Goal: Task Accomplishment & Management: Manage account settings

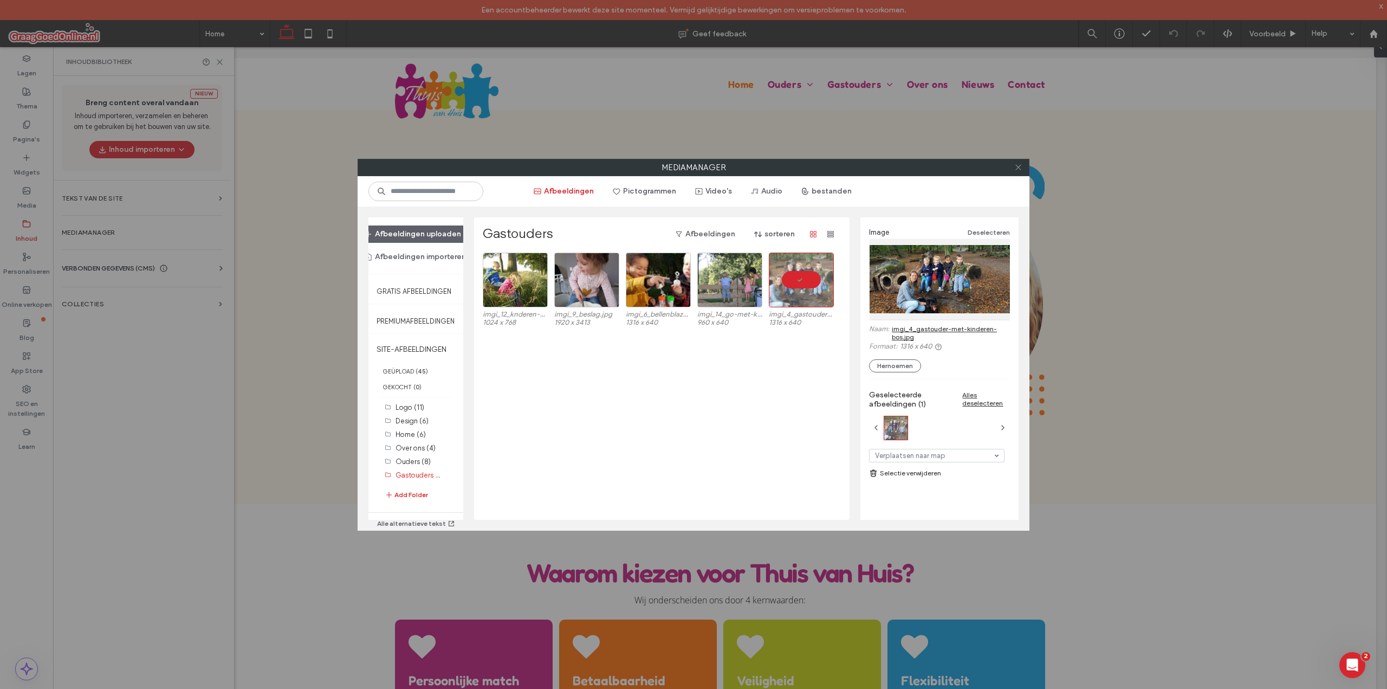
click at [1016, 165] on icon at bounding box center [1018, 167] width 8 height 8
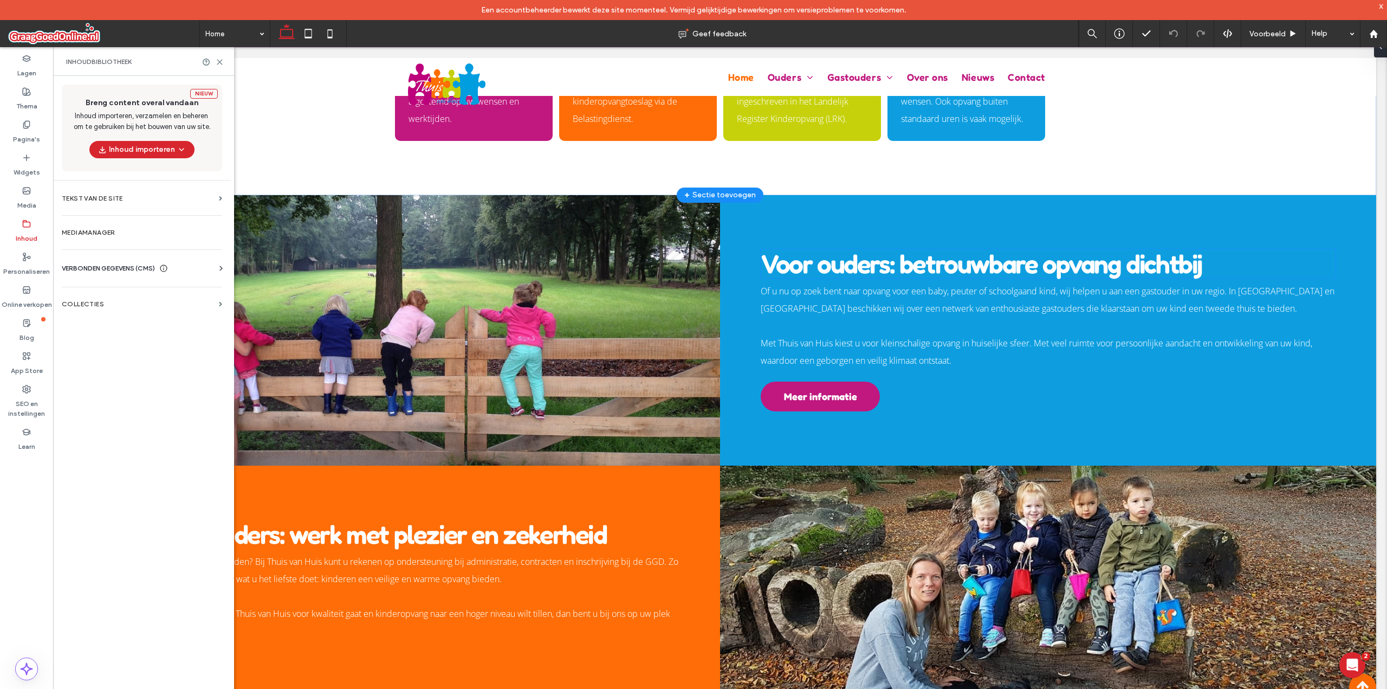
scroll to position [708, 0]
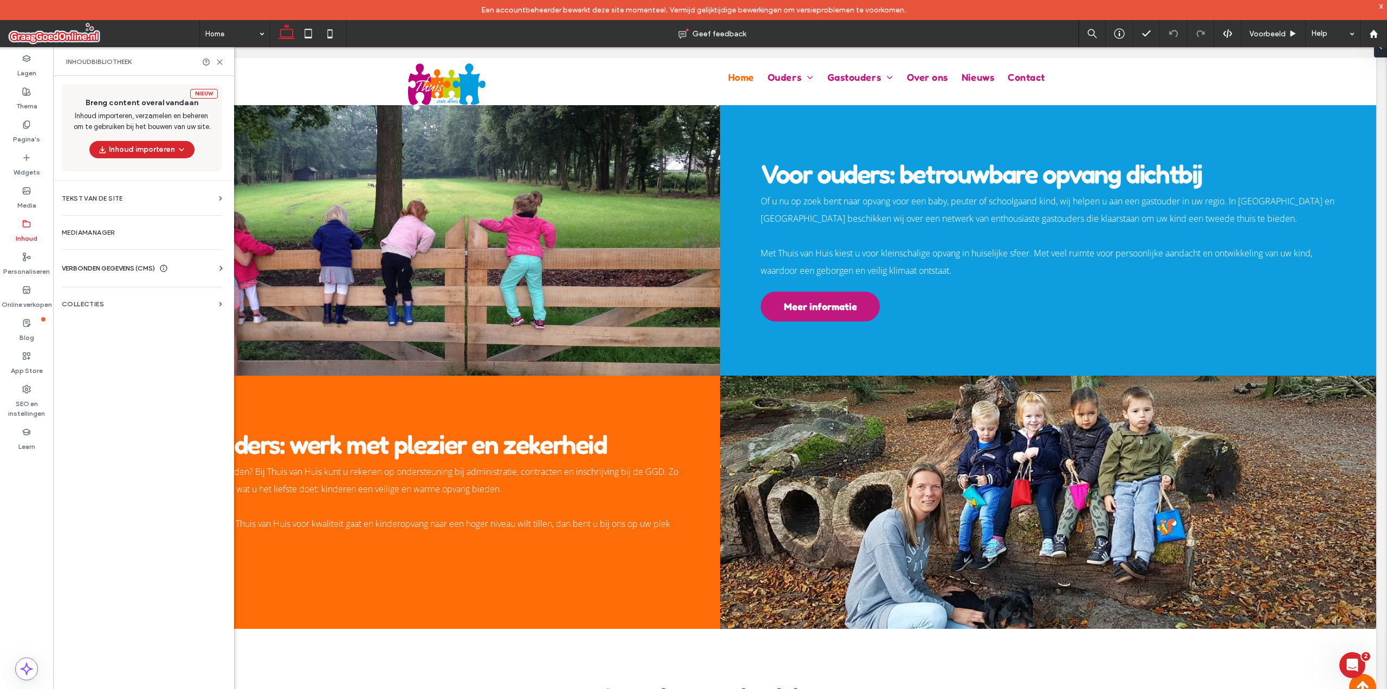
click at [69, 30] on span at bounding box center [103, 34] width 191 height 22
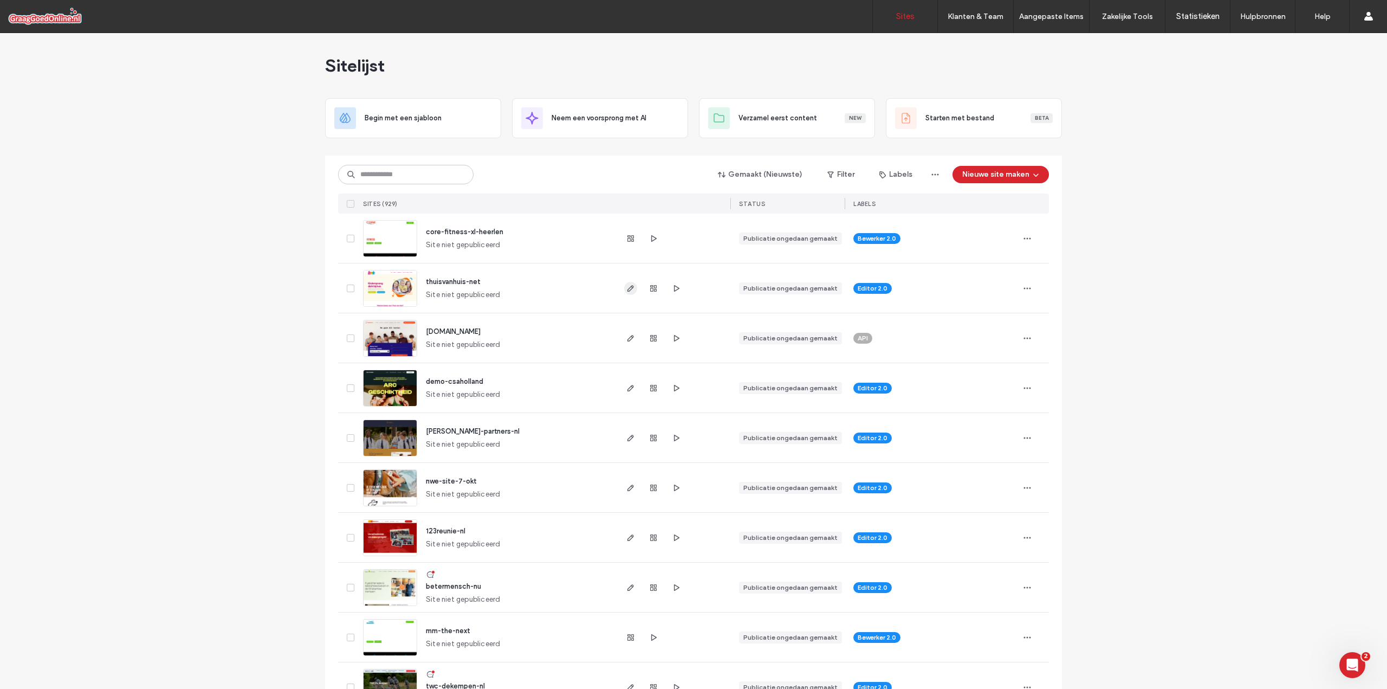
click at [626, 288] on icon "button" at bounding box center [630, 288] width 9 height 9
click at [624, 286] on span "button" at bounding box center [630, 288] width 13 height 13
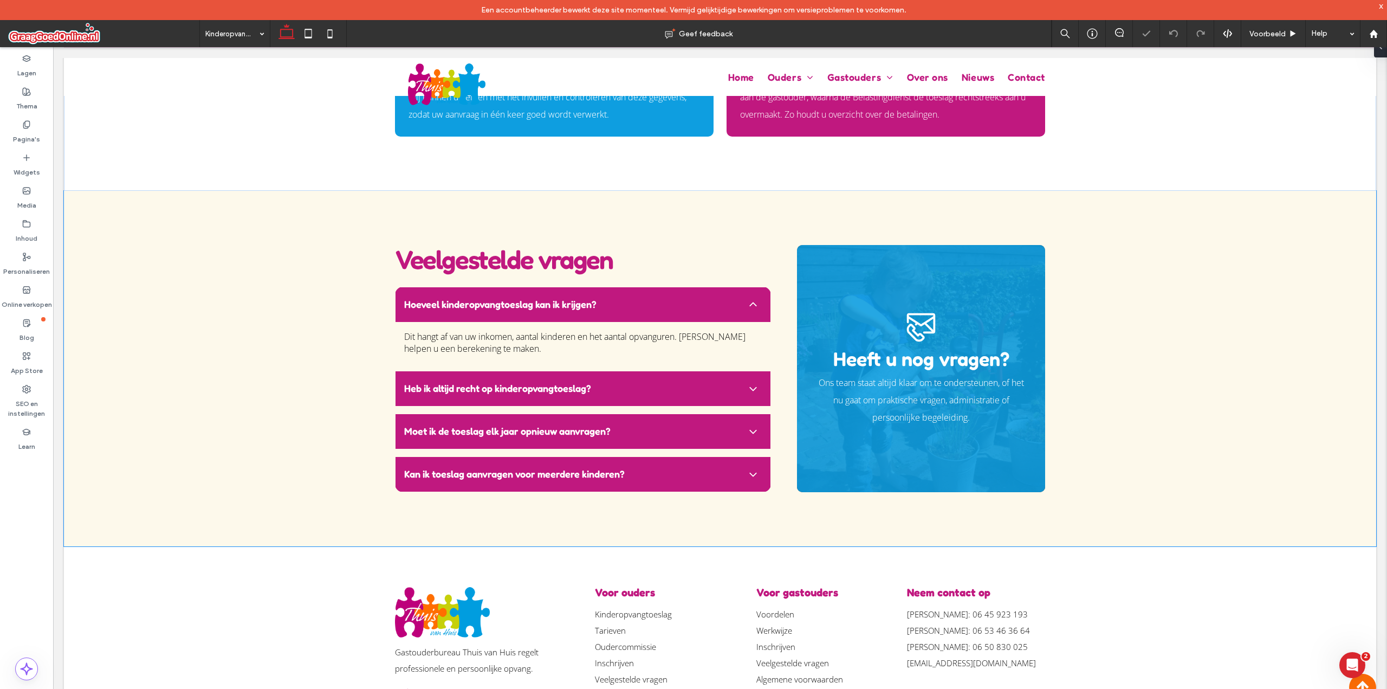
scroll to position [1323, 0]
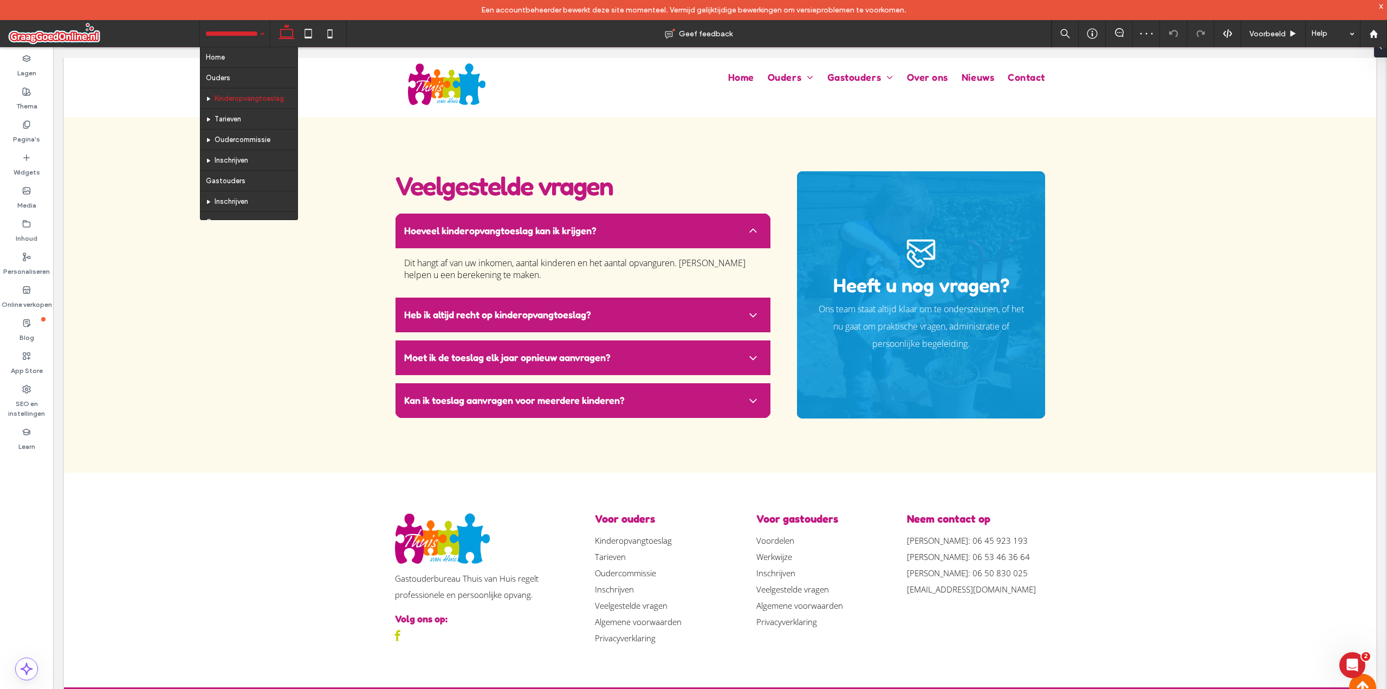
click at [235, 30] on input at bounding box center [232, 33] width 54 height 27
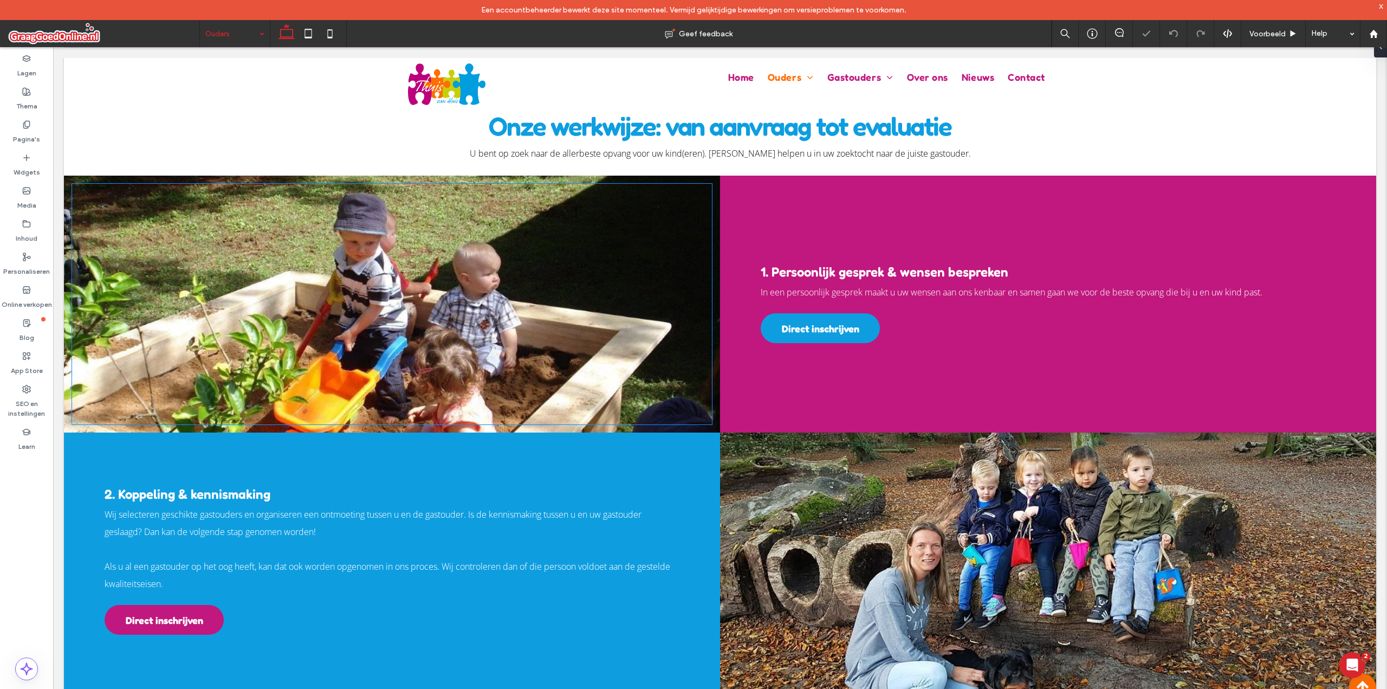
scroll to position [985, 0]
click at [26, 226] on use at bounding box center [26, 223] width 7 height 7
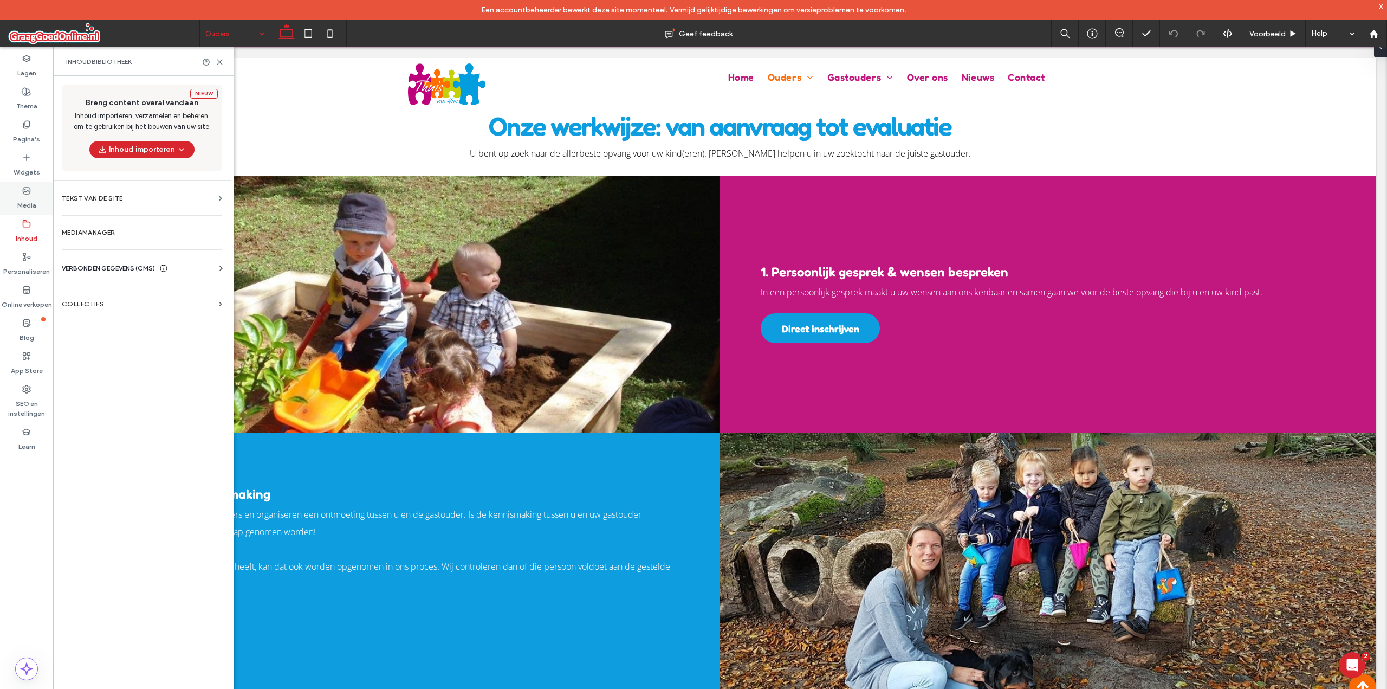
click at [27, 198] on label "Media" at bounding box center [26, 202] width 19 height 15
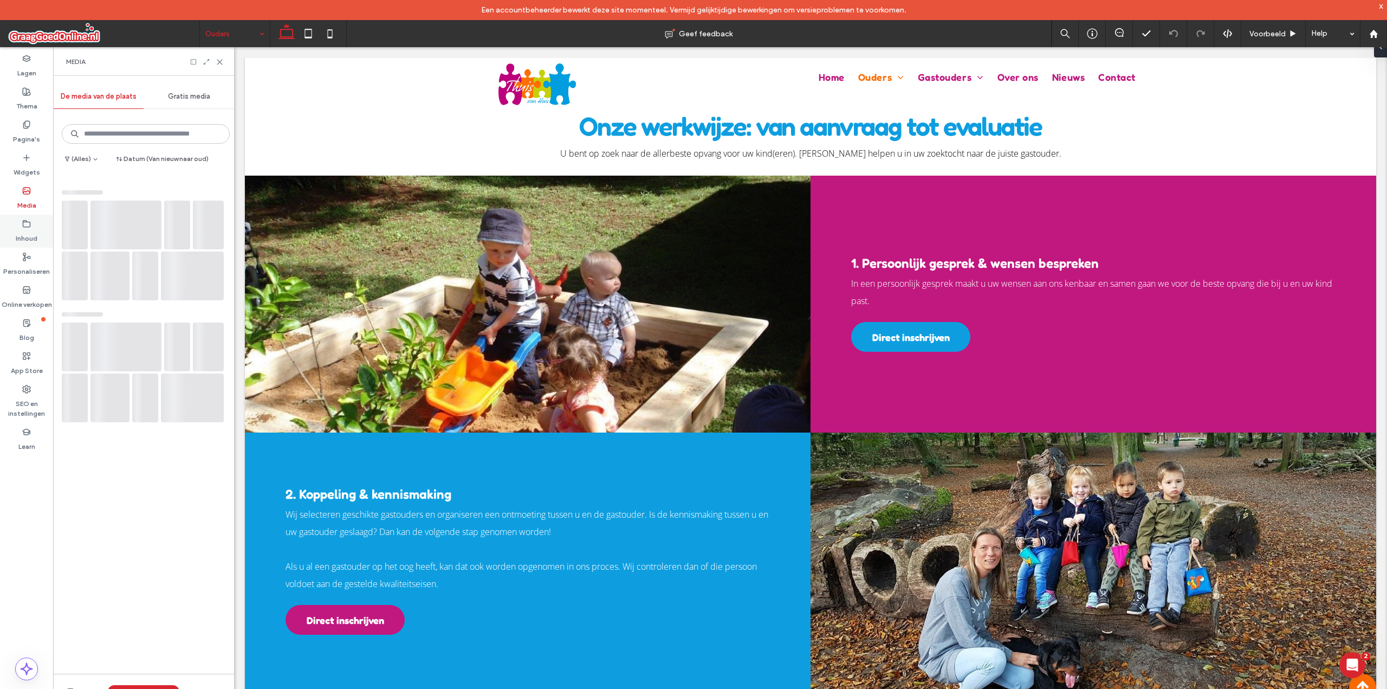
click at [32, 230] on label "Inhoud" at bounding box center [27, 235] width 22 height 15
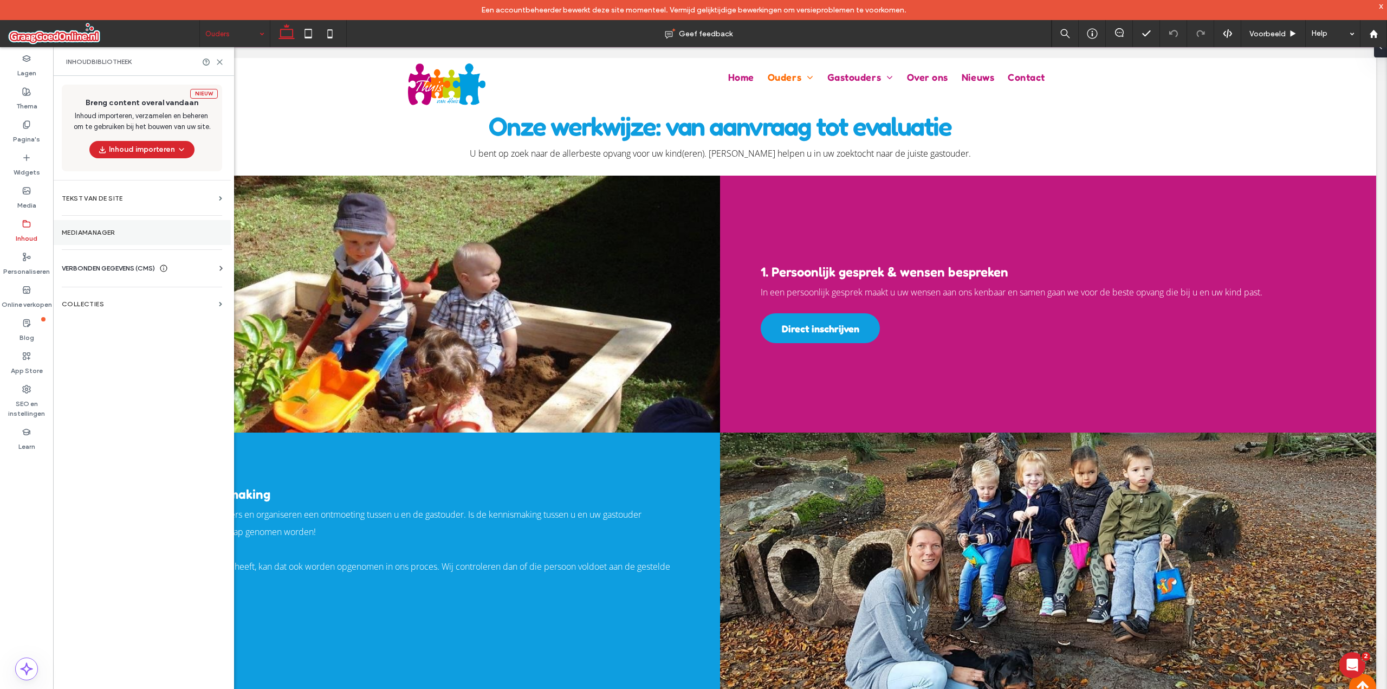
click at [96, 236] on label "Mediamanager" at bounding box center [142, 233] width 160 height 8
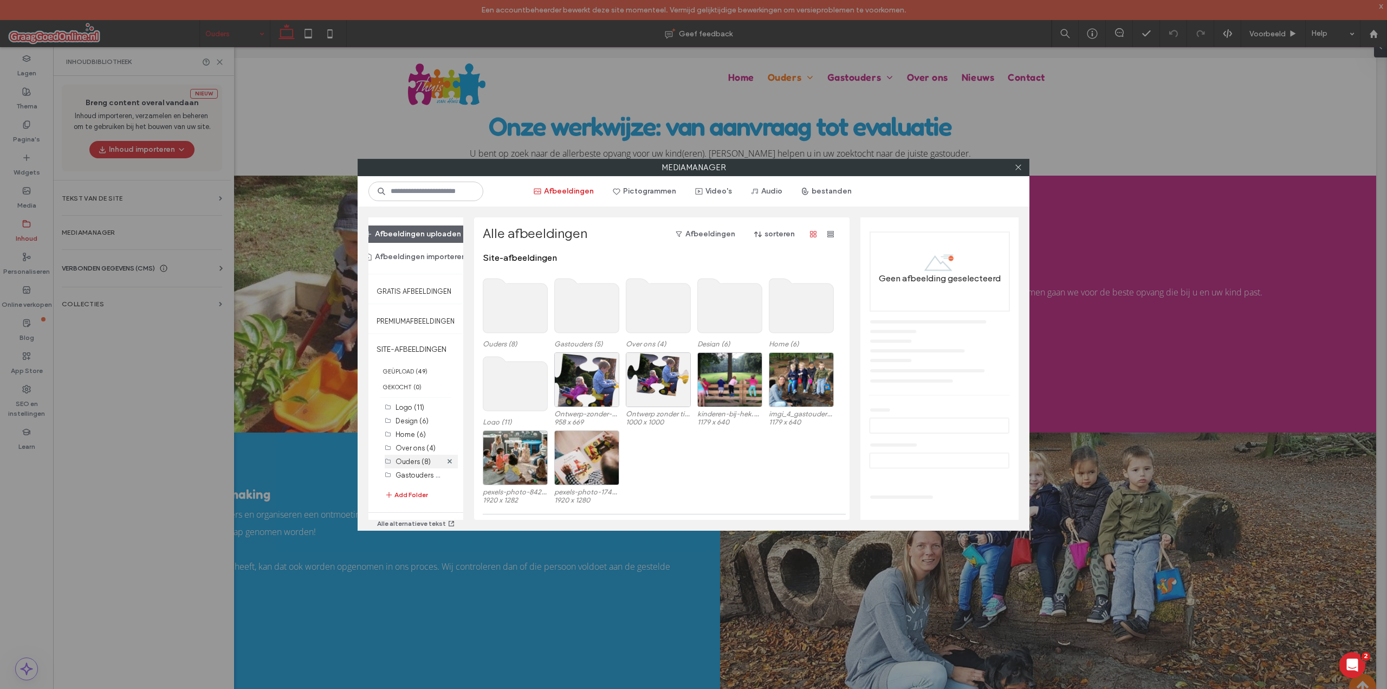
click at [423, 462] on label "Ouders (8)" at bounding box center [413, 461] width 35 height 8
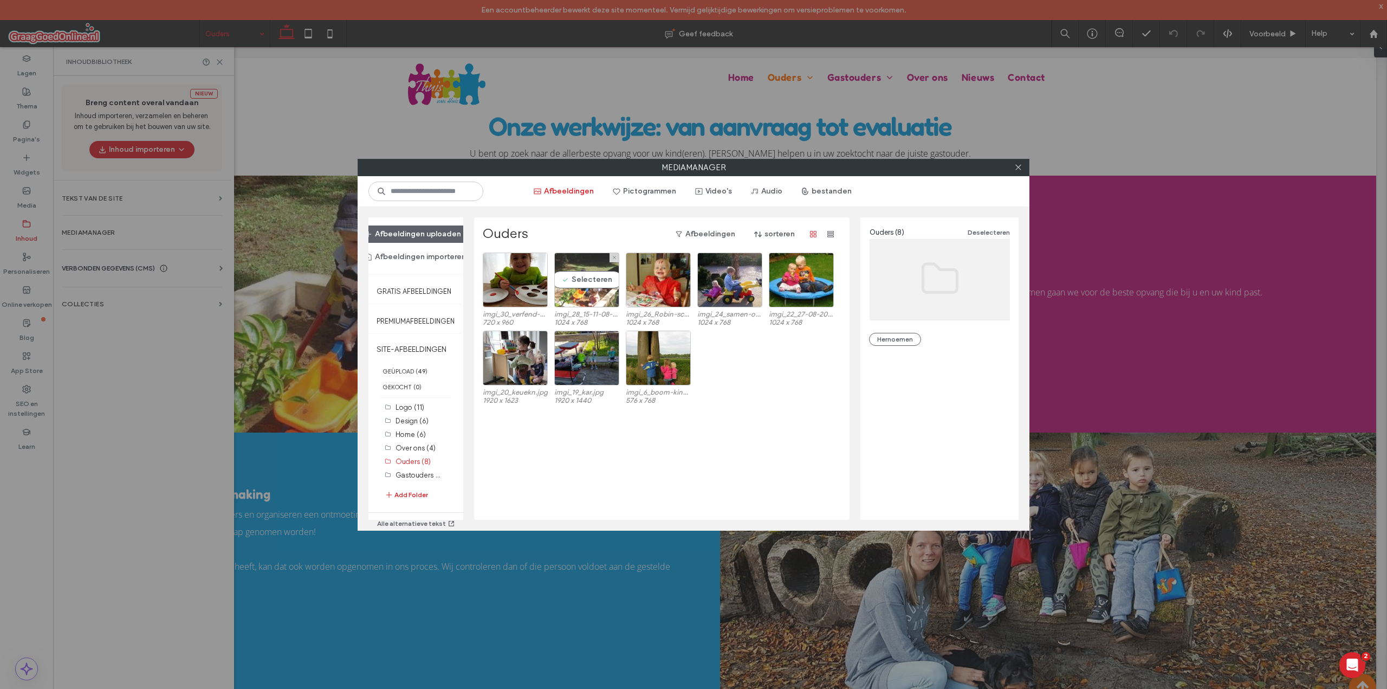
click at [596, 281] on div "Selecteren" at bounding box center [586, 280] width 65 height 55
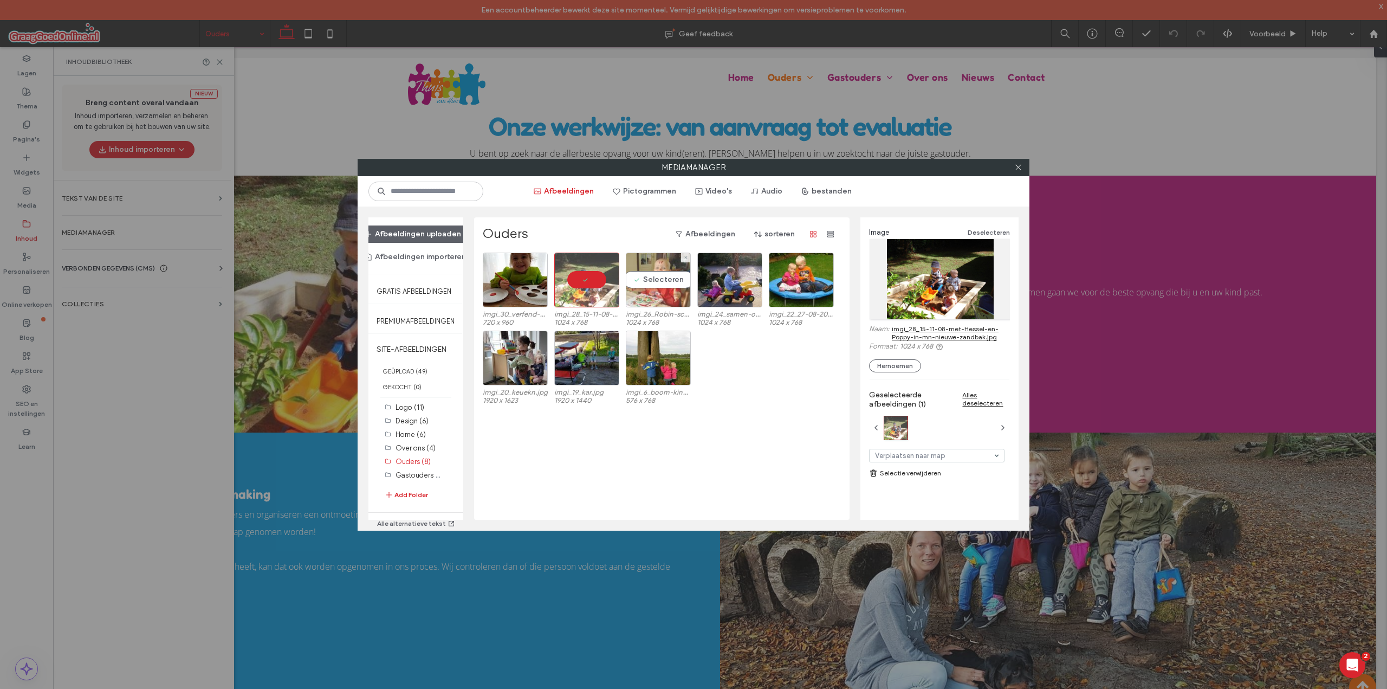
click at [655, 279] on div "Selecteren" at bounding box center [658, 280] width 65 height 55
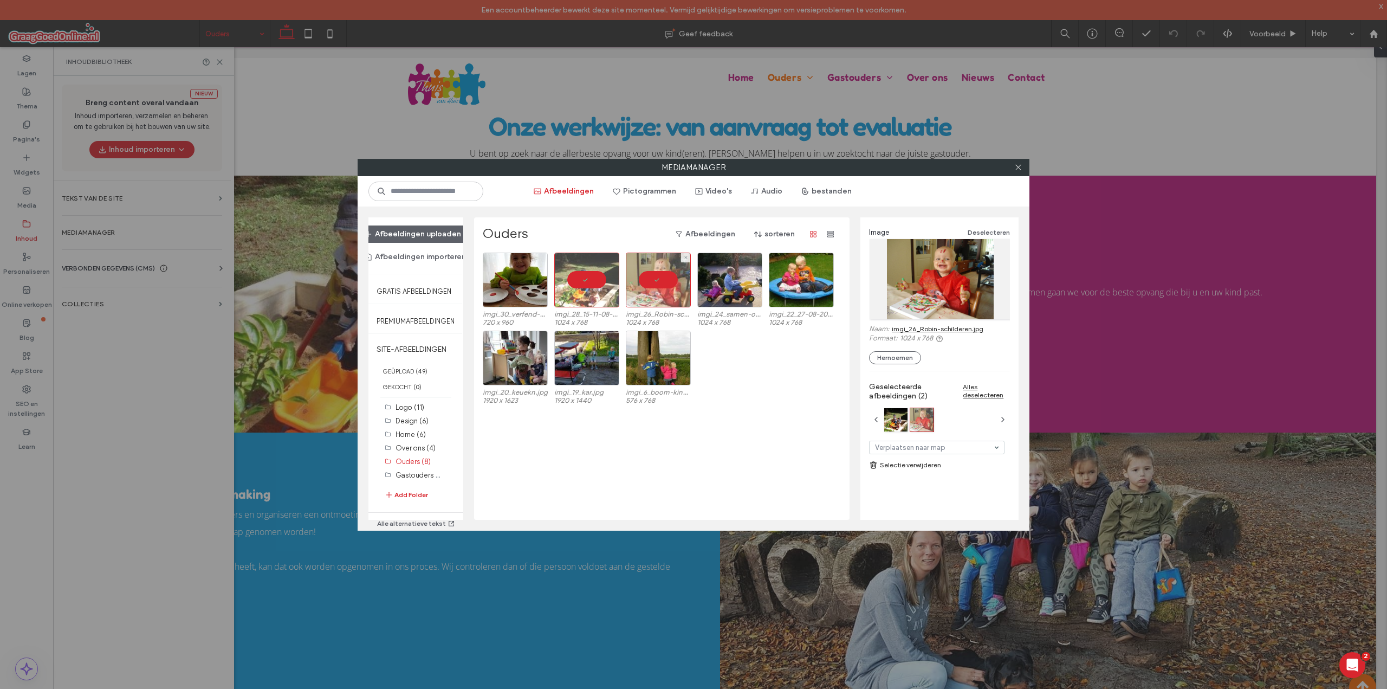
click at [657, 276] on div at bounding box center [658, 280] width 65 height 55
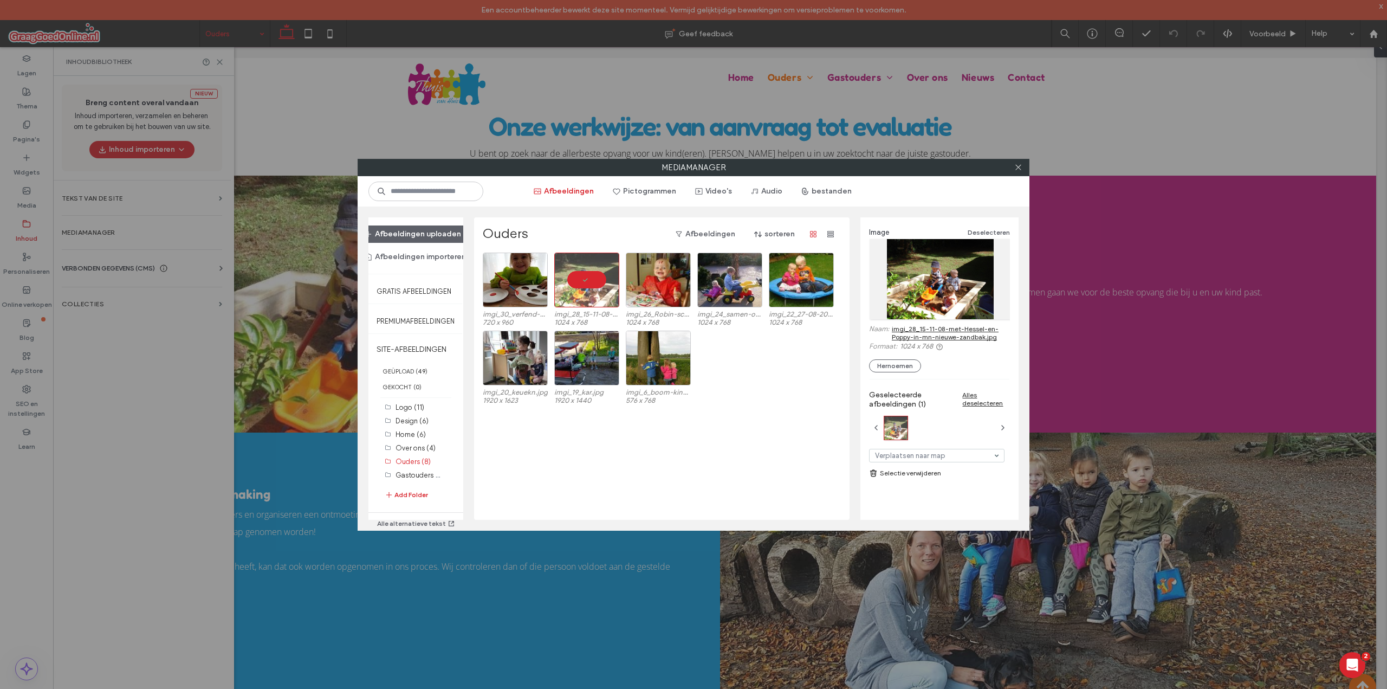
click at [928, 335] on link "imgi_28_15-11-08-met-Hessel-en-Poppy-in-mn-nieuwe-zandbak.jpg" at bounding box center [951, 333] width 118 height 16
click at [599, 277] on div at bounding box center [586, 280] width 65 height 55
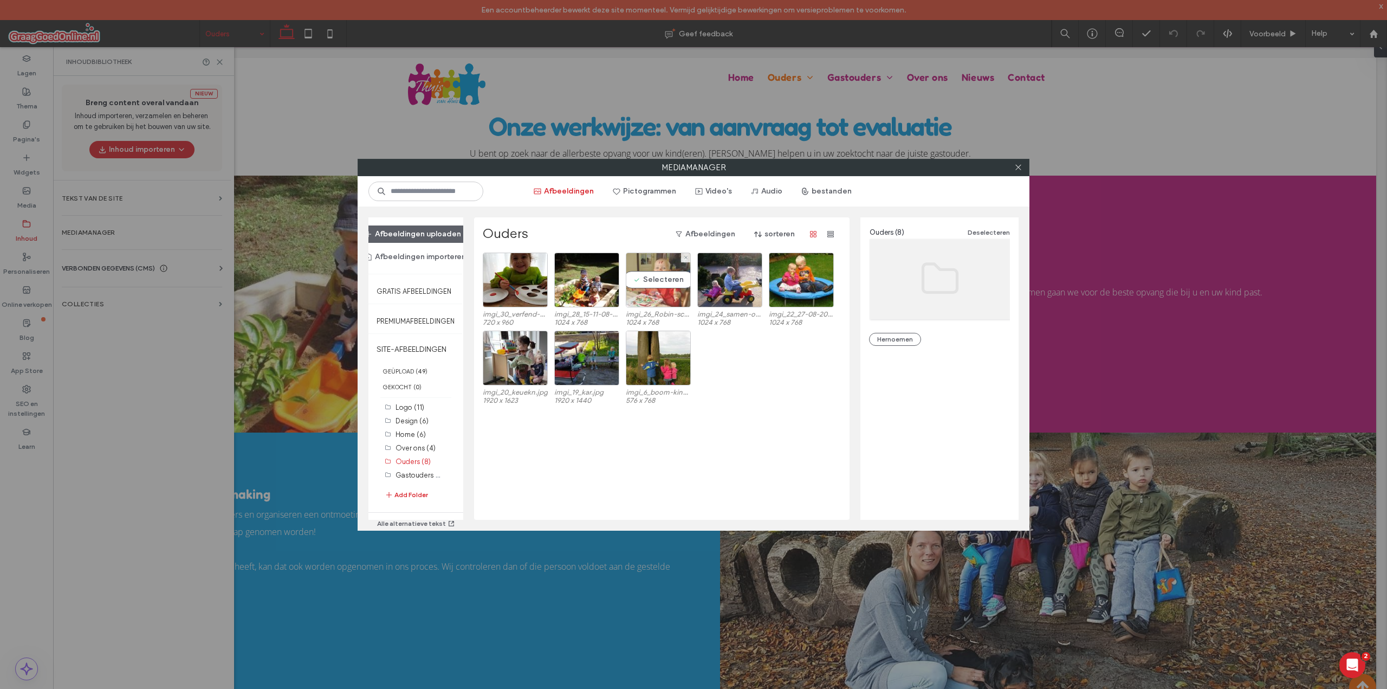
click at [637, 278] on div "Selecteren" at bounding box center [658, 280] width 65 height 55
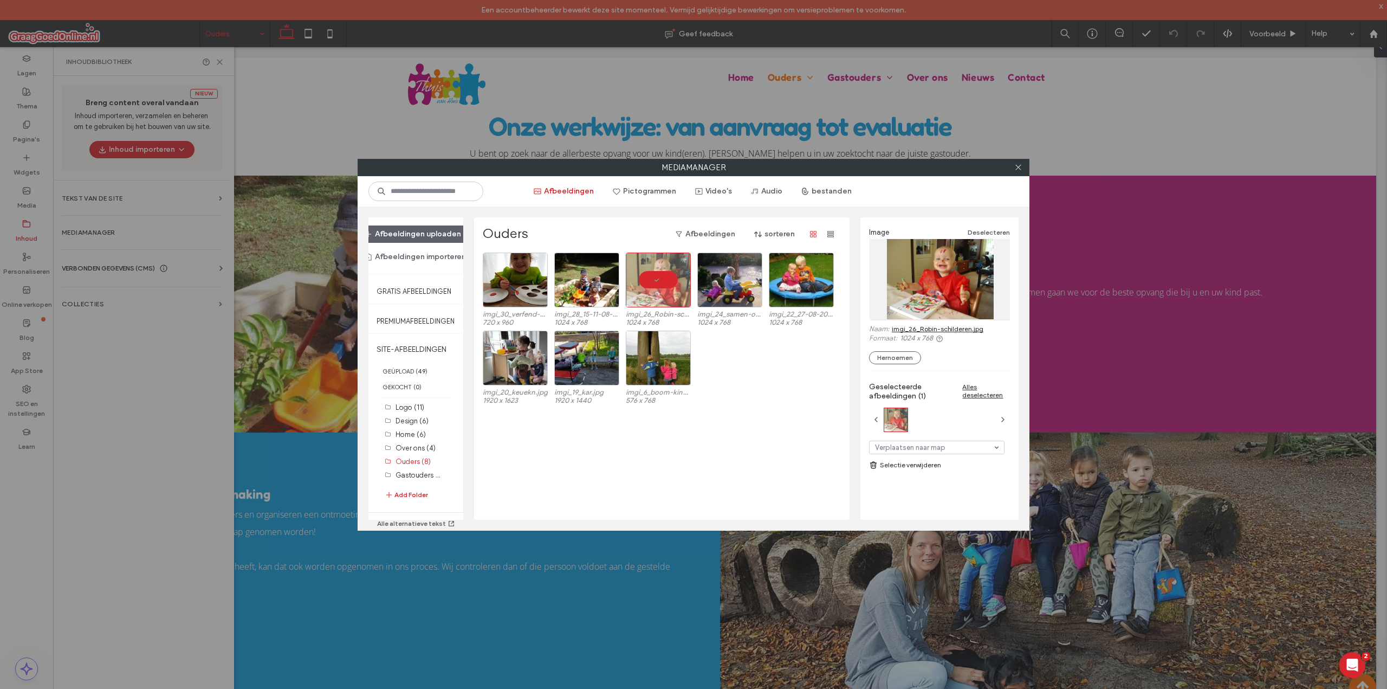
click at [903, 325] on link "imgi_26_Robin-schilderen.jpg" at bounding box center [938, 329] width 92 height 8
click at [667, 286] on div at bounding box center [658, 280] width 65 height 55
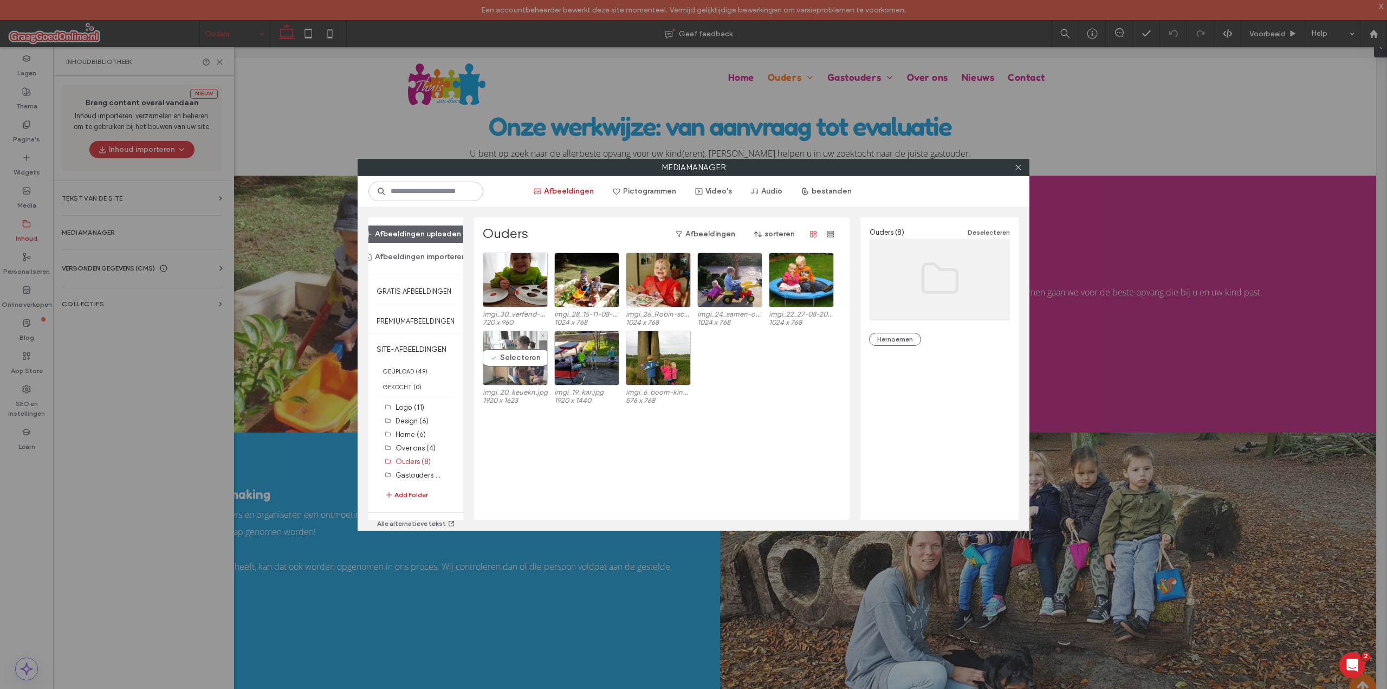
click at [521, 360] on div "Selecteren" at bounding box center [515, 358] width 65 height 55
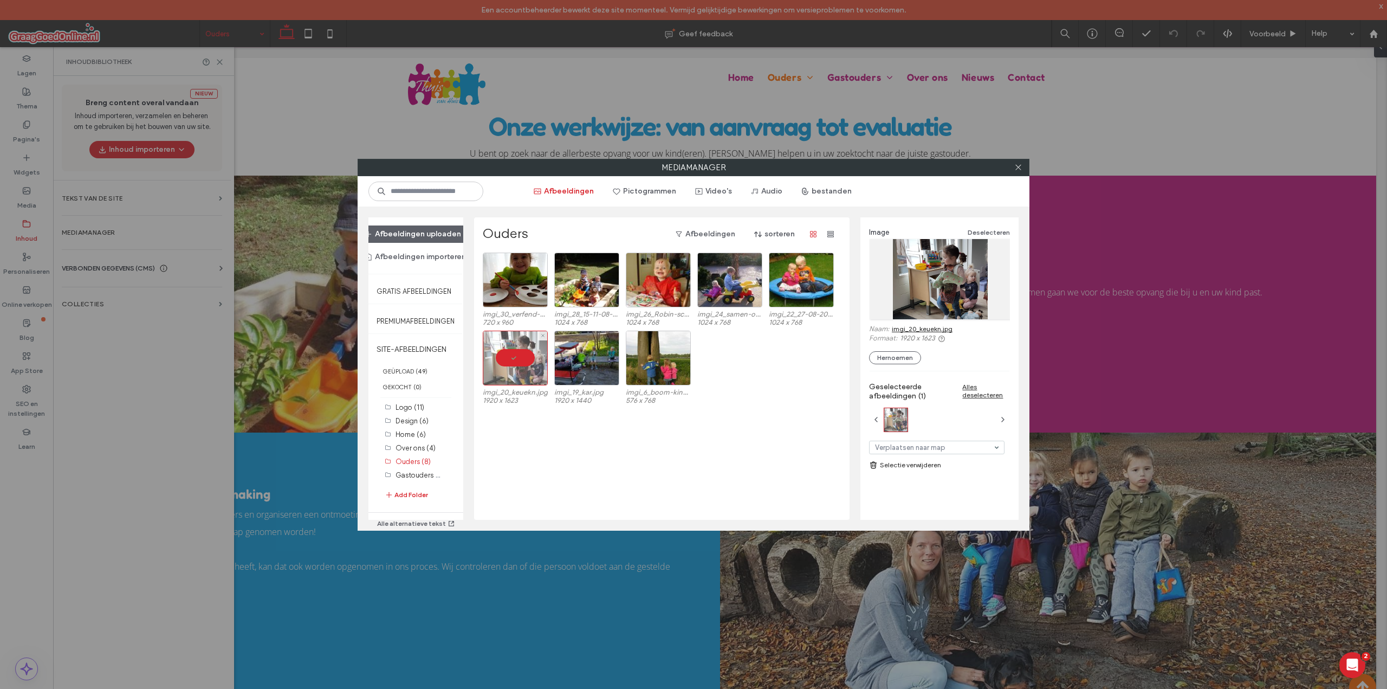
click at [519, 353] on div at bounding box center [515, 358] width 65 height 55
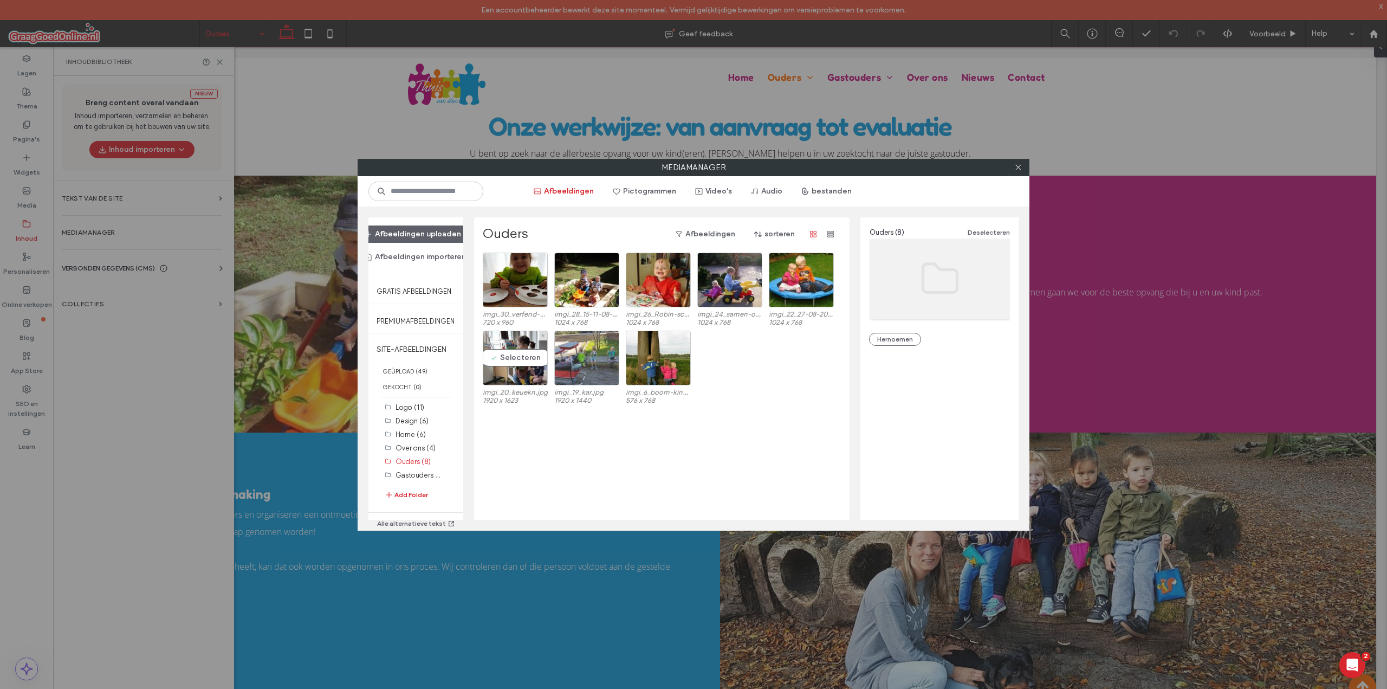
click at [585, 357] on div at bounding box center [586, 358] width 65 height 55
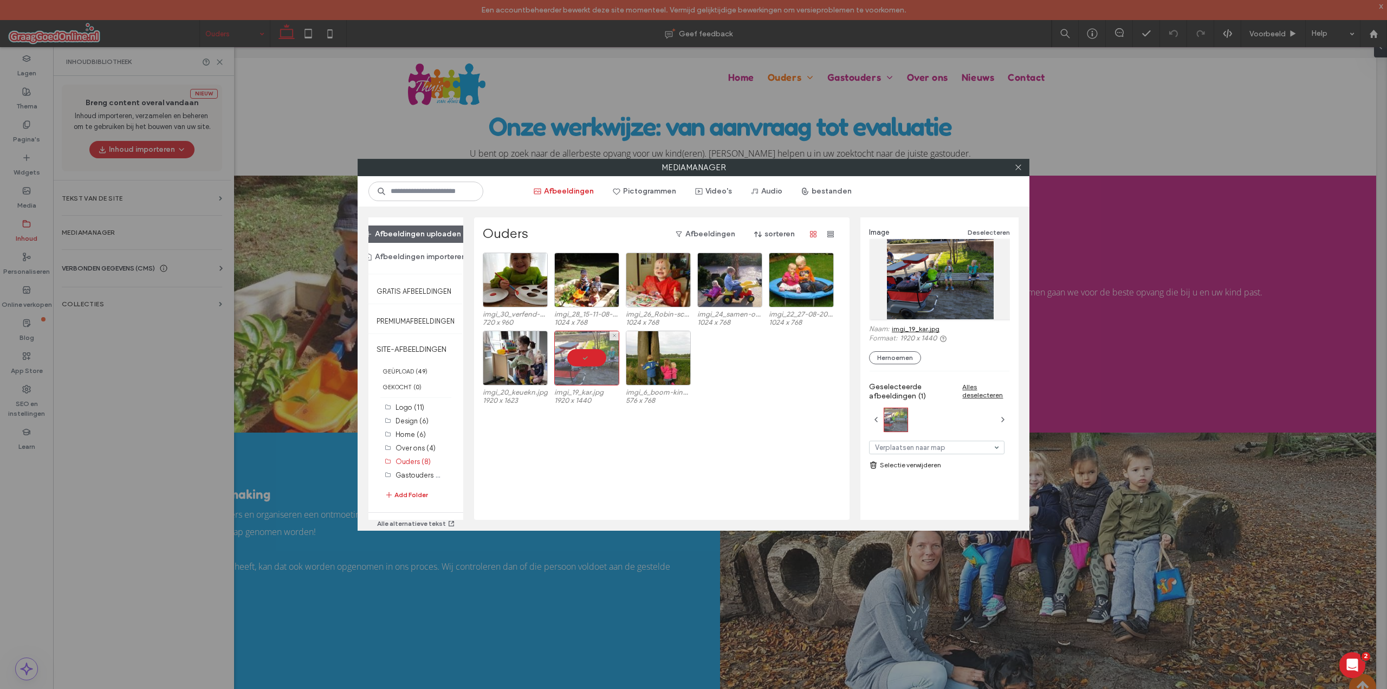
click at [592, 358] on div at bounding box center [586, 358] width 65 height 55
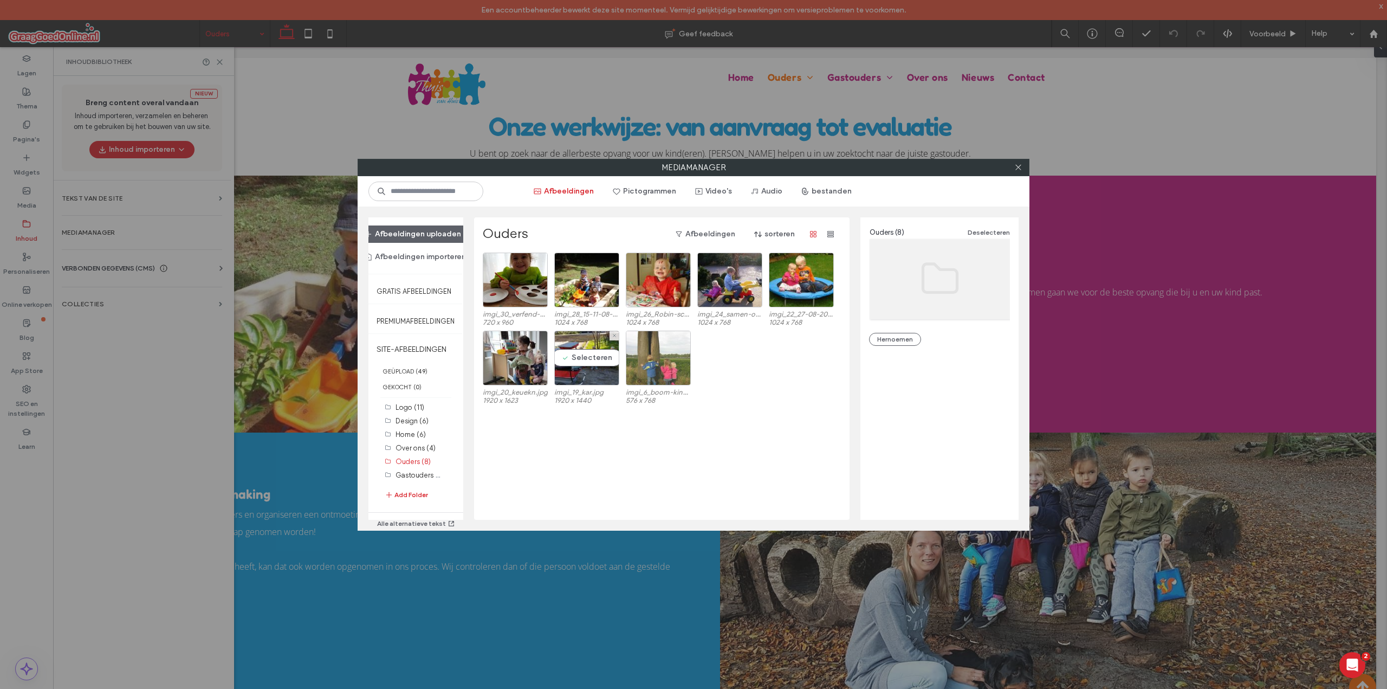
click at [645, 362] on div at bounding box center [658, 358] width 65 height 55
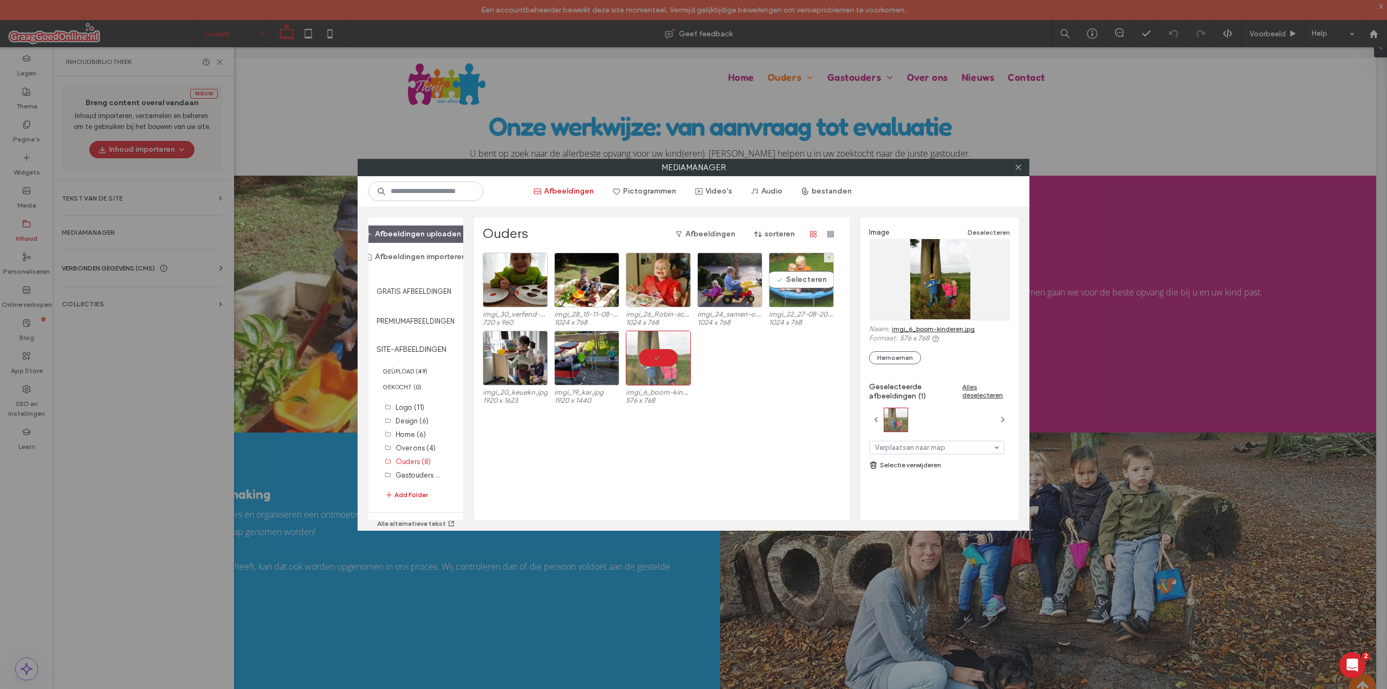
click at [805, 280] on div "Selecteren" at bounding box center [801, 280] width 65 height 55
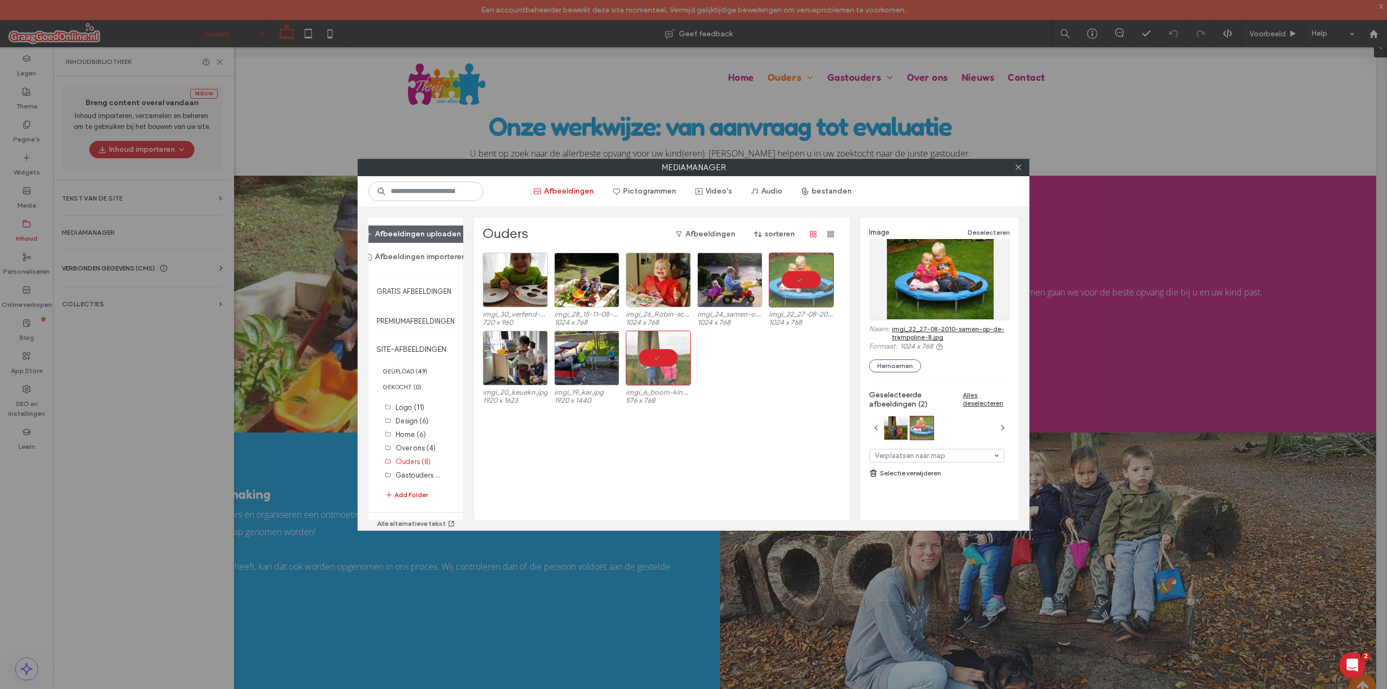
click at [1015, 165] on use at bounding box center [1017, 167] width 5 height 5
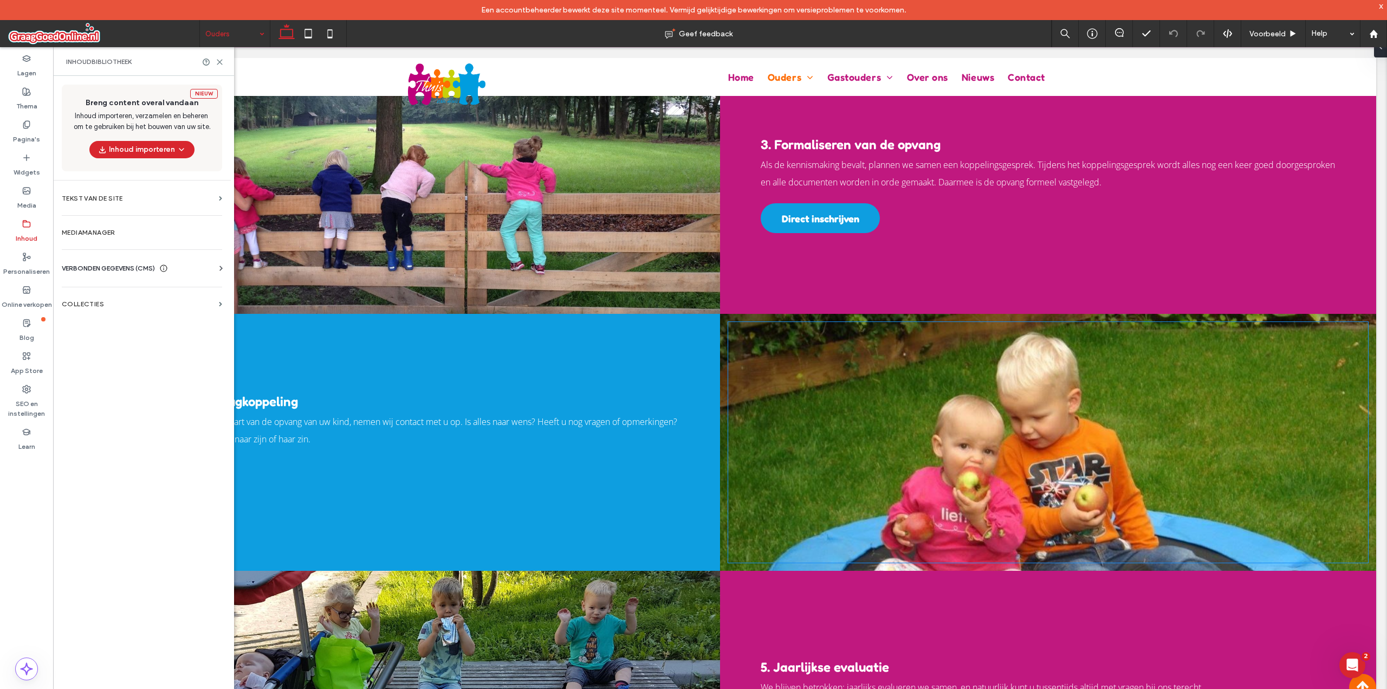
scroll to position [1797, 0]
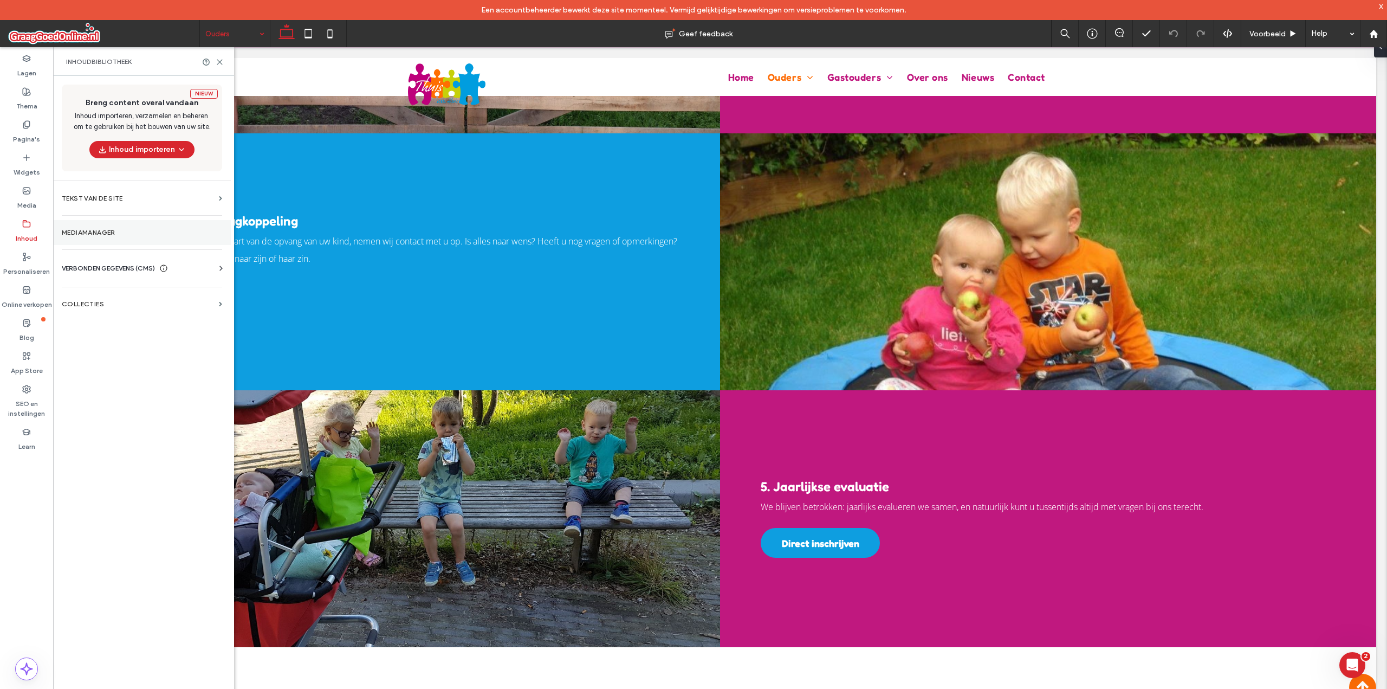
click at [120, 235] on label "Mediamanager" at bounding box center [142, 233] width 160 height 8
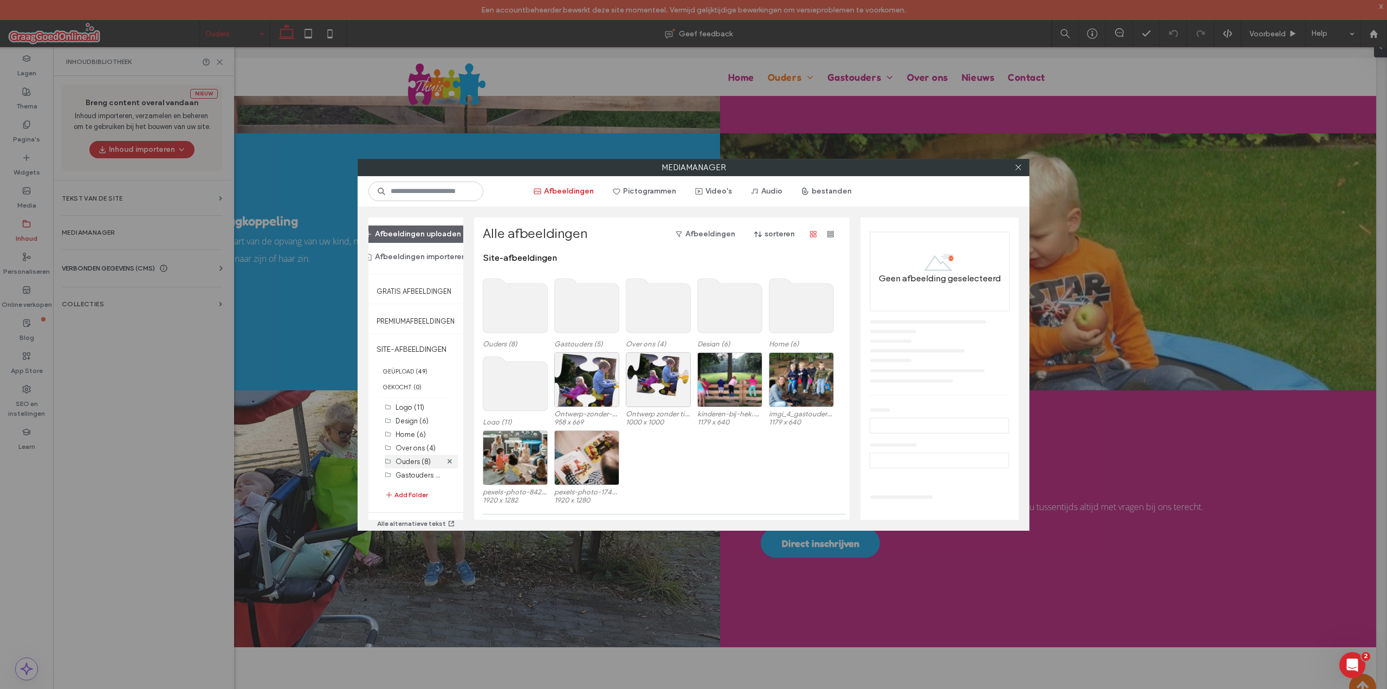
click at [429, 463] on label "Ouders (8)" at bounding box center [413, 461] width 35 height 8
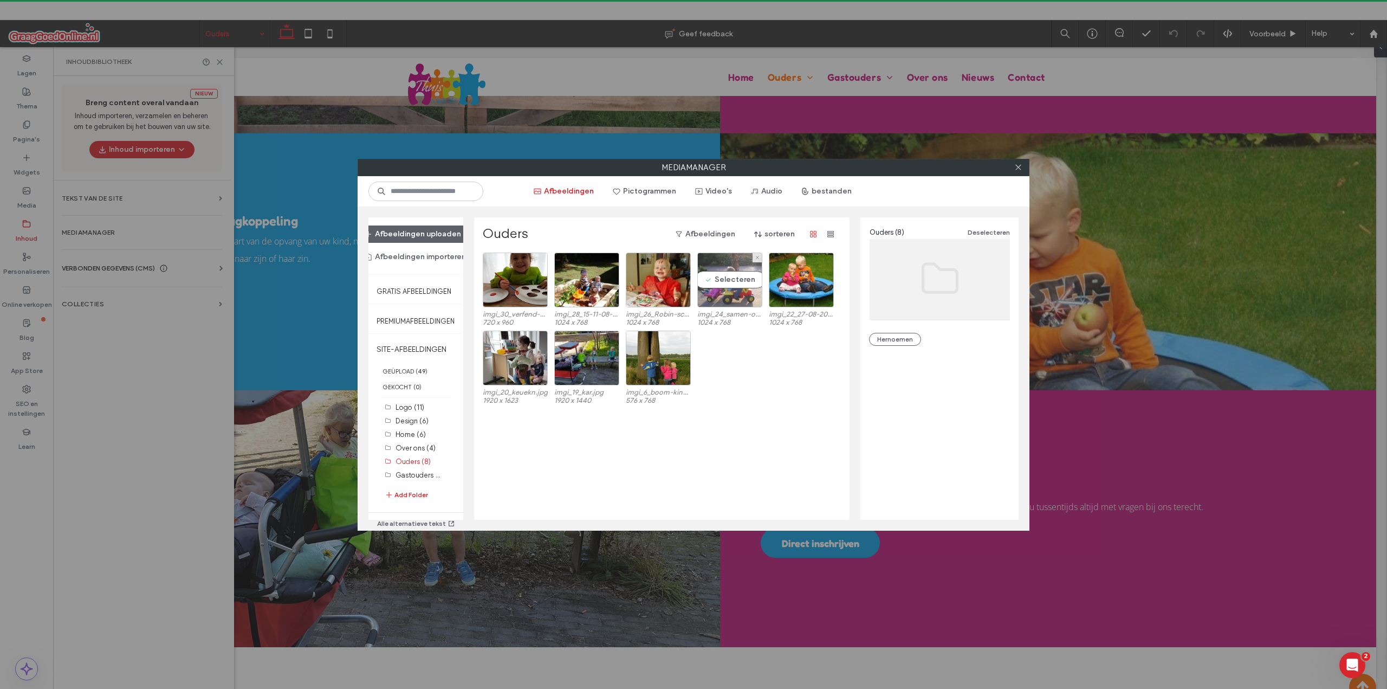
click at [748, 279] on div "Selecteren" at bounding box center [729, 280] width 65 height 55
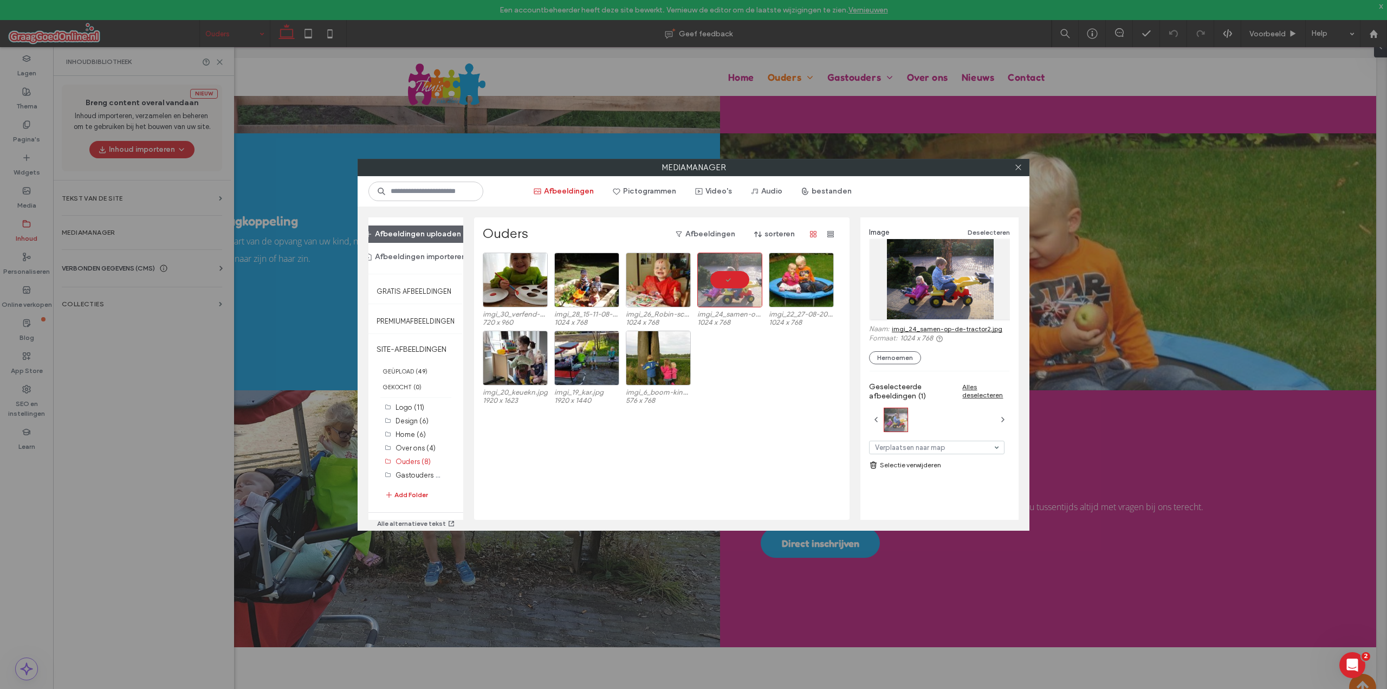
click at [943, 330] on link "imgi_24_samen-op-de-tractor2.jpg" at bounding box center [947, 329] width 111 height 8
click at [738, 279] on div at bounding box center [729, 280] width 65 height 55
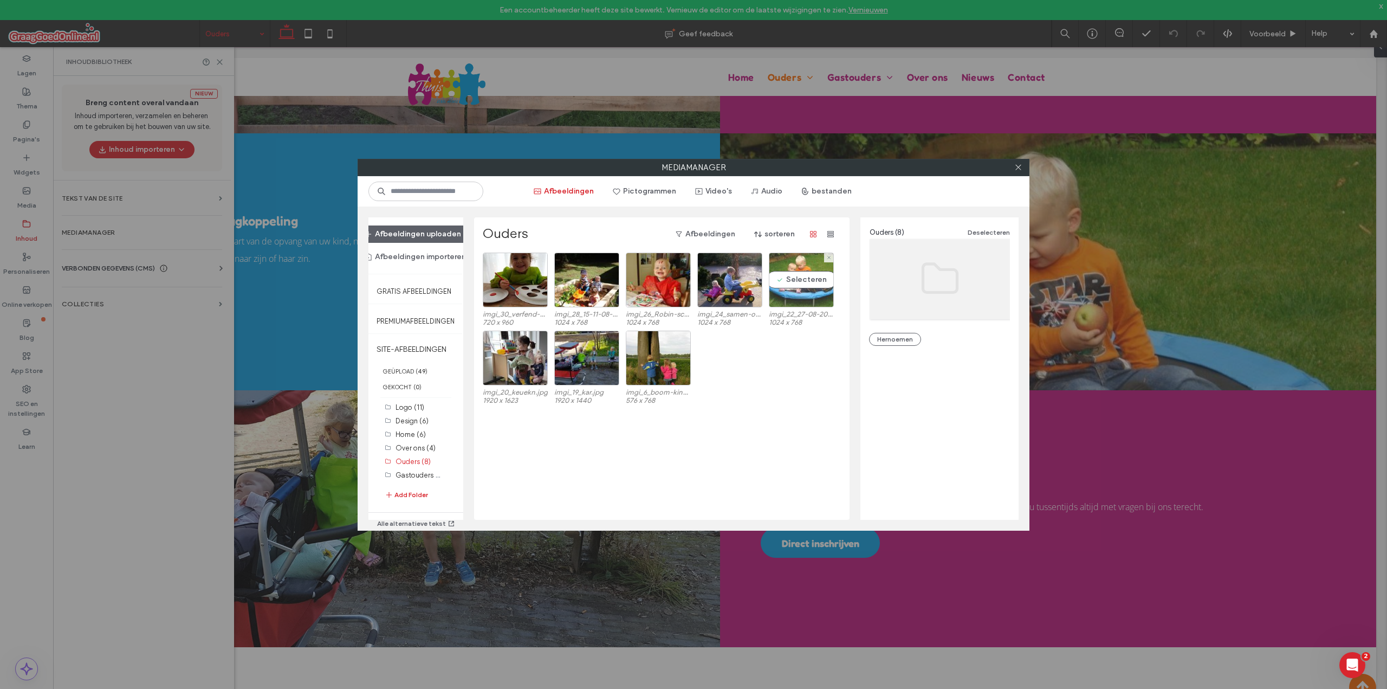
click at [801, 276] on div "Selecteren" at bounding box center [801, 280] width 65 height 55
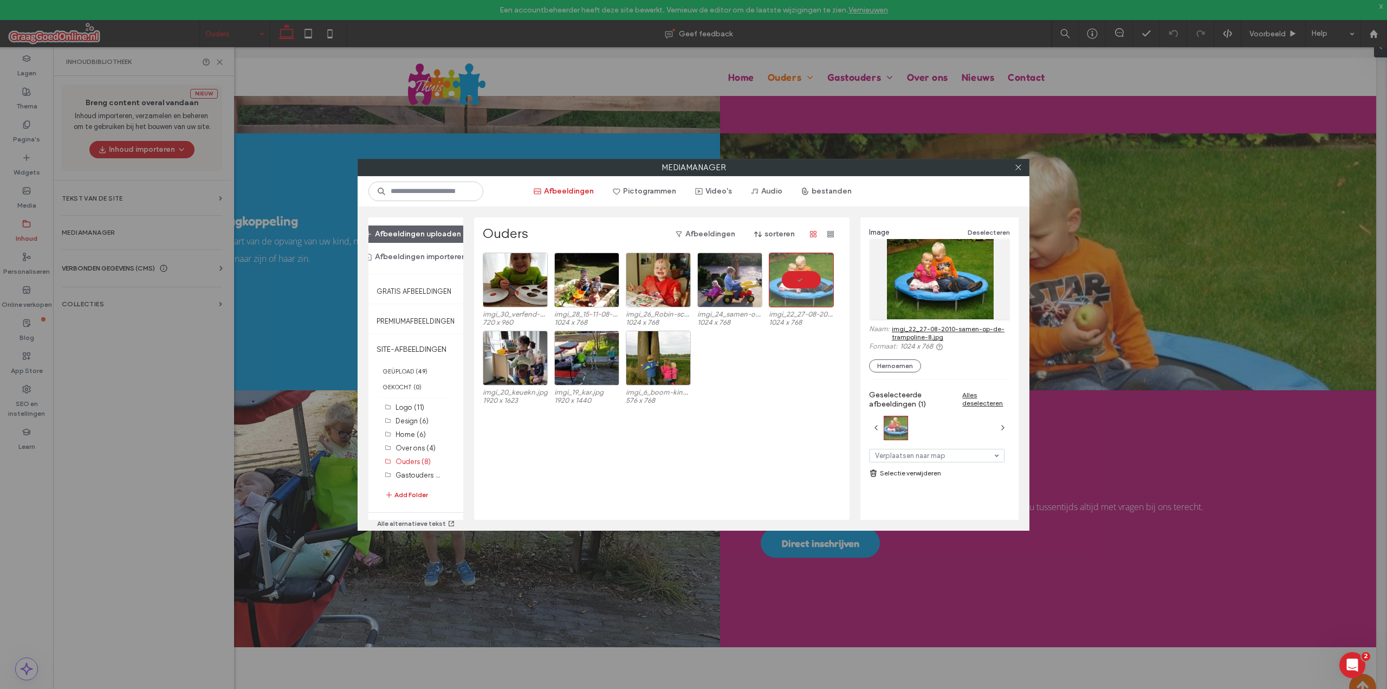
click at [920, 333] on link "imgi_22_27-08-2010-samen-op-de-trampoline-8.jpg" at bounding box center [951, 333] width 118 height 16
click at [656, 355] on div "Selecteren" at bounding box center [658, 358] width 65 height 55
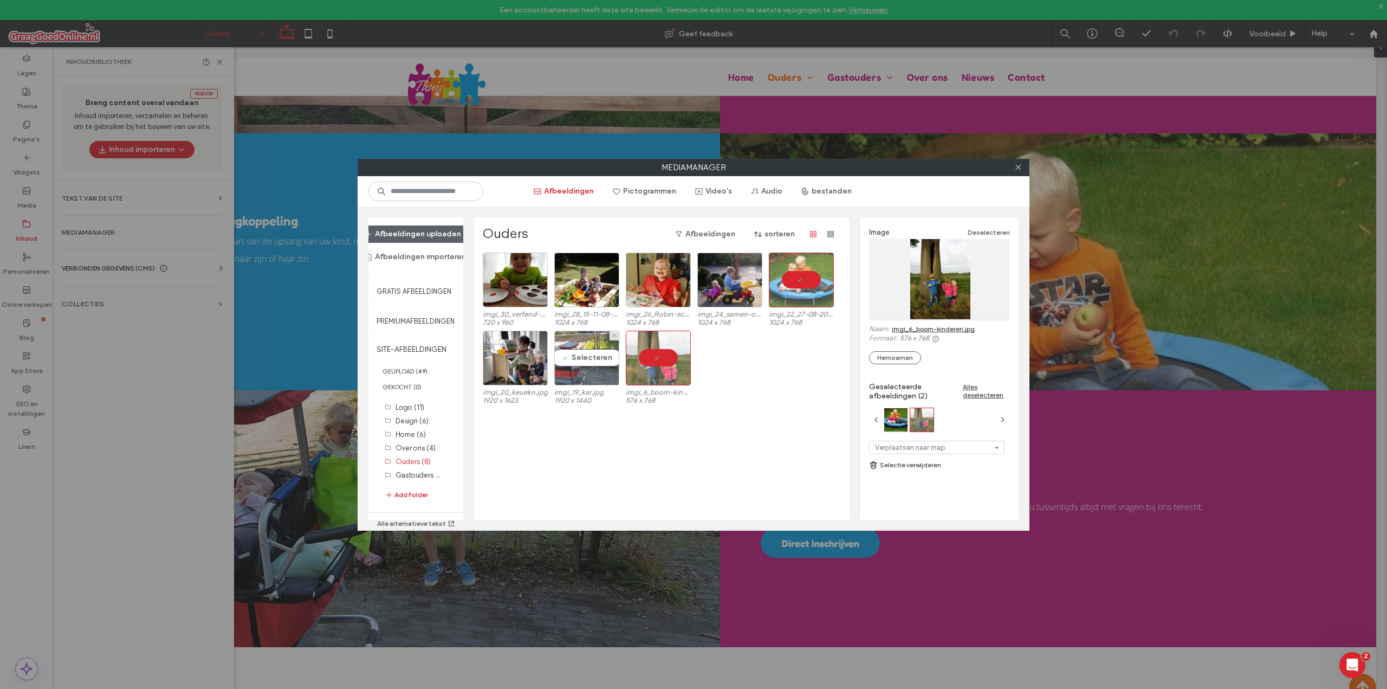
click at [600, 350] on div "Selecteren" at bounding box center [586, 358] width 65 height 55
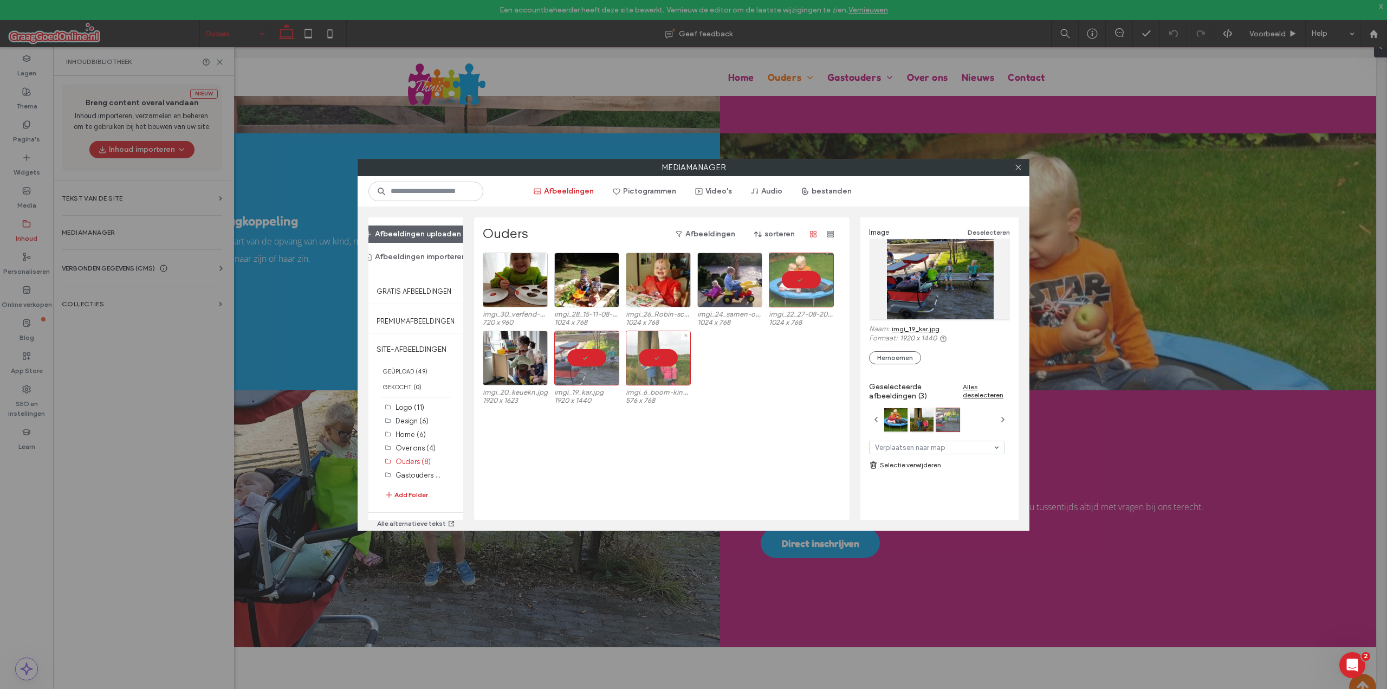
click at [659, 355] on div at bounding box center [658, 358] width 65 height 55
click at [808, 281] on div at bounding box center [801, 280] width 65 height 55
click at [911, 328] on link "imgi_19_kar.jpg" at bounding box center [916, 329] width 48 height 8
click at [1023, 165] on div at bounding box center [1018, 167] width 16 height 16
click at [1014, 165] on icon at bounding box center [1018, 167] width 8 height 8
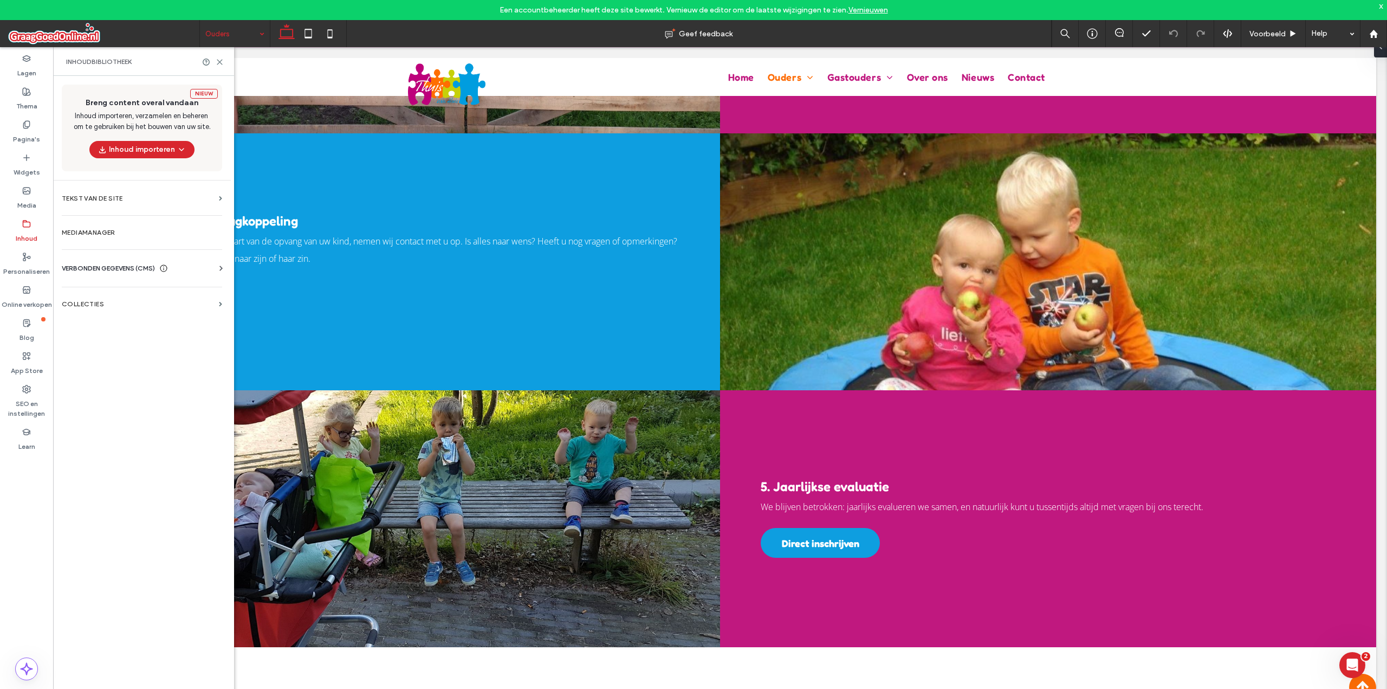
click at [81, 31] on span at bounding box center [103, 34] width 191 height 22
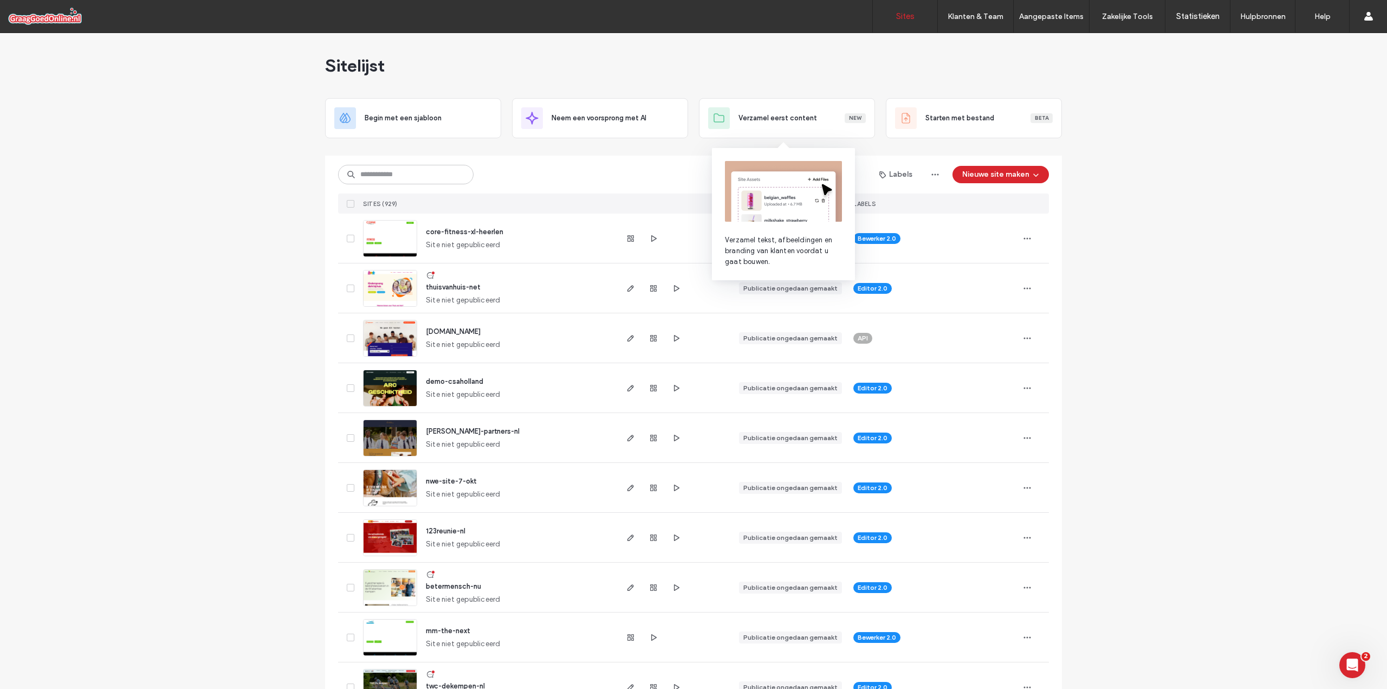
click at [626, 290] on icon "button" at bounding box center [630, 288] width 9 height 9
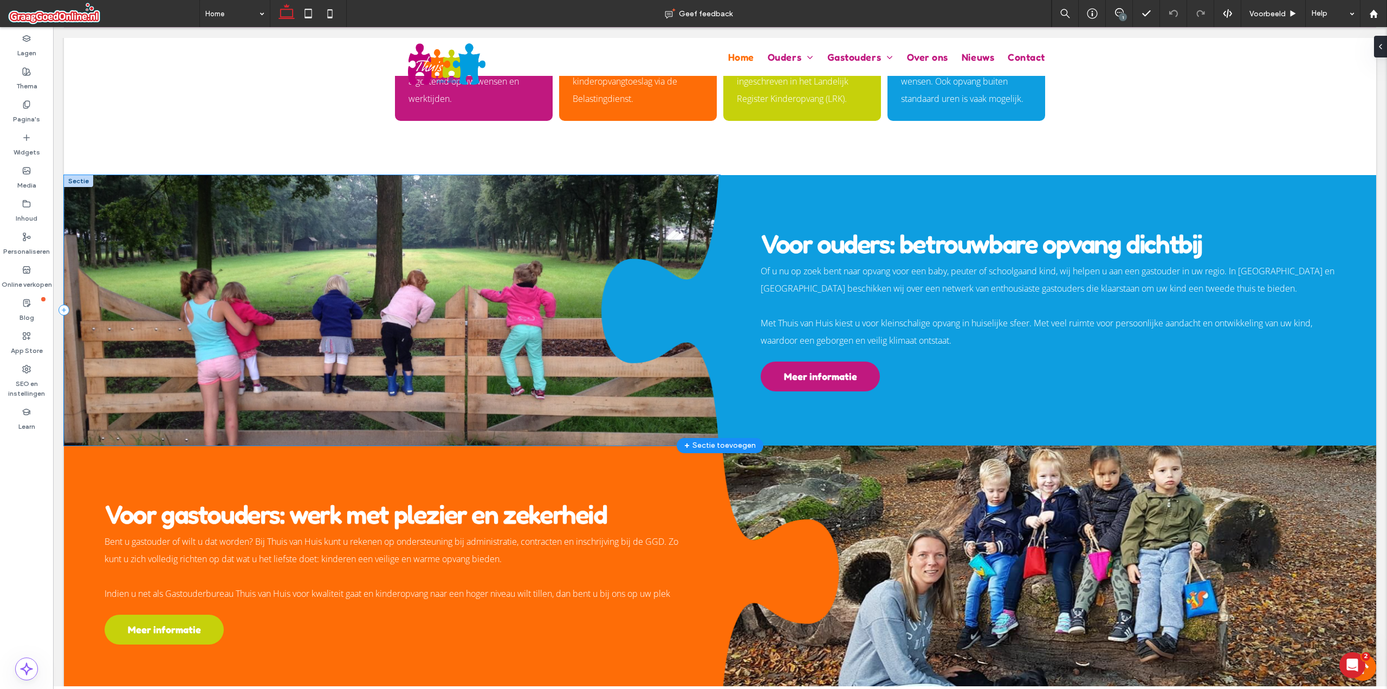
click at [672, 228] on div at bounding box center [392, 310] width 656 height 270
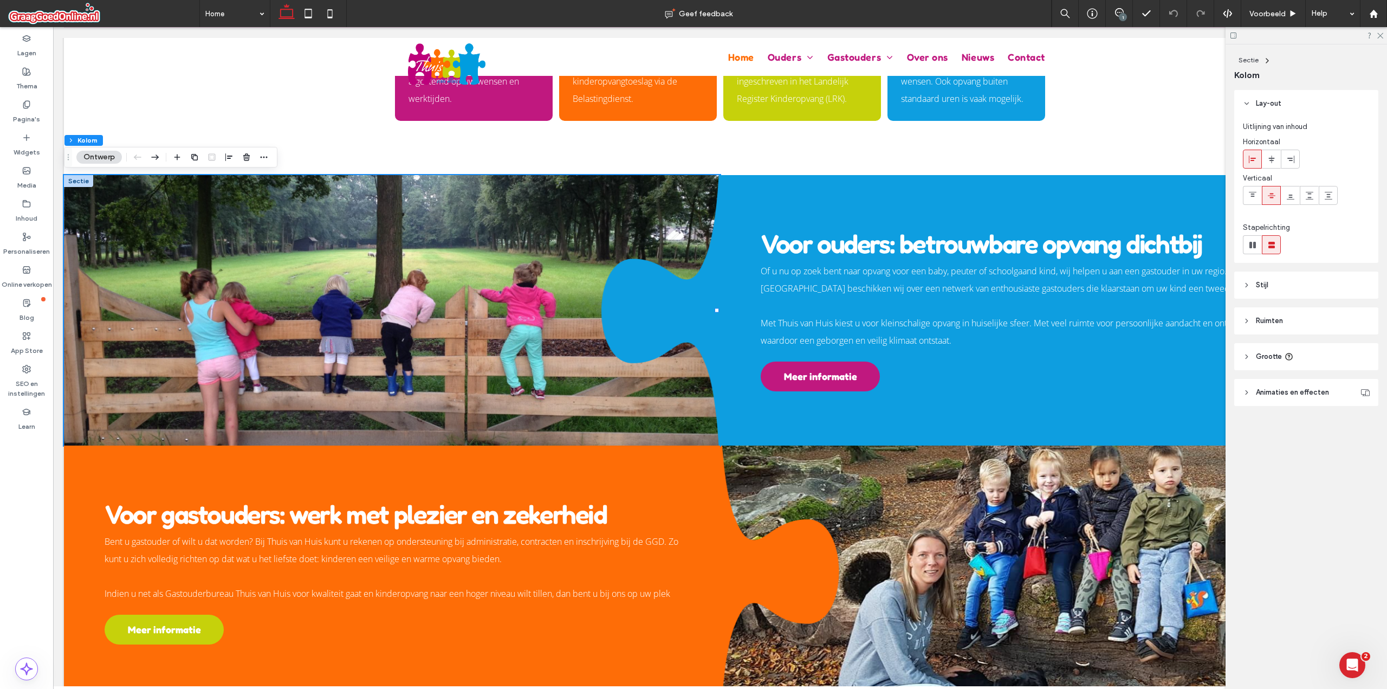
click at [1293, 292] on header "Stijl" at bounding box center [1306, 284] width 144 height 27
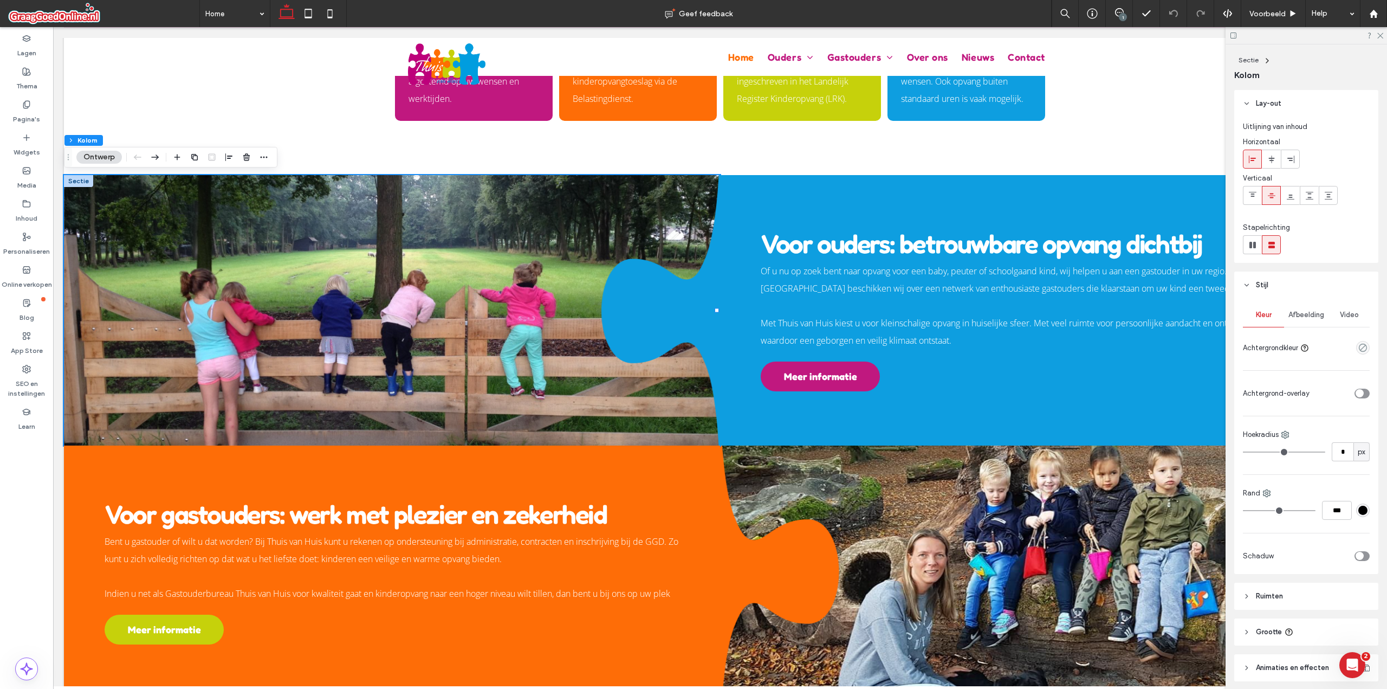
click at [1301, 313] on span "Afbeelding" at bounding box center [1307, 314] width 36 height 9
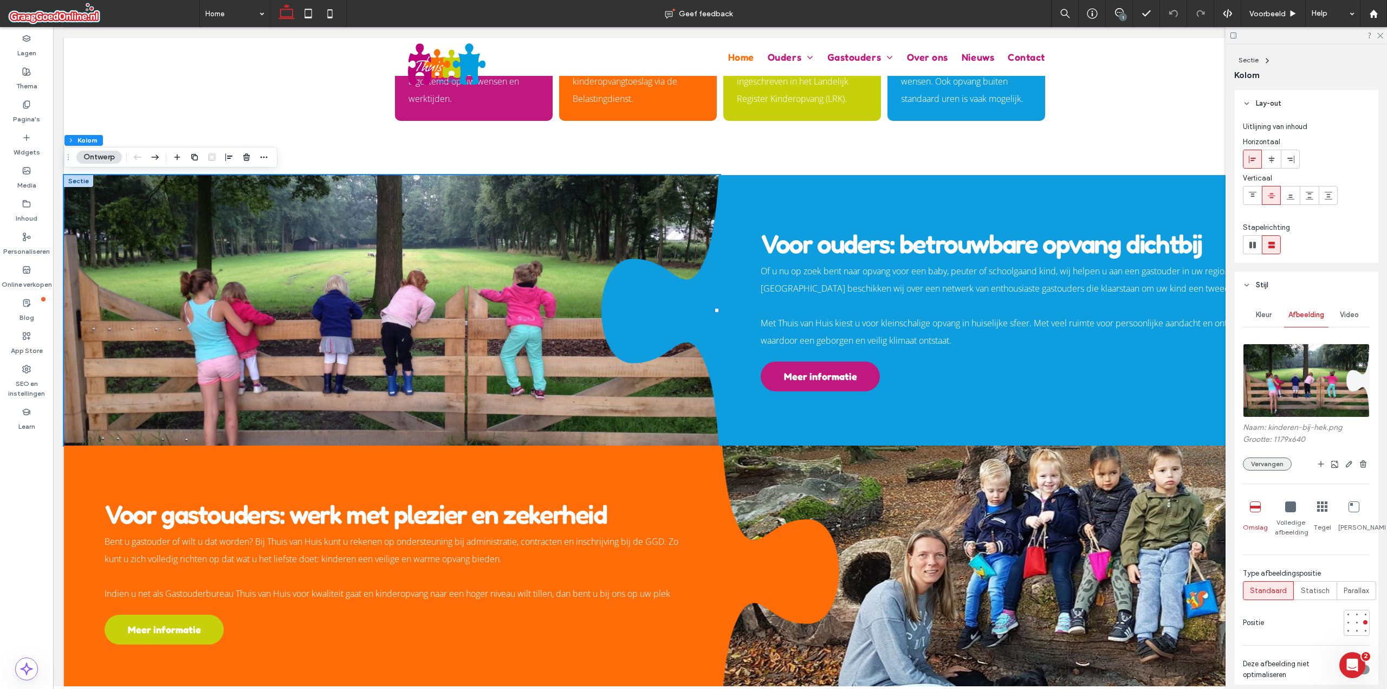
click at [1277, 461] on button "Vervangen" at bounding box center [1267, 463] width 49 height 13
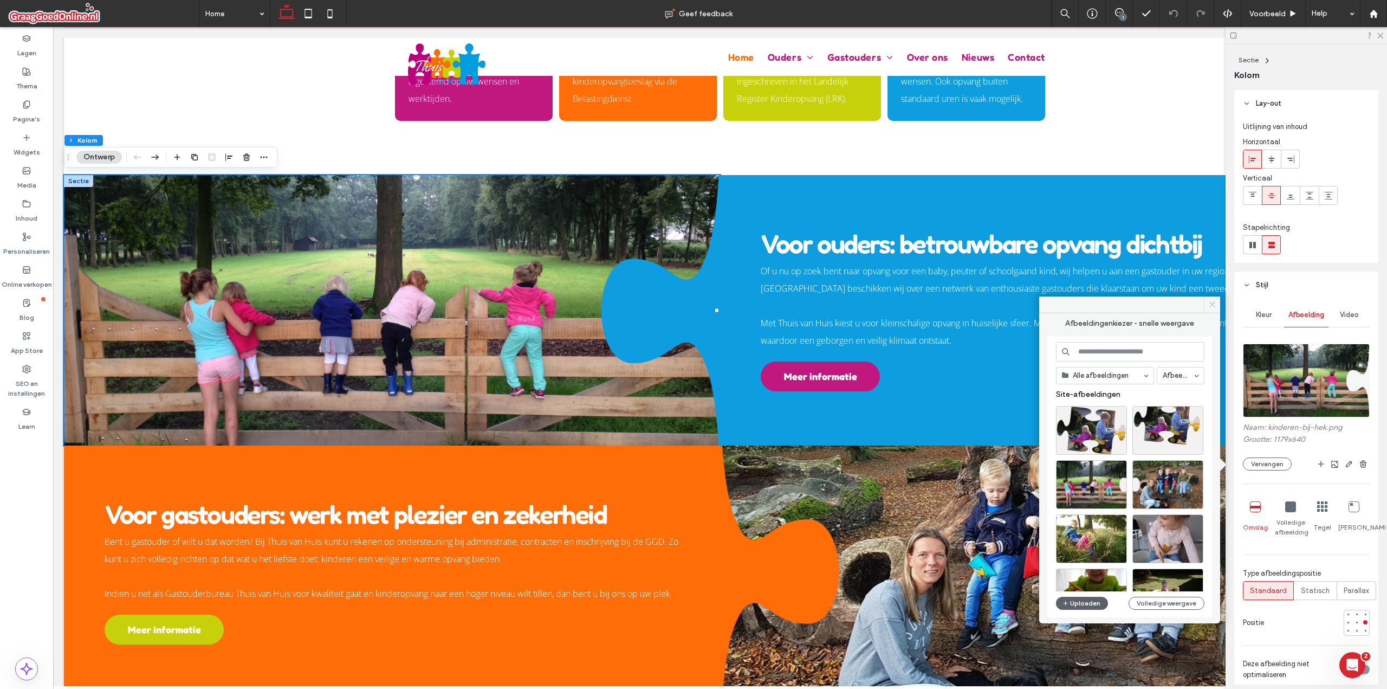
click at [1210, 305] on icon at bounding box center [1212, 304] width 8 height 8
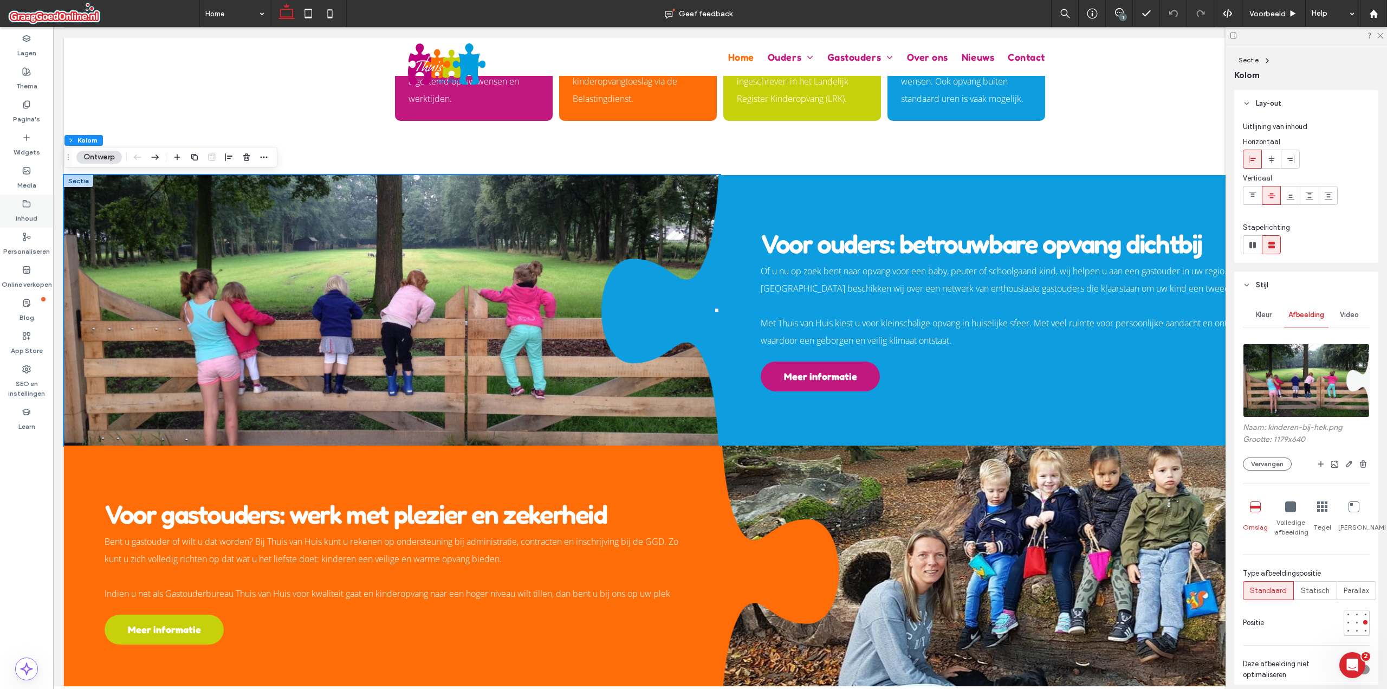
click at [34, 206] on div "Inhoud" at bounding box center [26, 211] width 53 height 33
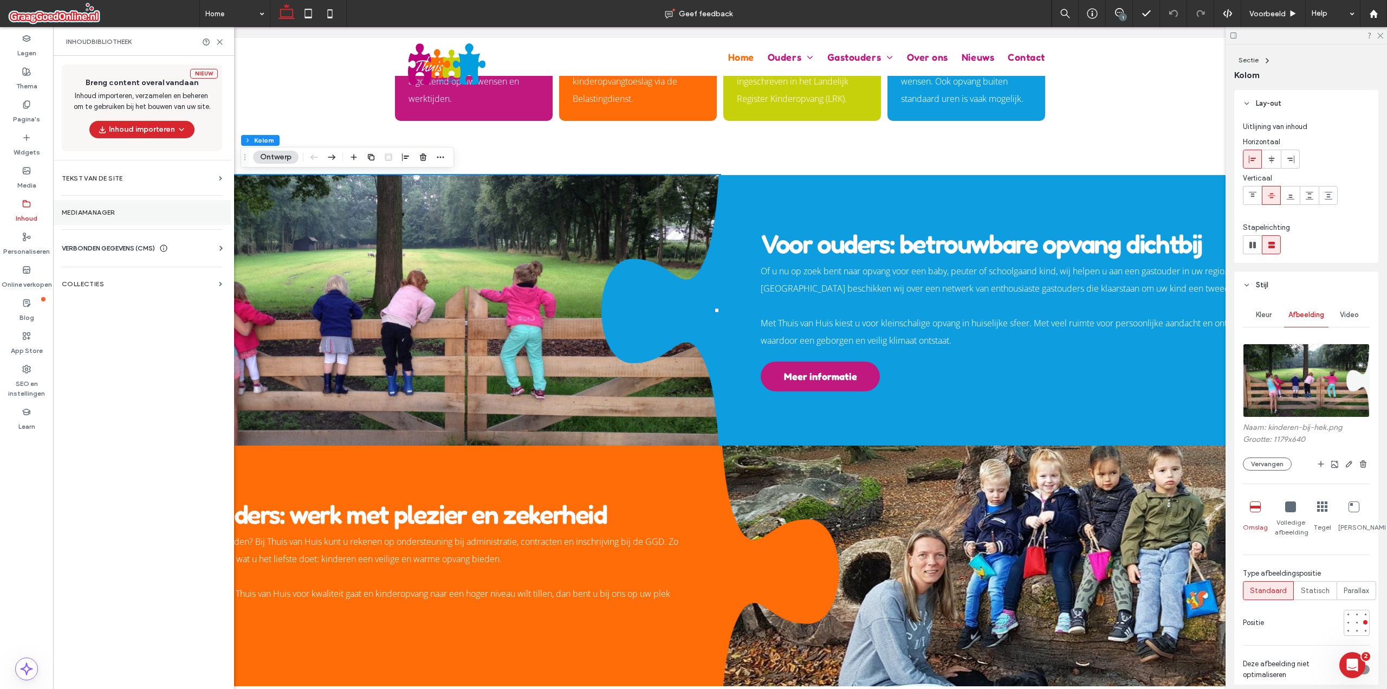
click at [81, 211] on label "Mediamanager" at bounding box center [142, 213] width 160 height 8
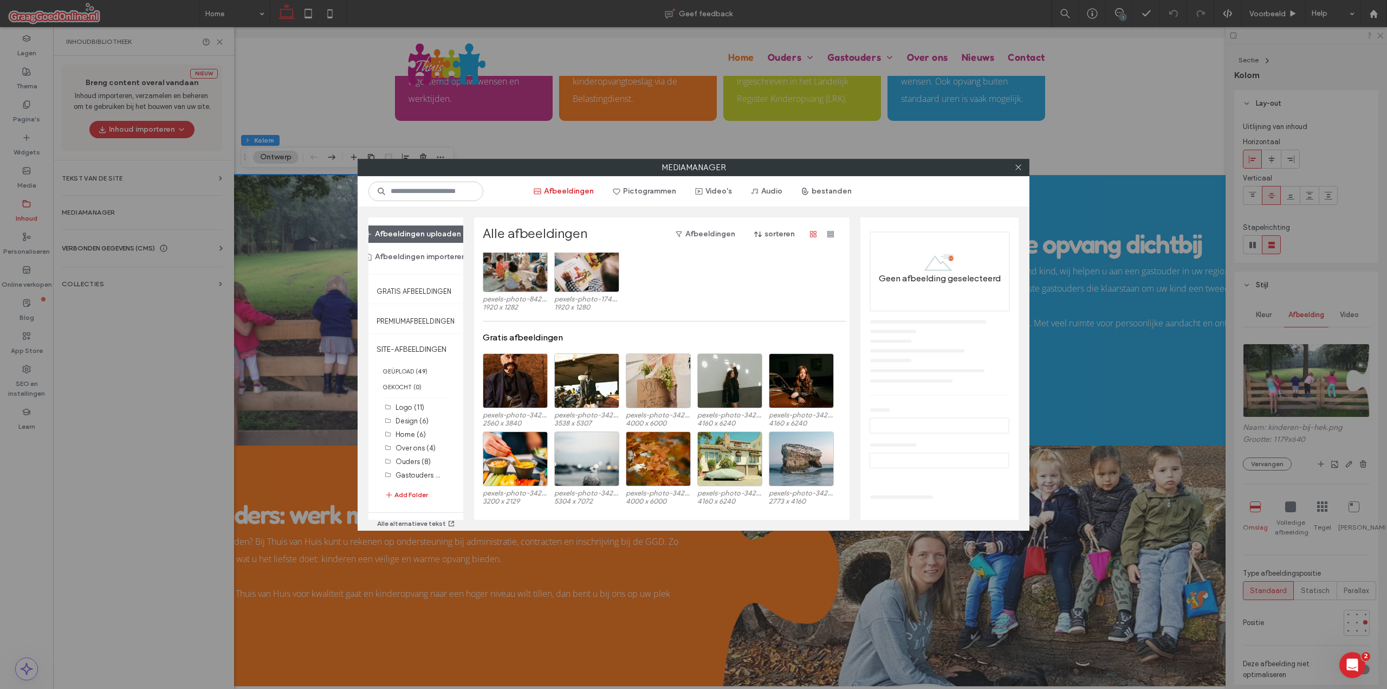
scroll to position [12, 0]
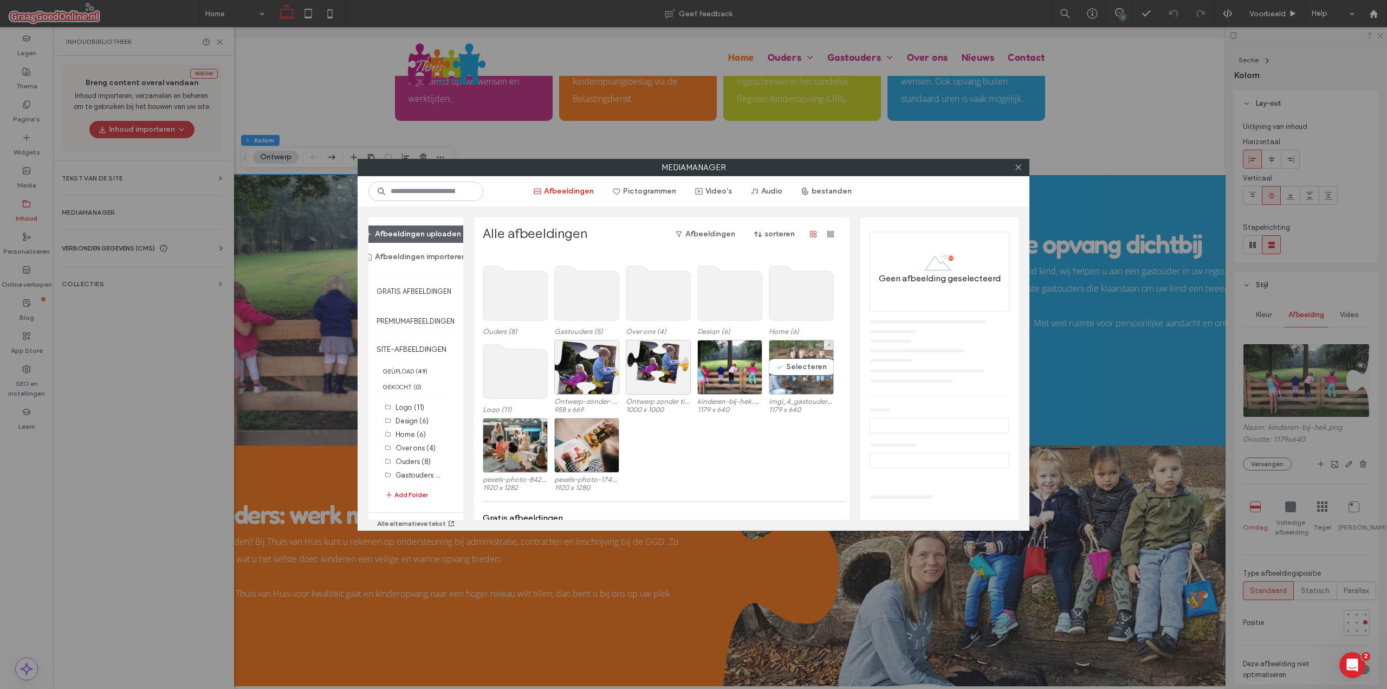
click at [791, 366] on div "Selecteren" at bounding box center [801, 367] width 65 height 55
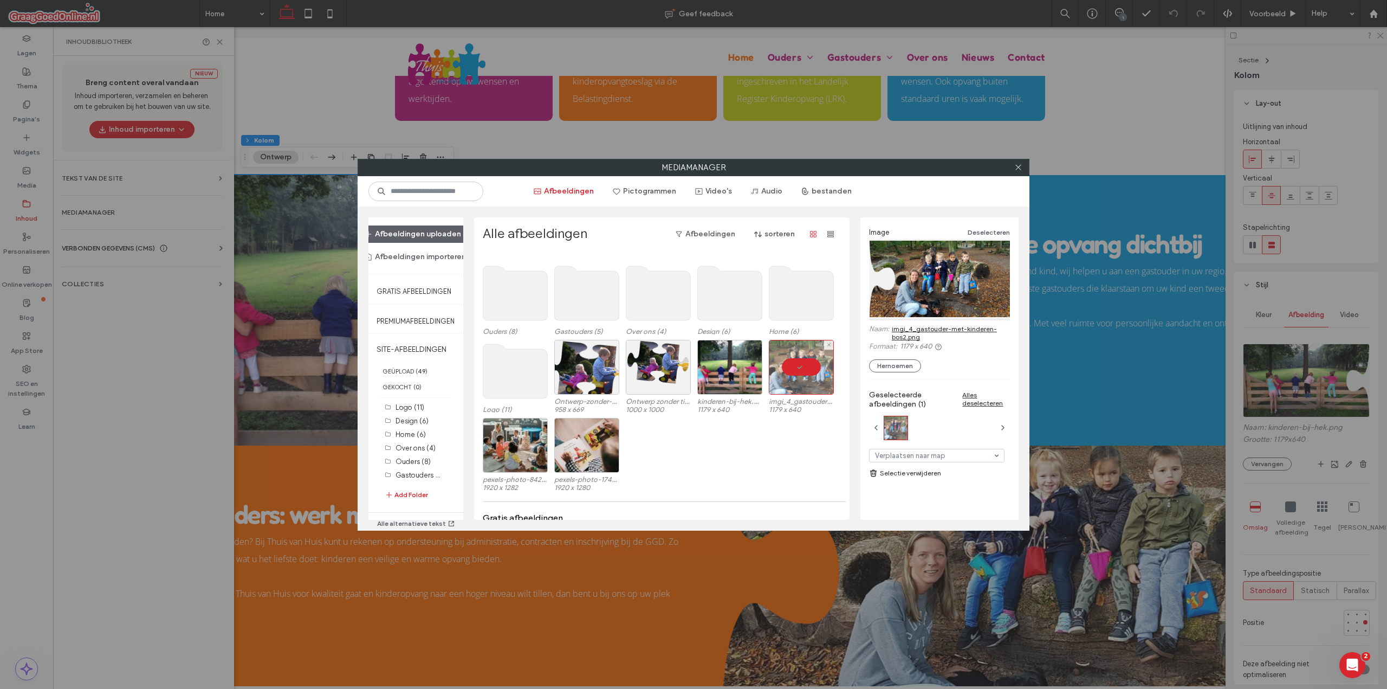
click at [811, 366] on div at bounding box center [801, 367] width 65 height 55
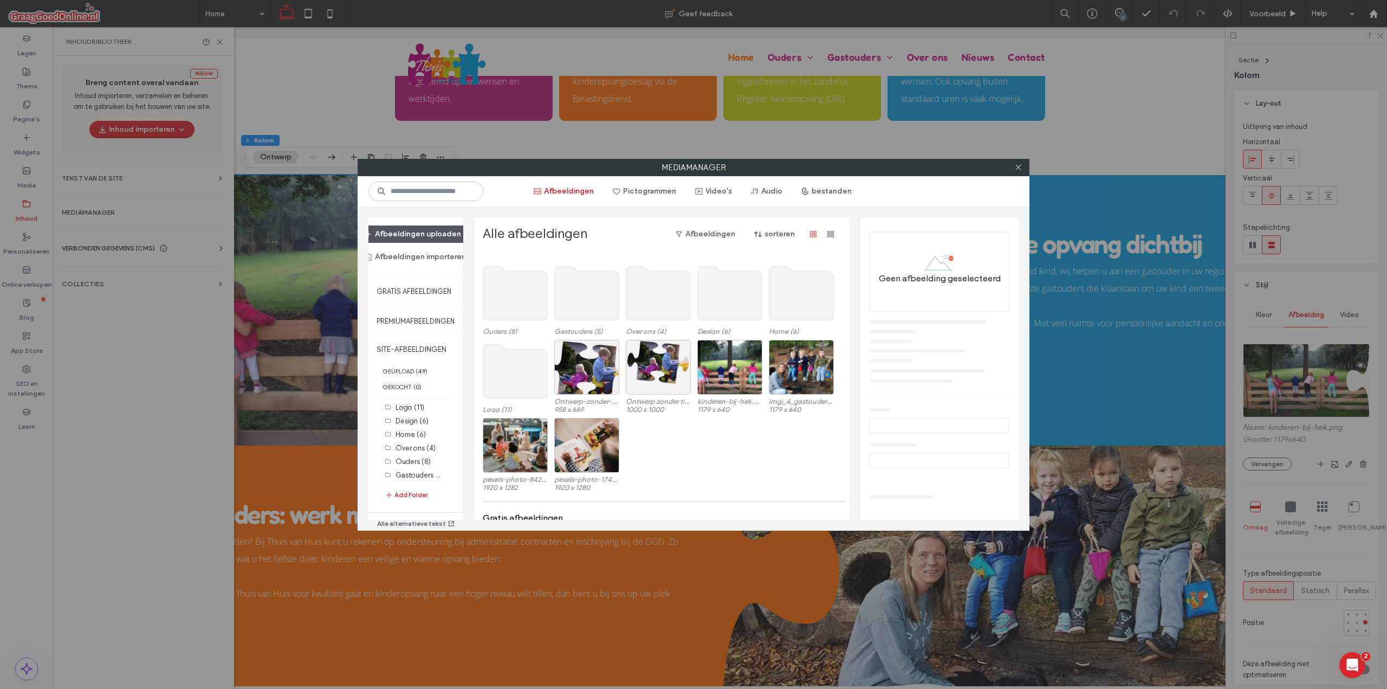
click at [439, 234] on button "Afbeeldingen uploaden" at bounding box center [412, 233] width 115 height 17
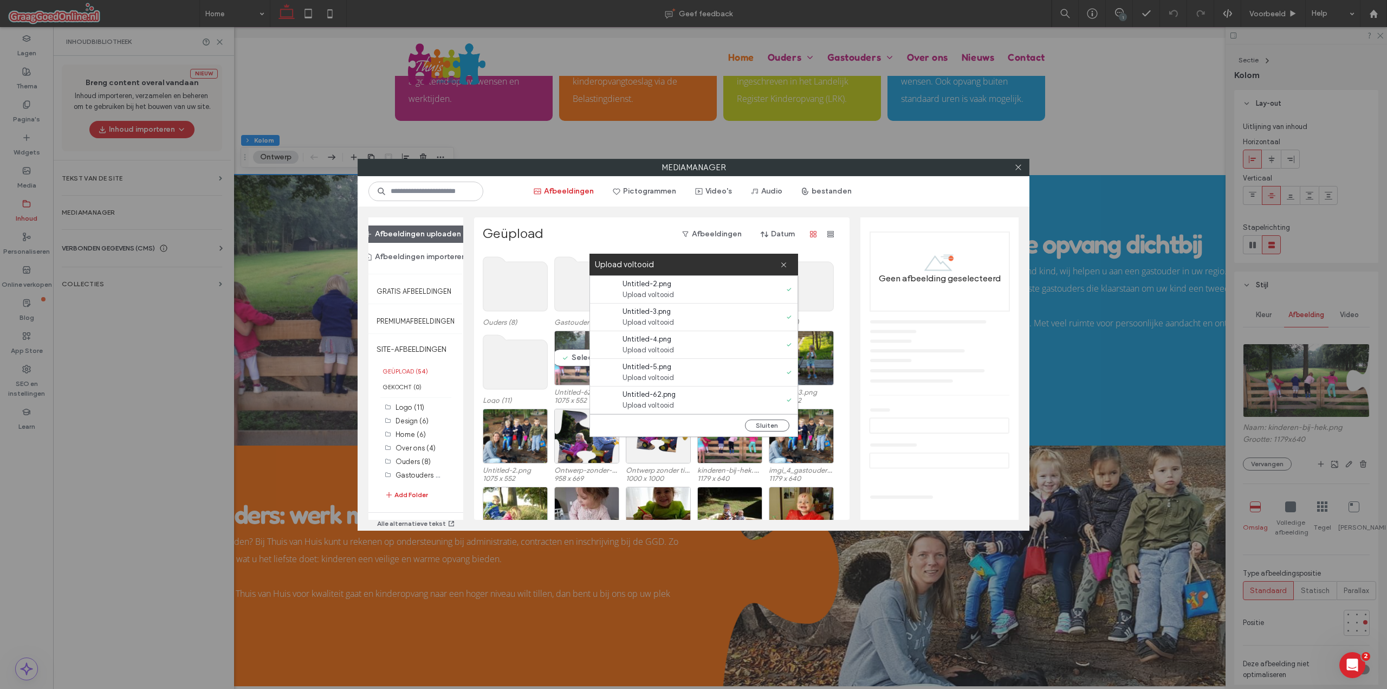
click at [575, 357] on div "Selecteren" at bounding box center [586, 358] width 65 height 55
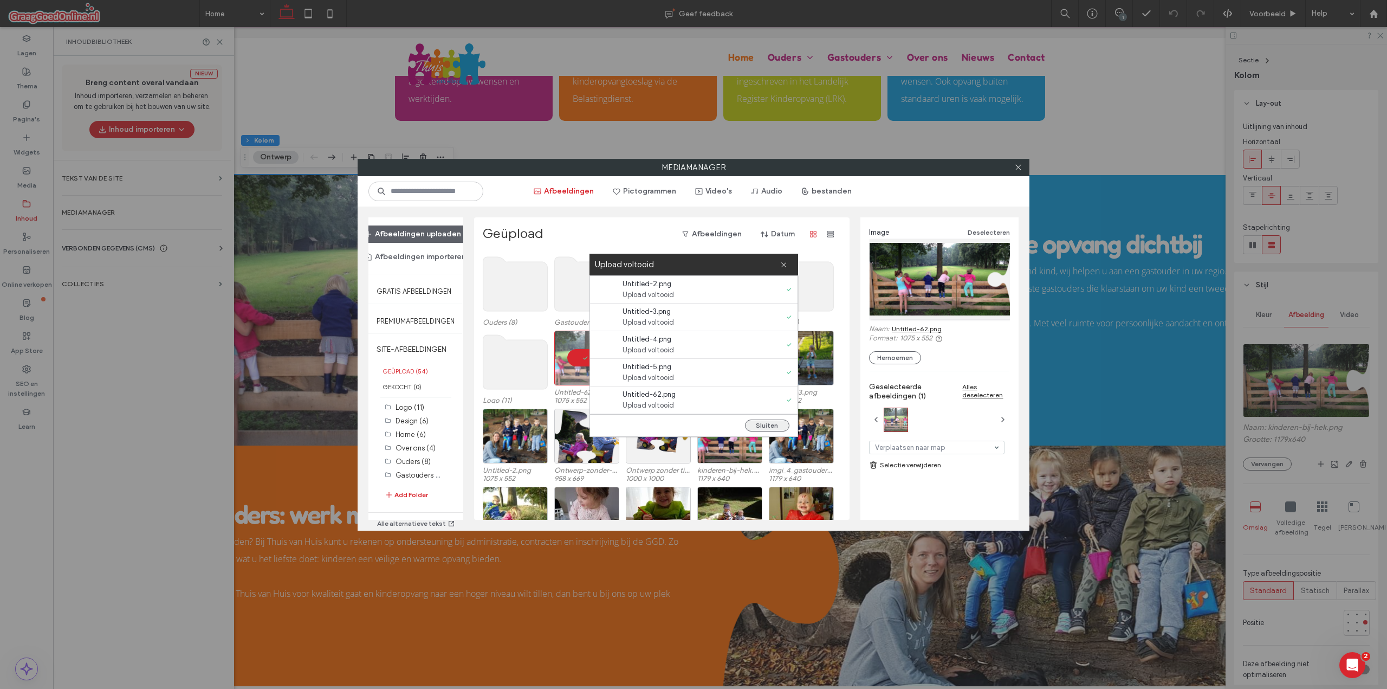
click at [779, 424] on button "Sluiten" at bounding box center [767, 425] width 44 height 12
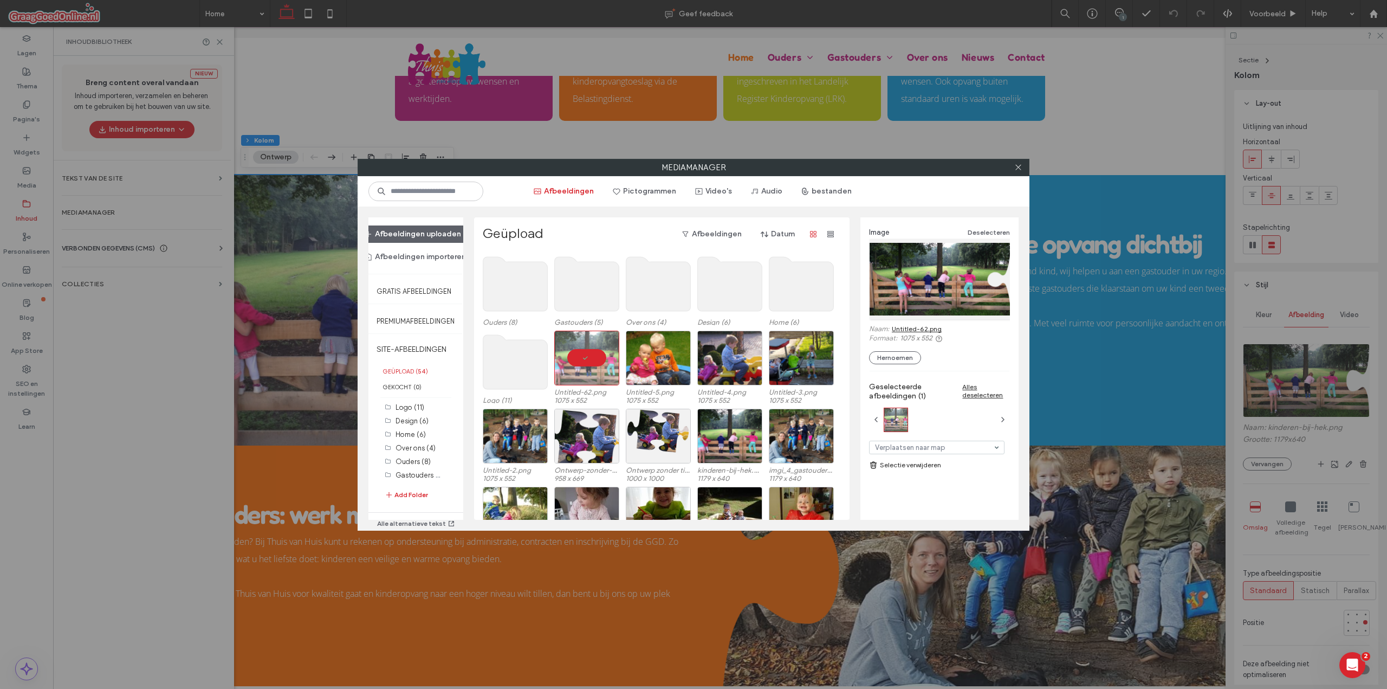
click at [1022, 165] on div at bounding box center [1018, 167] width 16 height 16
click at [1016, 169] on icon at bounding box center [1018, 167] width 8 height 8
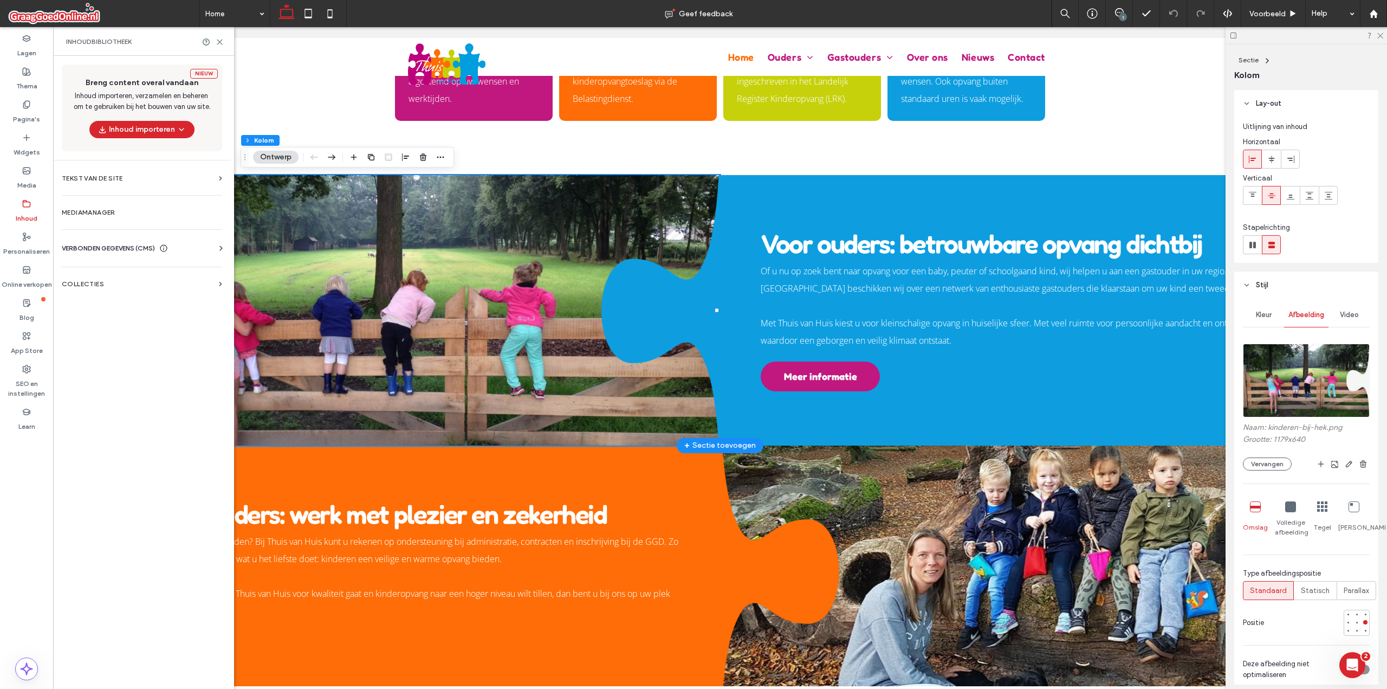
click at [573, 211] on div at bounding box center [392, 310] width 656 height 270
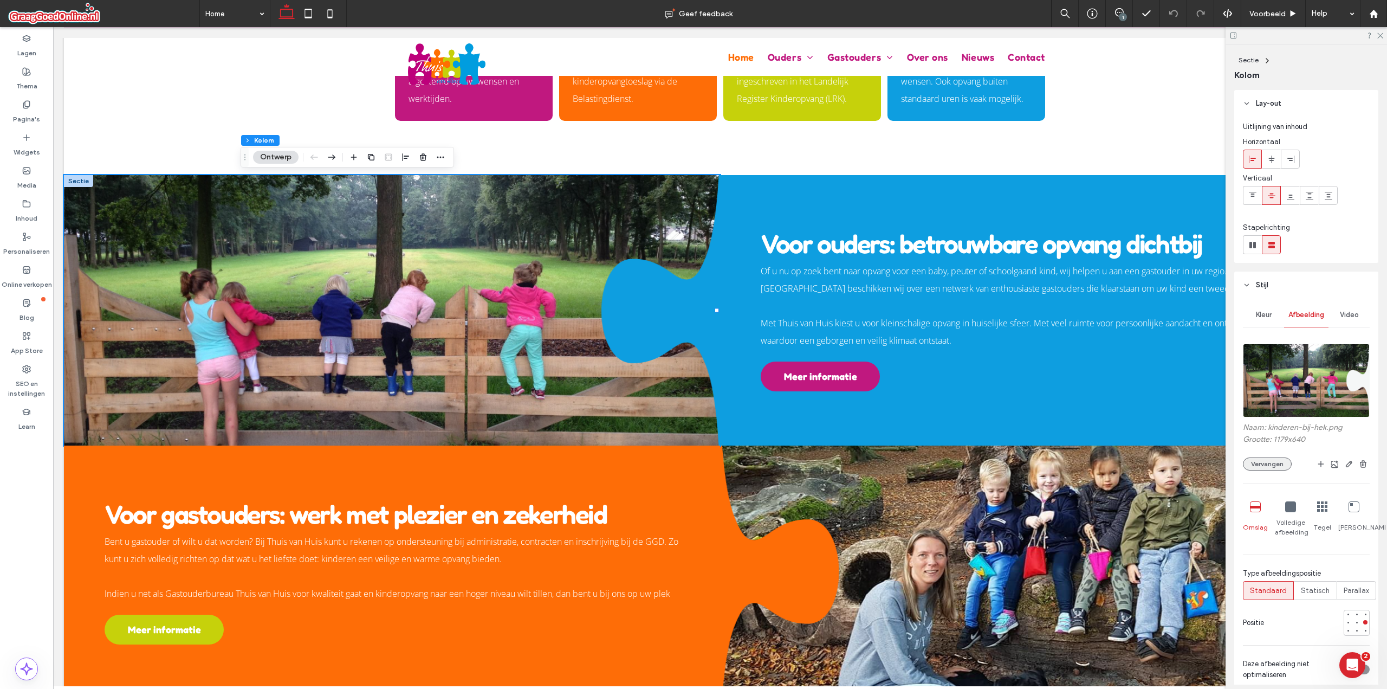
click at [1268, 468] on button "Vervangen" at bounding box center [1267, 463] width 49 height 13
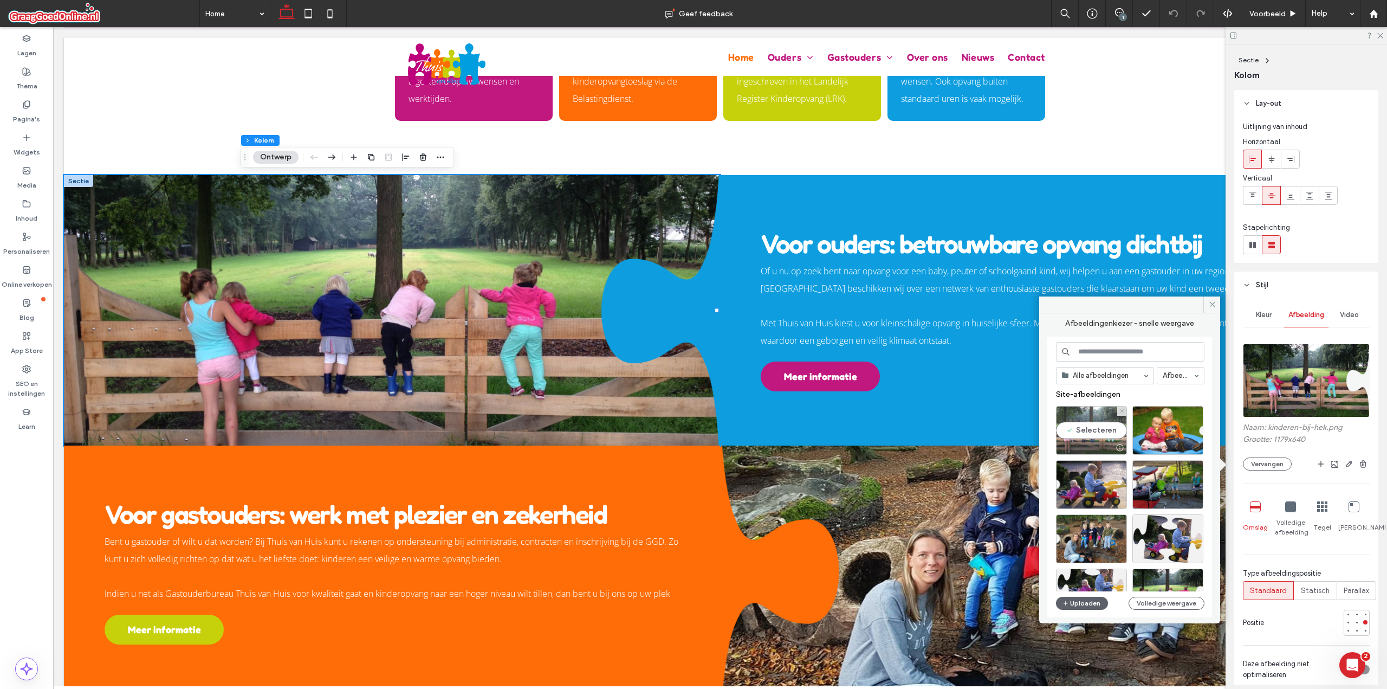
click at [1106, 430] on div "Selecteren" at bounding box center [1091, 430] width 71 height 49
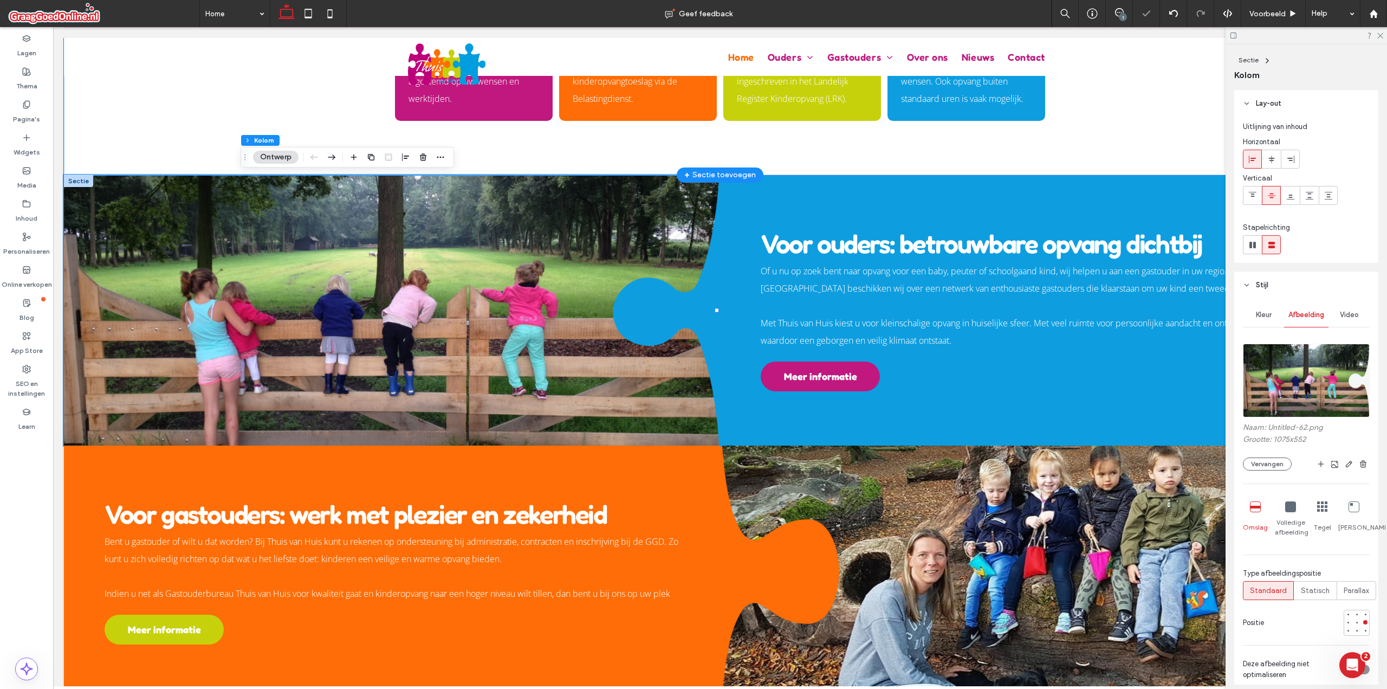
click at [1084, 114] on div "Persoonlijke match Wij zoeken een gastouder die past bij uw gezin en volledig i…" at bounding box center [720, 71] width 1312 height 208
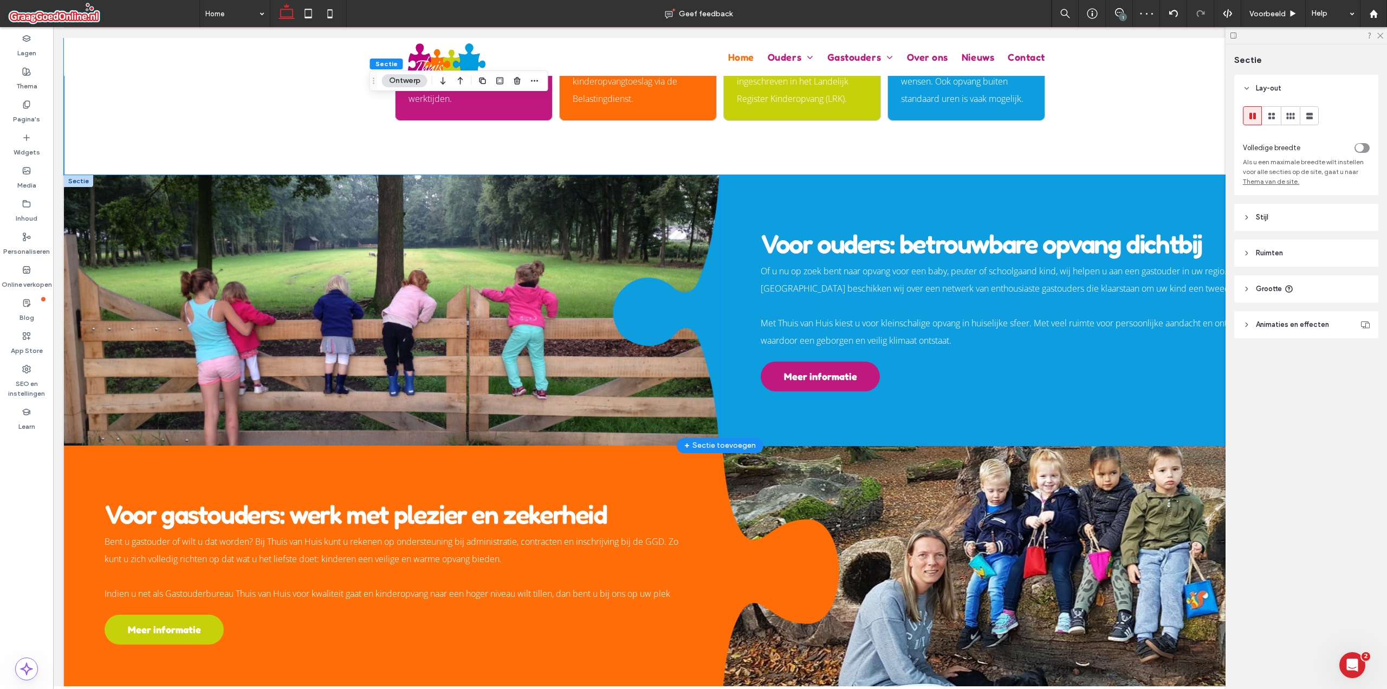
scroll to position [708, 0]
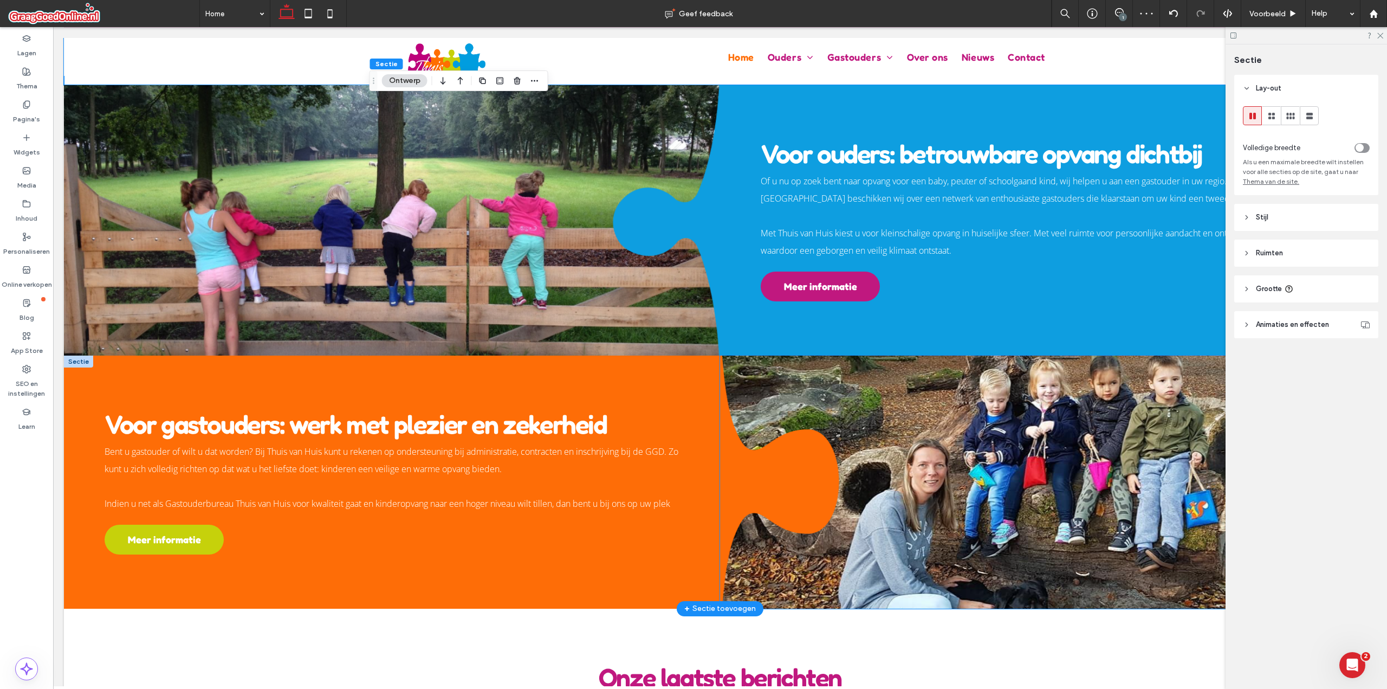
click at [987, 411] on div at bounding box center [1048, 481] width 656 height 253
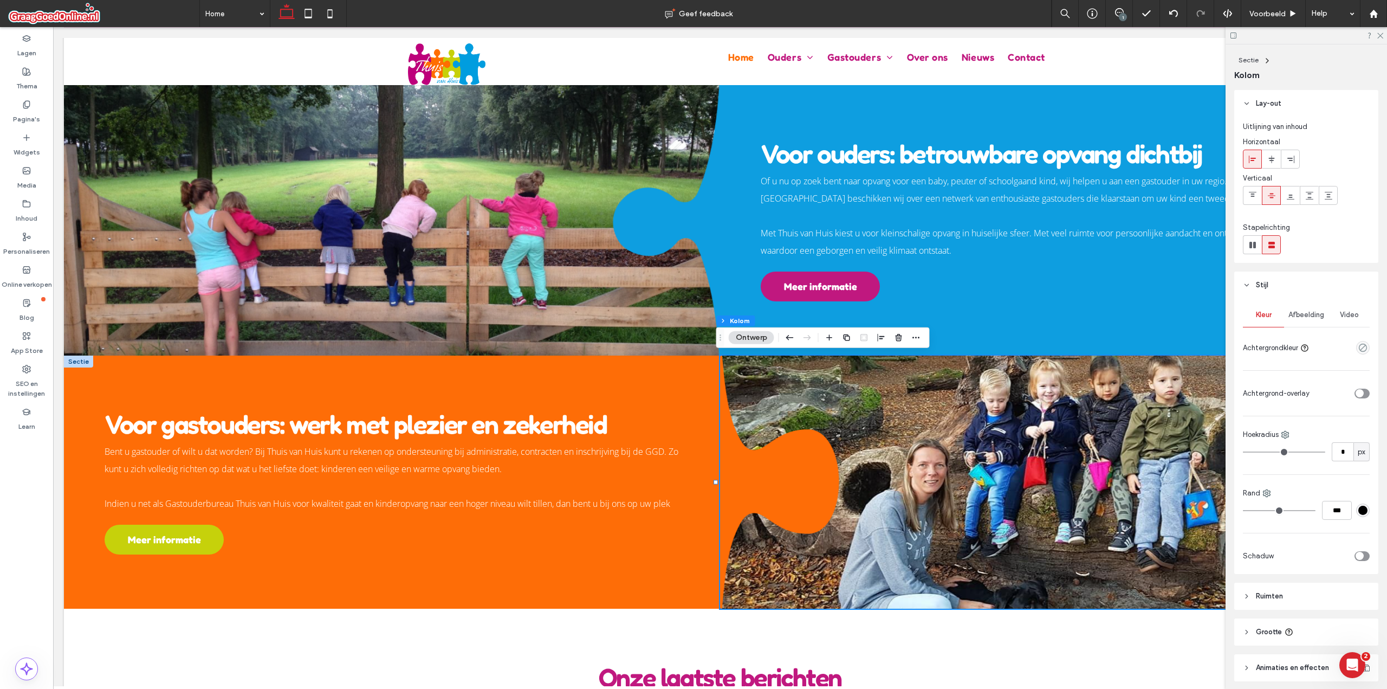
click at [1302, 315] on span "Afbeelding" at bounding box center [1307, 314] width 36 height 9
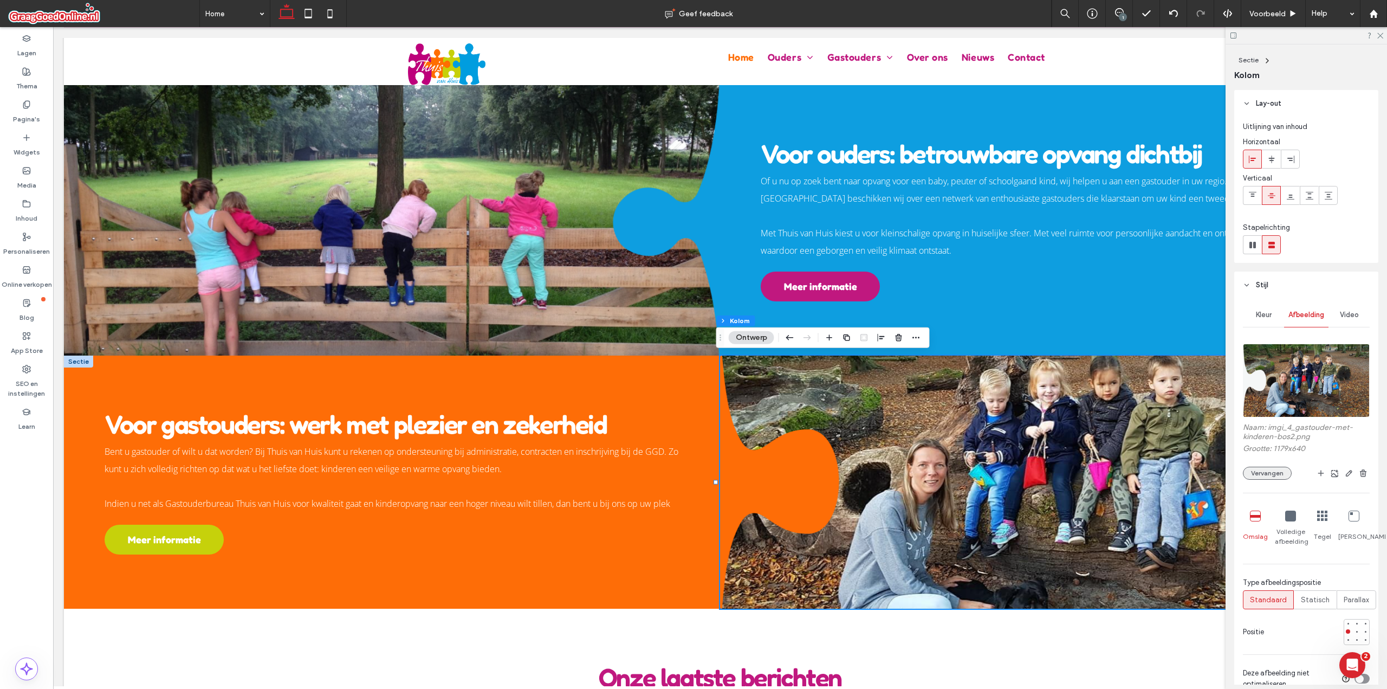
click at [1271, 477] on button "Vervangen" at bounding box center [1267, 473] width 49 height 13
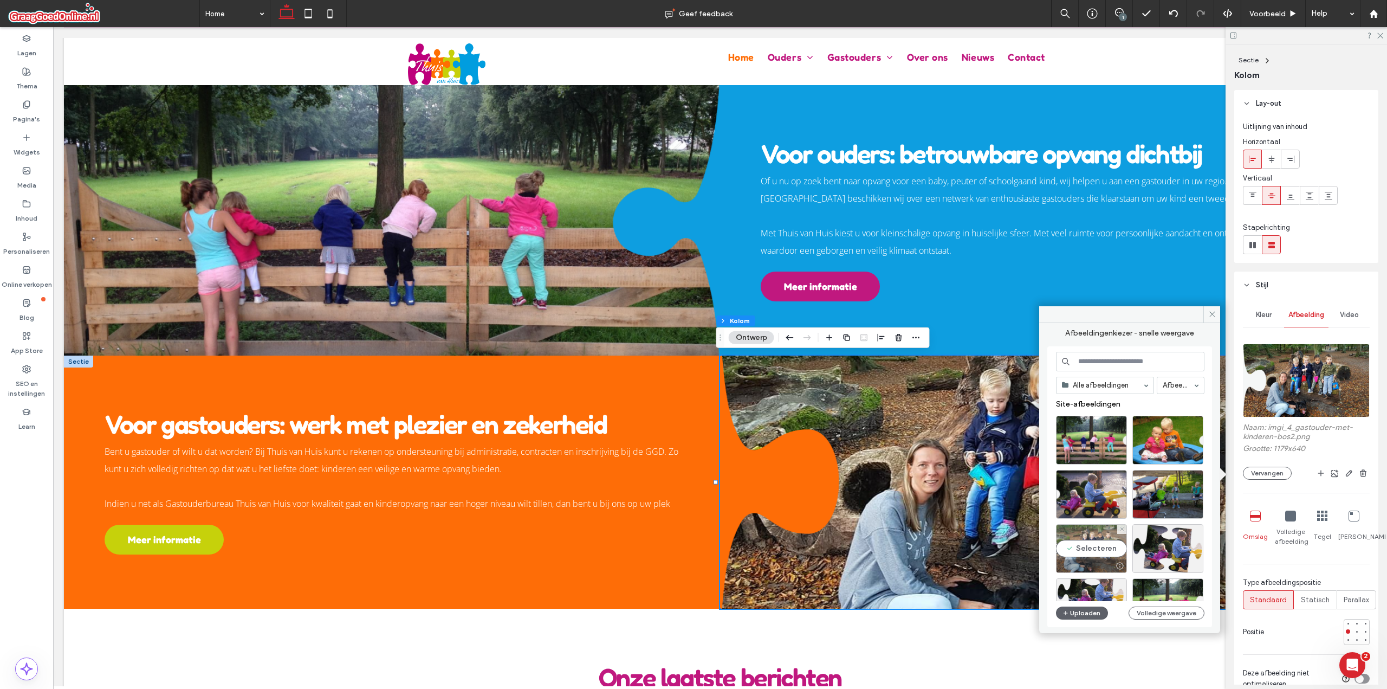
click at [1103, 546] on div "Selecteren" at bounding box center [1091, 548] width 71 height 49
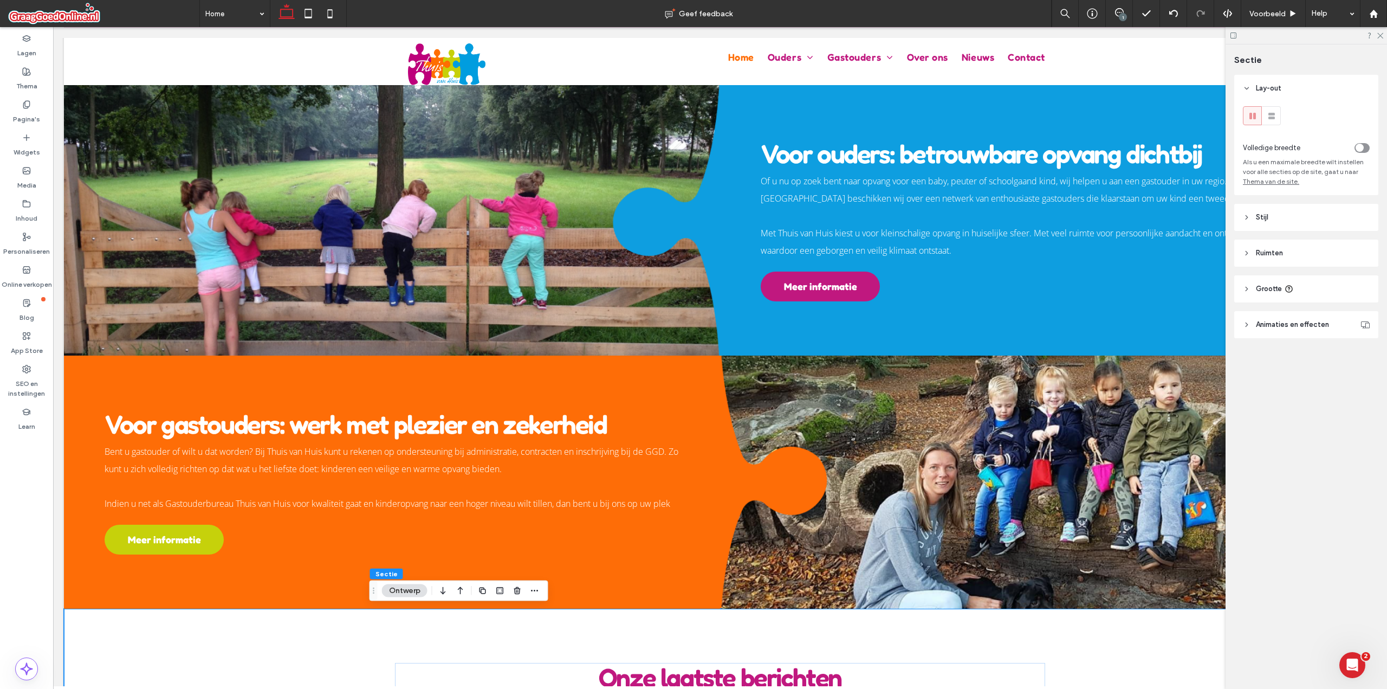
click at [1233, 38] on icon at bounding box center [1233, 35] width 8 height 8
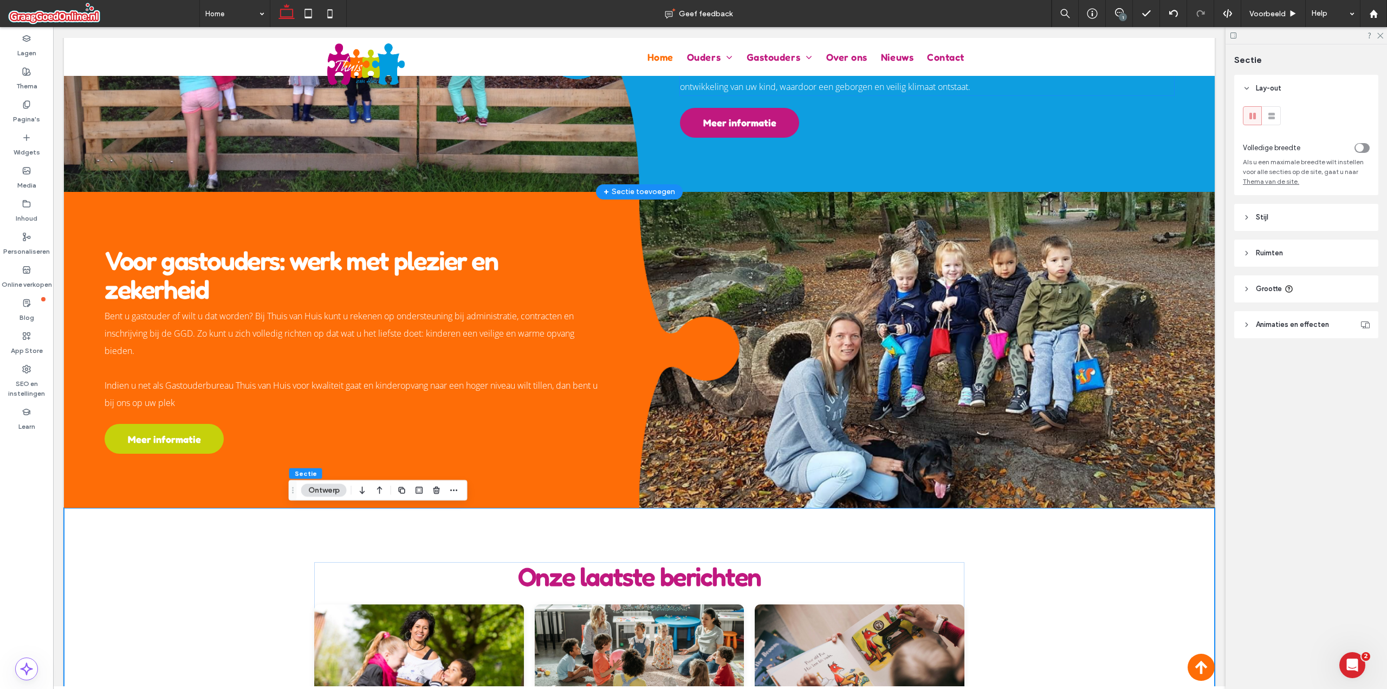
scroll to position [528, 0]
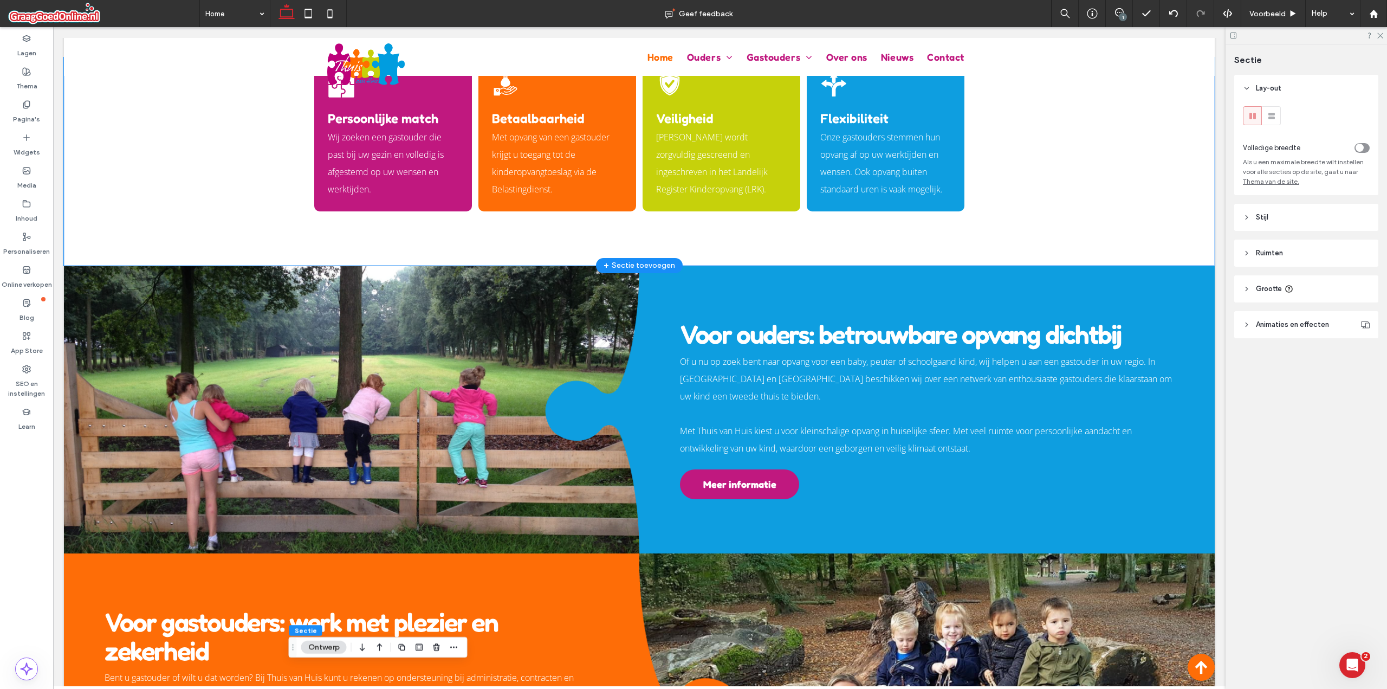
click at [1092, 176] on div "Persoonlijke match Wij zoeken een gastouder die past bij uw gezin en volledig i…" at bounding box center [639, 161] width 1151 height 208
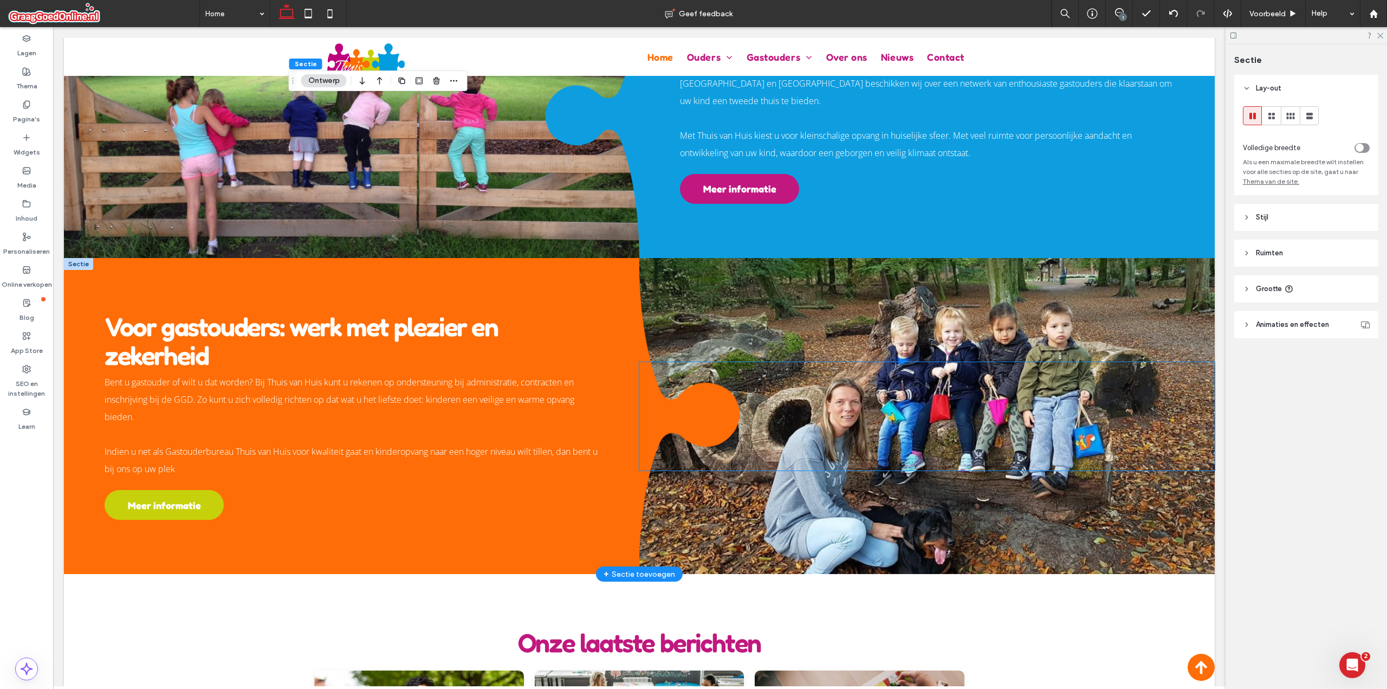
scroll to position [733, 0]
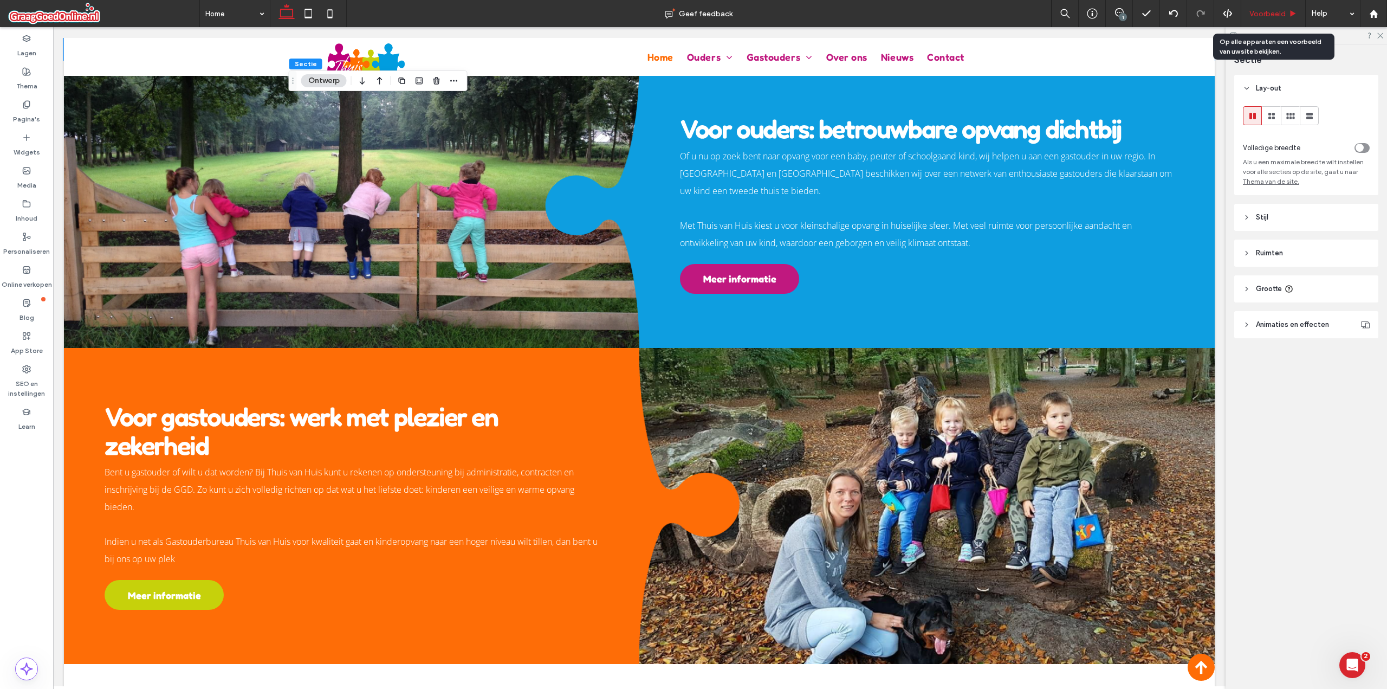
click at [1274, 16] on span "Voorbeeld" at bounding box center [1268, 13] width 36 height 9
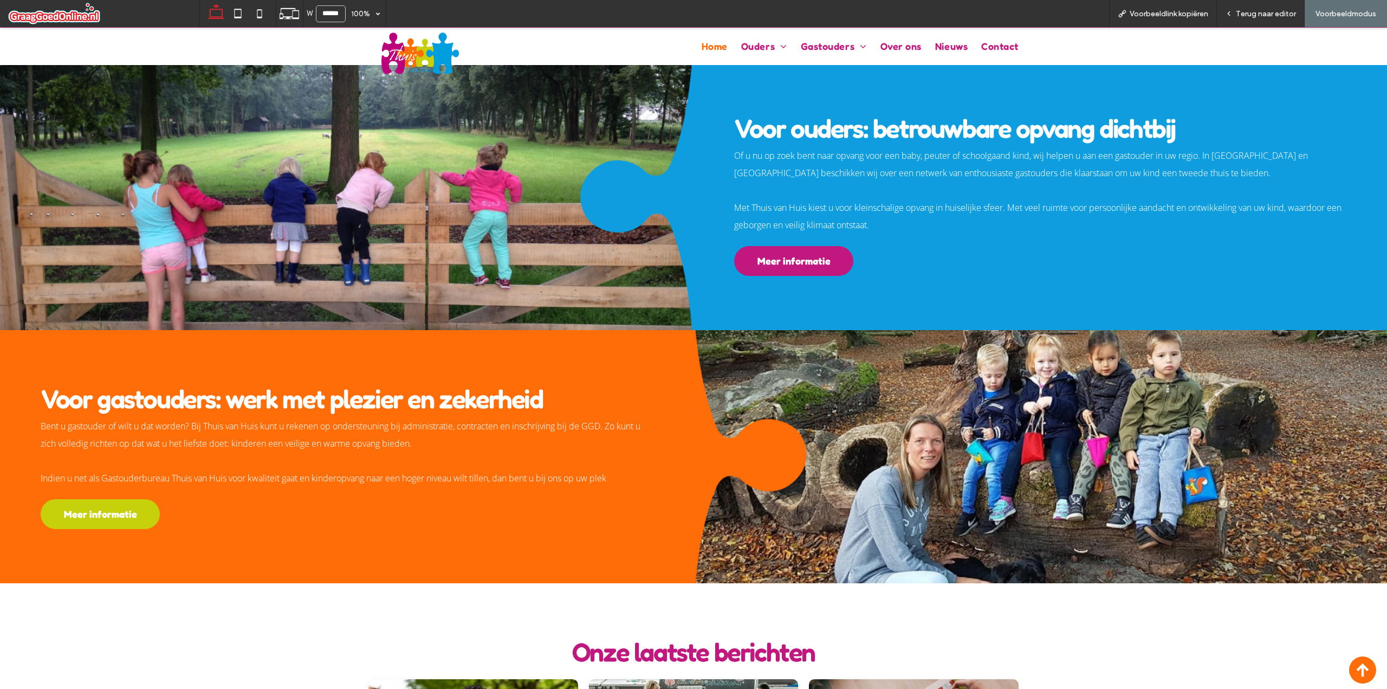
scroll to position [722, 0]
click at [1185, 16] on span "Voorbeeldlink kopiëren" at bounding box center [1169, 13] width 79 height 9
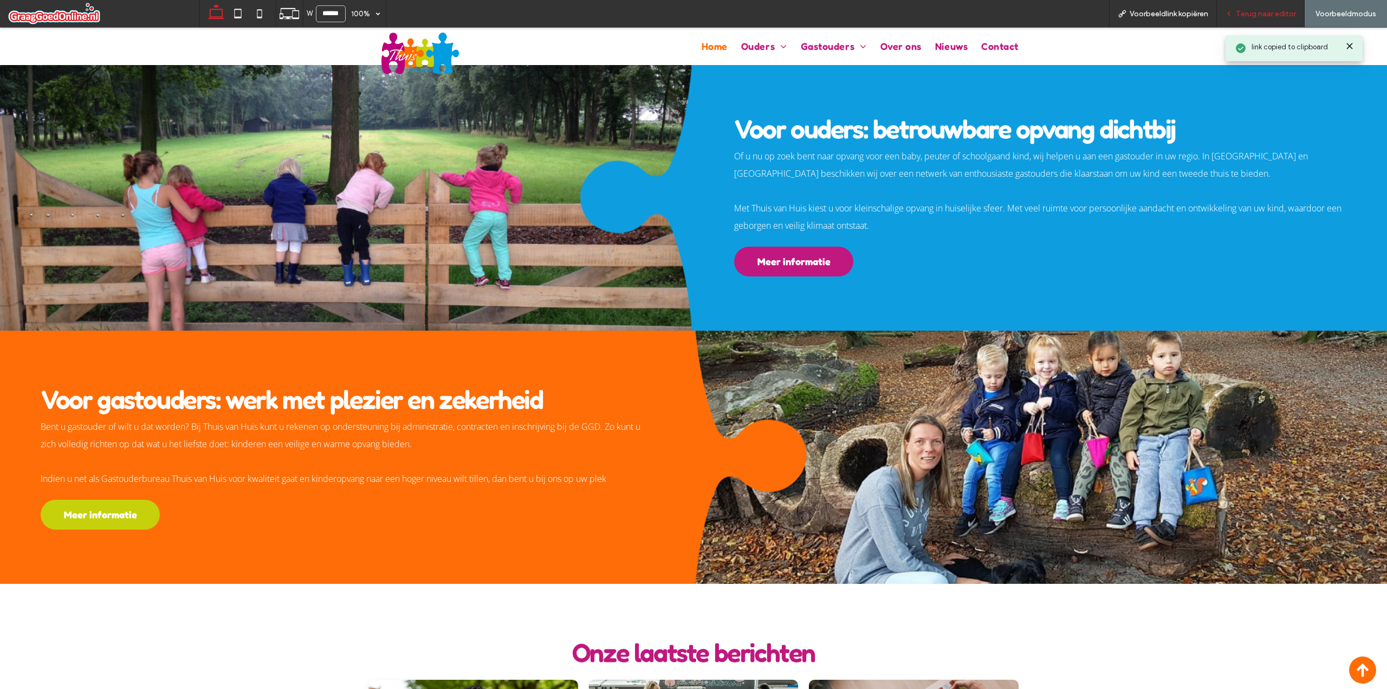
click at [1270, 15] on span "Terug naar editor" at bounding box center [1266, 13] width 60 height 9
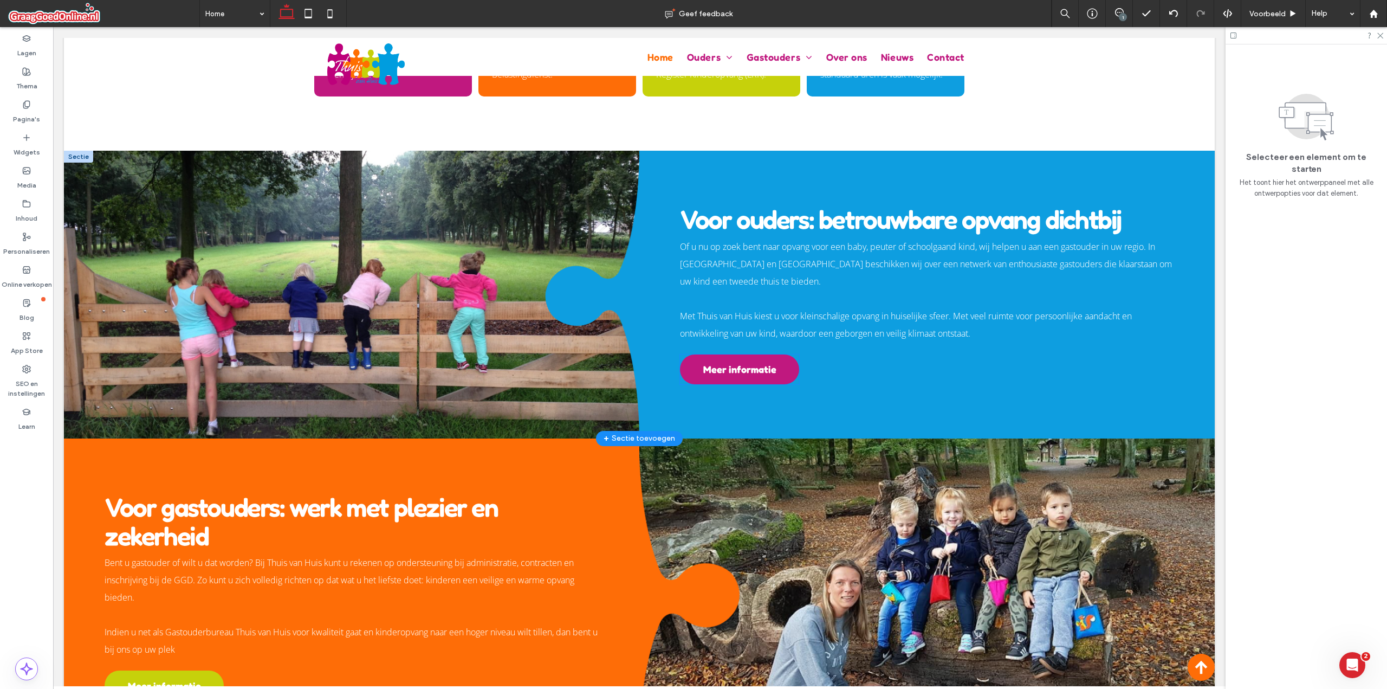
scroll to position [552, 0]
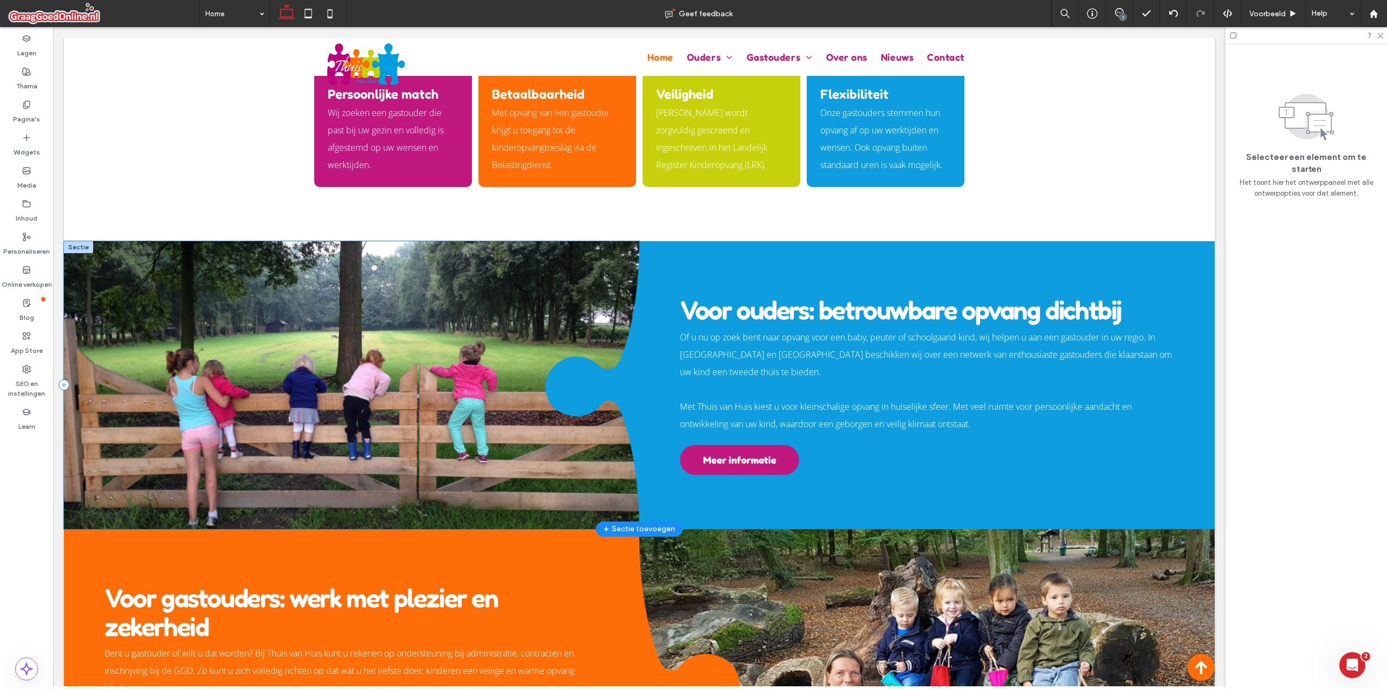
click at [474, 293] on div at bounding box center [351, 385] width 575 height 288
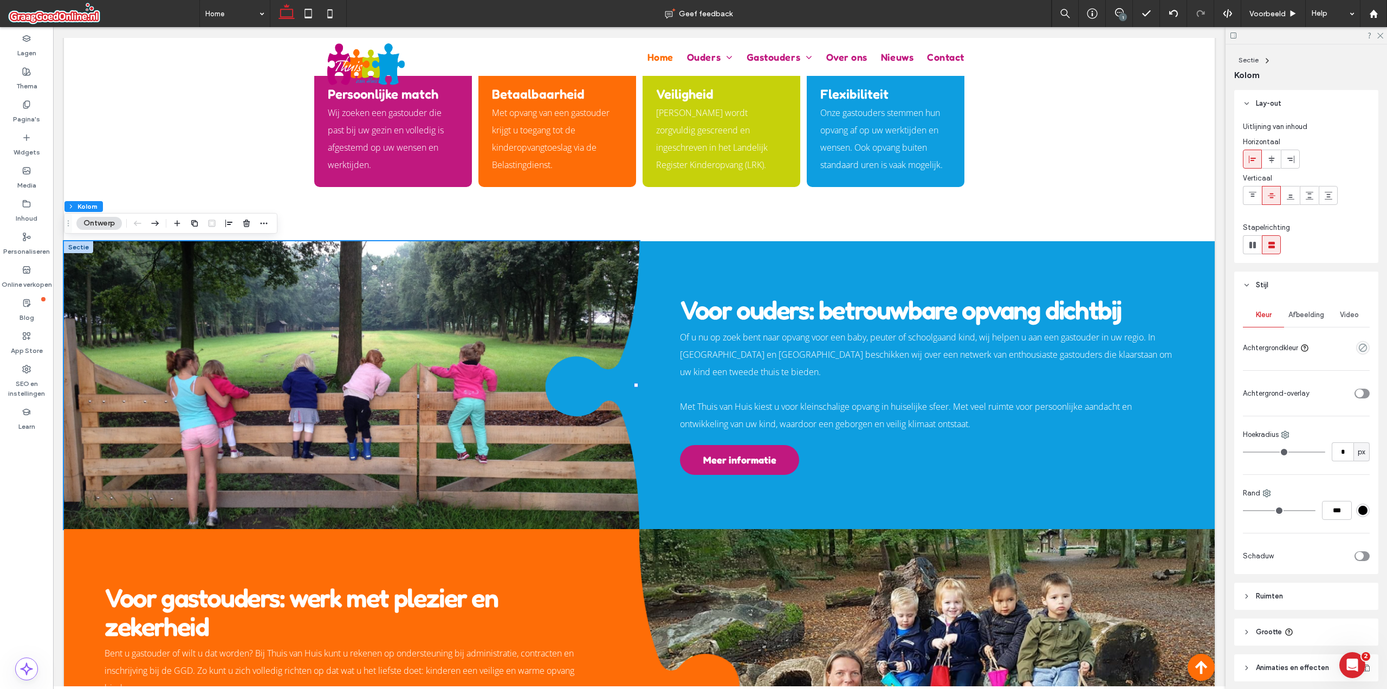
click at [1299, 318] on span "Afbeelding" at bounding box center [1307, 314] width 36 height 9
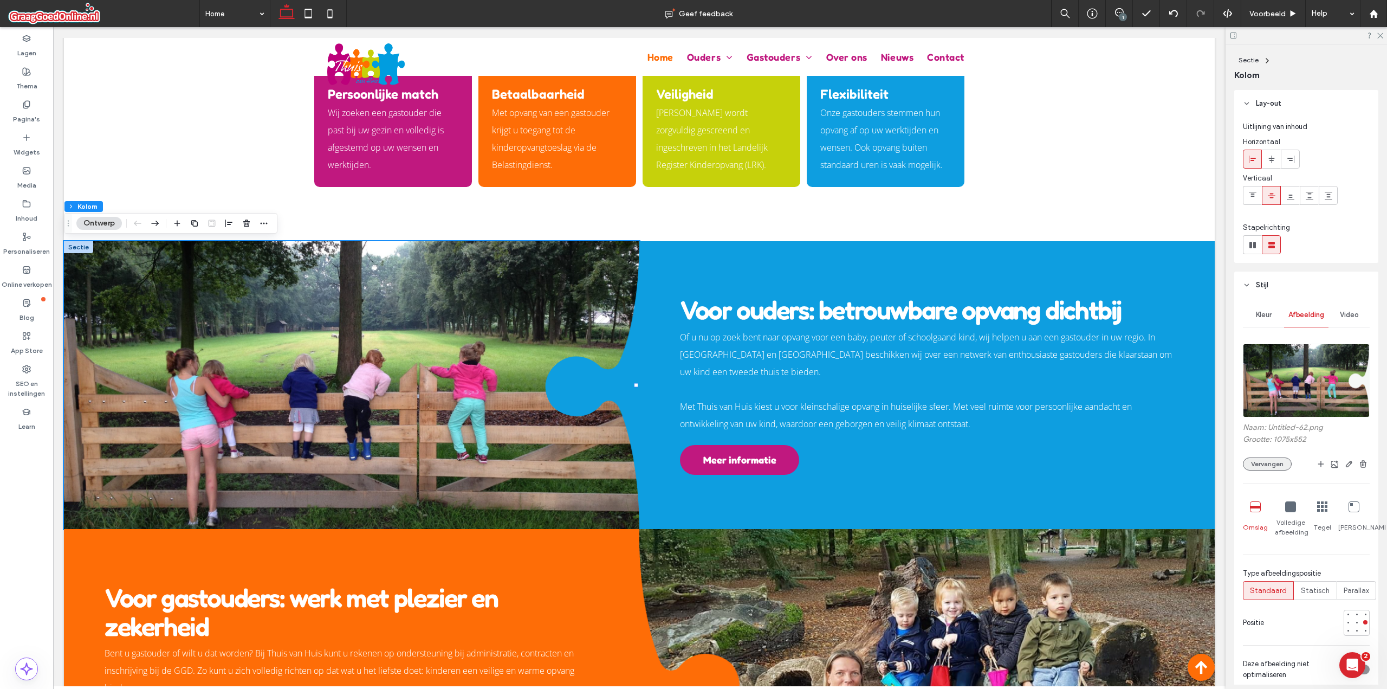
click at [1282, 466] on button "Vervangen" at bounding box center [1267, 463] width 49 height 13
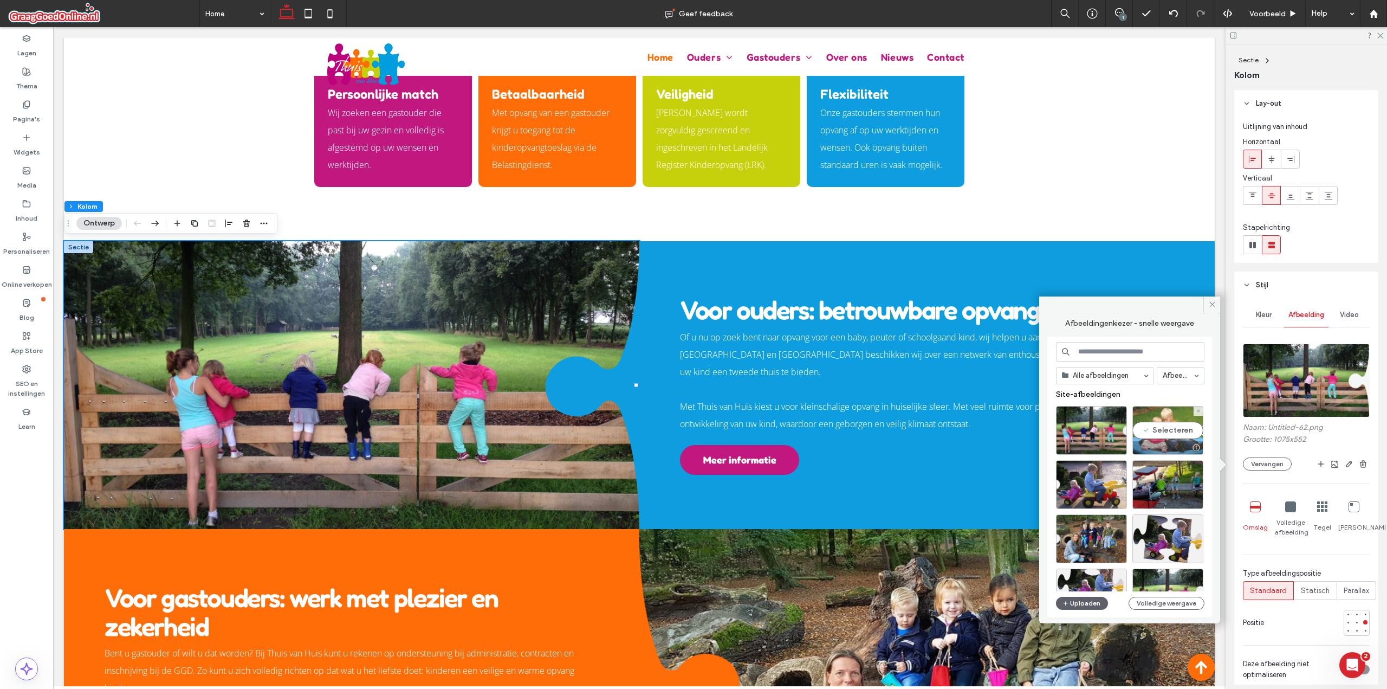
click at [1167, 427] on div "Selecteren" at bounding box center [1167, 430] width 71 height 49
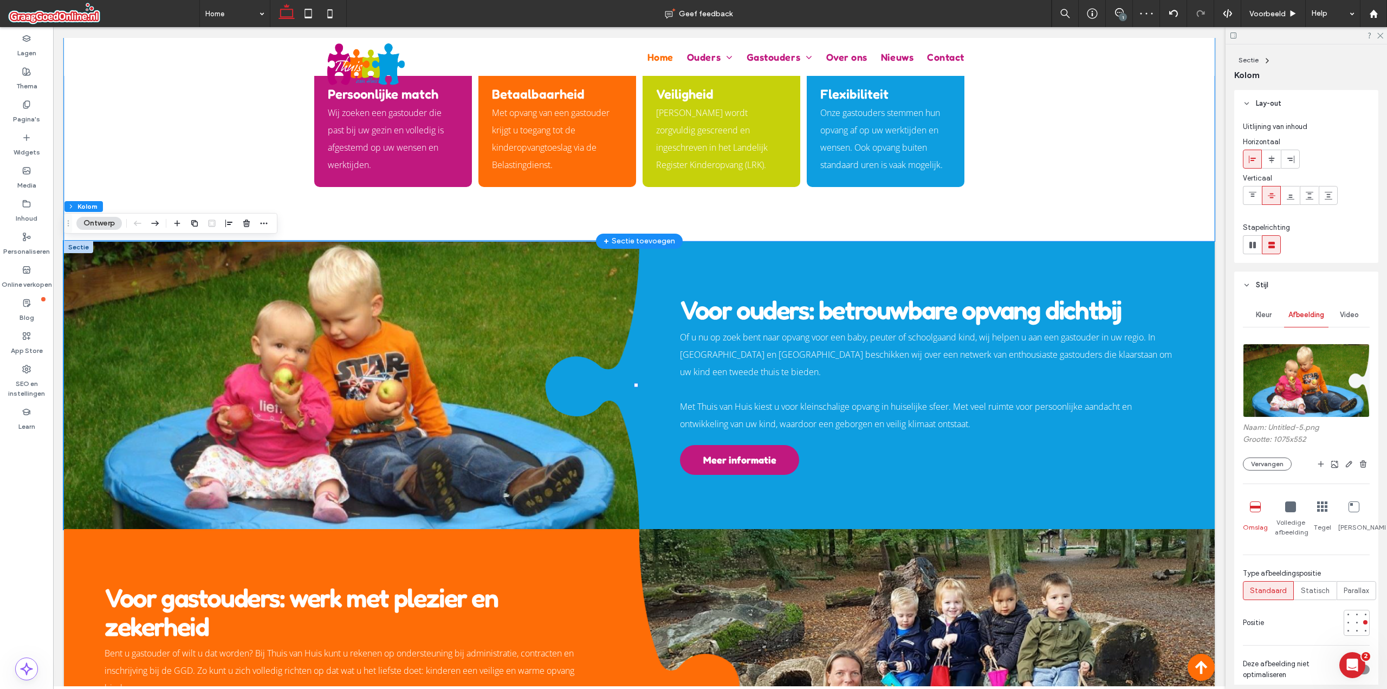
click at [1123, 183] on div "Persoonlijke match Wij zoeken een gastouder die past bij uw gezin en volledig i…" at bounding box center [639, 137] width 1151 height 208
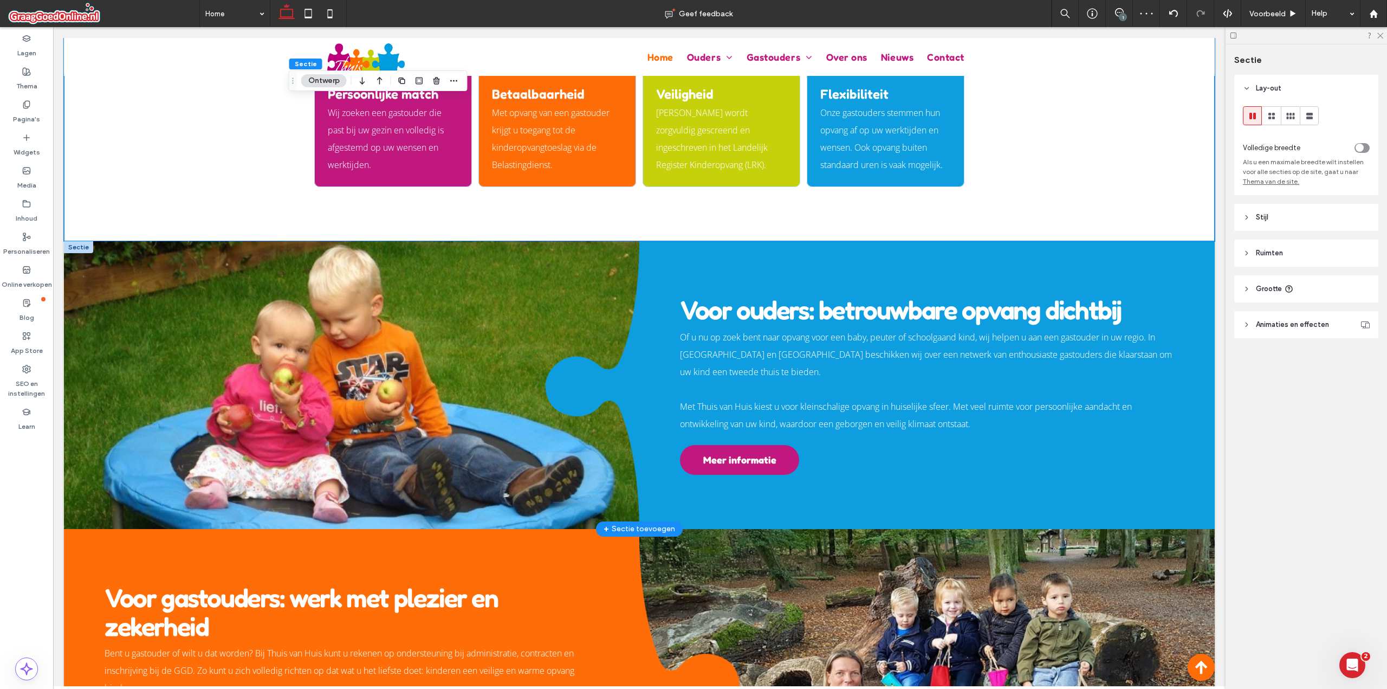
scroll to position [643, 0]
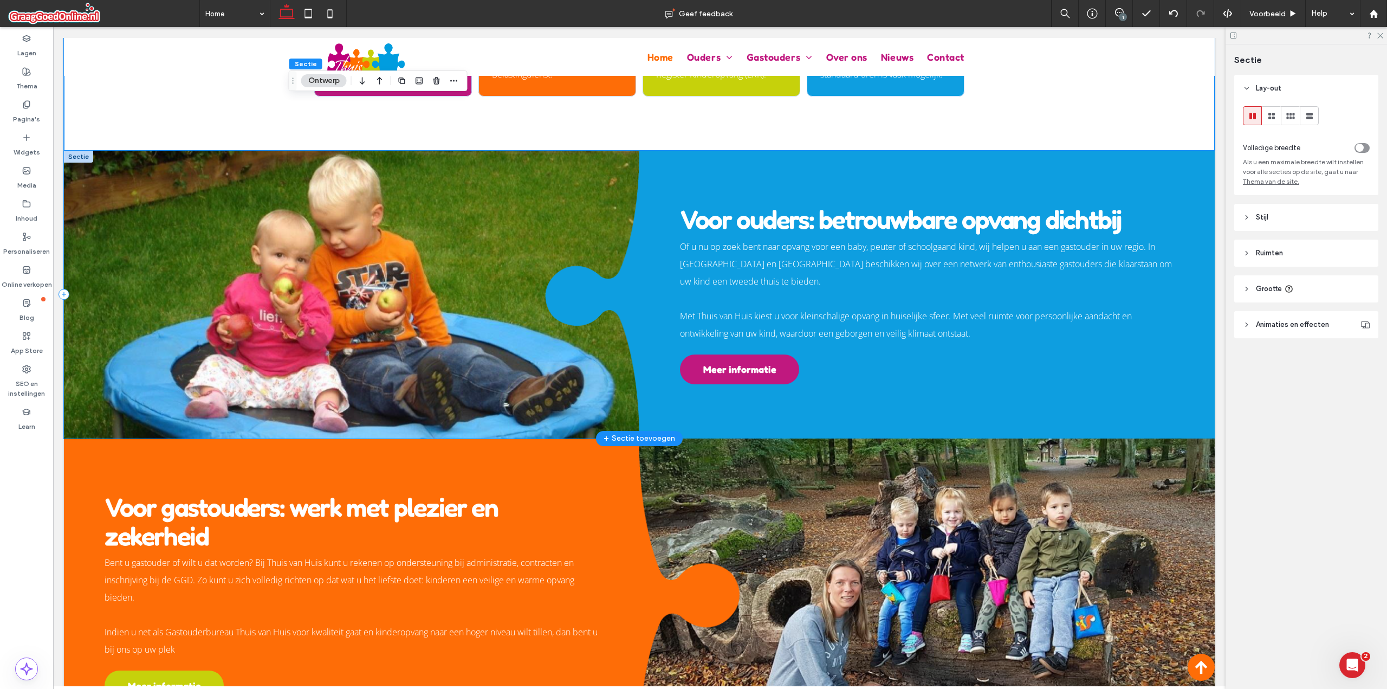
click at [505, 229] on div at bounding box center [351, 295] width 575 height 288
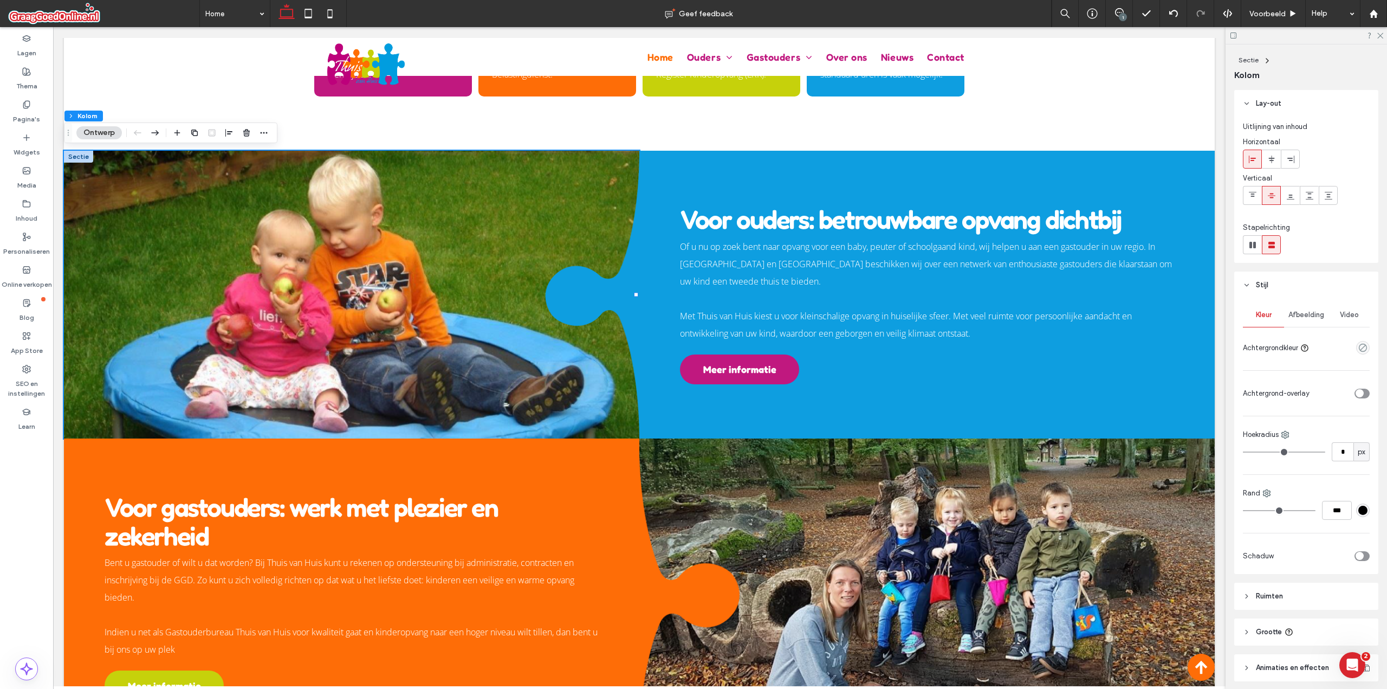
click at [1310, 310] on span "Afbeelding" at bounding box center [1307, 314] width 36 height 9
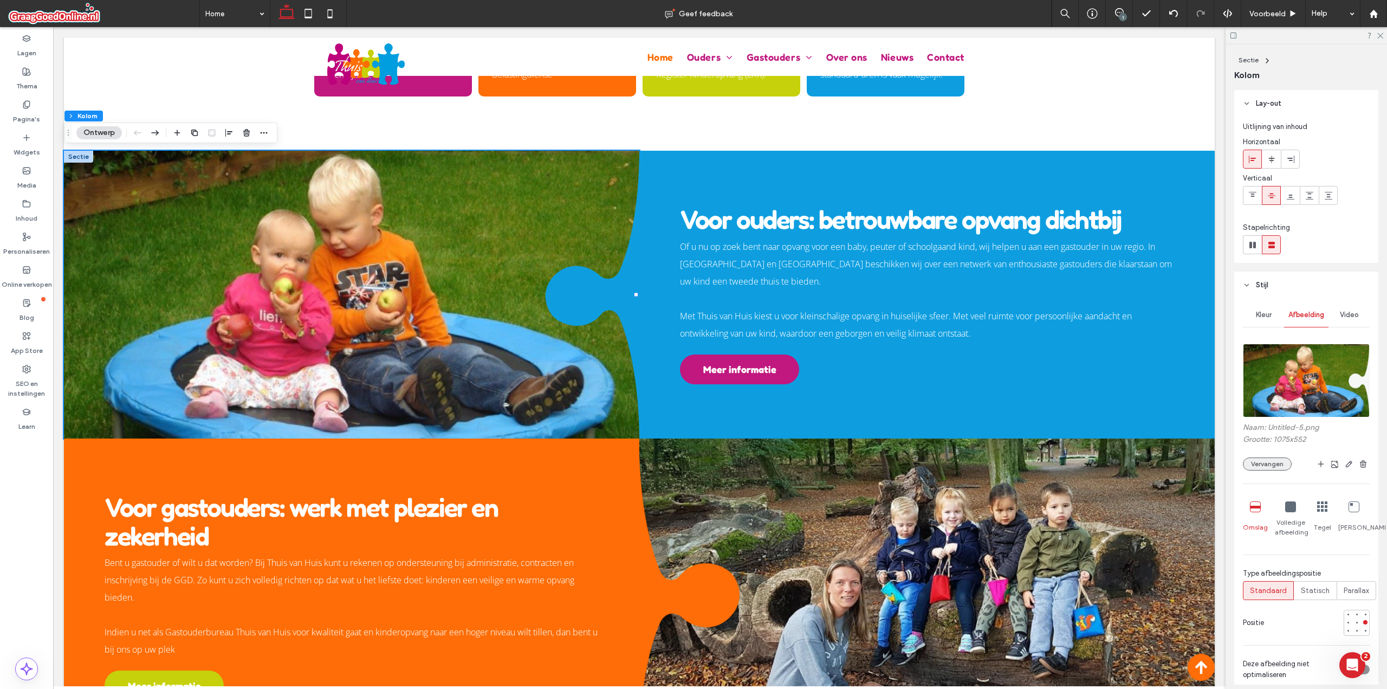
click at [1277, 459] on button "Vervangen" at bounding box center [1267, 463] width 49 height 13
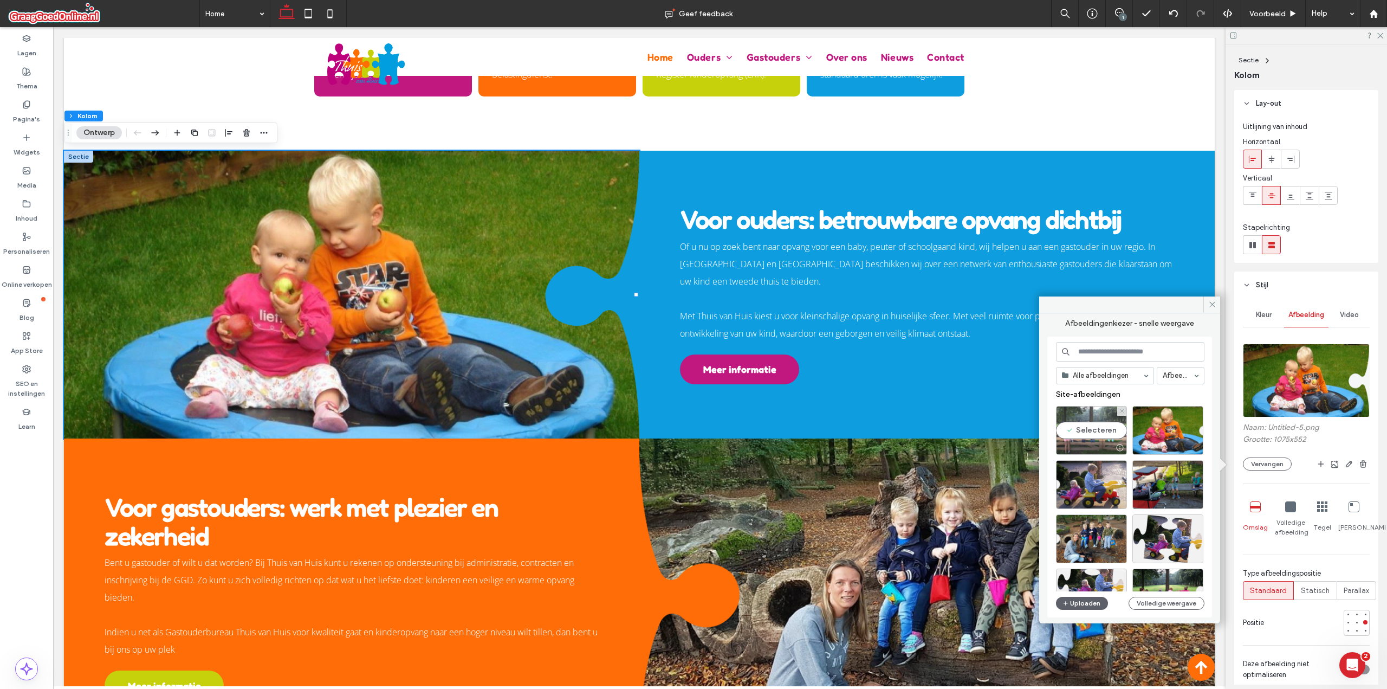
click at [1106, 428] on div "Selecteren" at bounding box center [1091, 430] width 71 height 49
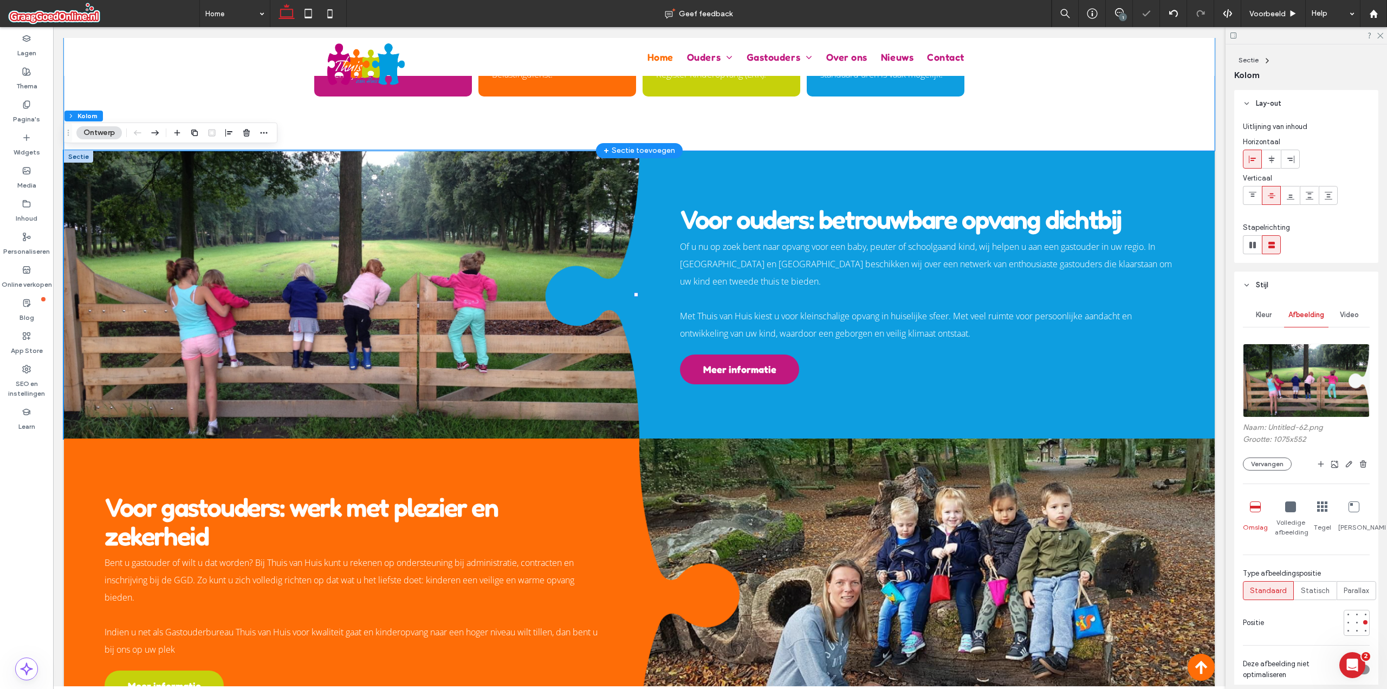
click at [1092, 105] on div "Persoonlijke match Wij zoeken een gastouder die past bij uw gezin en volledig i…" at bounding box center [639, 47] width 1151 height 208
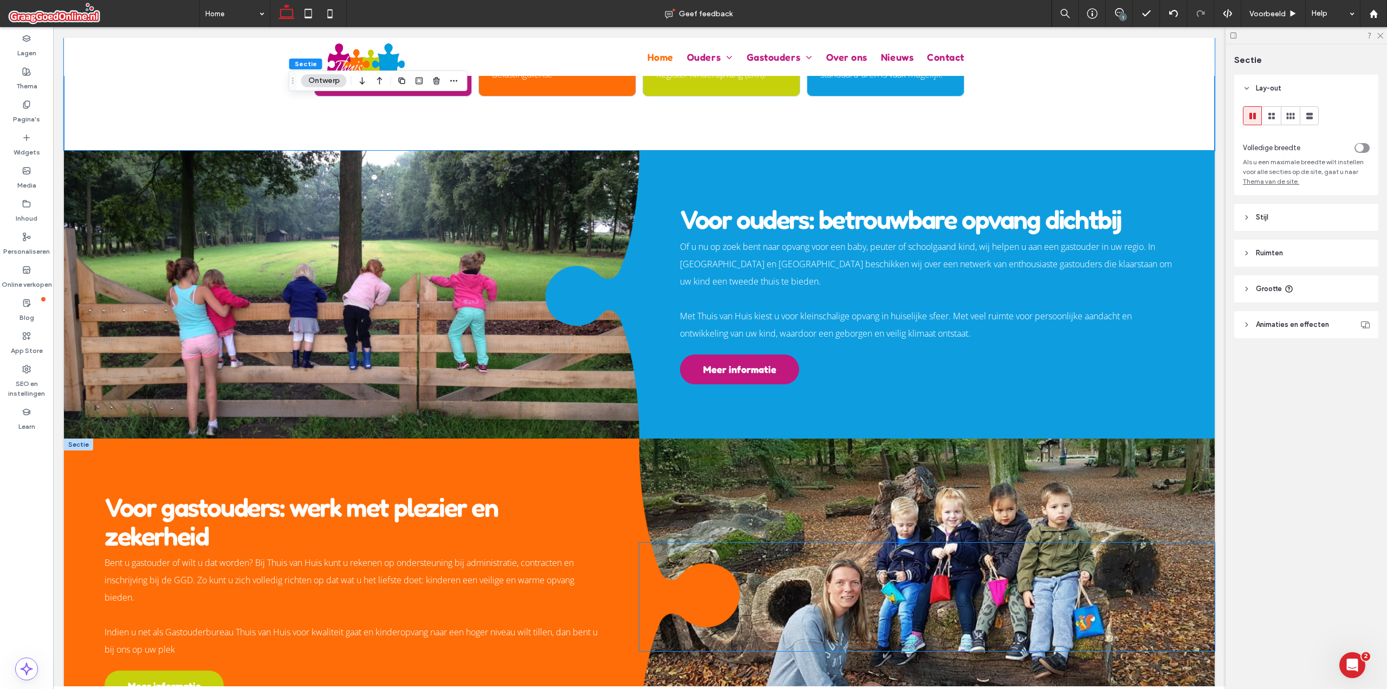
scroll to position [552, 0]
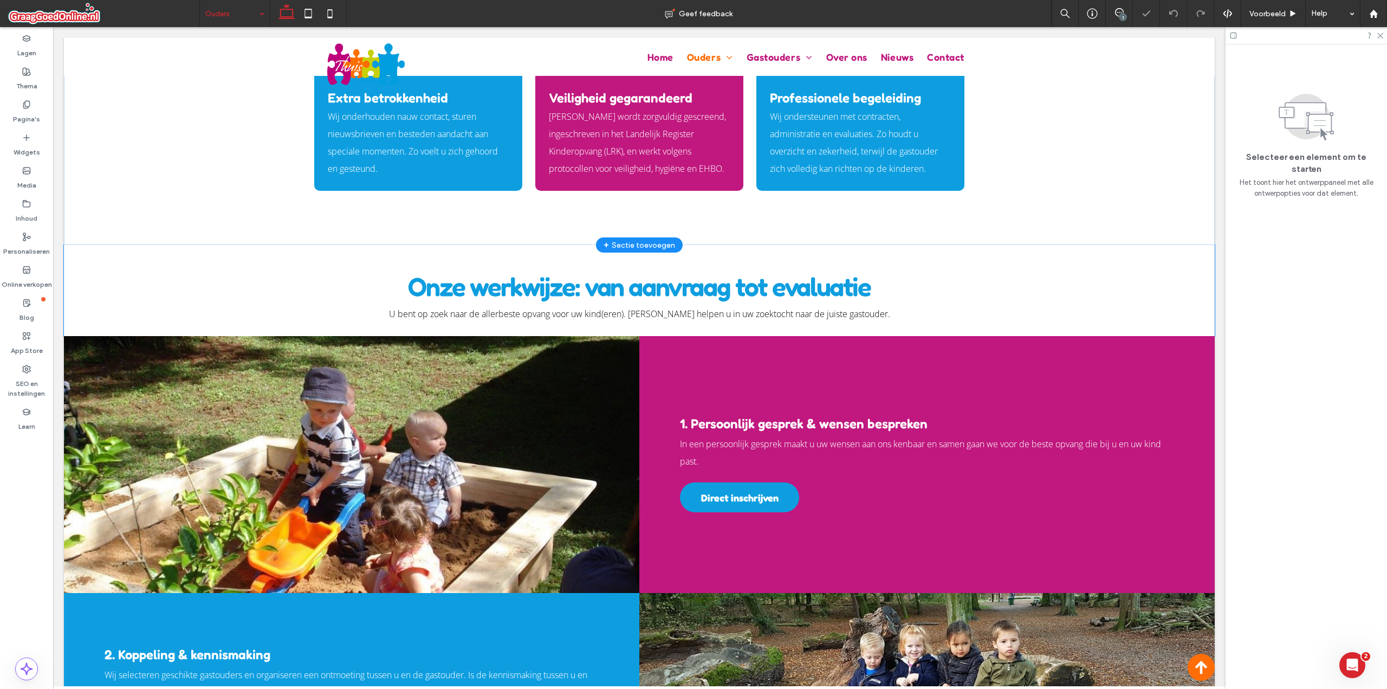
scroll to position [895, 0]
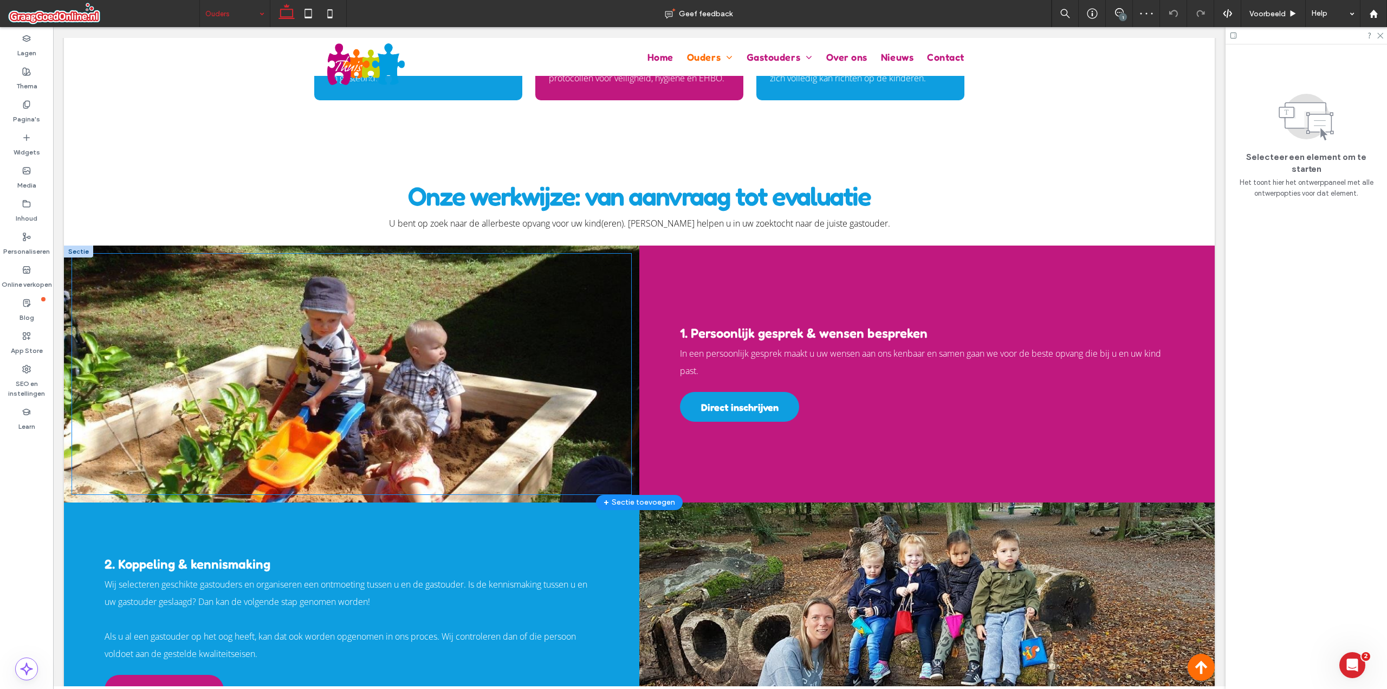
click at [474, 294] on div at bounding box center [351, 374] width 559 height 241
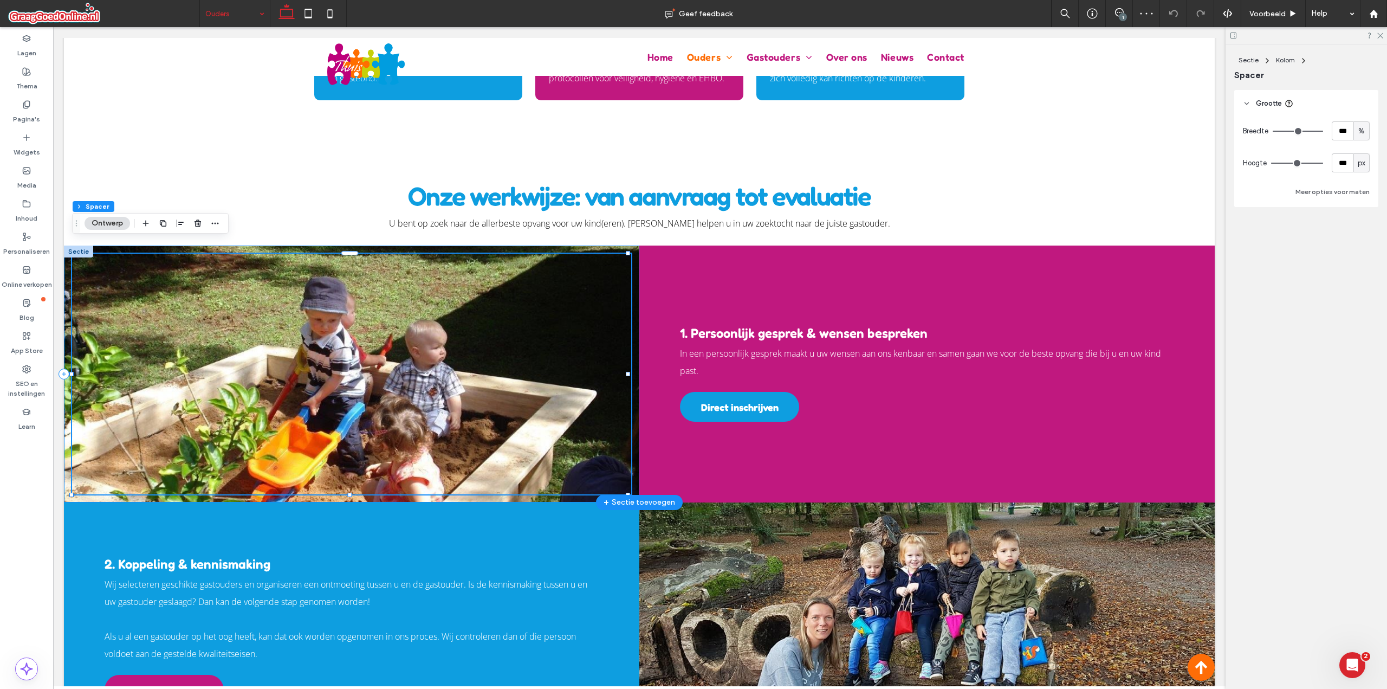
click at [494, 245] on div at bounding box center [351, 373] width 575 height 257
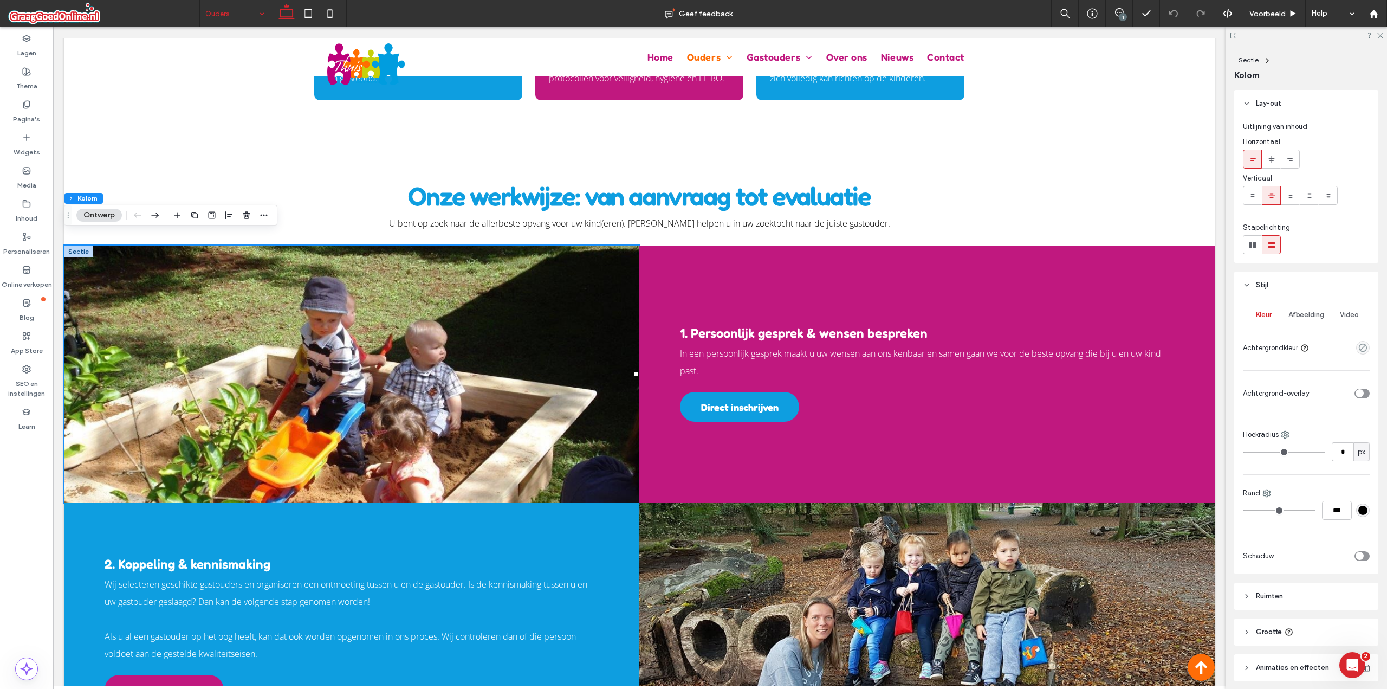
click at [1289, 312] on span "Afbeelding" at bounding box center [1307, 314] width 36 height 9
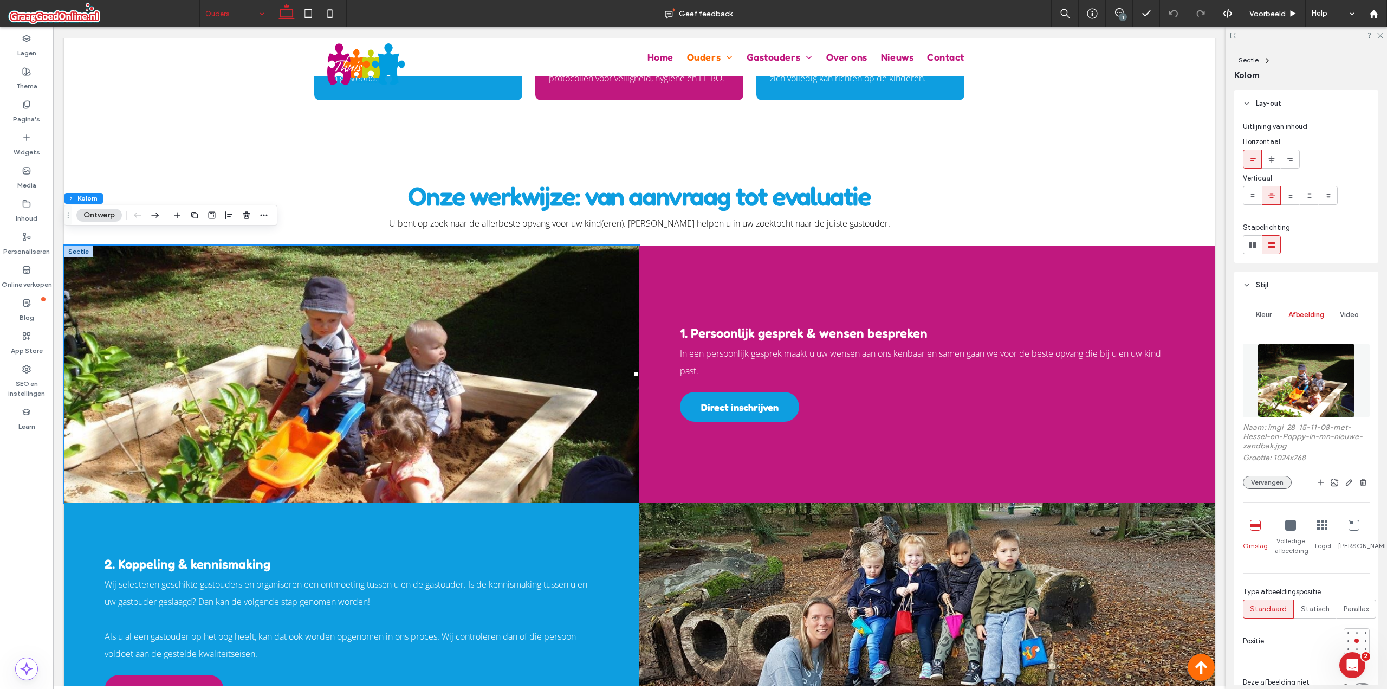
click at [1269, 482] on button "Vervangen" at bounding box center [1267, 482] width 49 height 13
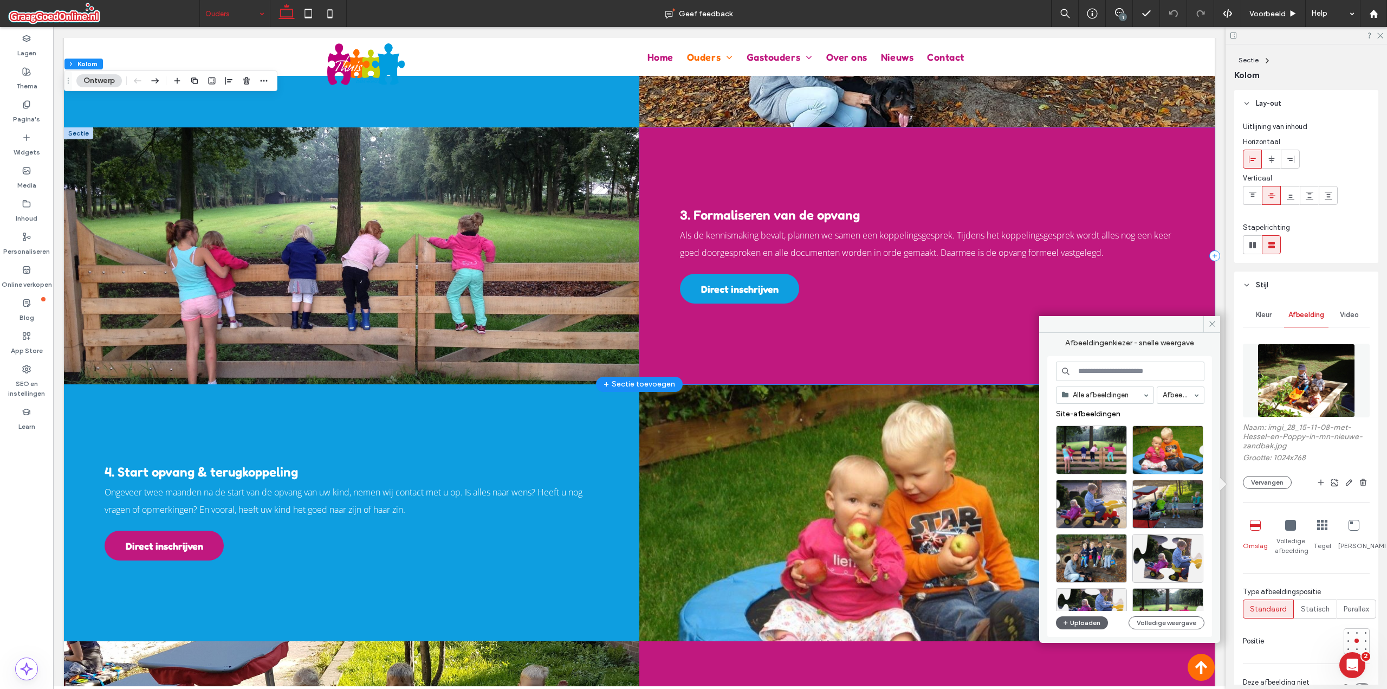
scroll to position [1707, 0]
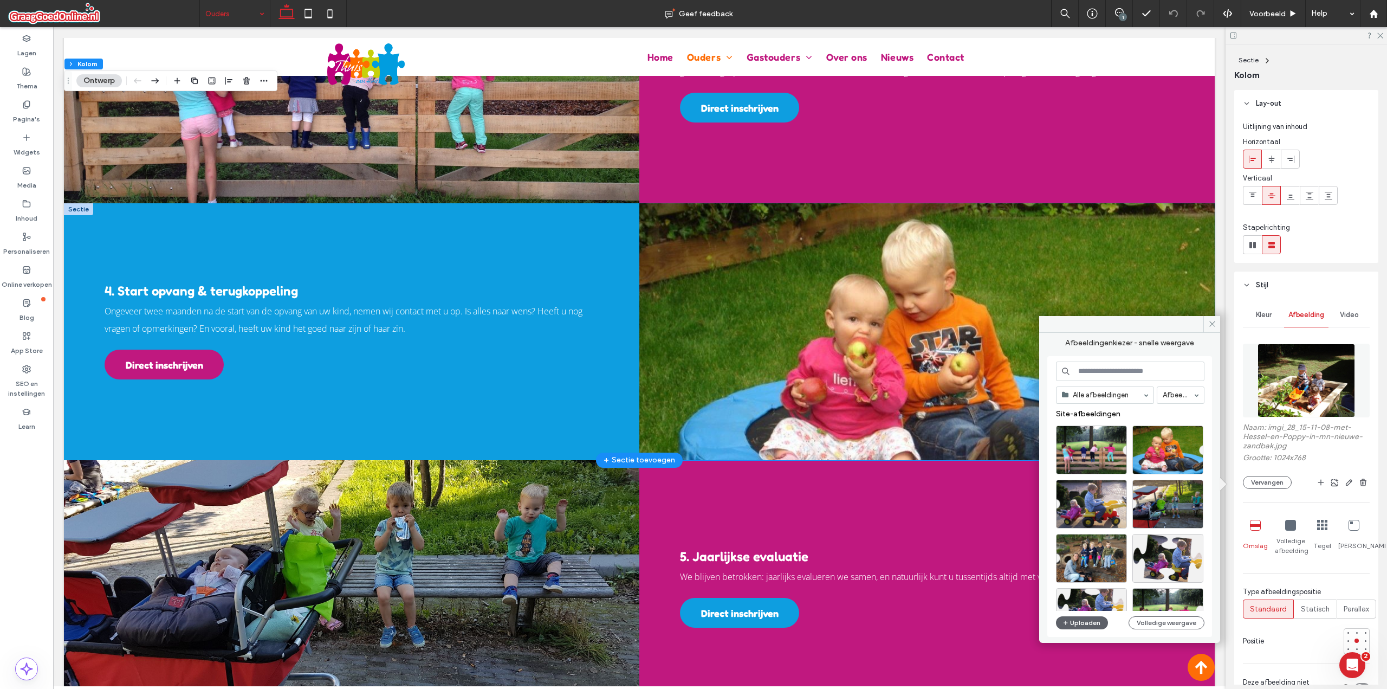
click at [922, 203] on div at bounding box center [926, 331] width 575 height 257
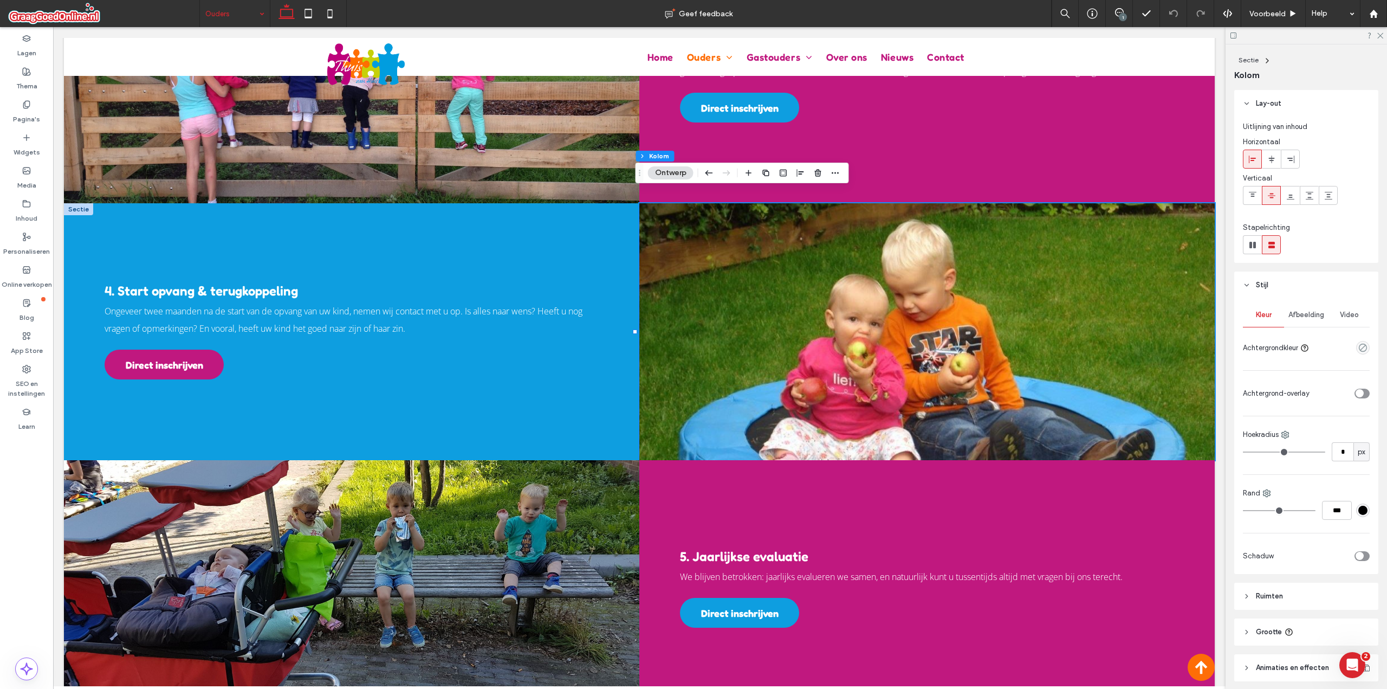
click at [1290, 306] on div "Afbeelding" at bounding box center [1306, 315] width 44 height 24
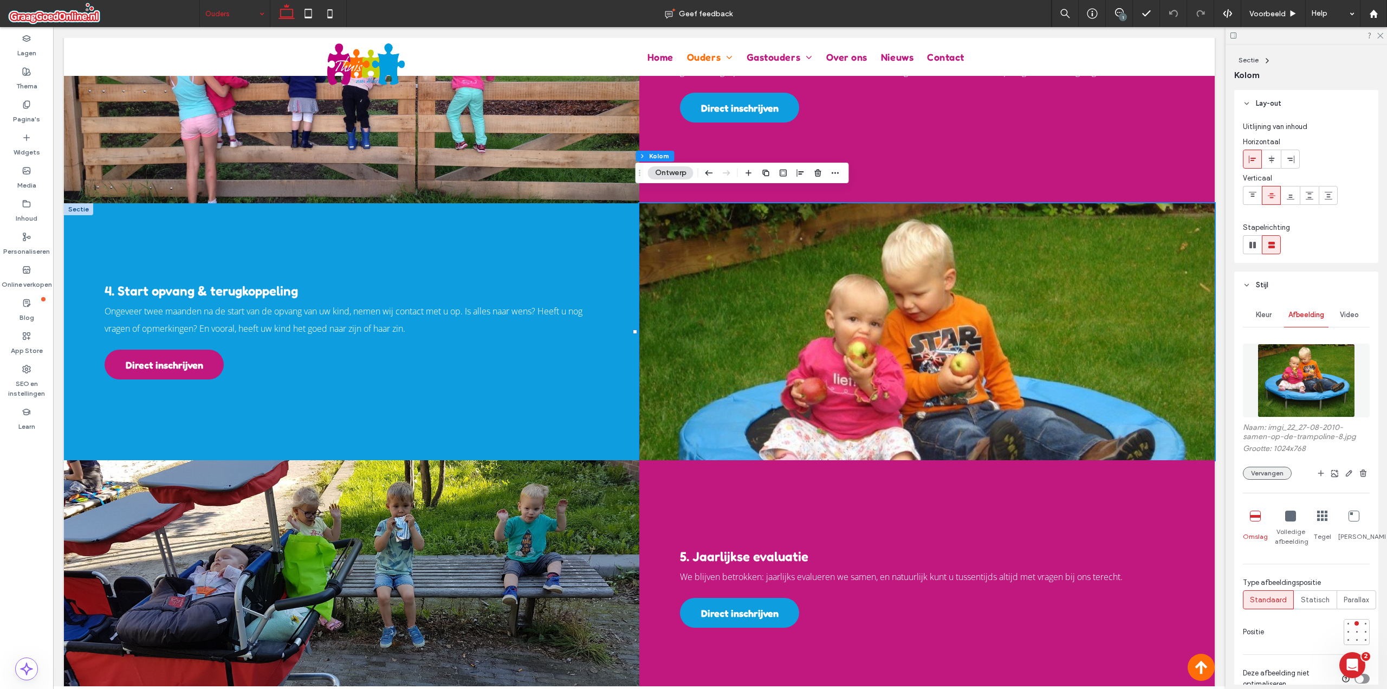
click at [1282, 475] on button "Vervangen" at bounding box center [1267, 473] width 49 height 13
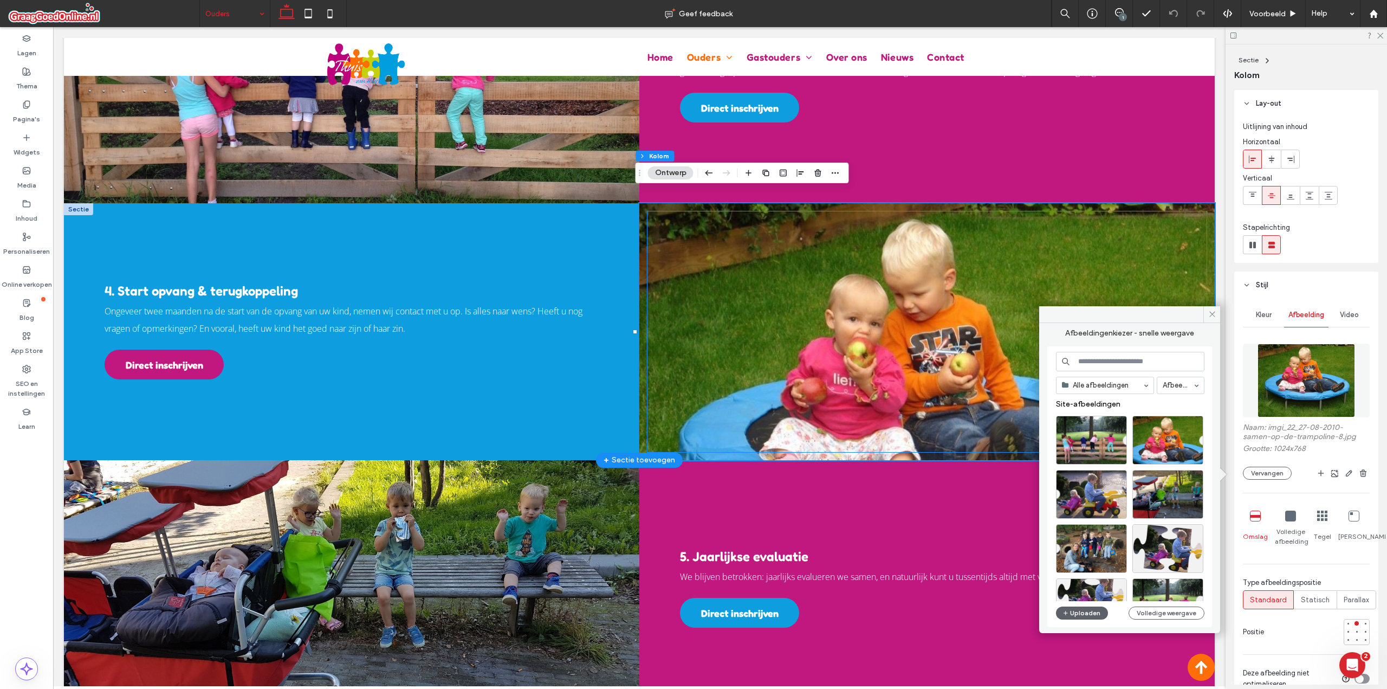
scroll to position [1797, 0]
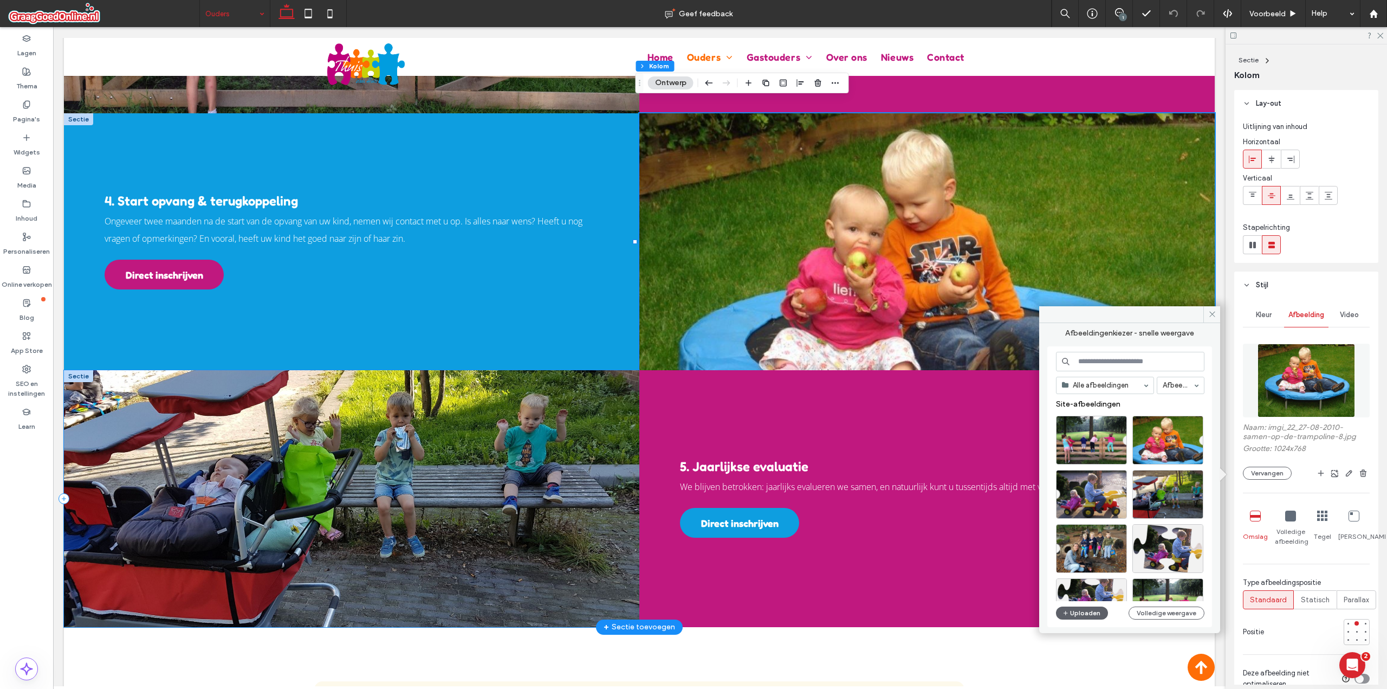
click at [578, 370] on div at bounding box center [351, 498] width 575 height 257
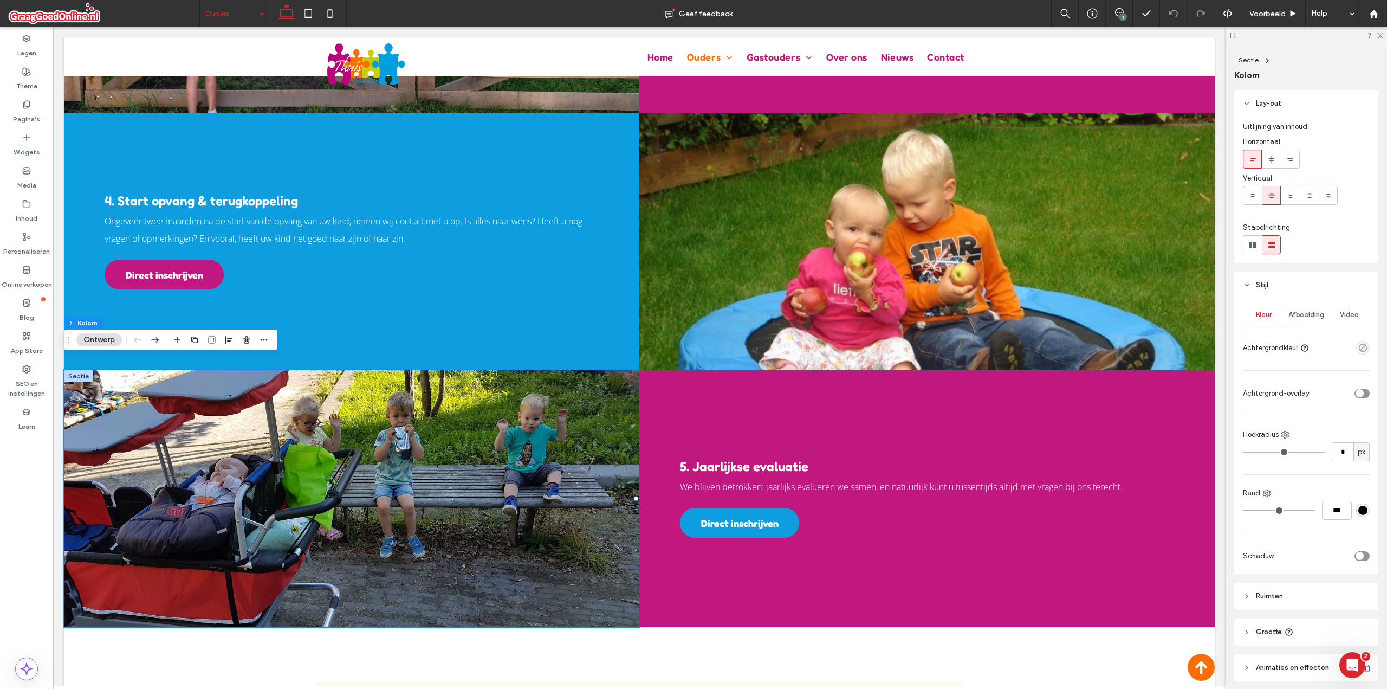
click at [1306, 314] on span "Afbeelding" at bounding box center [1307, 314] width 36 height 9
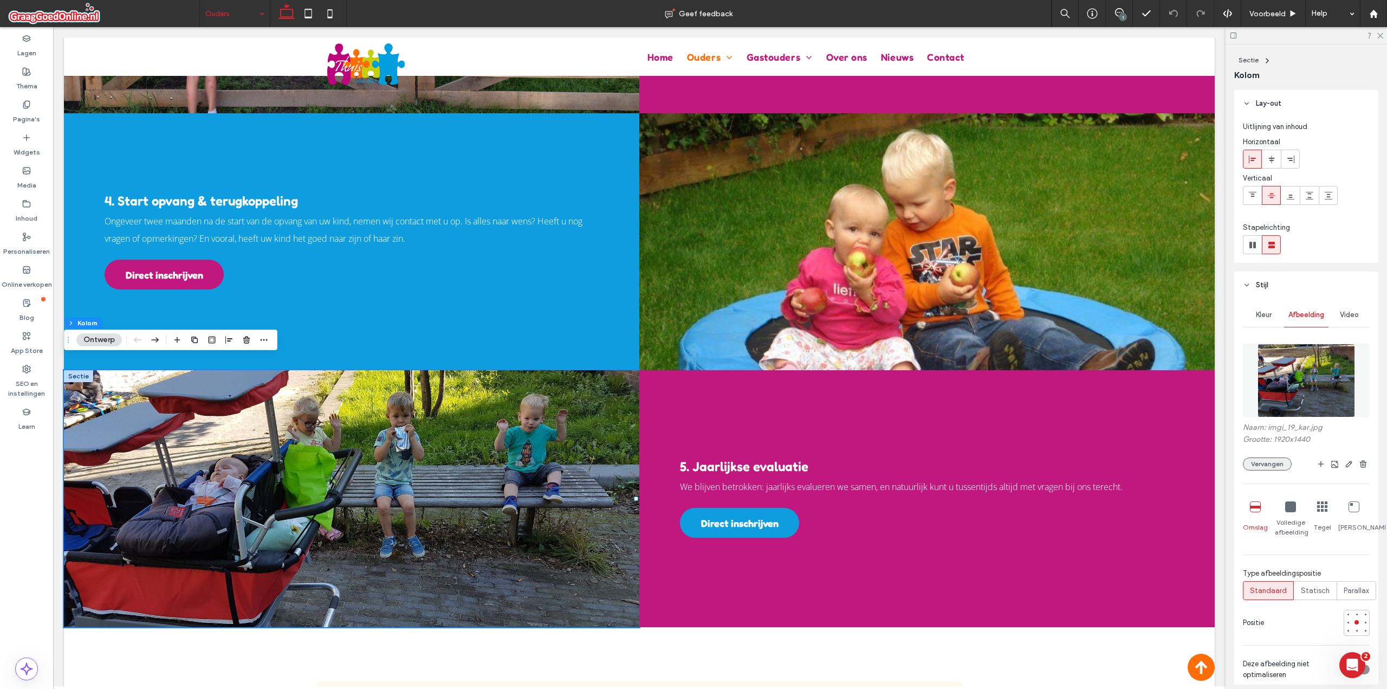
click at [1276, 465] on button "Vervangen" at bounding box center [1267, 463] width 49 height 13
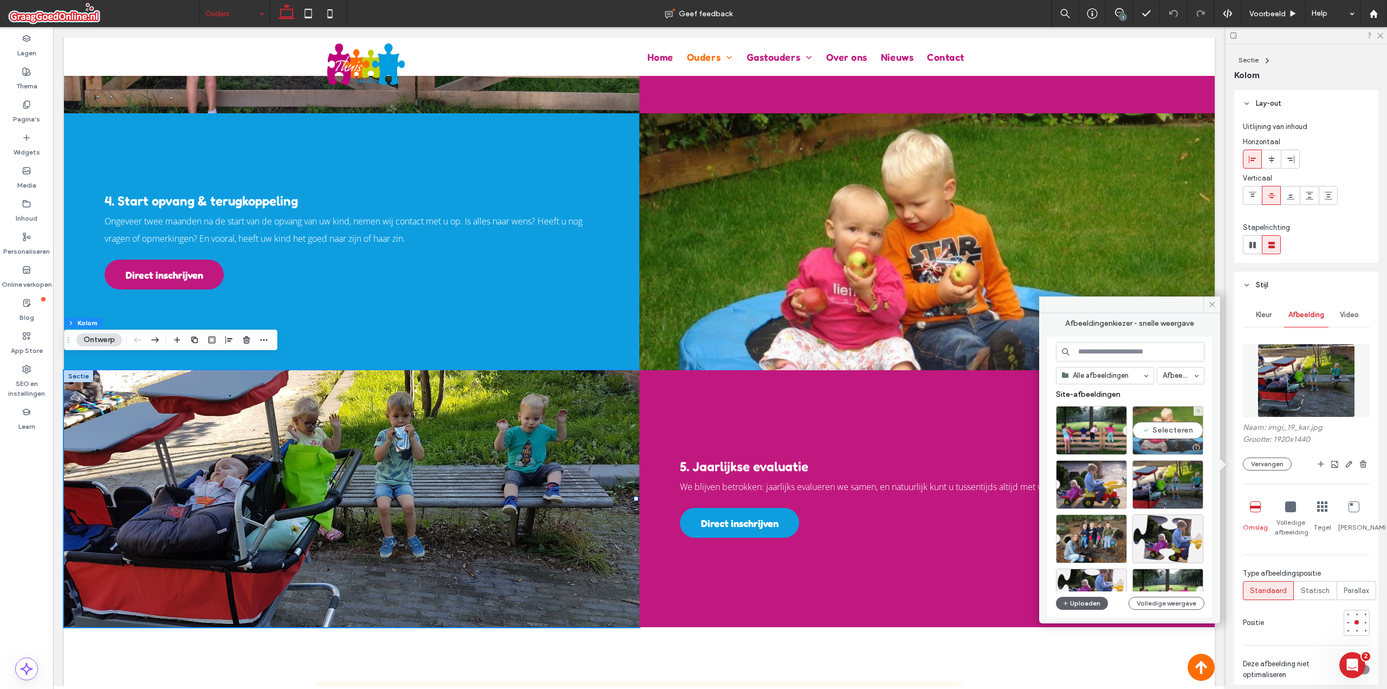
click at [1161, 429] on div "Selecteren" at bounding box center [1167, 430] width 71 height 49
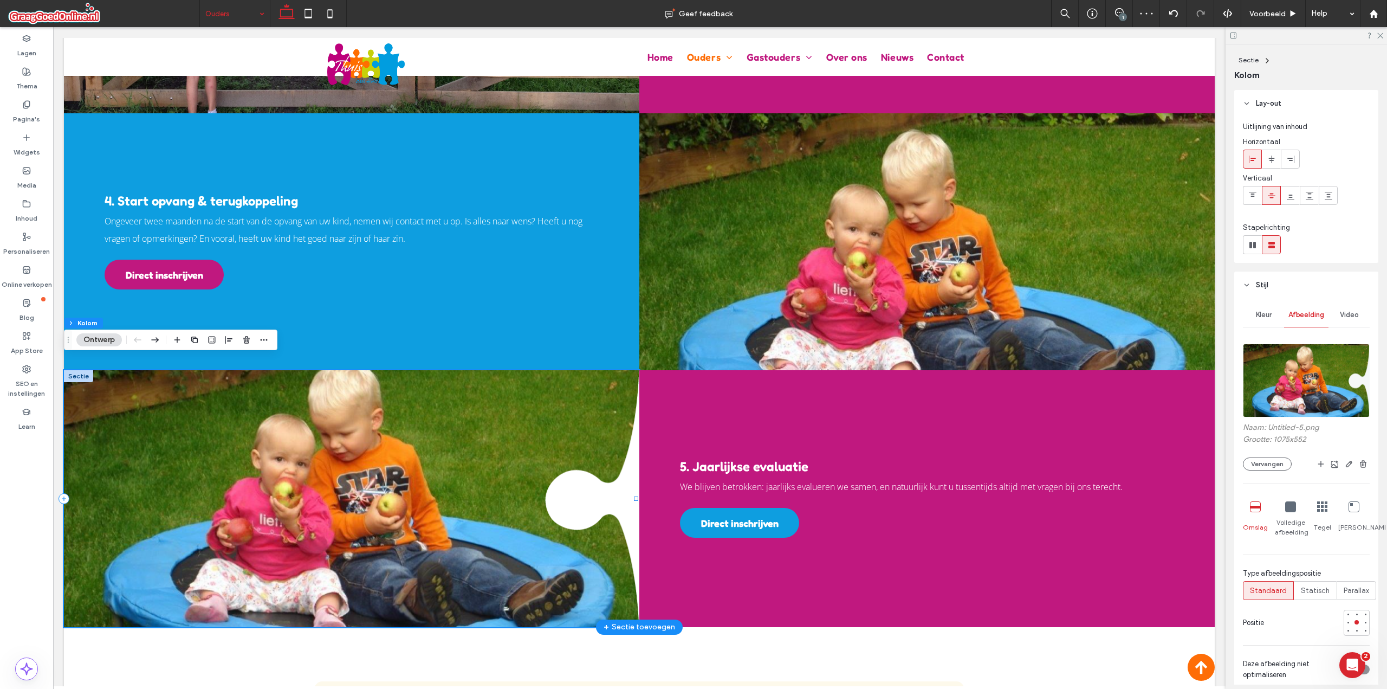
click at [632, 464] on div at bounding box center [351, 498] width 575 height 257
click at [630, 472] on div at bounding box center [351, 498] width 575 height 257
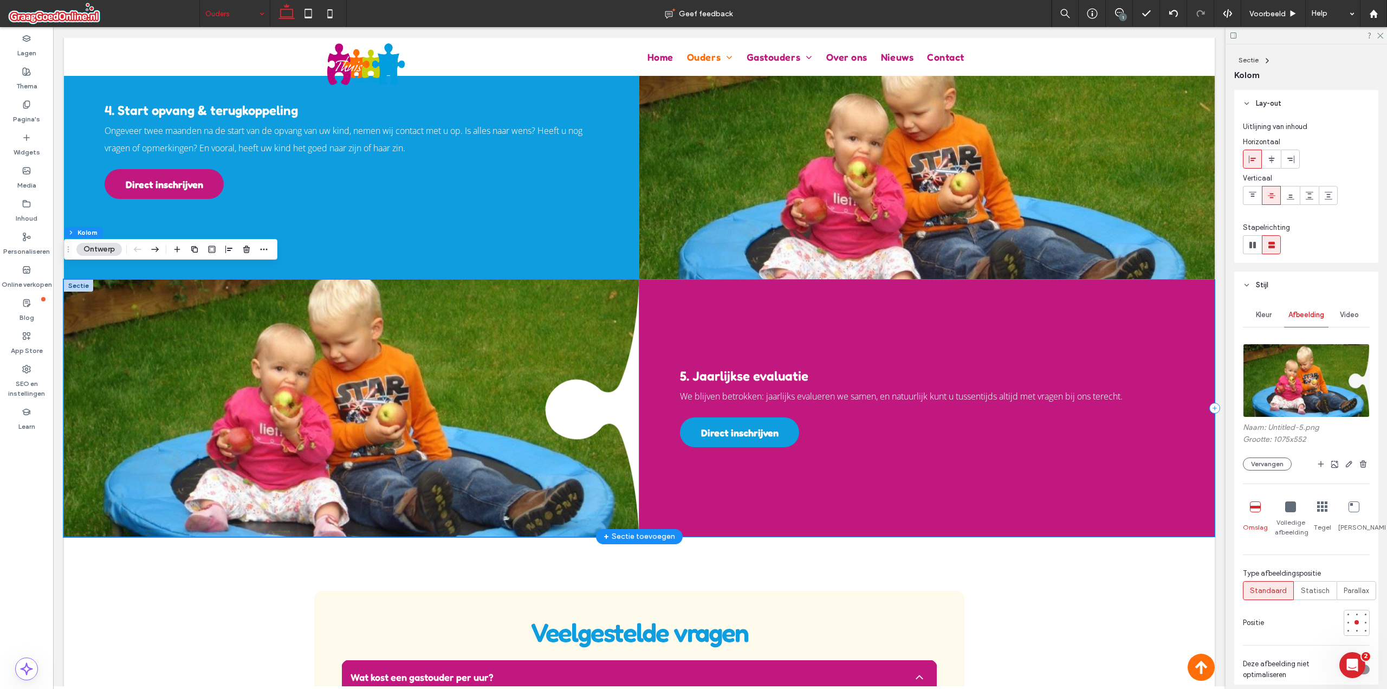
scroll to position [1978, 0]
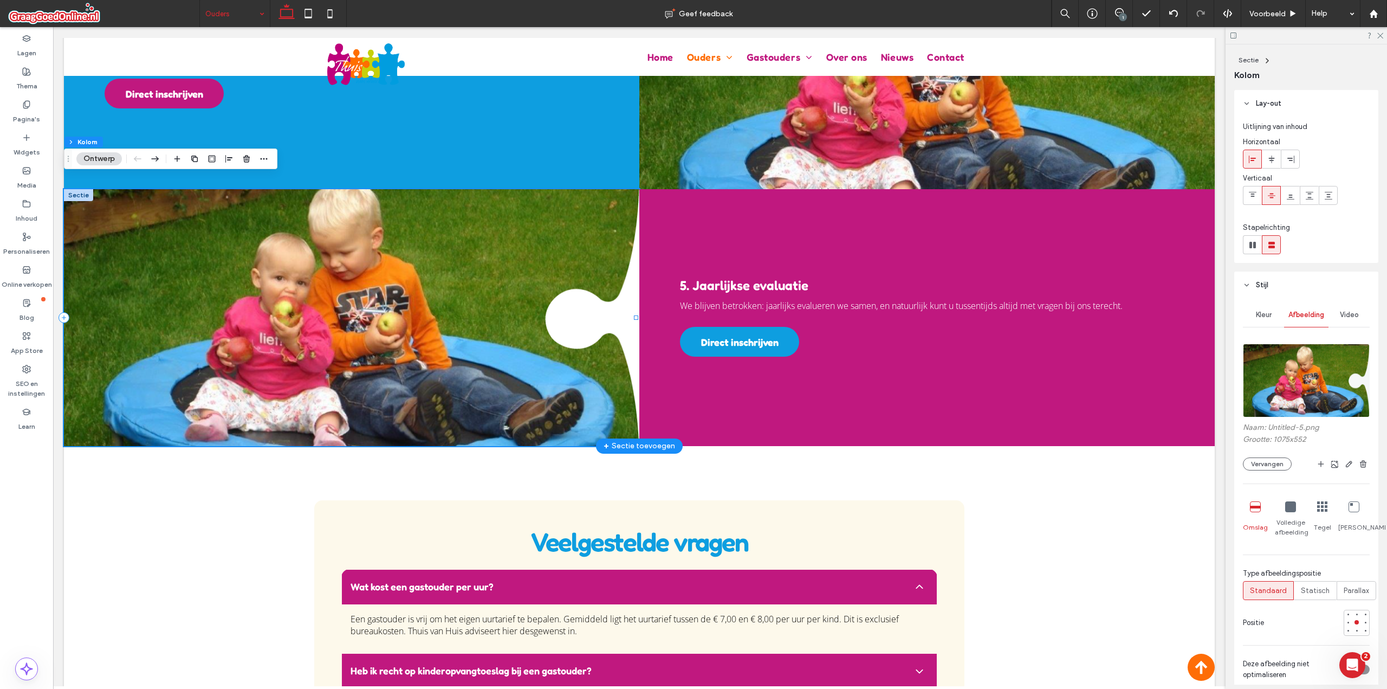
click at [630, 327] on div at bounding box center [351, 317] width 575 height 257
click at [1257, 310] on div "Kleur" at bounding box center [1263, 315] width 41 height 24
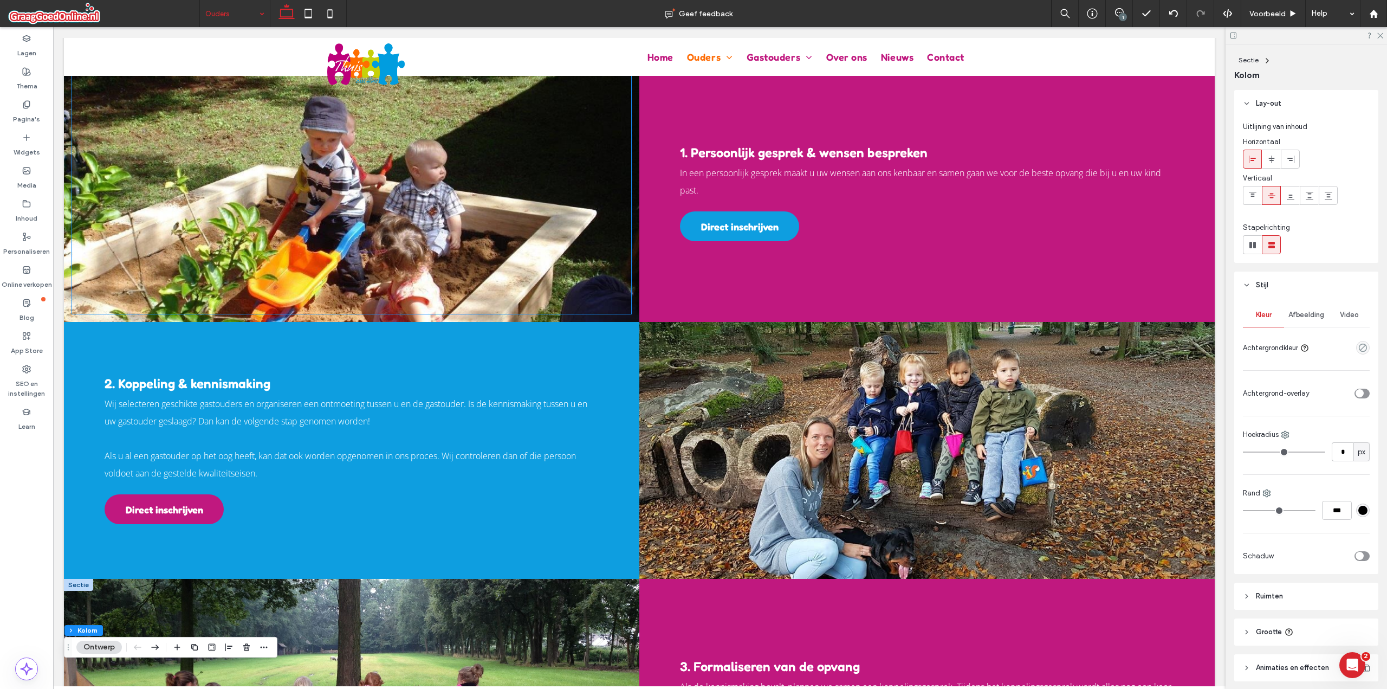
scroll to position [985, 0]
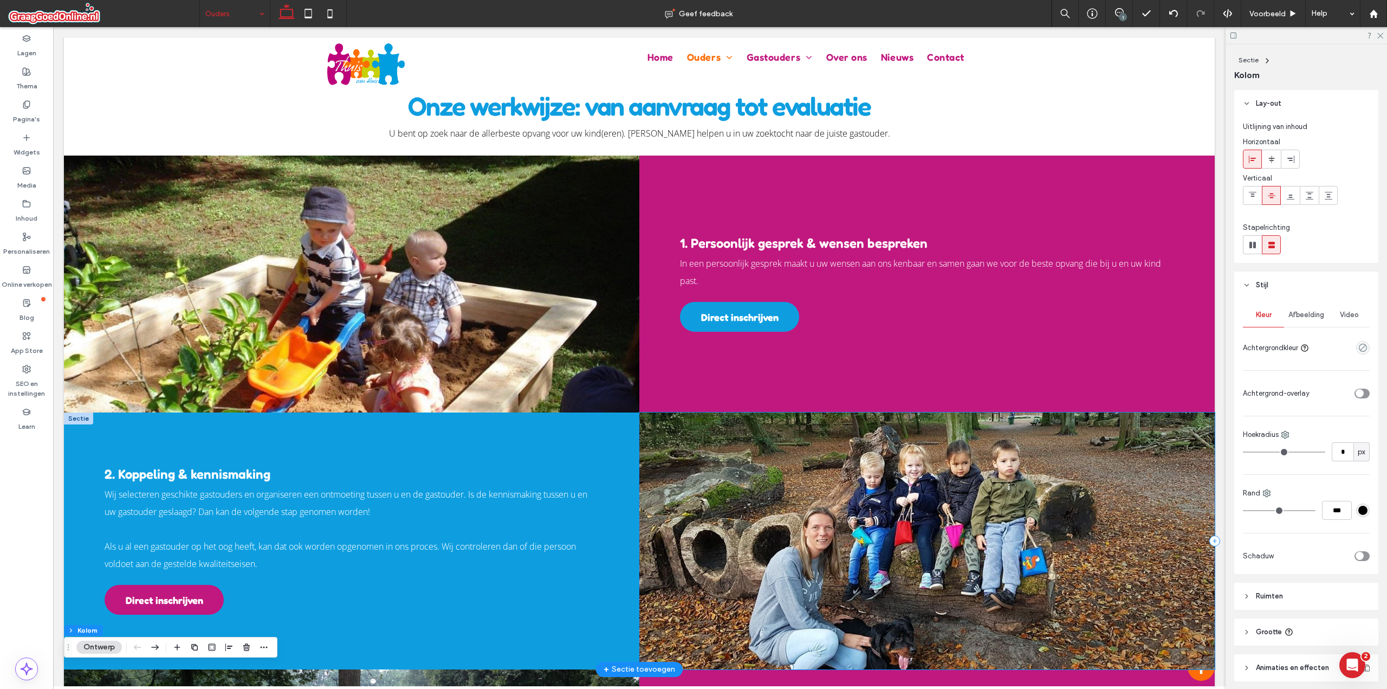
click at [737, 412] on div at bounding box center [926, 540] width 575 height 257
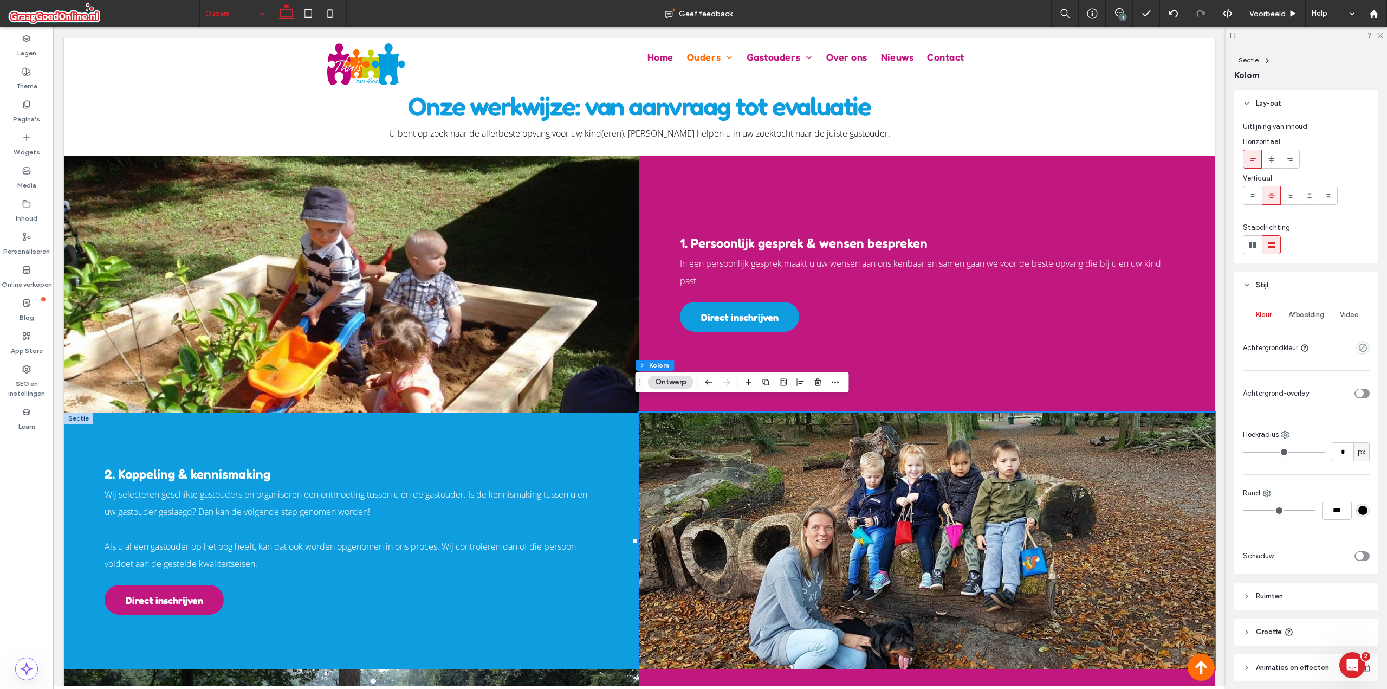
click at [1295, 323] on div "Afbeelding" at bounding box center [1306, 315] width 44 height 24
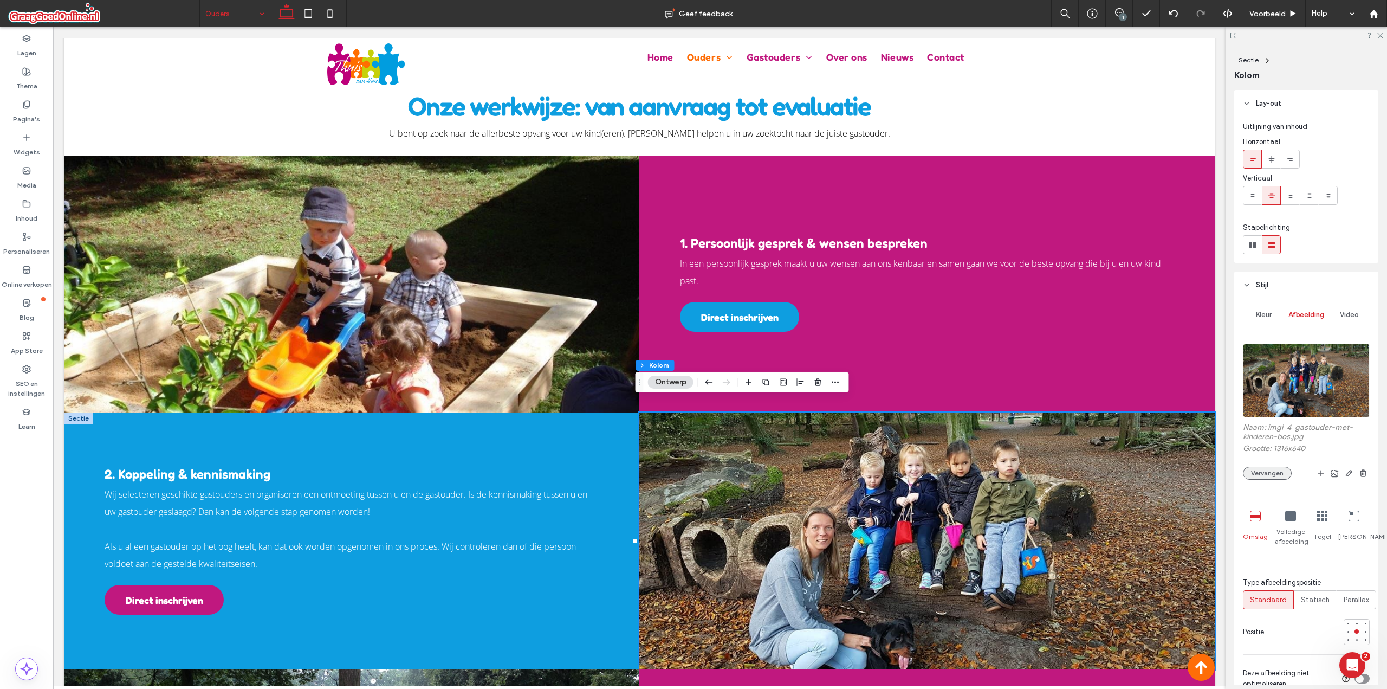
click at [1273, 474] on button "Vervangen" at bounding box center [1267, 473] width 49 height 13
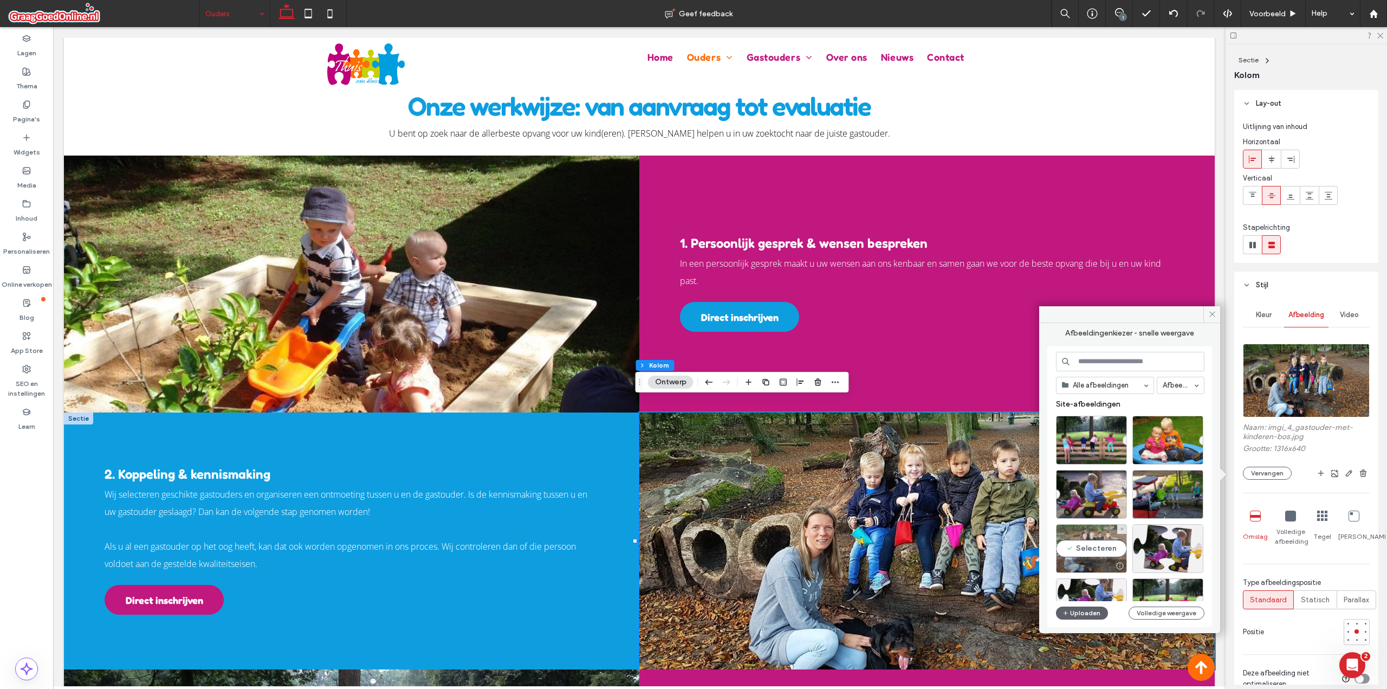
click at [1103, 551] on div "Selecteren" at bounding box center [1091, 548] width 71 height 49
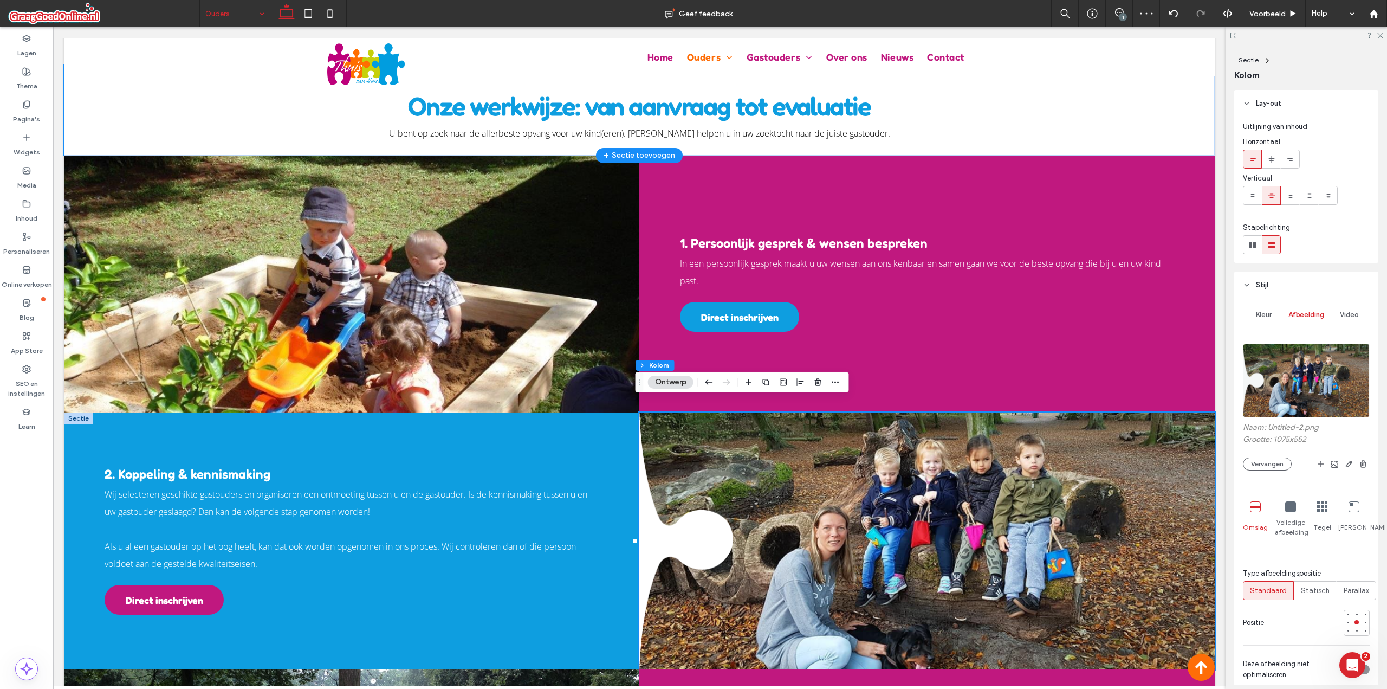
click at [1123, 111] on div "Onze werkwijze: van aanvraag tot evaluatie U bent op zoek naar de allerbeste op…" at bounding box center [639, 109] width 1151 height 91
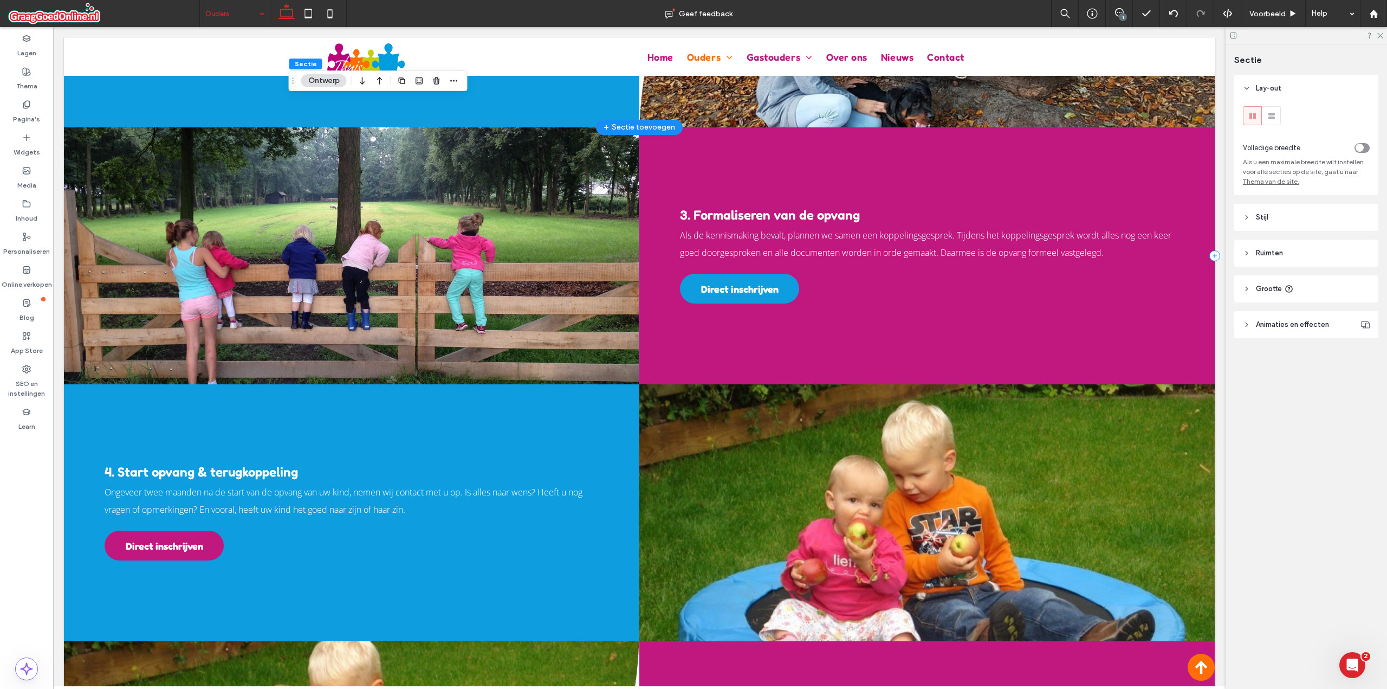
scroll to position [1436, 0]
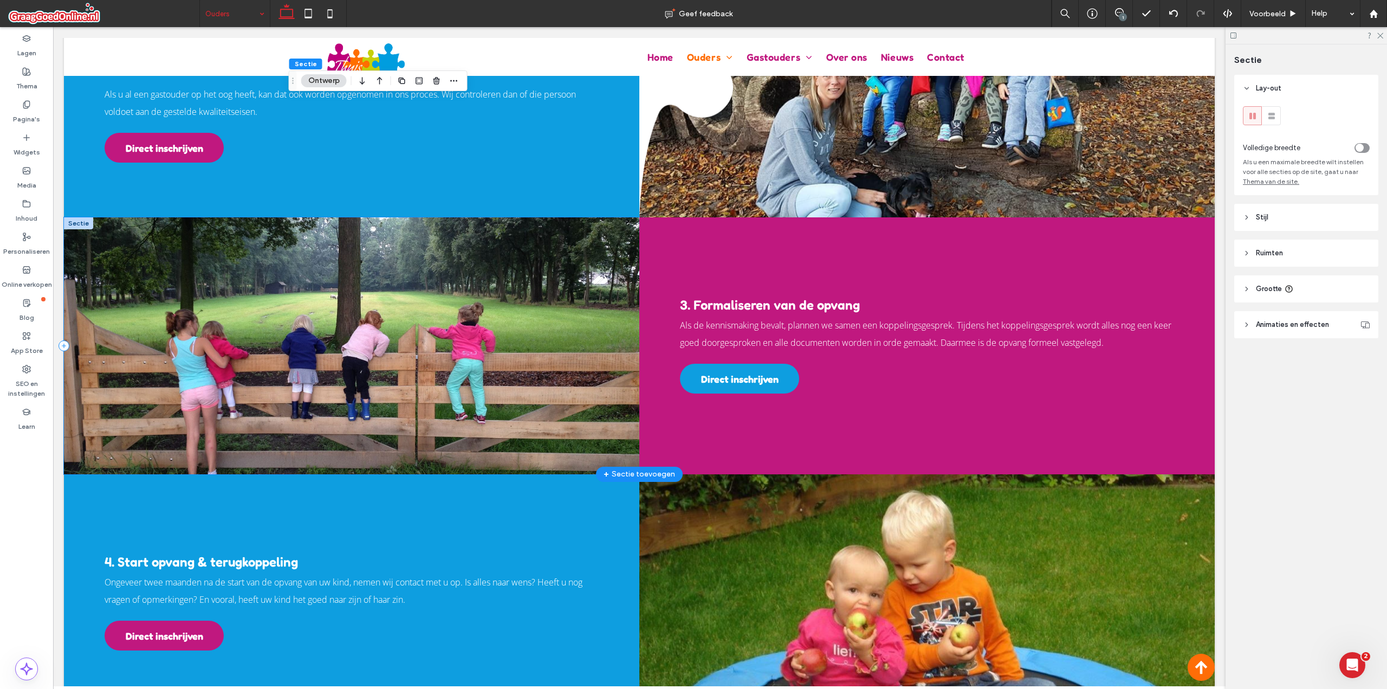
click at [621, 217] on div at bounding box center [351, 345] width 575 height 257
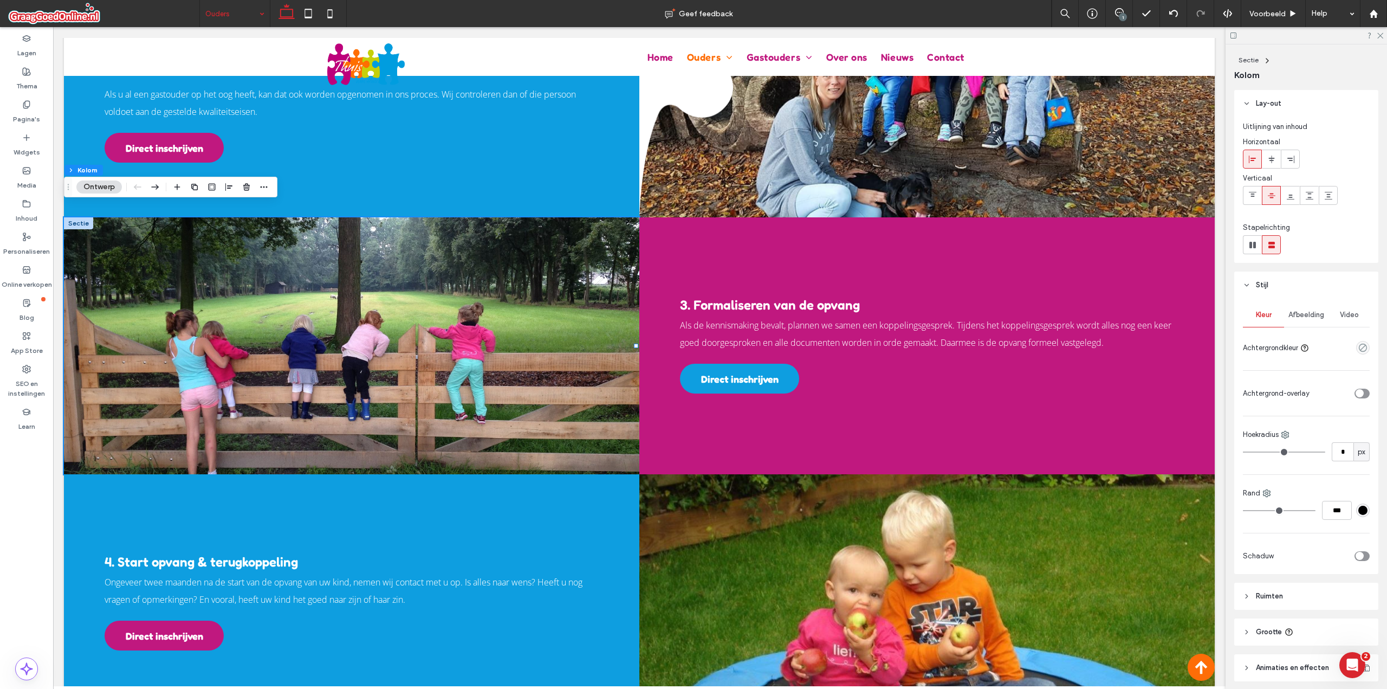
click at [1307, 313] on span "Afbeelding" at bounding box center [1307, 314] width 36 height 9
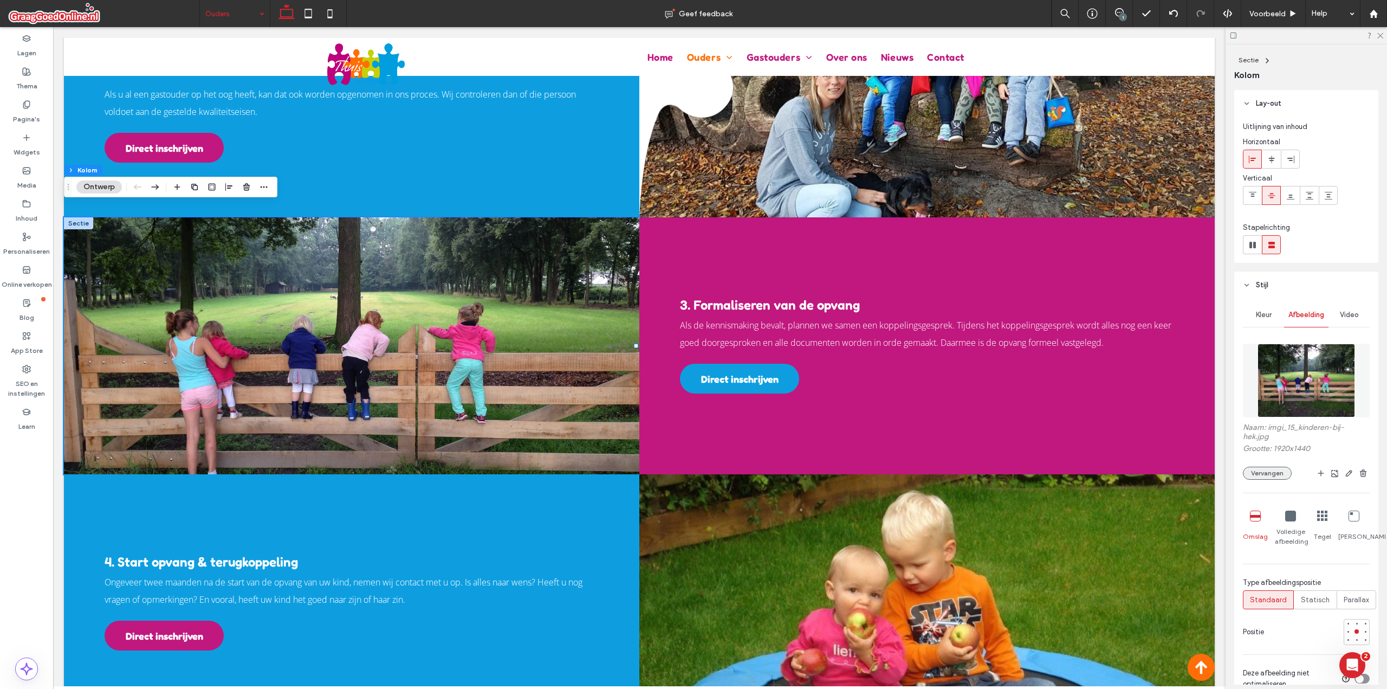
click at [1278, 470] on button "Vervangen" at bounding box center [1267, 473] width 49 height 13
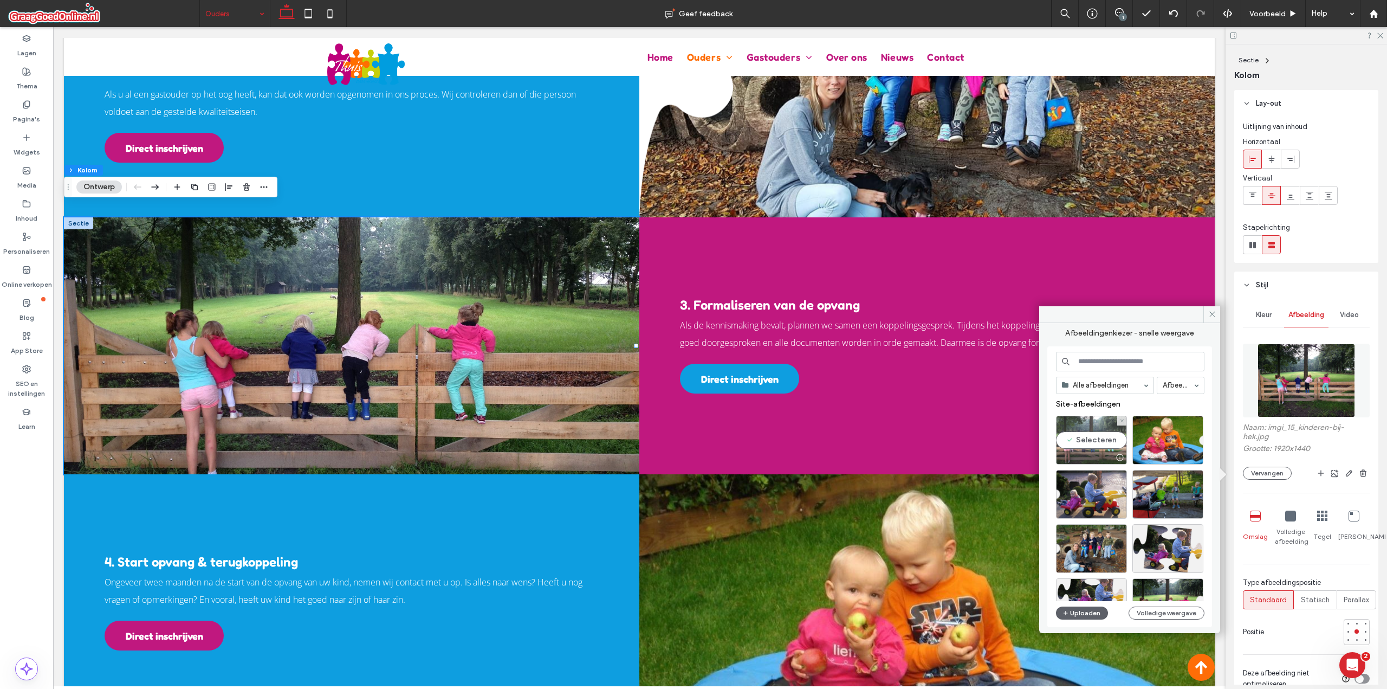
click at [1096, 440] on div "Selecteren" at bounding box center [1091, 440] width 71 height 49
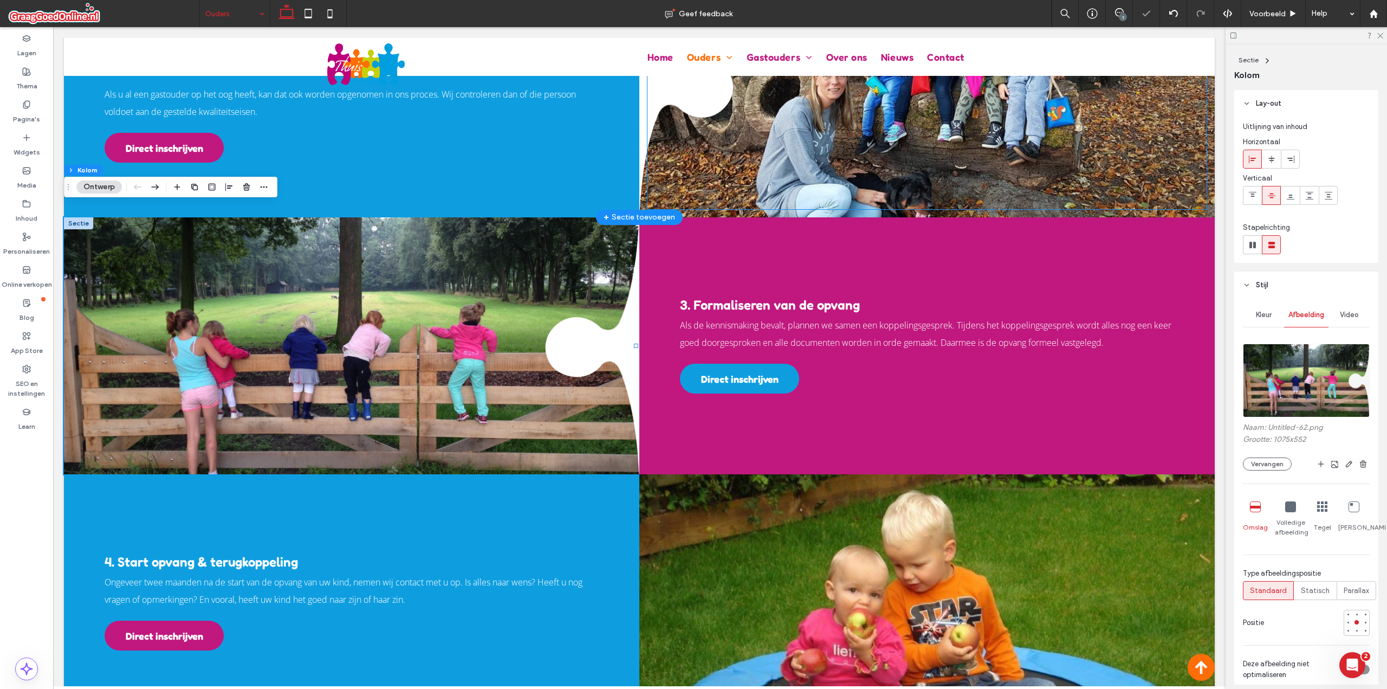
click at [692, 191] on div at bounding box center [927, 89] width 559 height 241
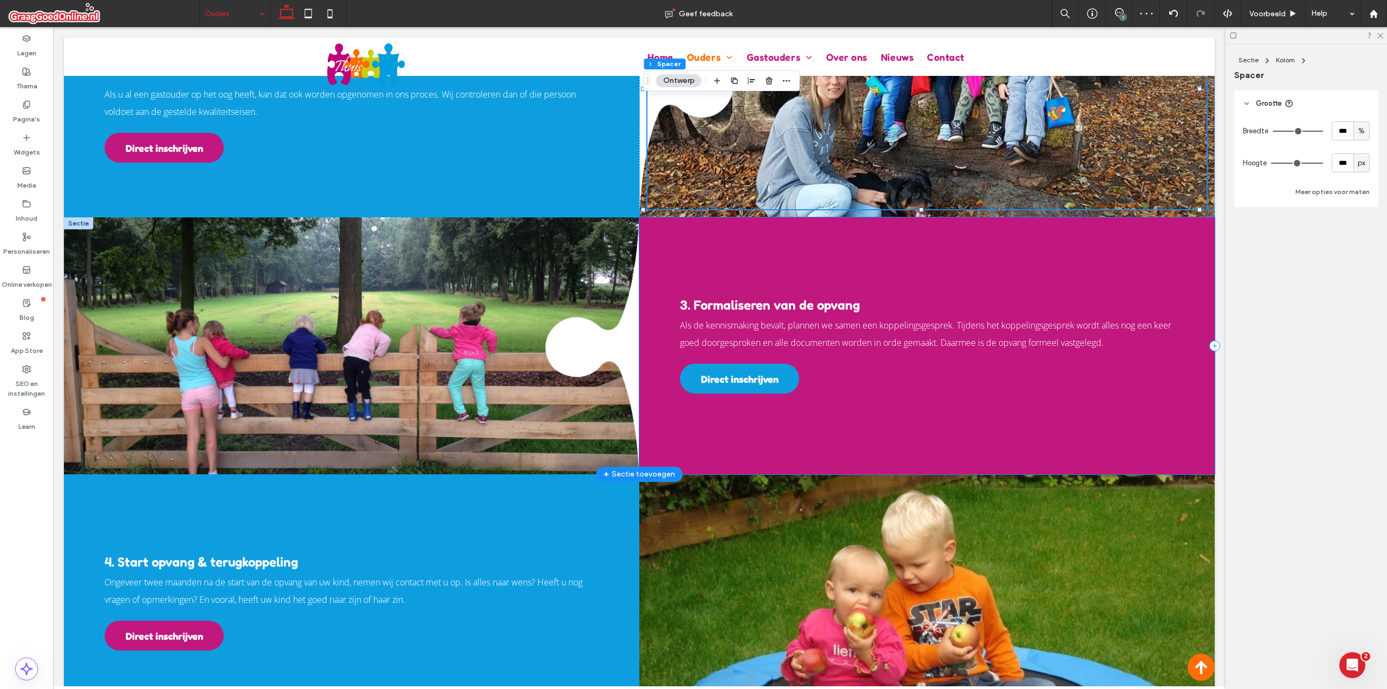
click at [779, 222] on div "3. Formaliseren van de opvang Als de kennismaking bevalt, plannen we samen een …" at bounding box center [926, 345] width 575 height 257
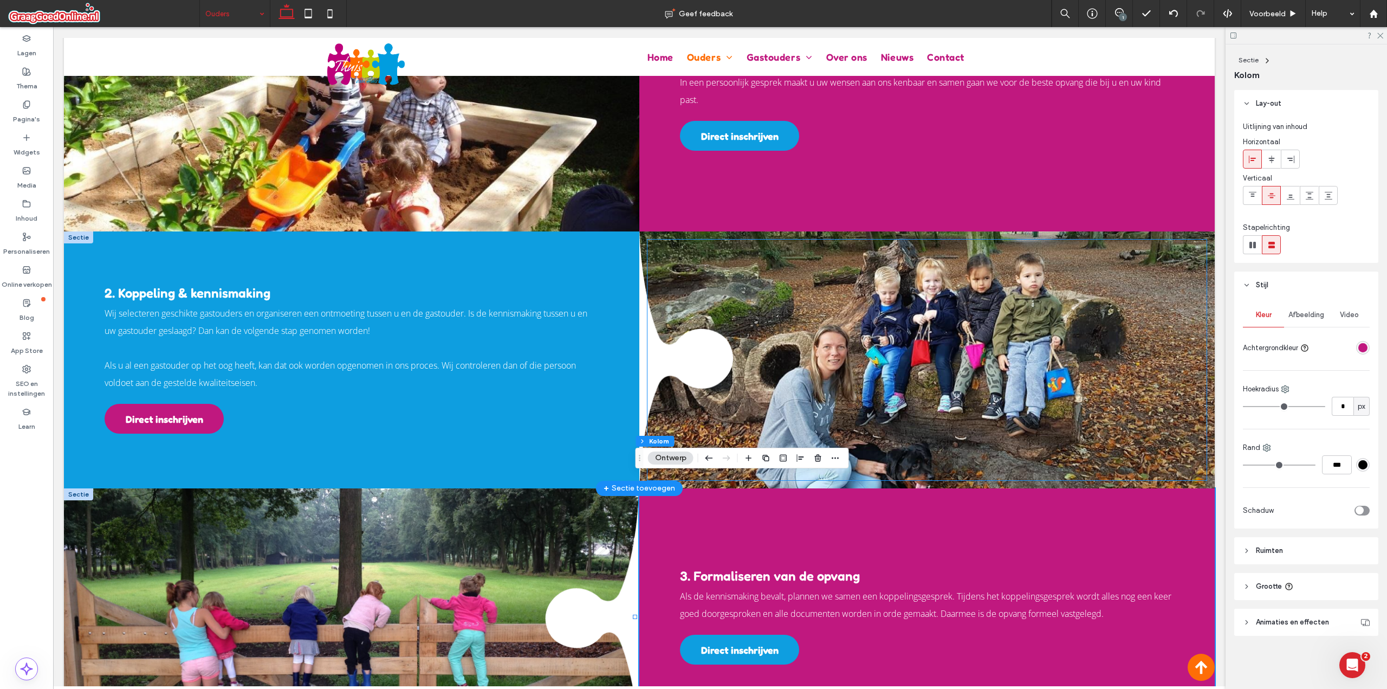
scroll to position [985, 0]
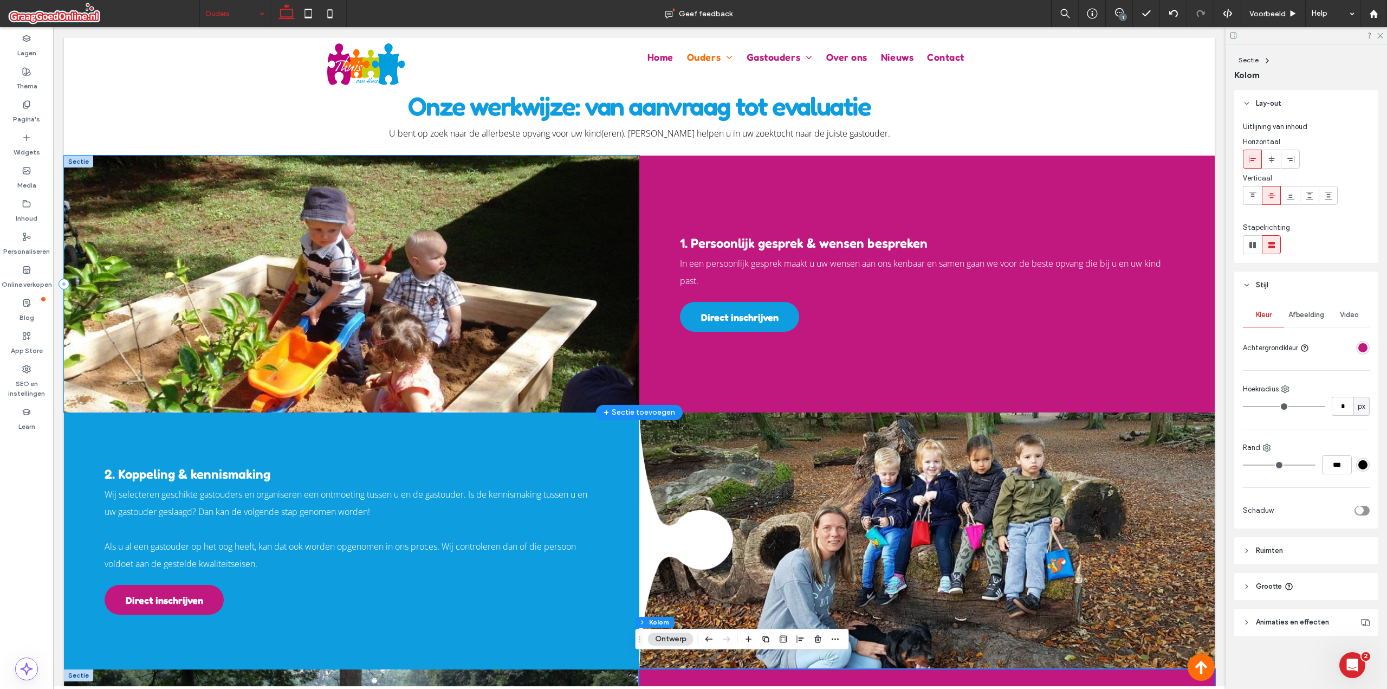
click at [594, 156] on div at bounding box center [351, 284] width 575 height 257
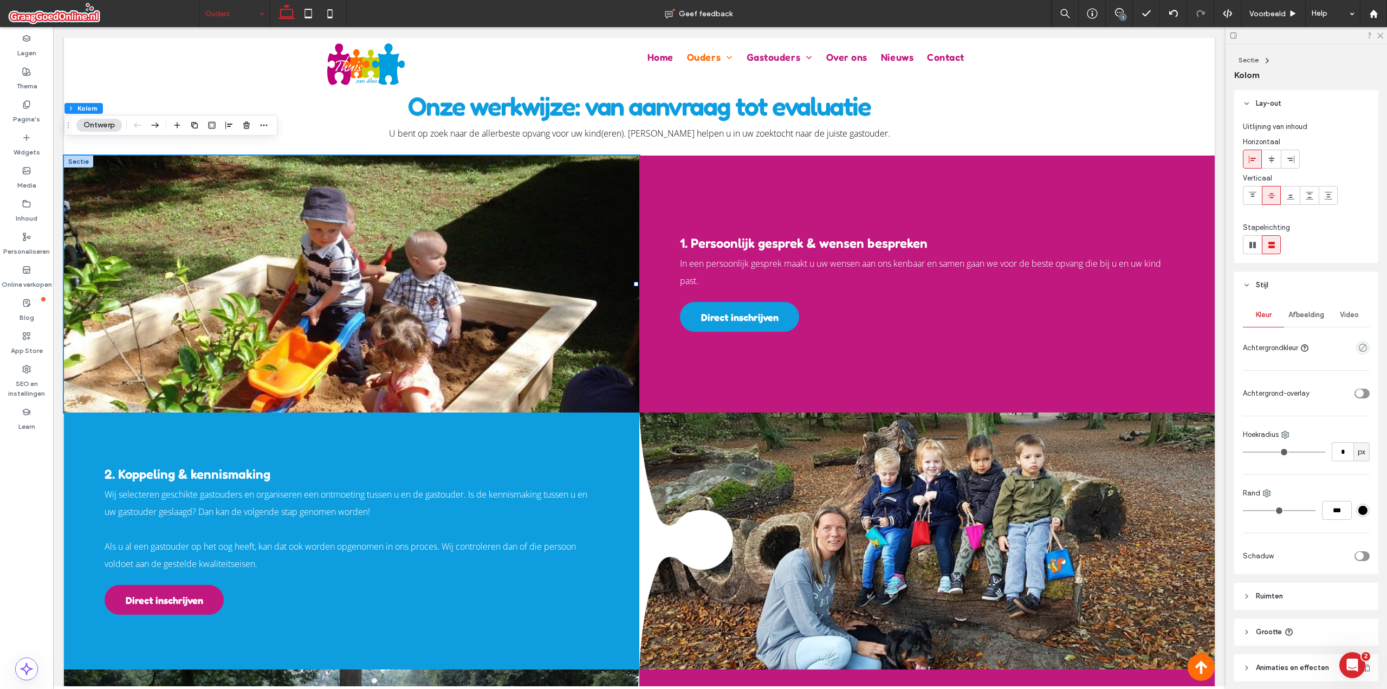
click at [1300, 311] on span "Afbeelding" at bounding box center [1307, 314] width 36 height 9
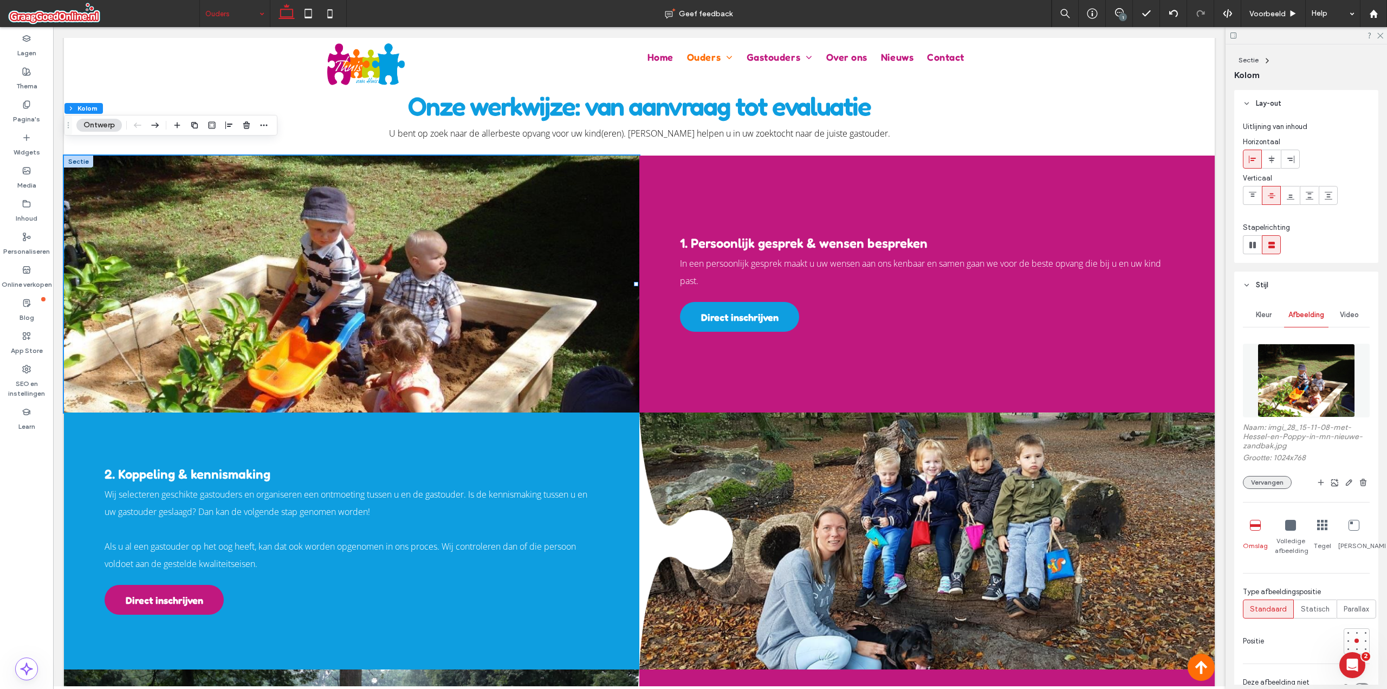
click at [1273, 483] on button "Vervangen" at bounding box center [1267, 482] width 49 height 13
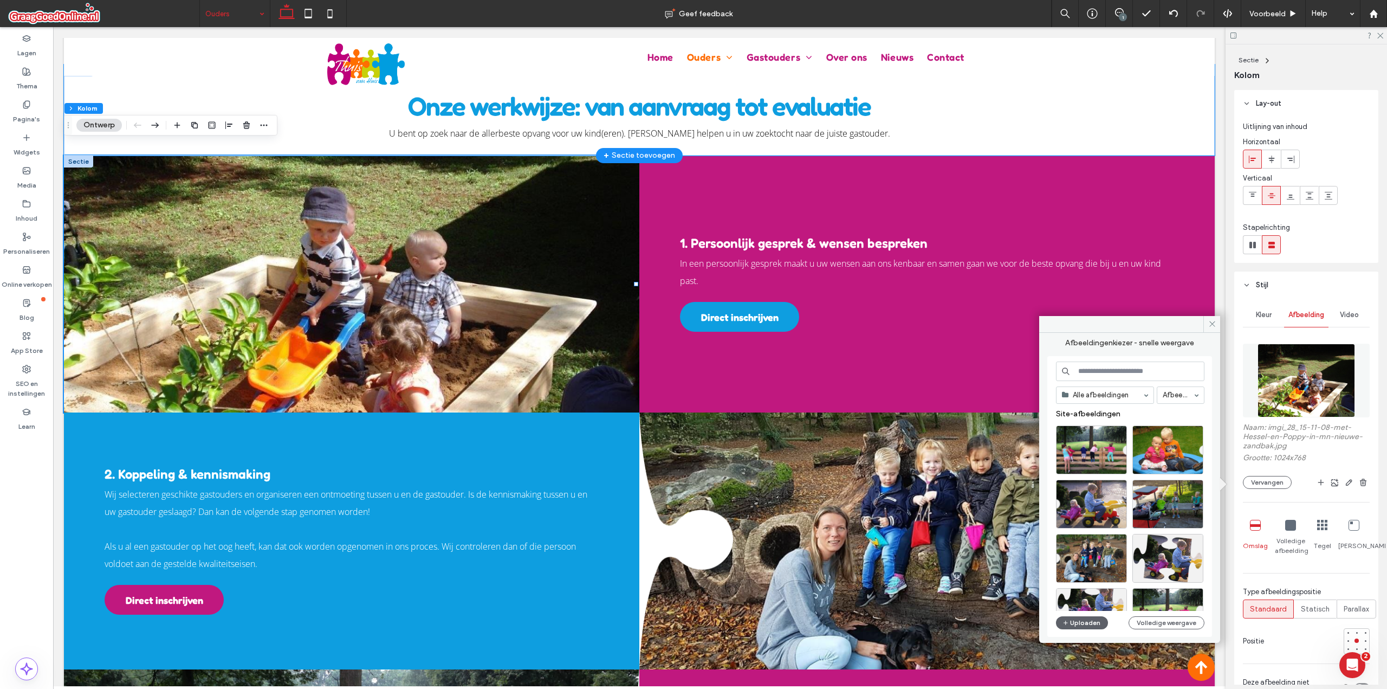
click at [1081, 120] on div "Onze werkwijze: van aanvraag tot evaluatie U bent op zoek naar de allerbeste op…" at bounding box center [639, 109] width 1151 height 91
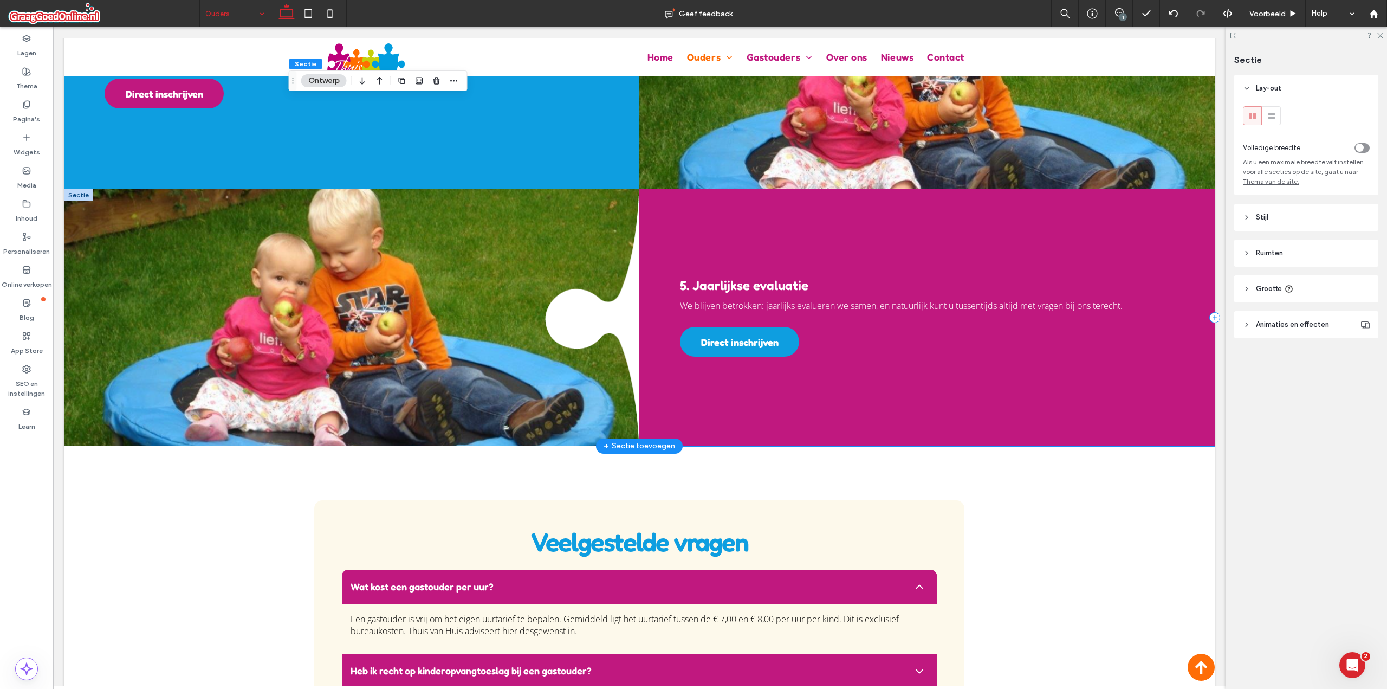
scroll to position [1888, 0]
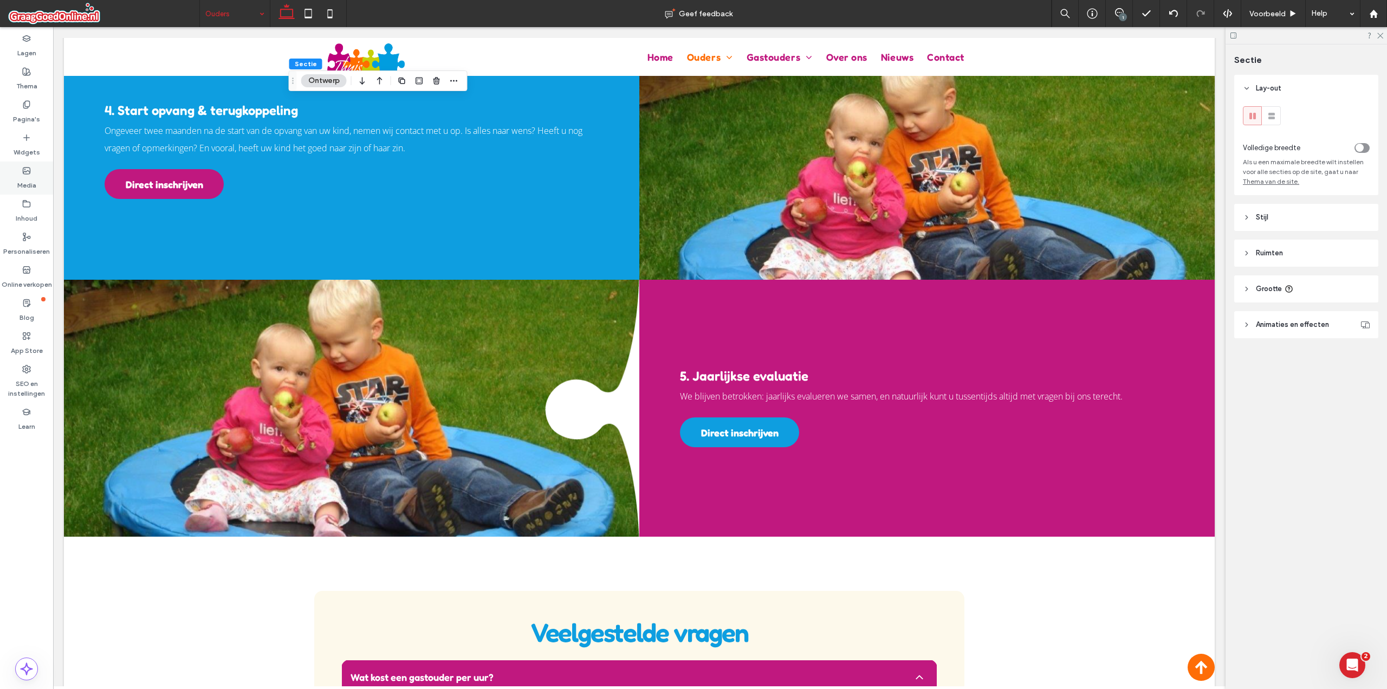
click at [30, 171] on use at bounding box center [26, 170] width 7 height 7
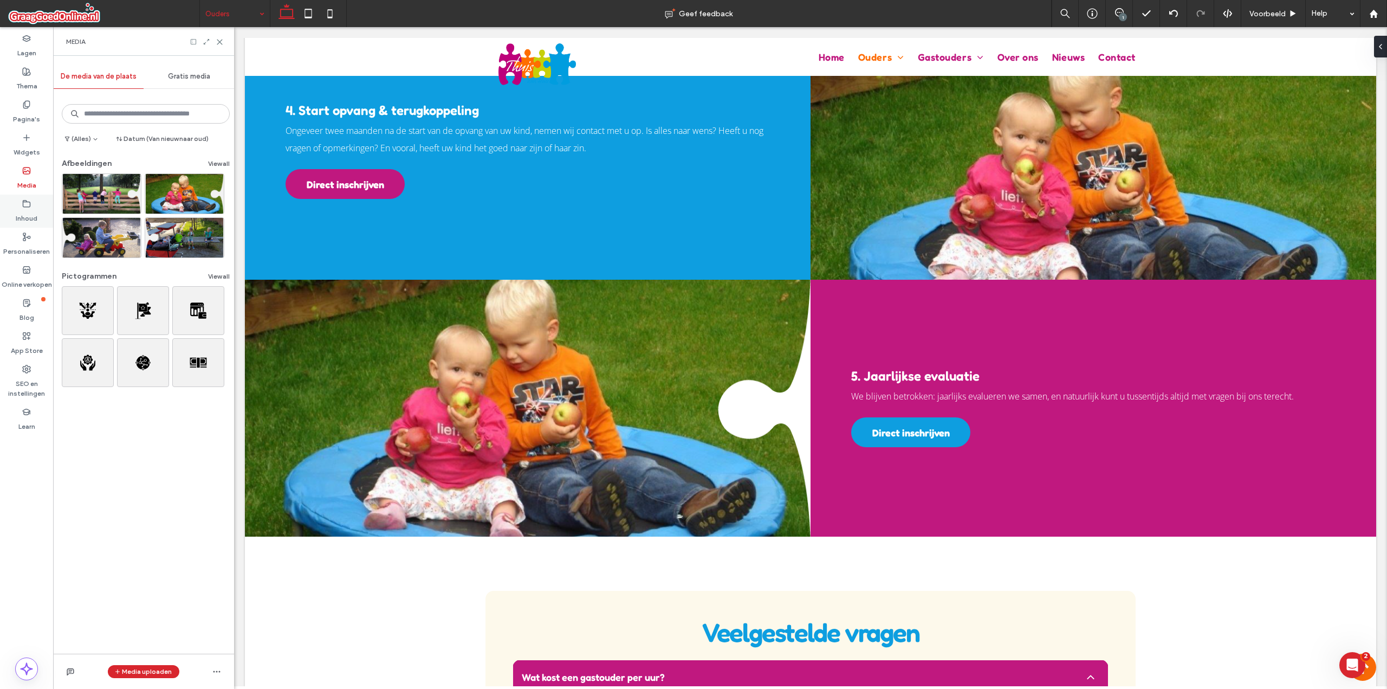
click at [25, 202] on use at bounding box center [26, 203] width 7 height 7
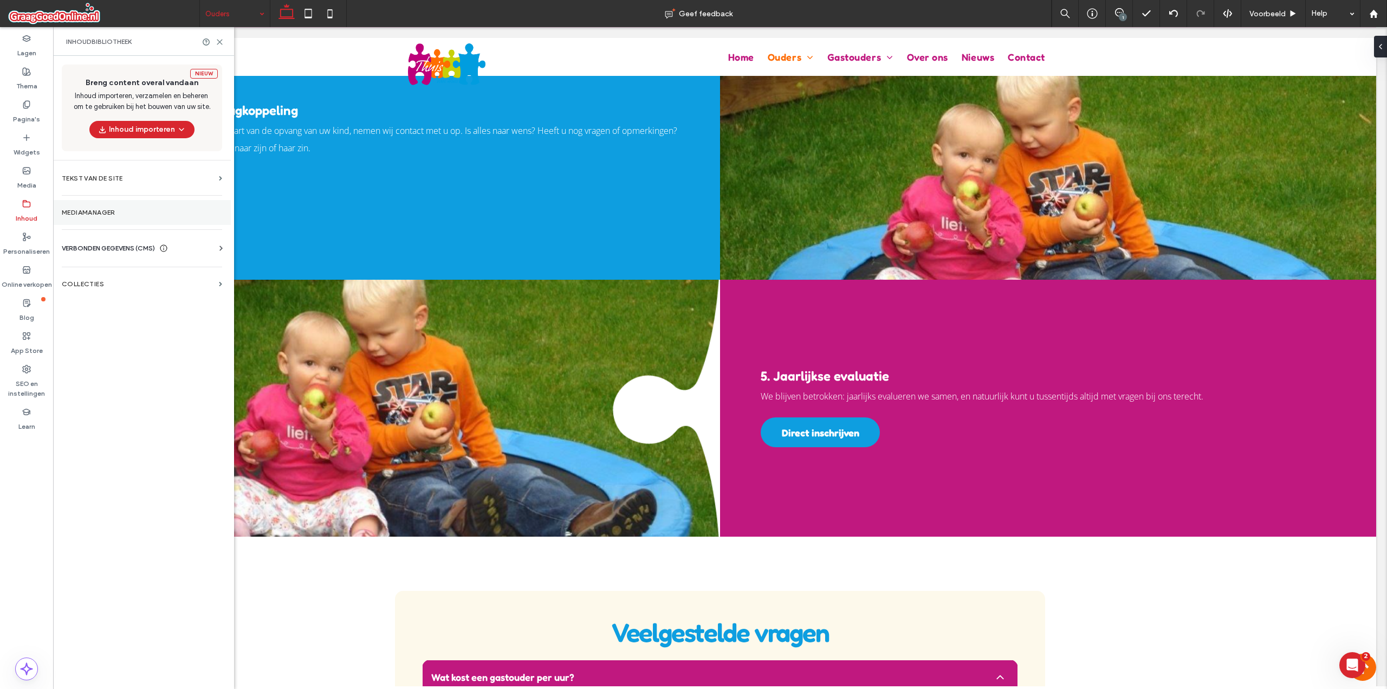
click at [112, 212] on label "Mediamanager" at bounding box center [142, 213] width 160 height 8
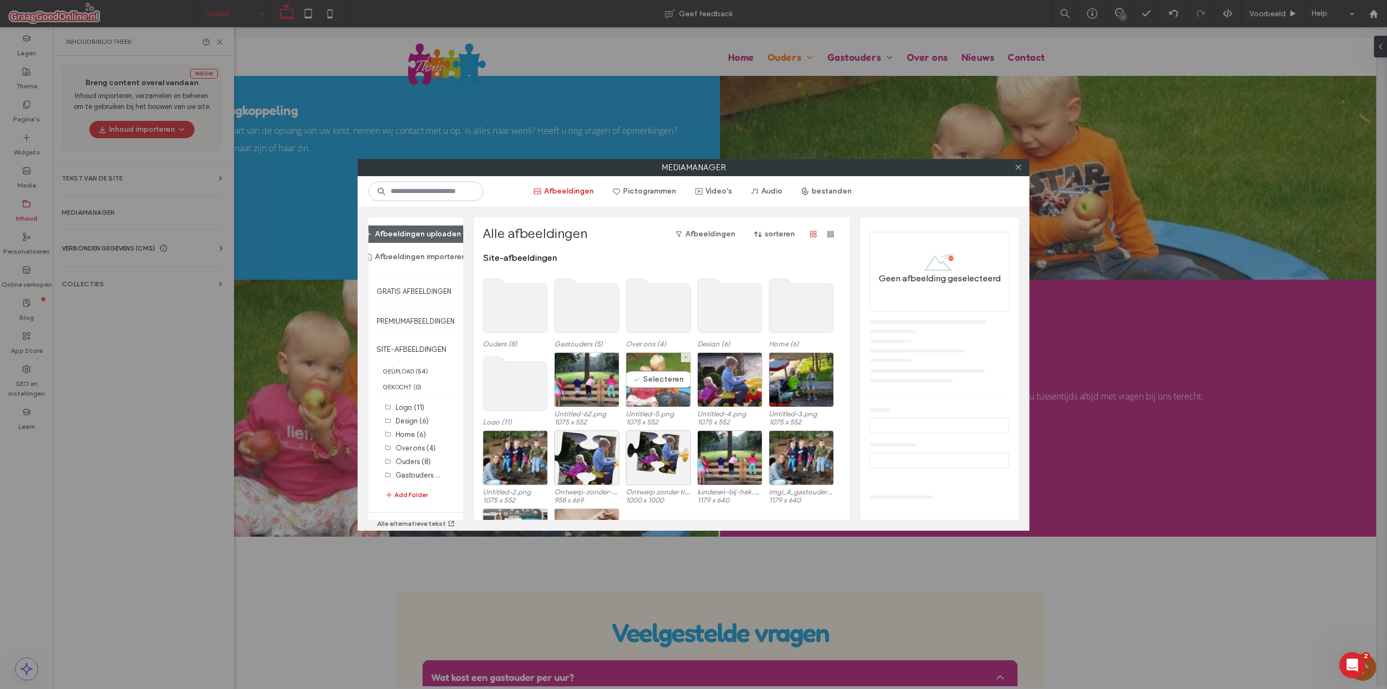
scroll to position [90, 0]
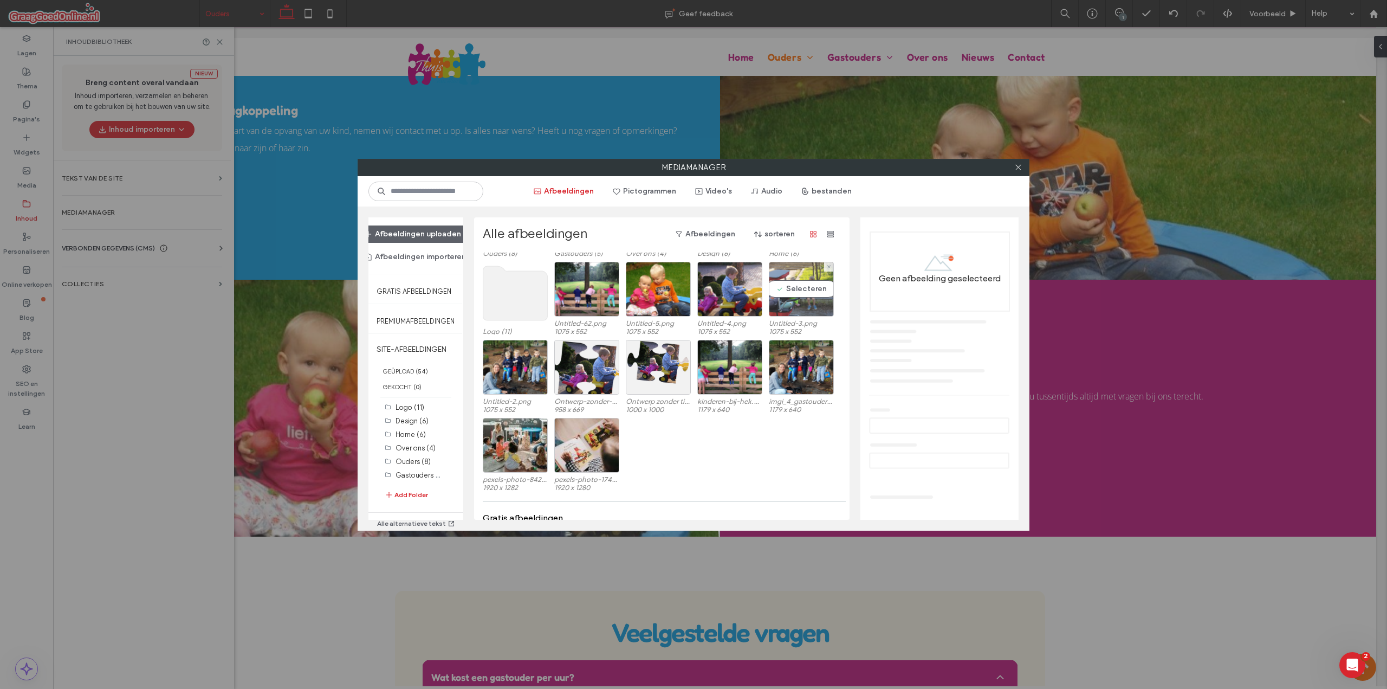
click at [801, 289] on div "Selecteren" at bounding box center [801, 289] width 65 height 55
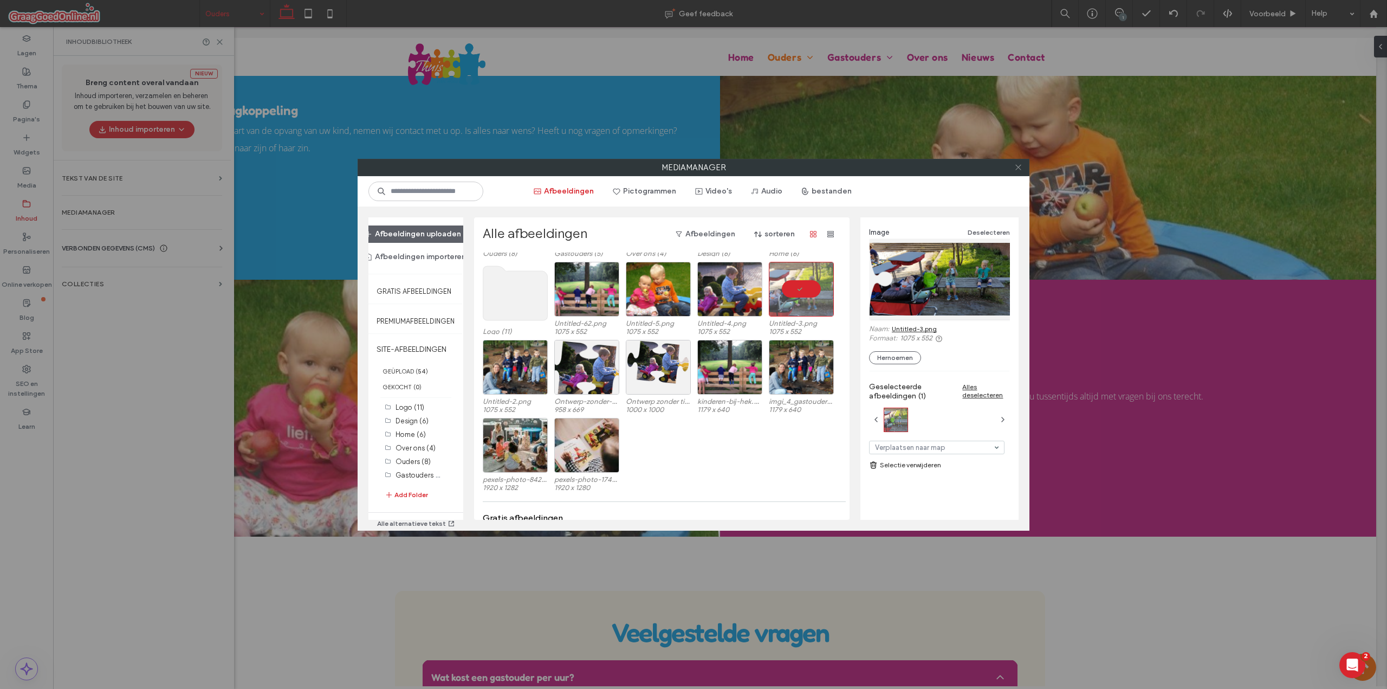
click at [1020, 169] on use at bounding box center [1017, 167] width 5 height 5
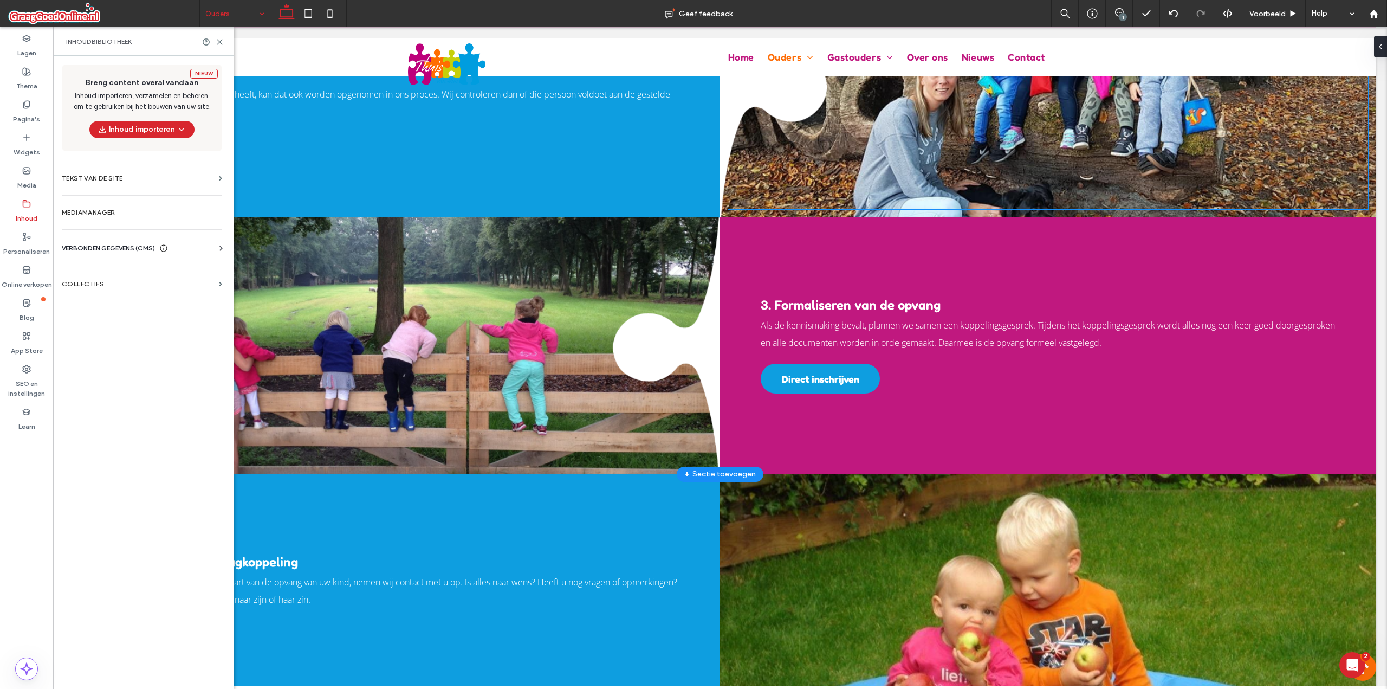
scroll to position [1617, 0]
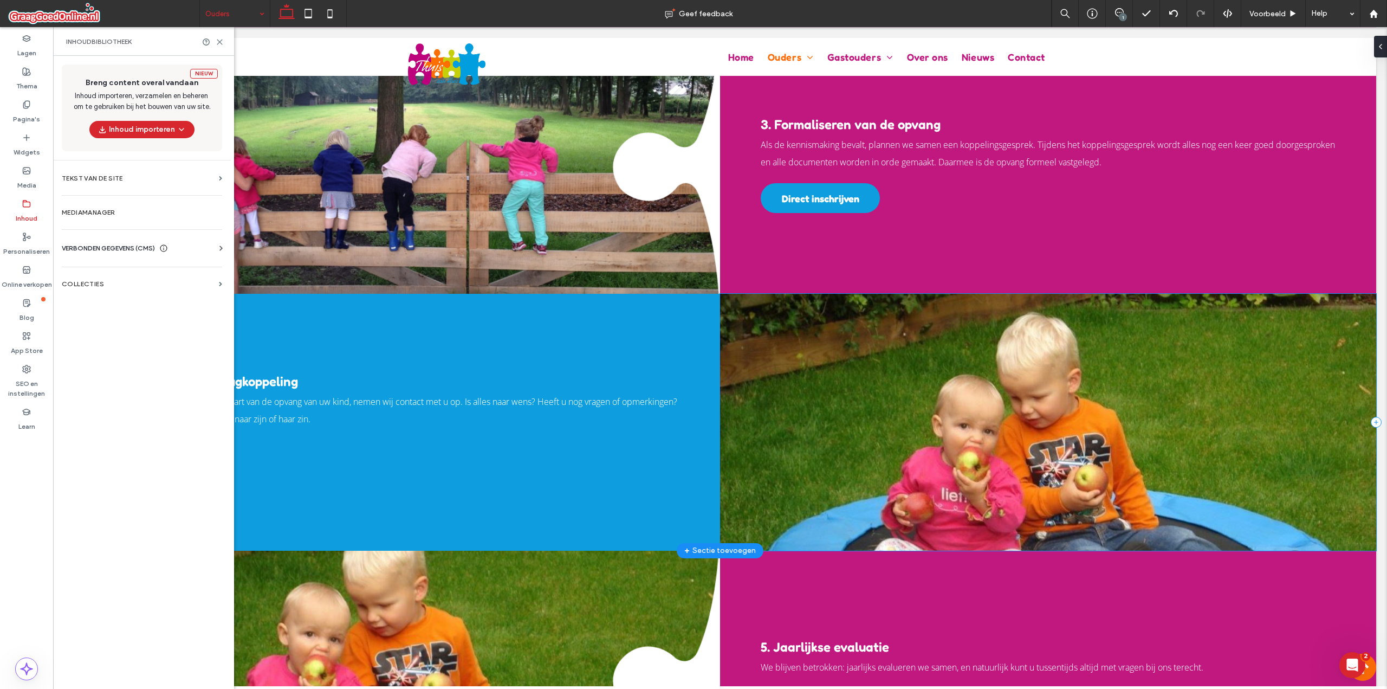
click at [821, 294] on div at bounding box center [1048, 422] width 656 height 257
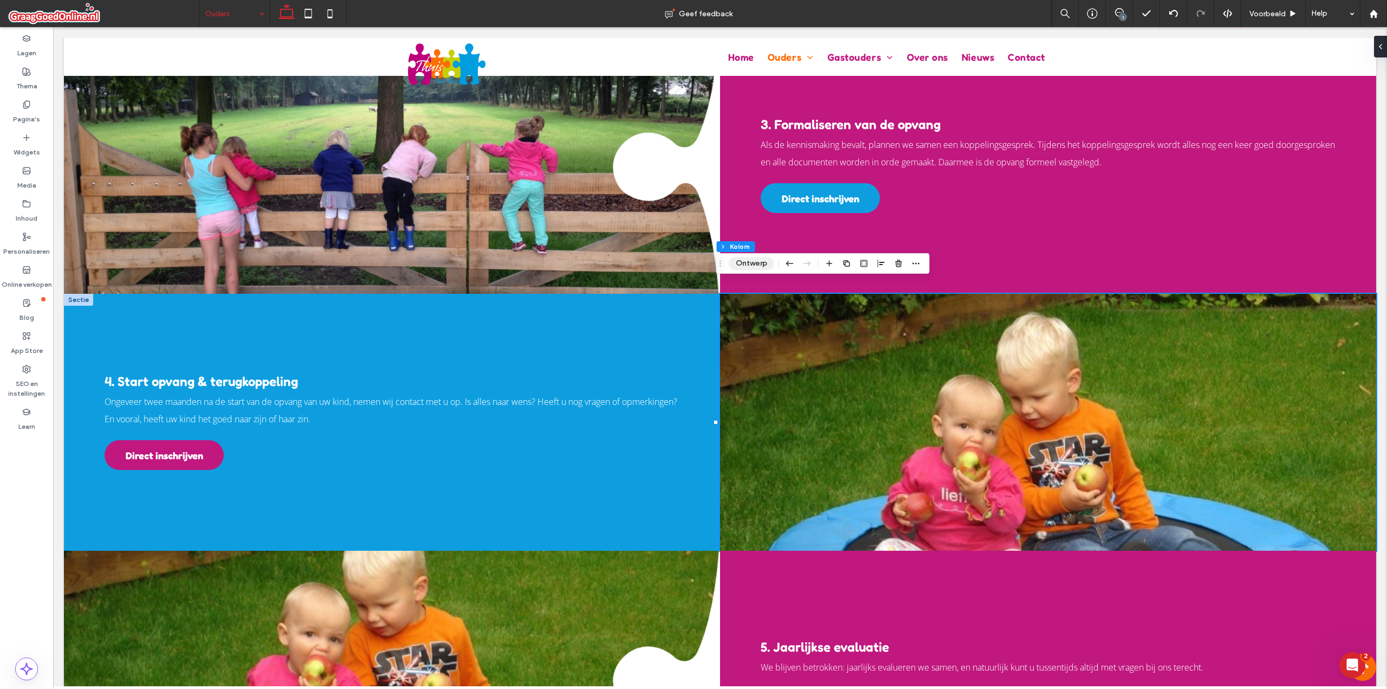
click at [761, 258] on button "Ontwerp" at bounding box center [752, 263] width 46 height 13
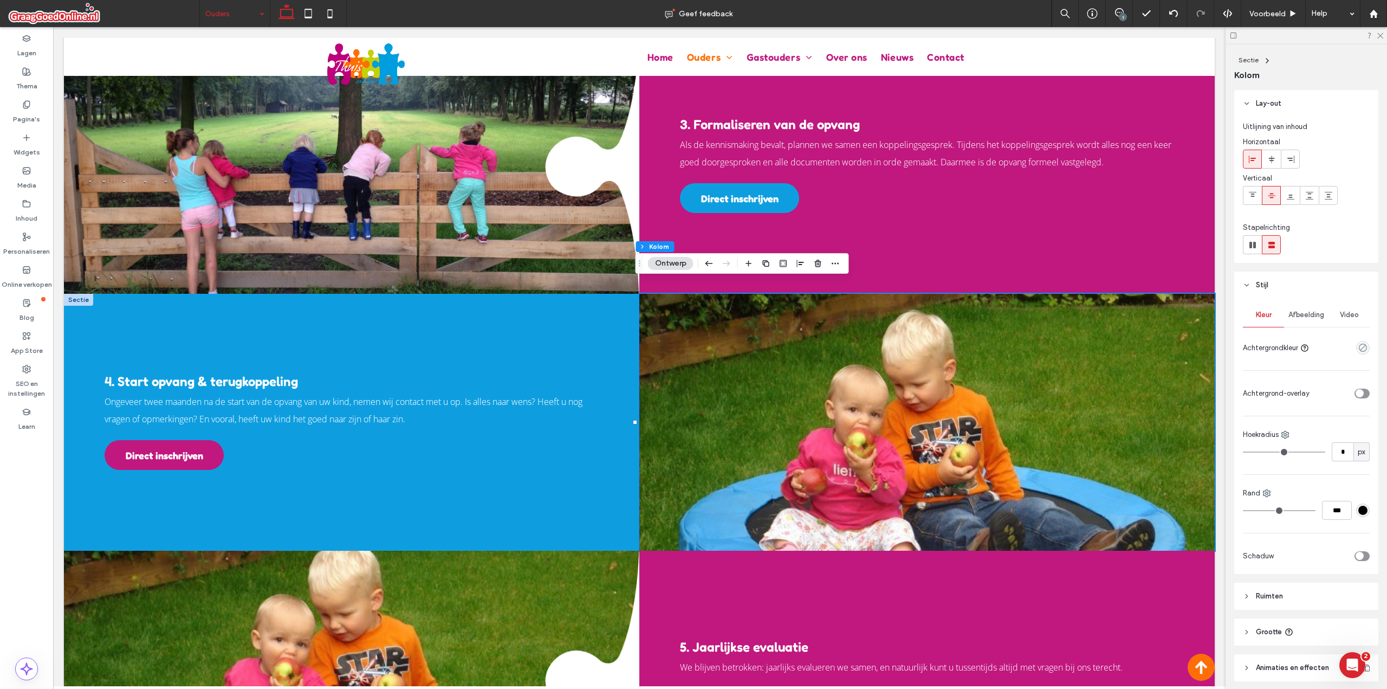
click at [1304, 327] on div "Kleur Afbeelding Video Achtergrondkleur" at bounding box center [1306, 330] width 127 height 54
click at [1302, 320] on div "Afbeelding" at bounding box center [1306, 315] width 44 height 24
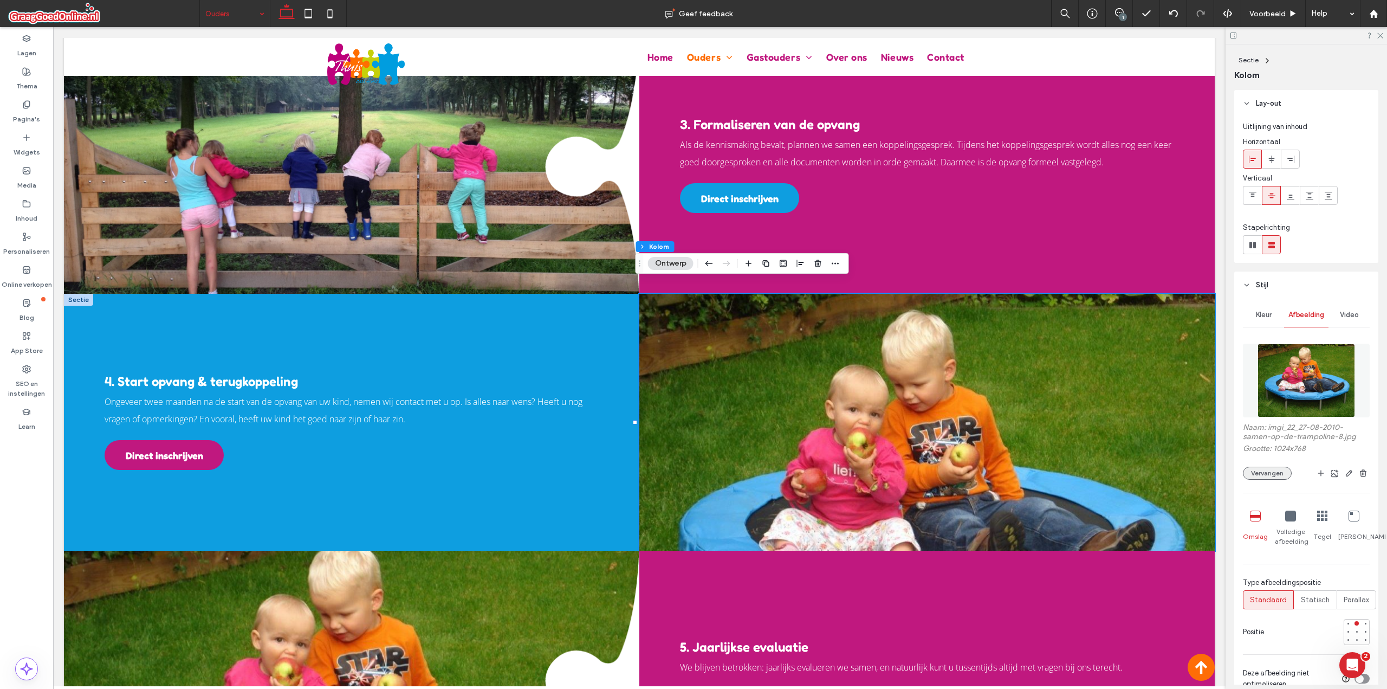
click at [1269, 476] on button "Vervangen" at bounding box center [1267, 473] width 49 height 13
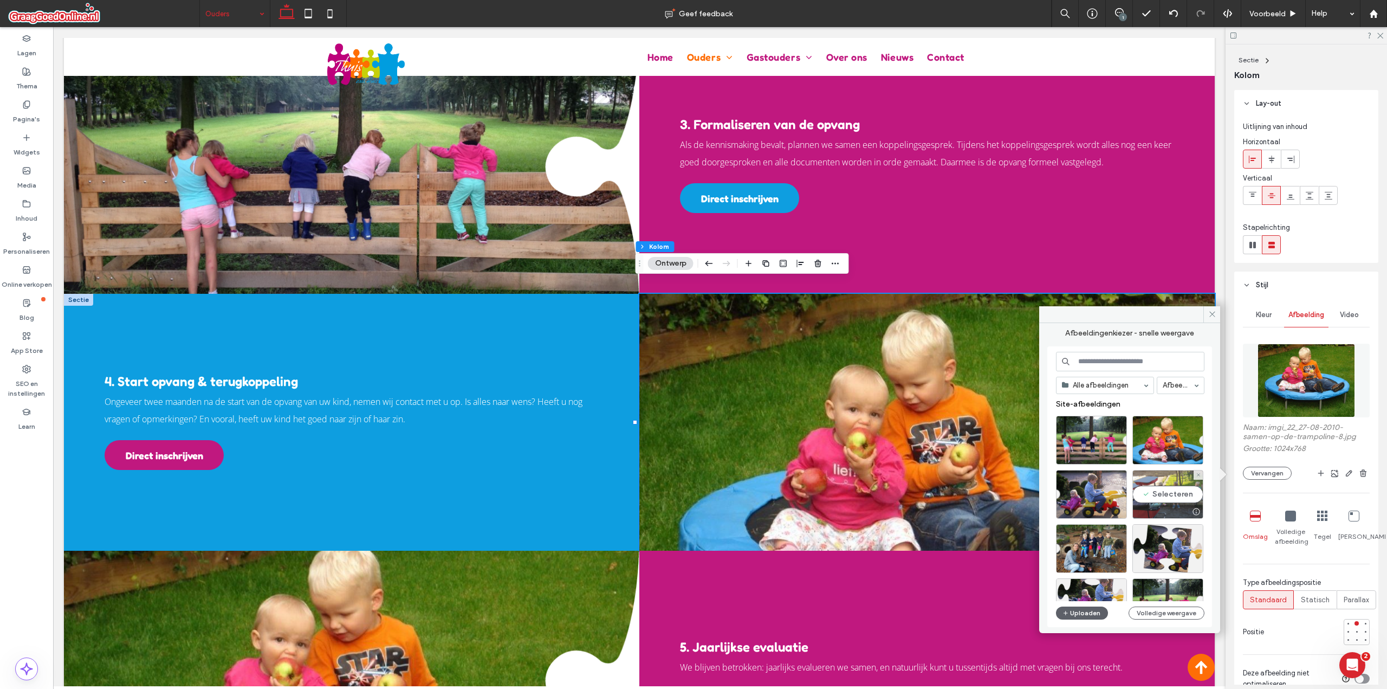
click at [1162, 491] on div "Selecteren" at bounding box center [1167, 494] width 71 height 49
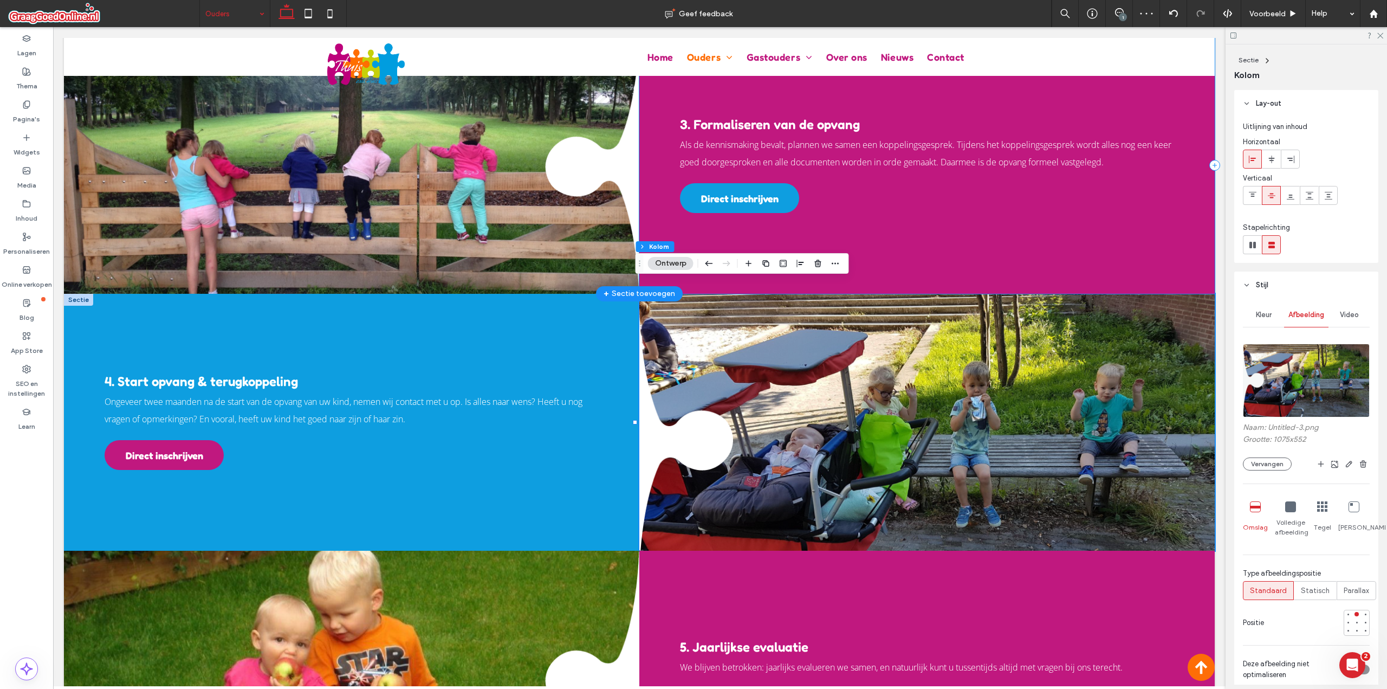
click at [1048, 262] on div "3. Formaliseren van de opvang Als de kennismaking bevalt, plannen we samen een …" at bounding box center [926, 165] width 575 height 257
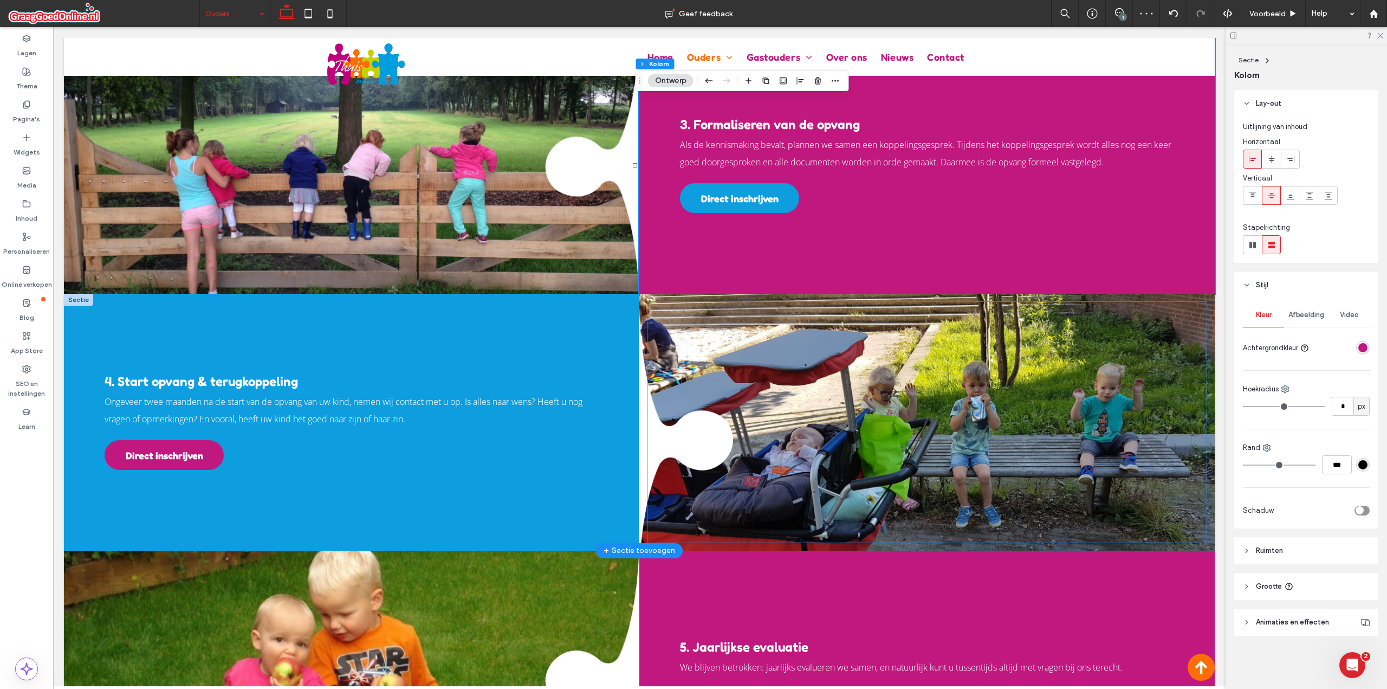
scroll to position [2068, 0]
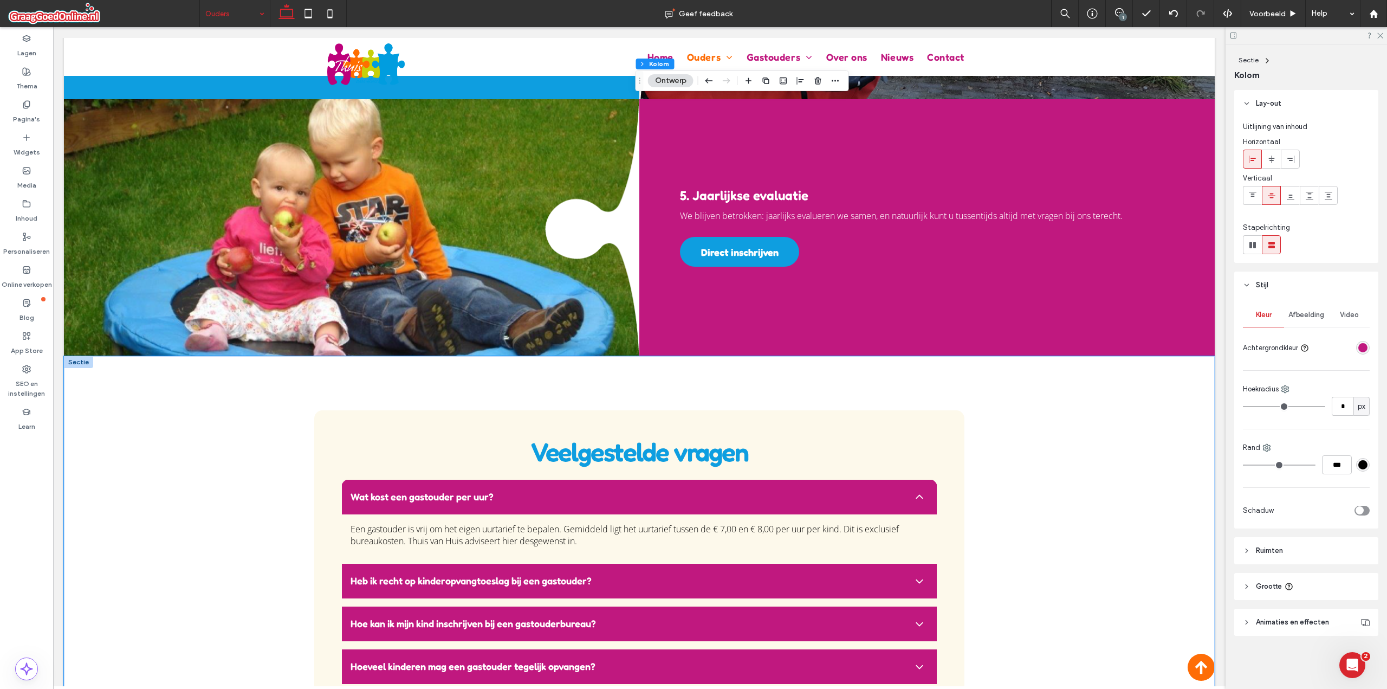
click at [1065, 458] on div "Veelgestelde vragen Wat kost een gastouder per uur? Een gastouder is vrij om he…" at bounding box center [639, 668] width 1151 height 624
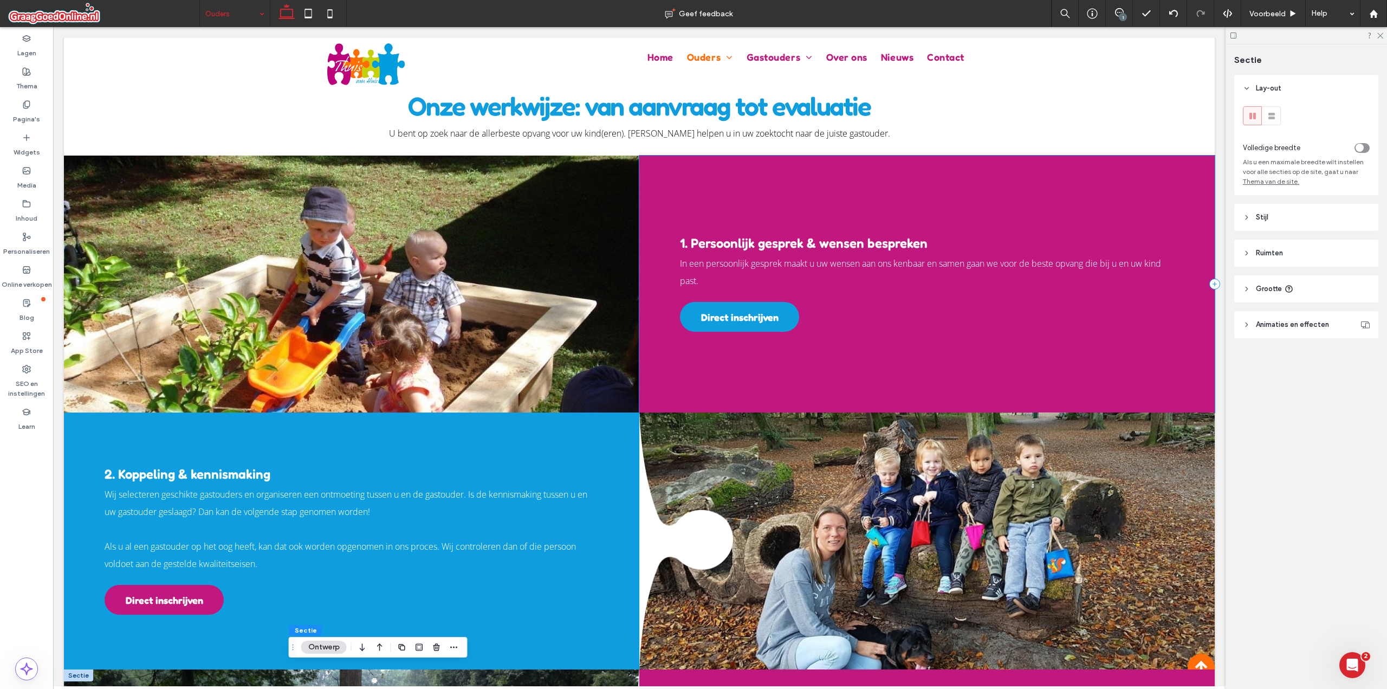
scroll to position [804, 0]
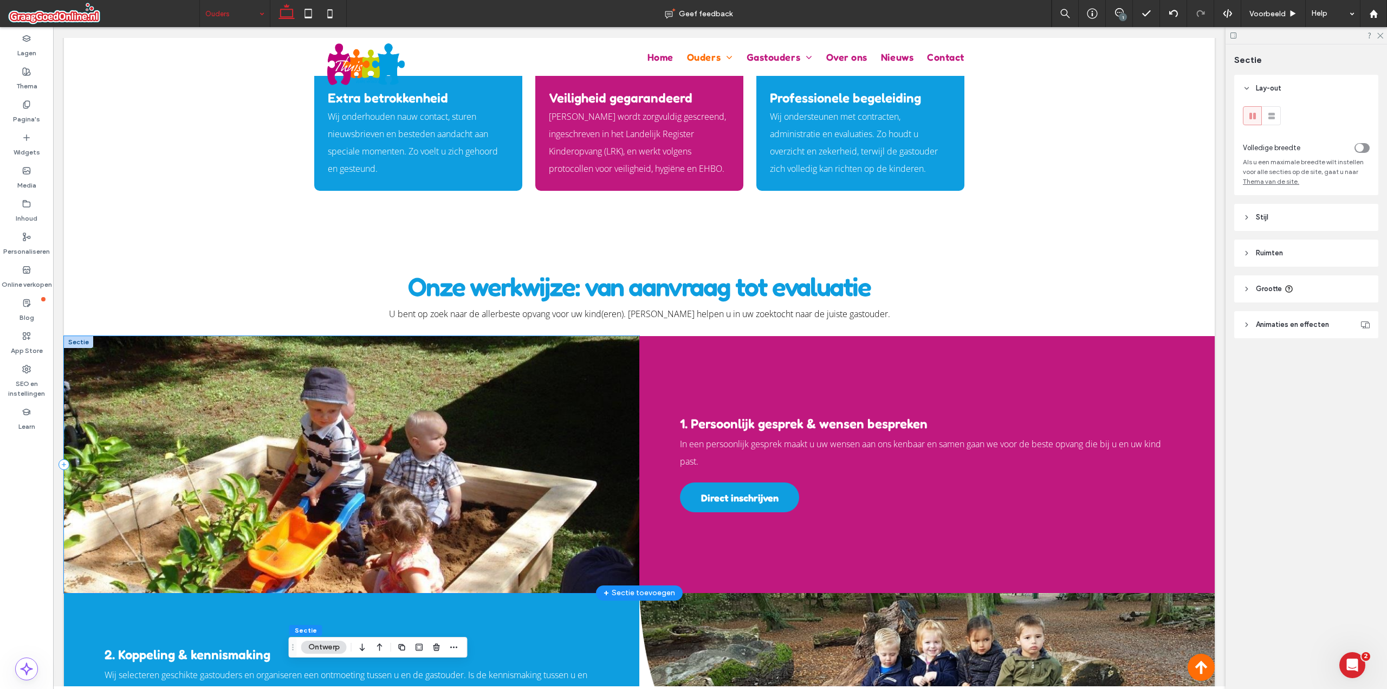
click at [518, 336] on div at bounding box center [351, 464] width 575 height 257
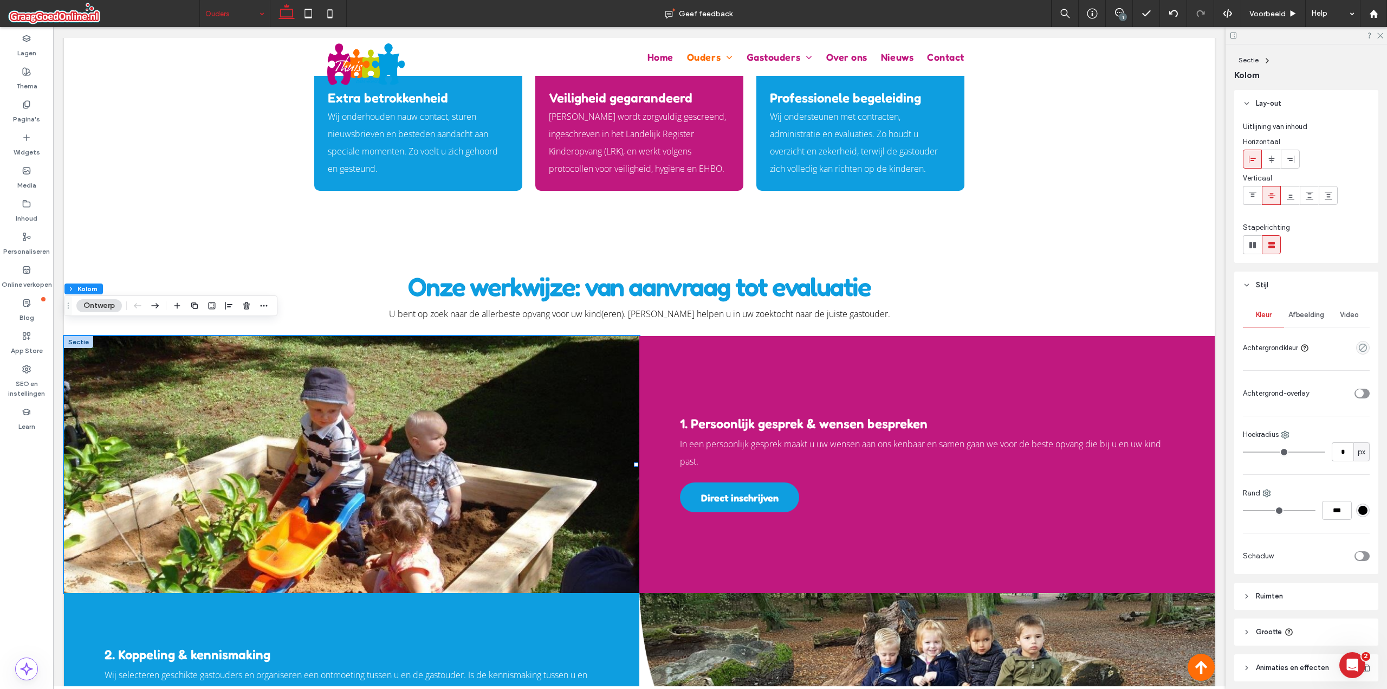
click at [1297, 320] on div "Afbeelding" at bounding box center [1306, 315] width 44 height 24
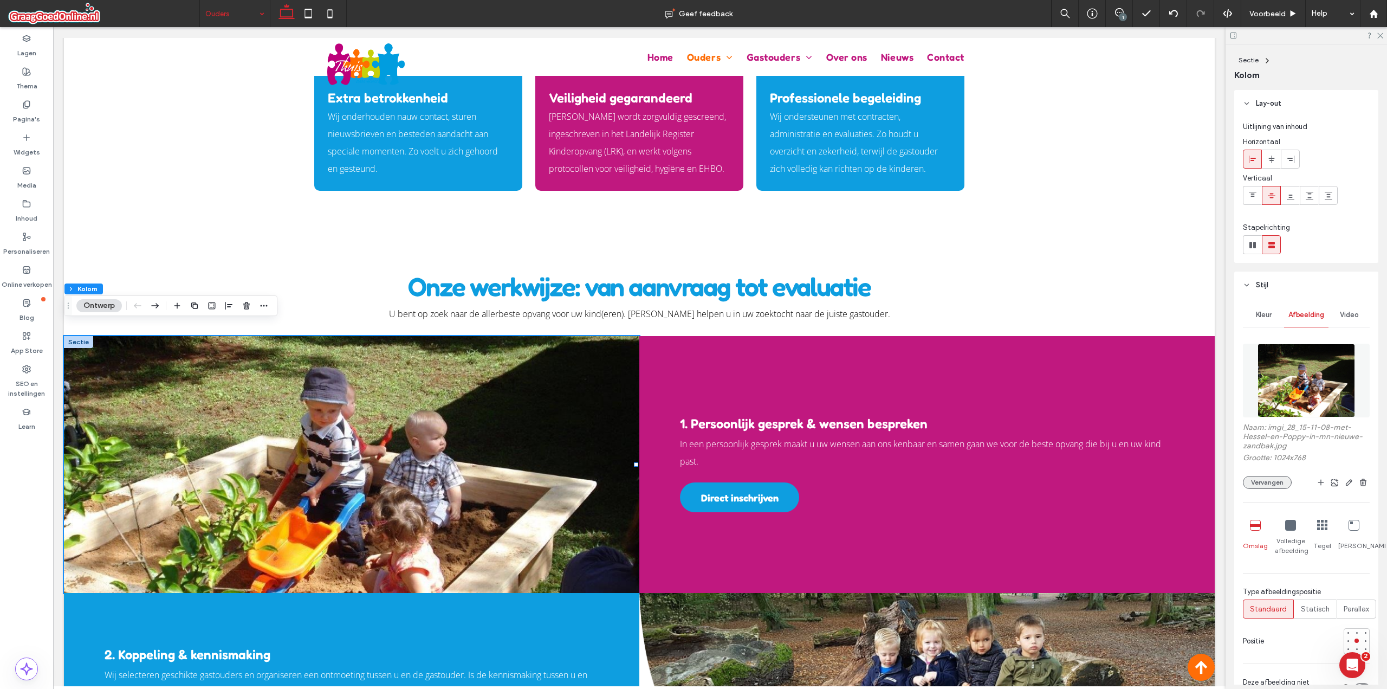
click at [1275, 483] on button "Vervangen" at bounding box center [1267, 482] width 49 height 13
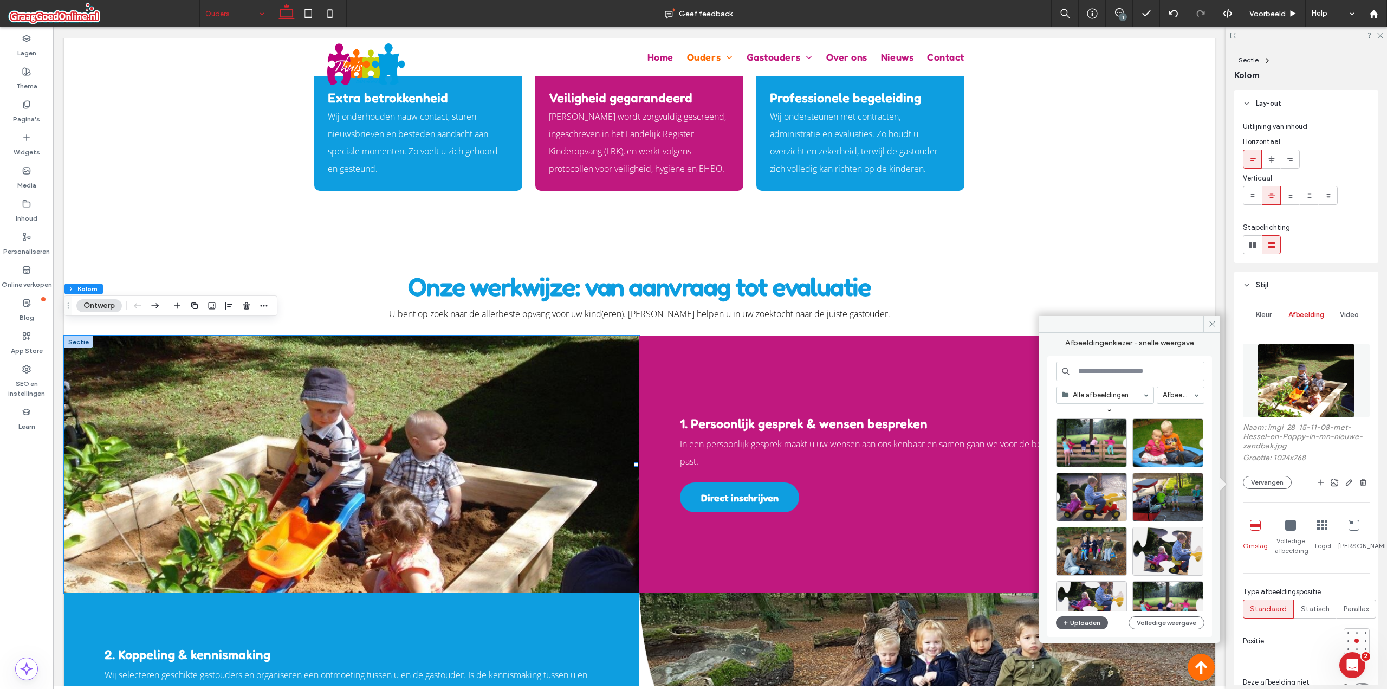
scroll to position [0, 0]
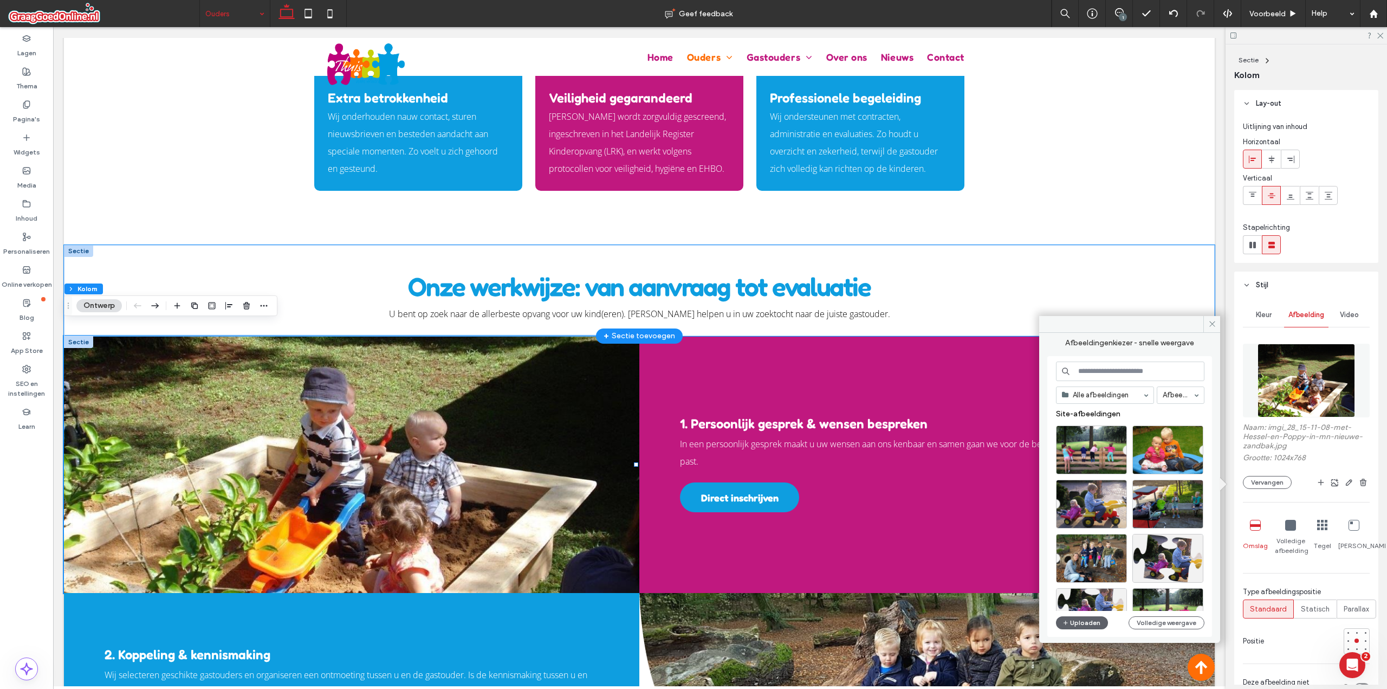
click at [1165, 266] on div "Onze werkwijze: van aanvraag tot evaluatie U bent op zoek naar de allerbeste op…" at bounding box center [639, 290] width 1151 height 91
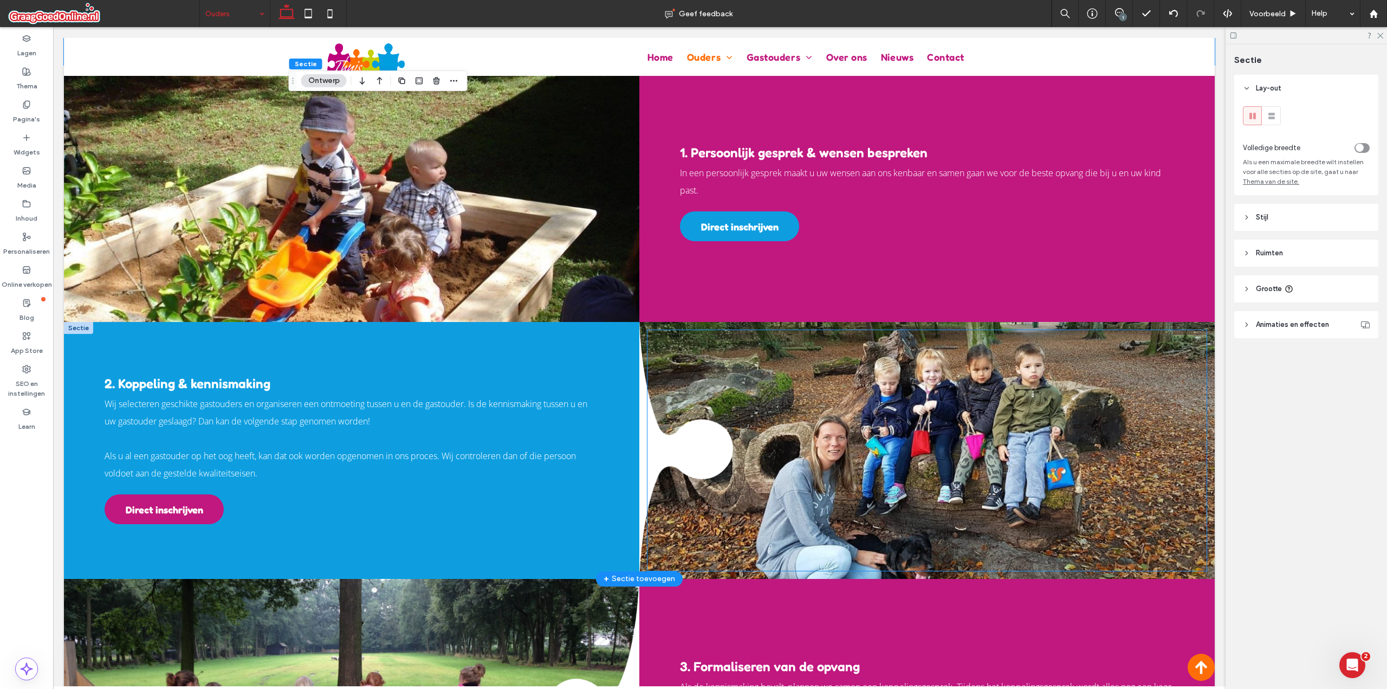
scroll to position [1255, 0]
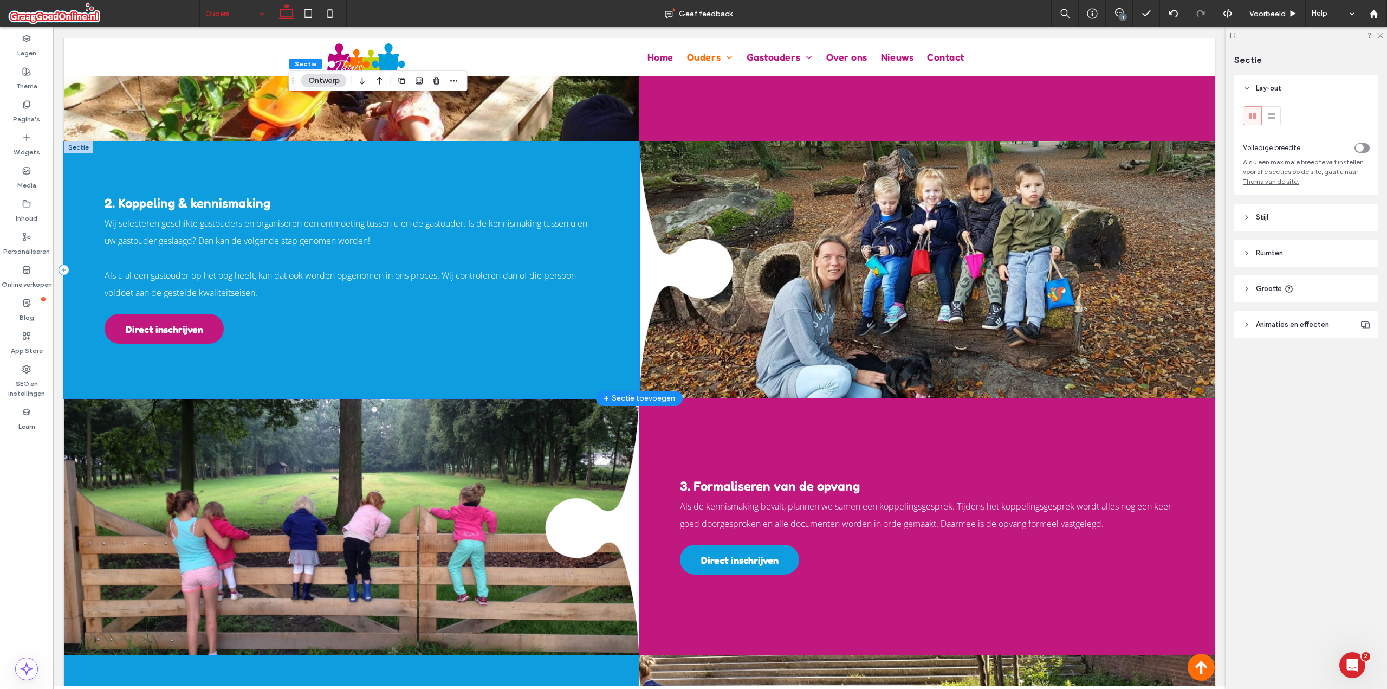
click at [623, 157] on div "2. Koppeling & kennismaking Wij selecteren geschikte gastouders en organiseren …" at bounding box center [351, 269] width 575 height 257
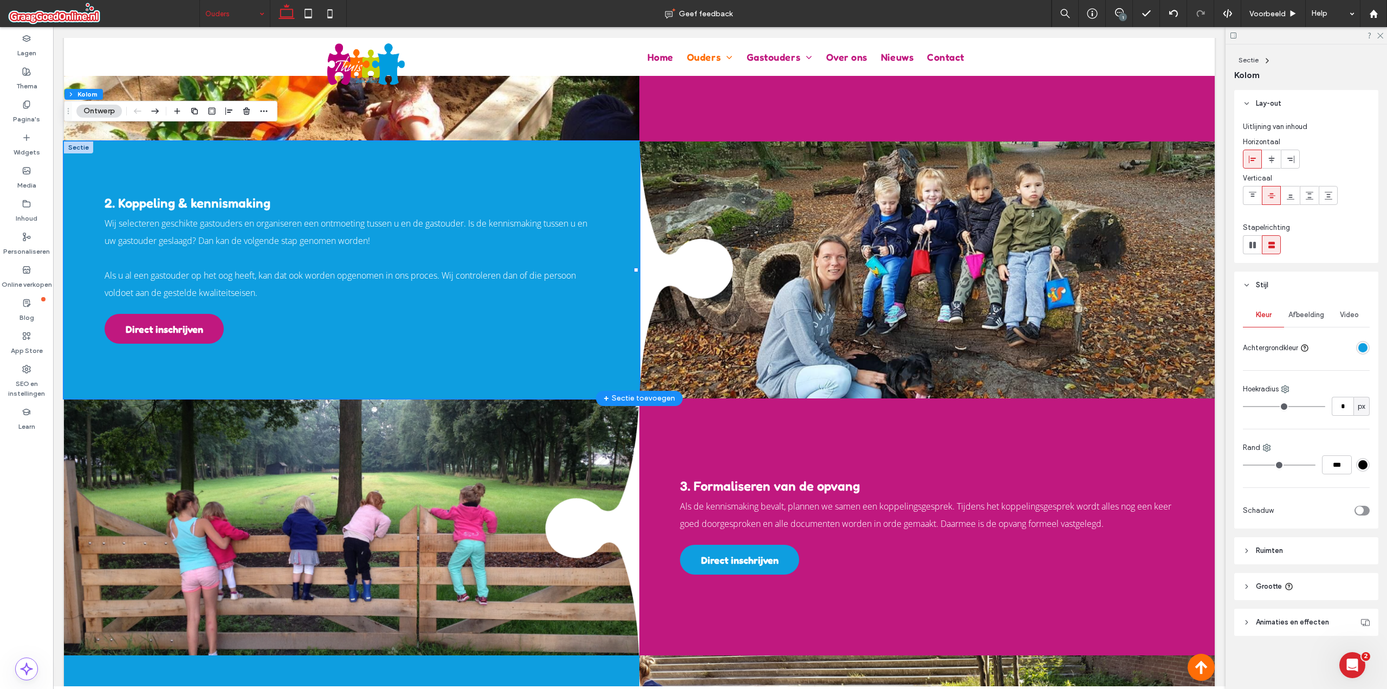
click at [75, 141] on div at bounding box center [78, 147] width 29 height 12
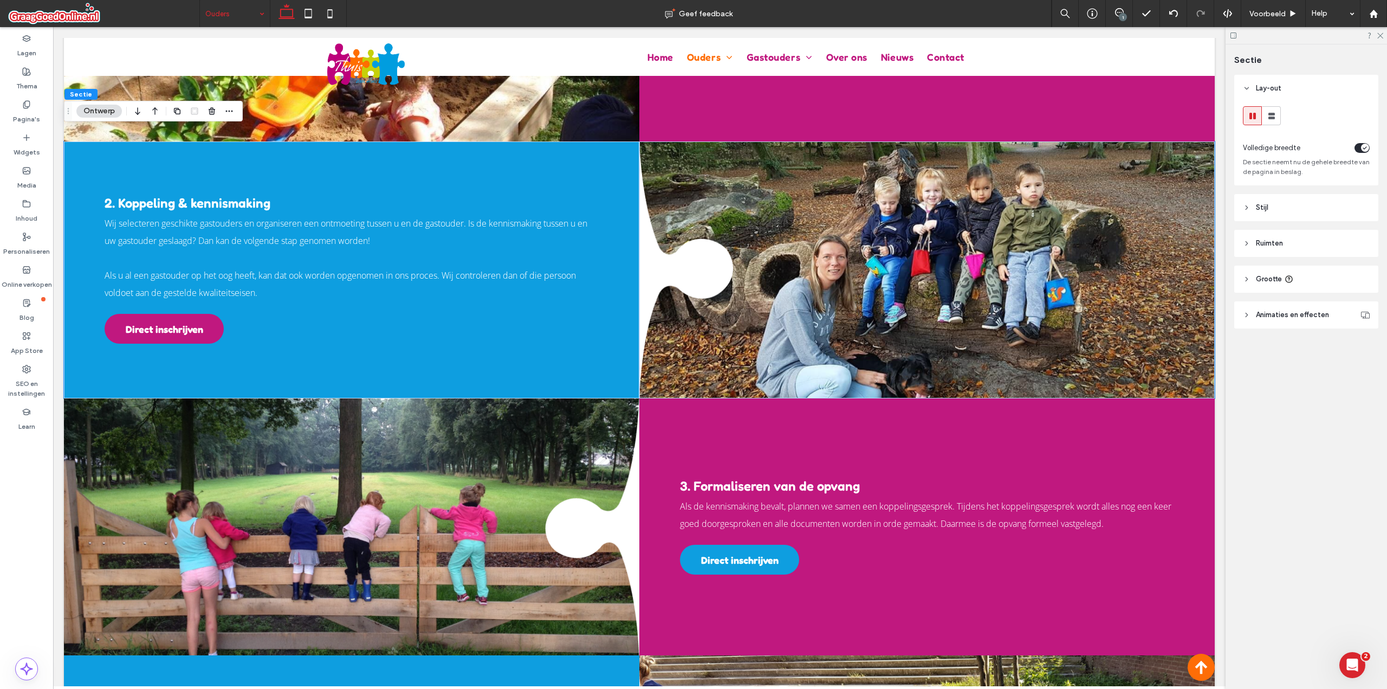
click at [1296, 201] on header "Stijl" at bounding box center [1306, 207] width 144 height 27
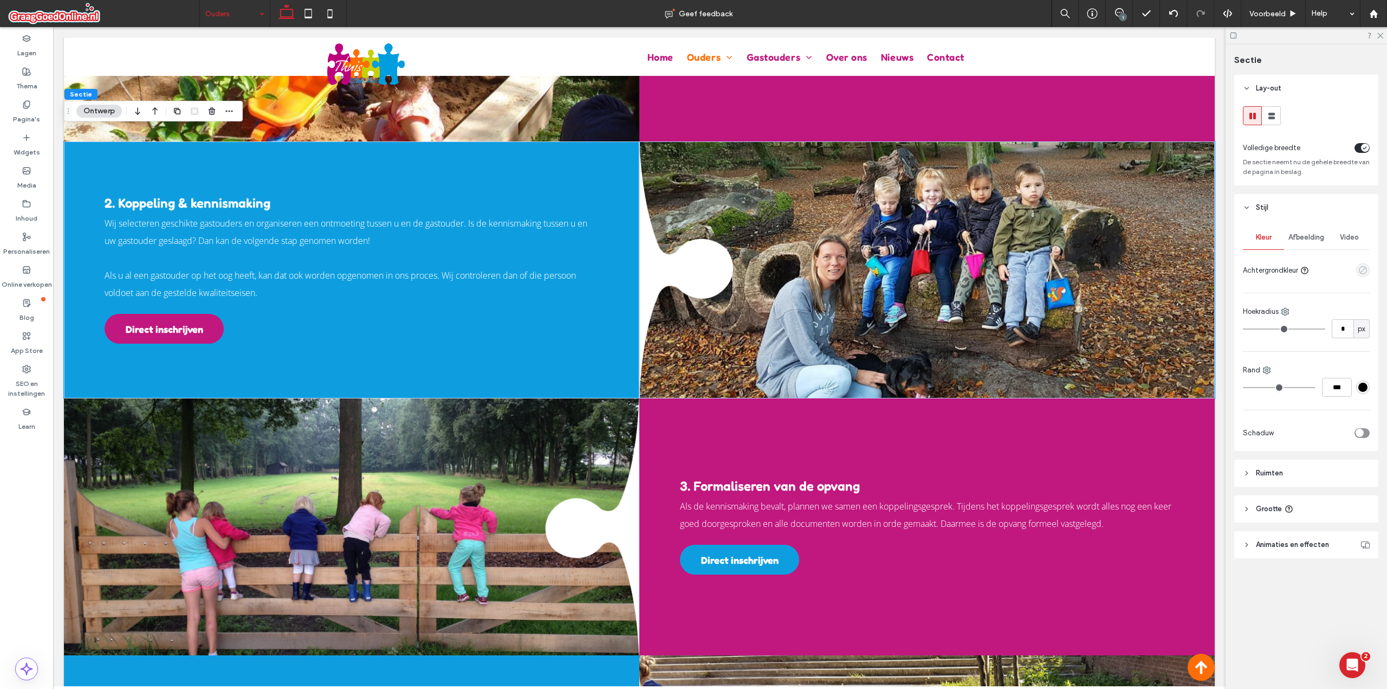
click at [1363, 268] on icon "empty color" at bounding box center [1362, 270] width 9 height 9
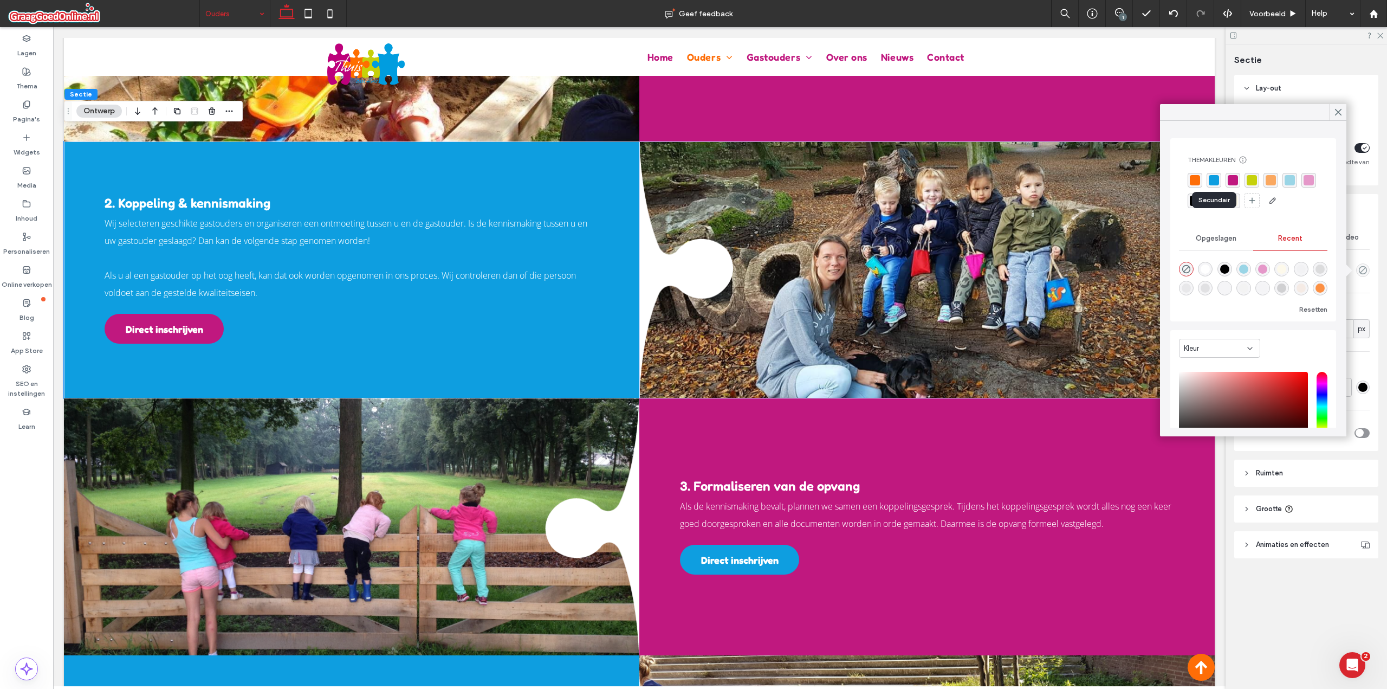
click at [1212, 179] on div "rgba(14, 158, 224, 1)" at bounding box center [1214, 180] width 10 height 10
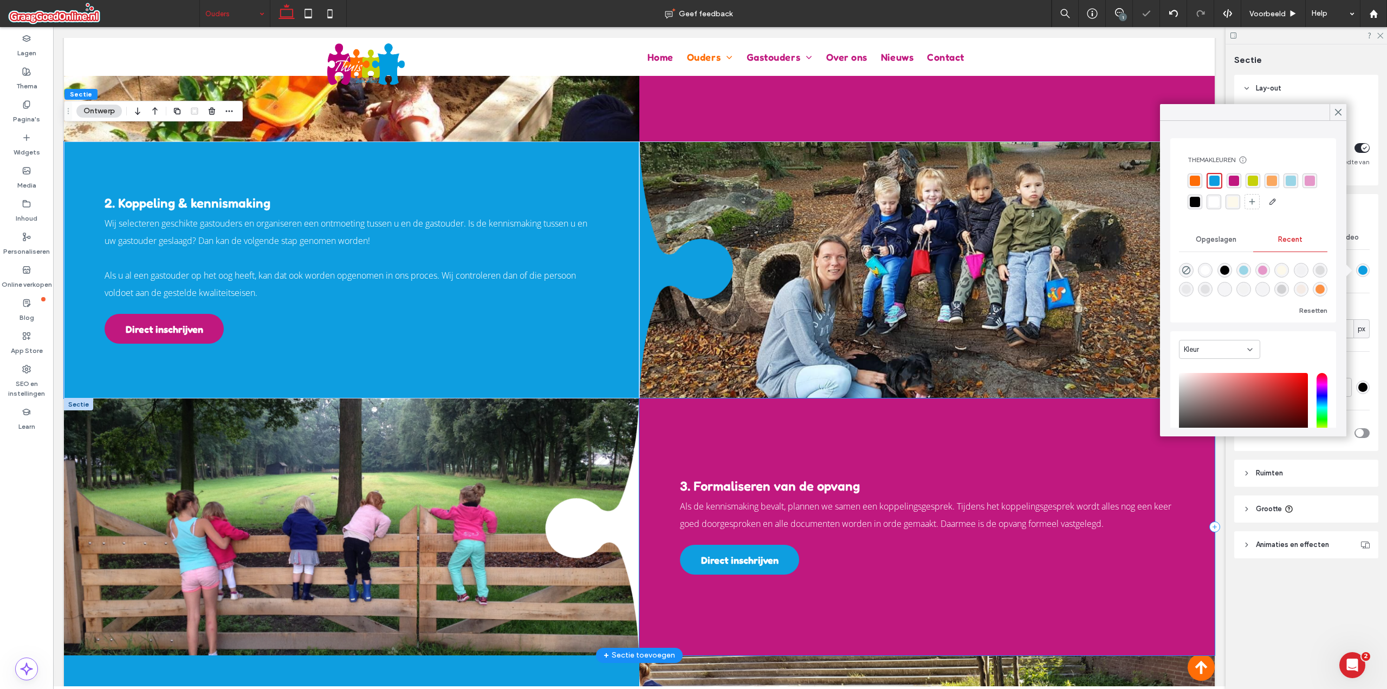
click at [890, 411] on div "3. Formaliseren van de opvang Als de kennismaking bevalt, plannen we samen een …" at bounding box center [926, 526] width 575 height 257
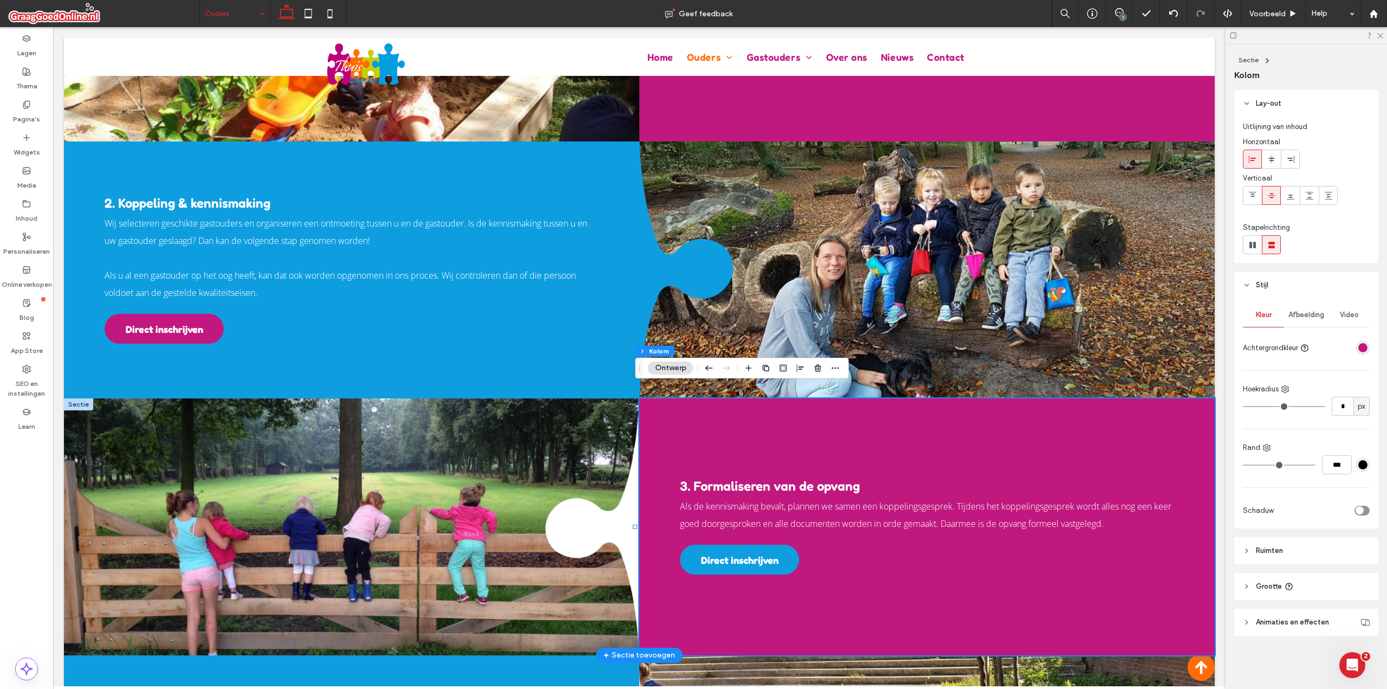
click at [86, 398] on div at bounding box center [78, 404] width 29 height 12
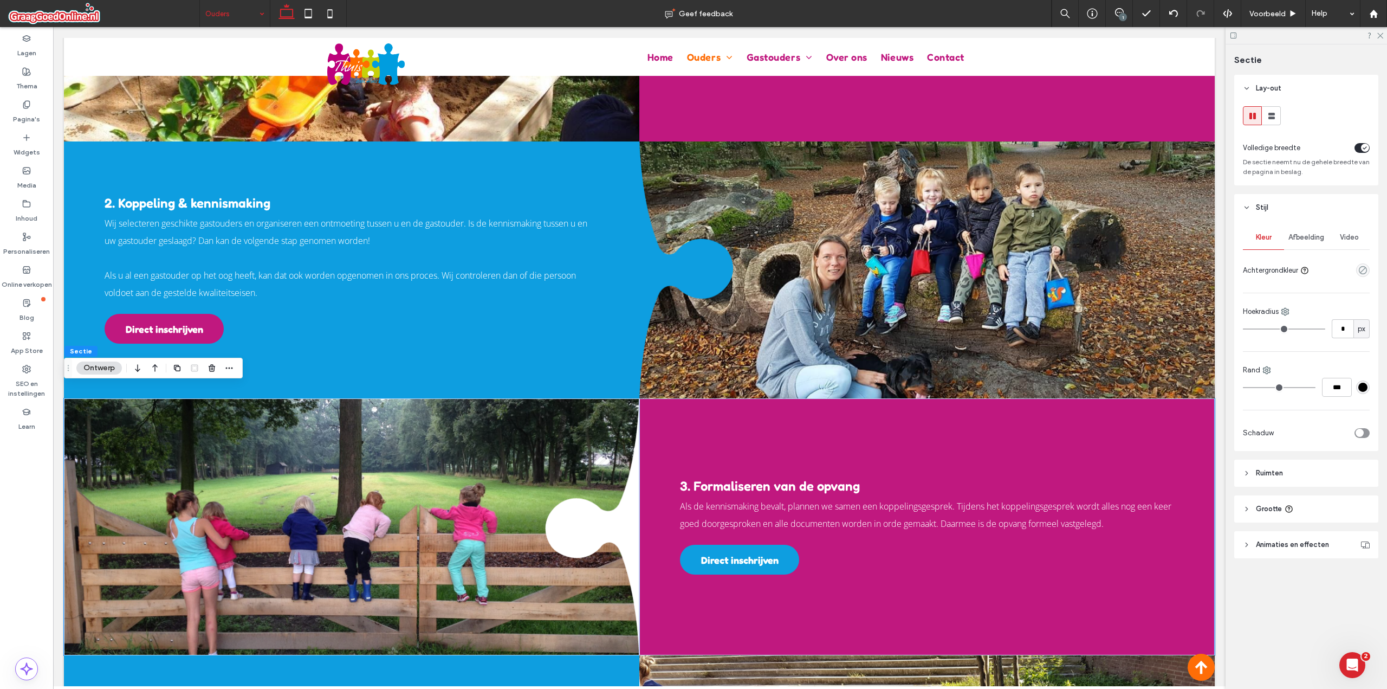
click at [1311, 242] on div "Afbeelding" at bounding box center [1306, 237] width 44 height 24
click at [1266, 236] on span "Kleur" at bounding box center [1264, 237] width 16 height 9
click at [1369, 269] on div "empty color" at bounding box center [1363, 270] width 14 height 14
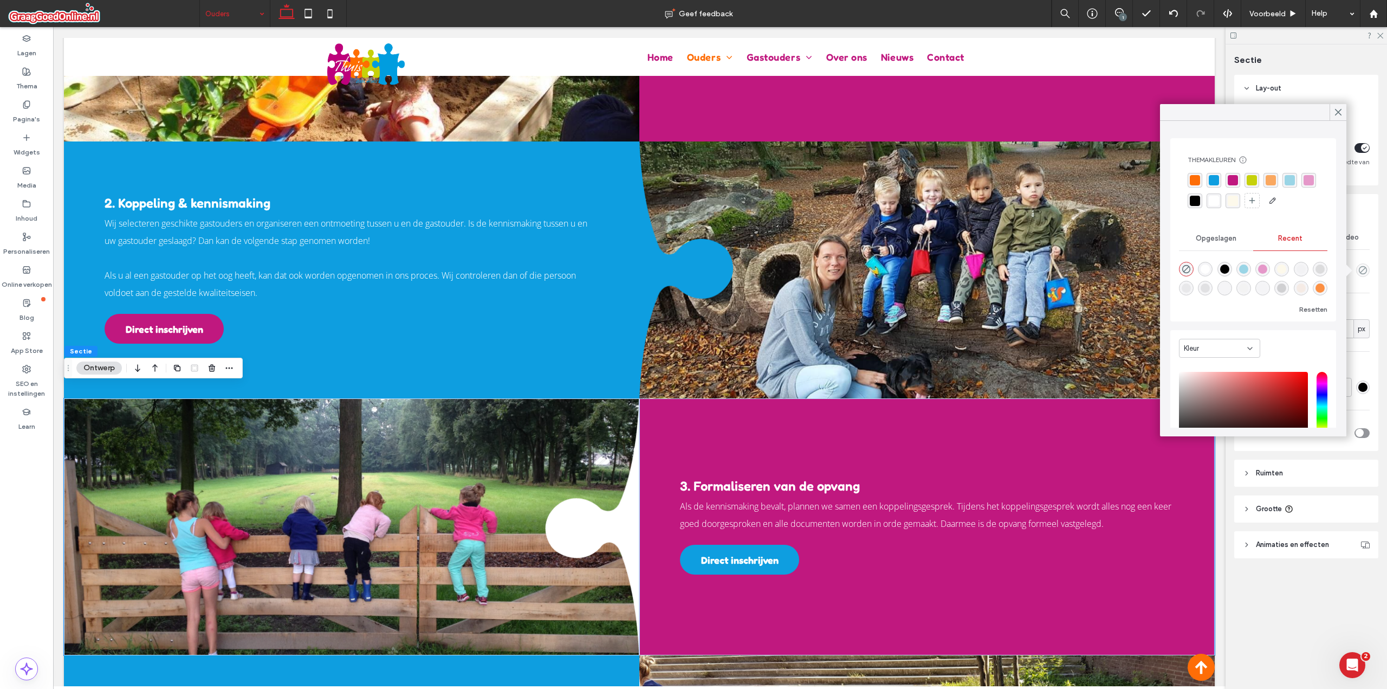
click at [1237, 180] on div "rgba(192, 24, 127, 1)" at bounding box center [1233, 180] width 10 height 10
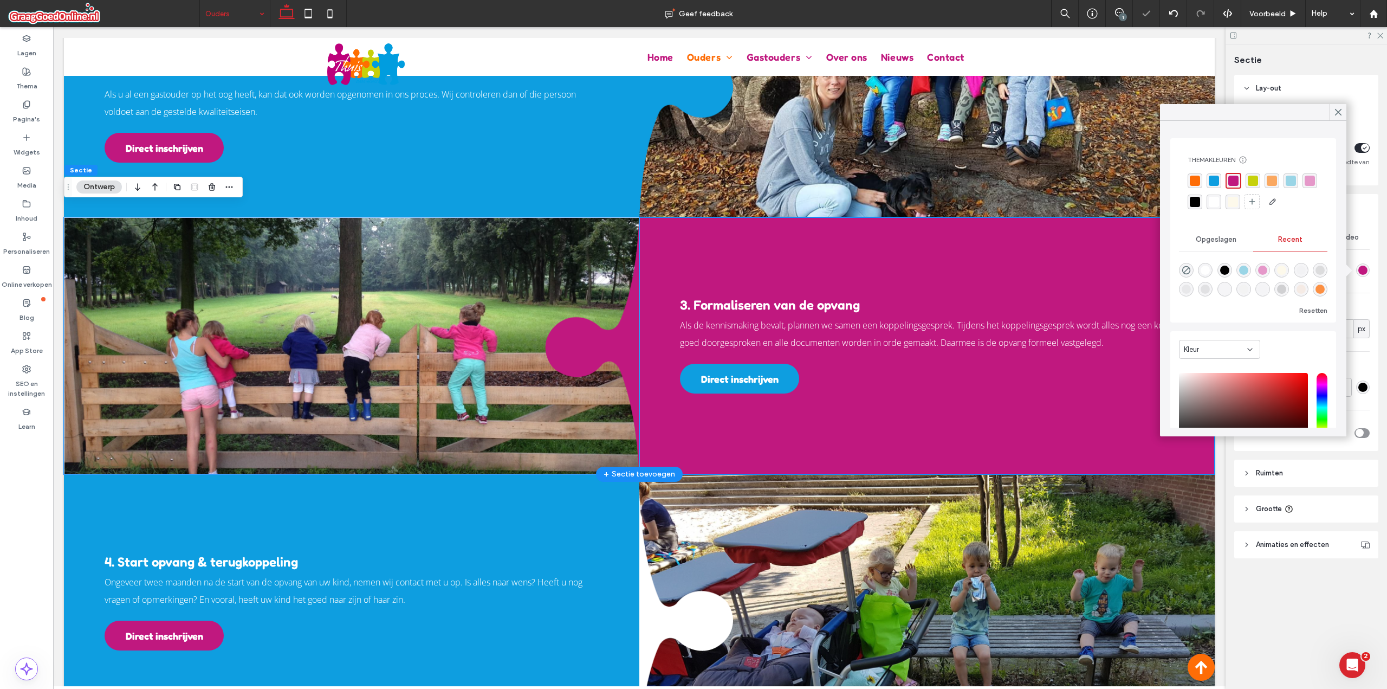
scroll to position [1526, 0]
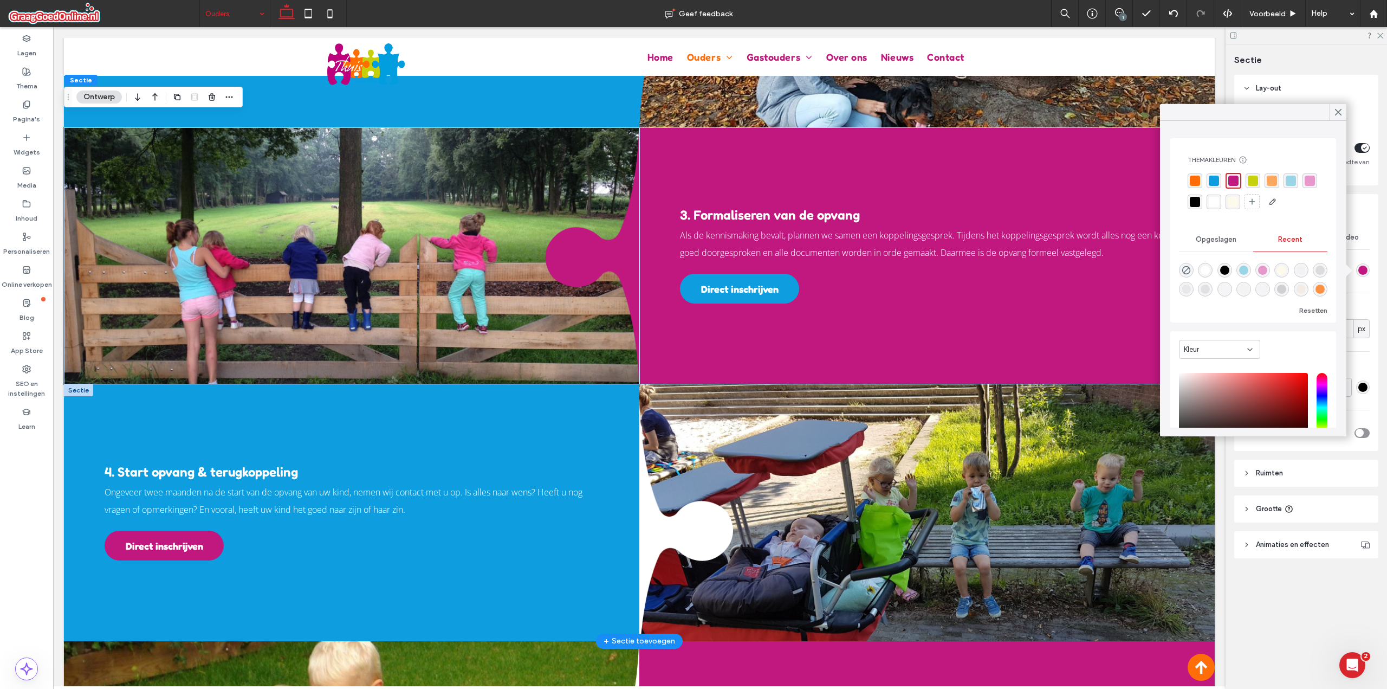
click at [82, 384] on div at bounding box center [78, 390] width 29 height 12
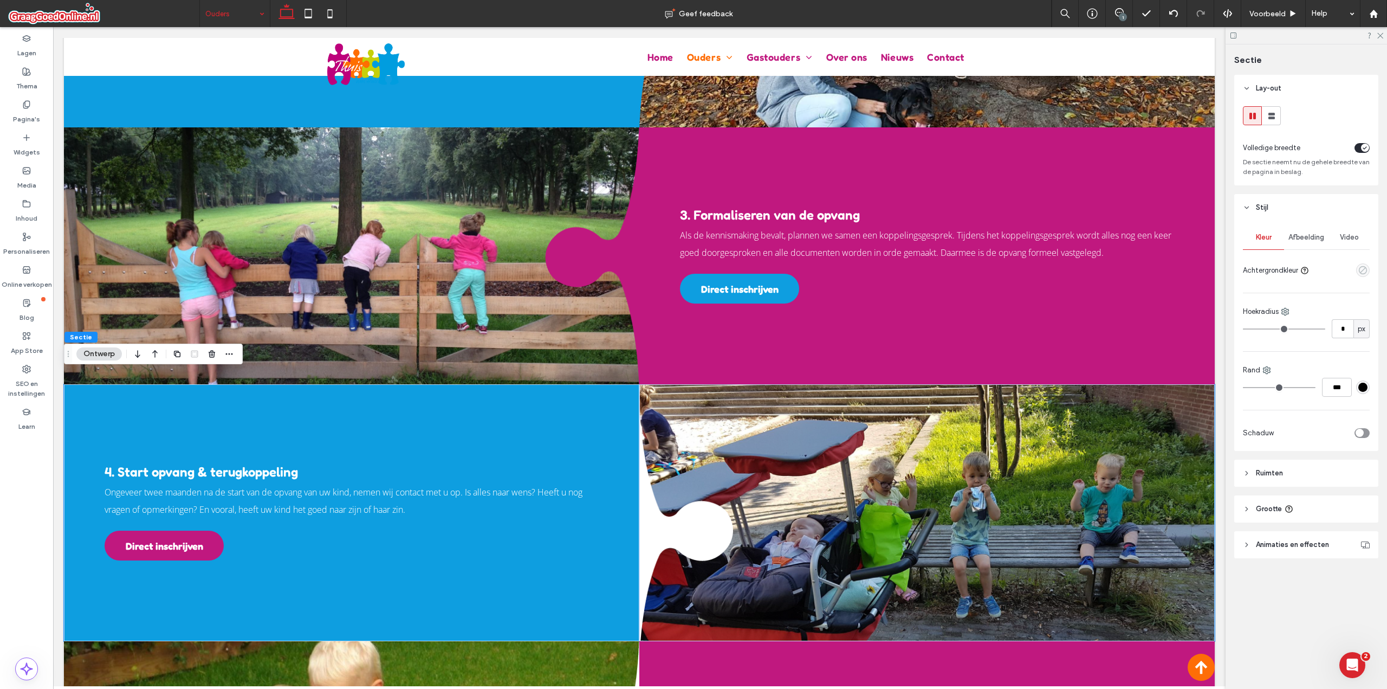
click at [1362, 266] on icon "empty color" at bounding box center [1362, 270] width 9 height 9
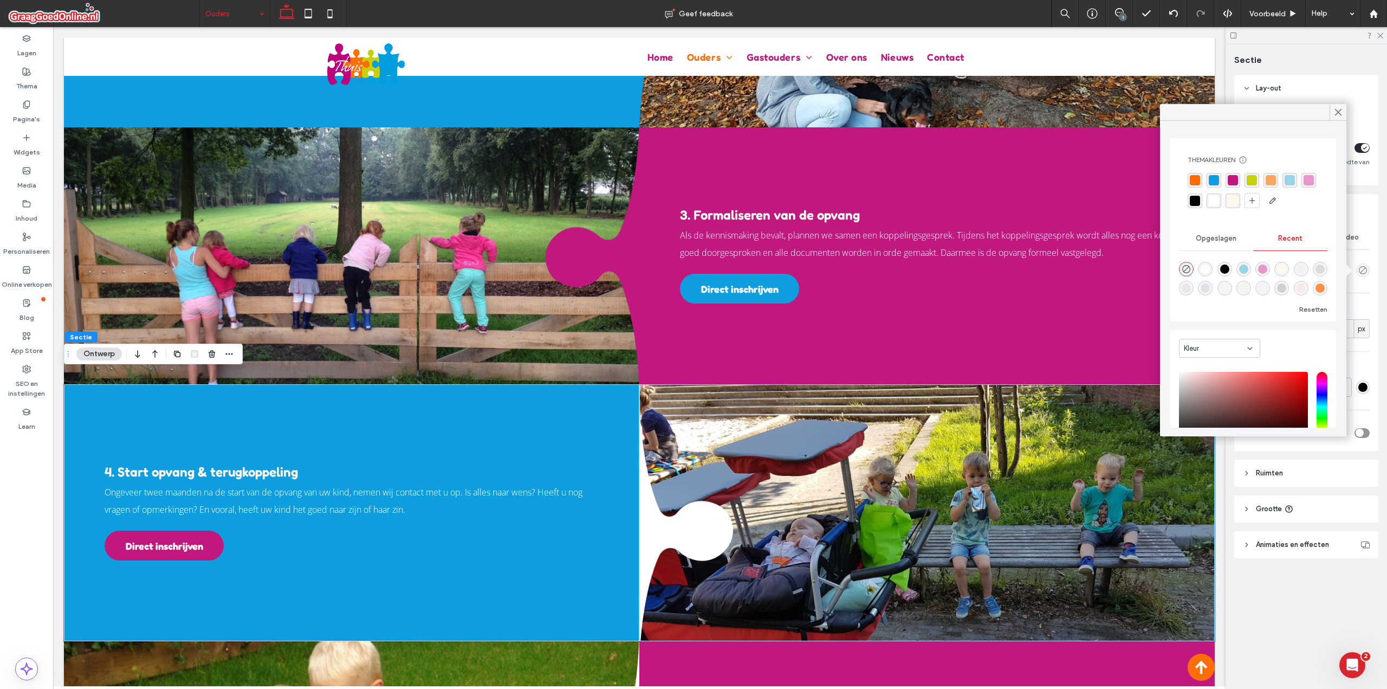
click at [1234, 183] on div "rgba(192, 24, 127, 1)" at bounding box center [1233, 180] width 10 height 10
click at [1218, 180] on div "rgba(14, 158, 224, 1)" at bounding box center [1214, 181] width 10 height 10
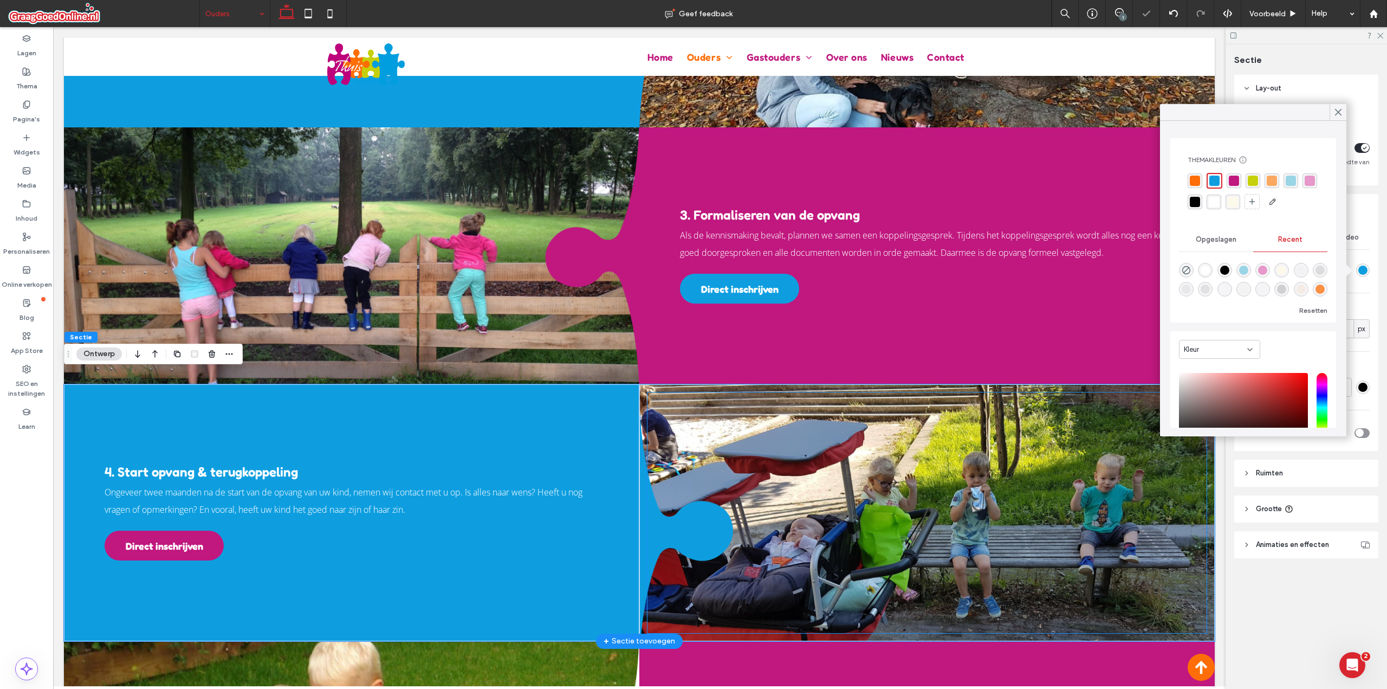
click at [1008, 418] on div at bounding box center [927, 512] width 559 height 241
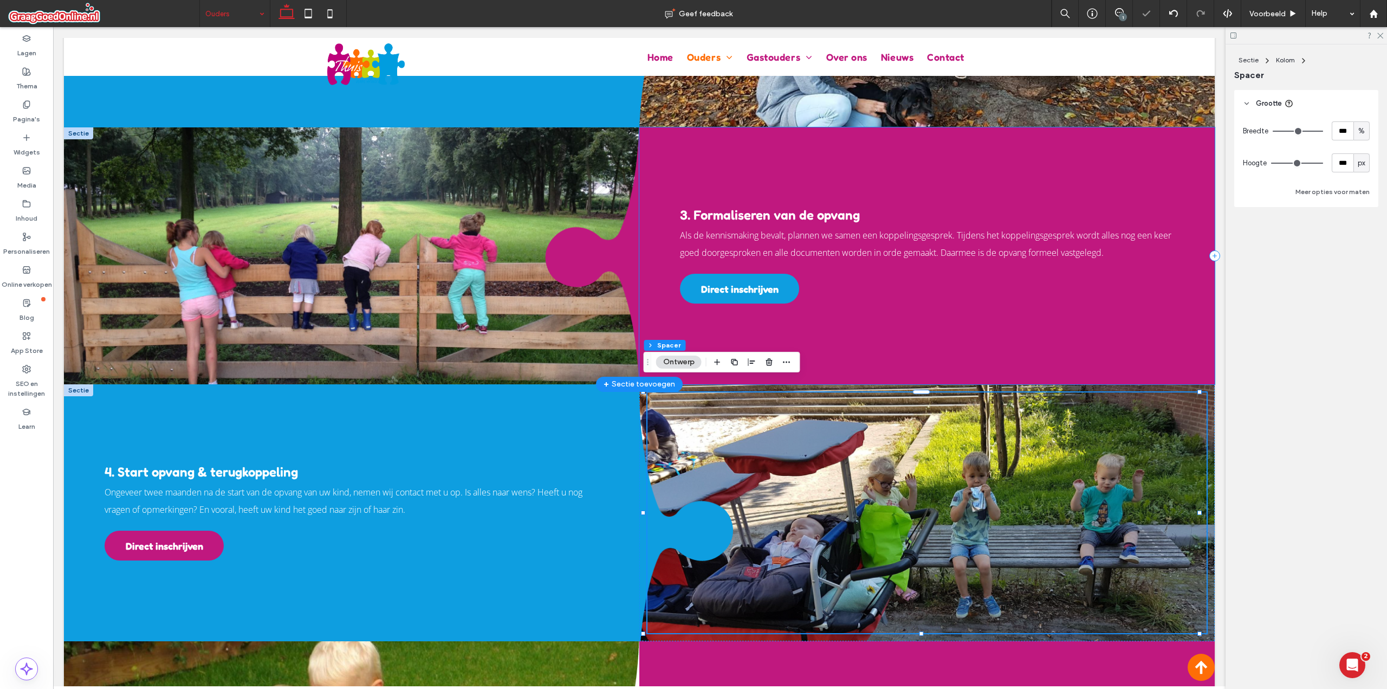
click at [1012, 334] on div "3. Formaliseren van de opvang Als de kennismaking bevalt, plannen we samen een …" at bounding box center [926, 255] width 575 height 257
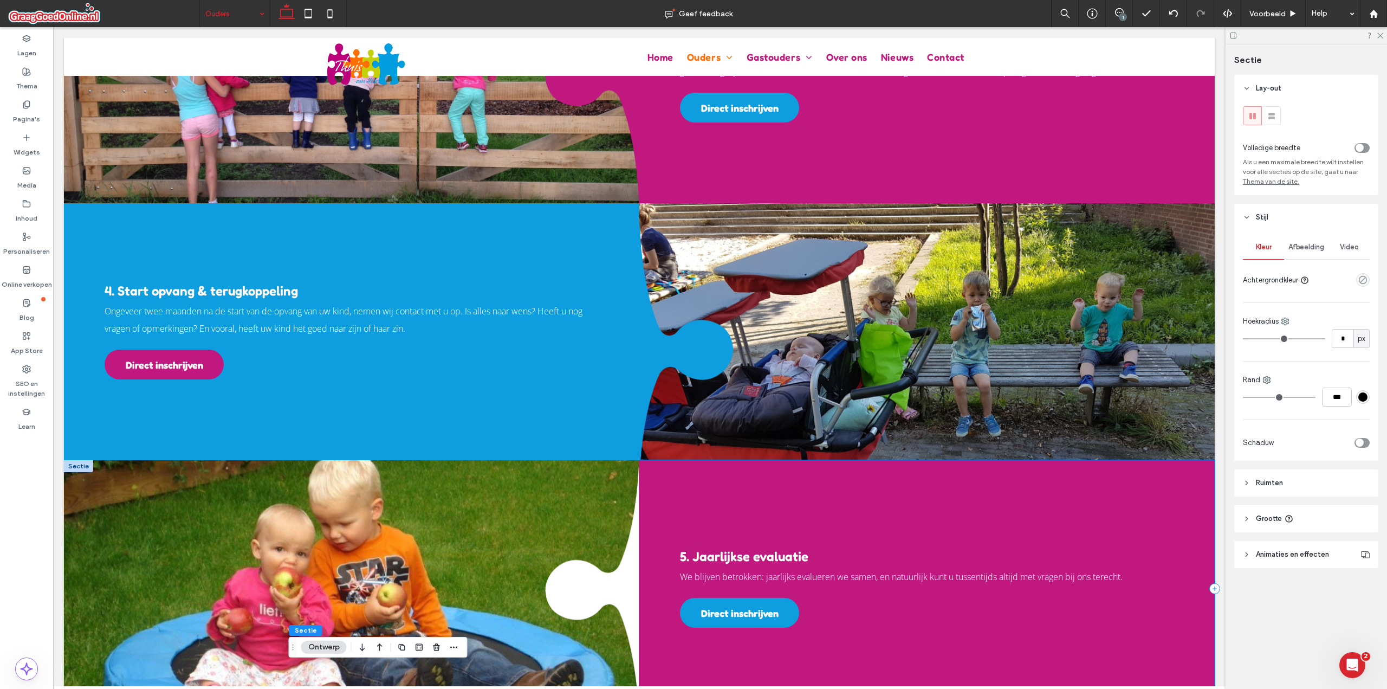
scroll to position [1888, 0]
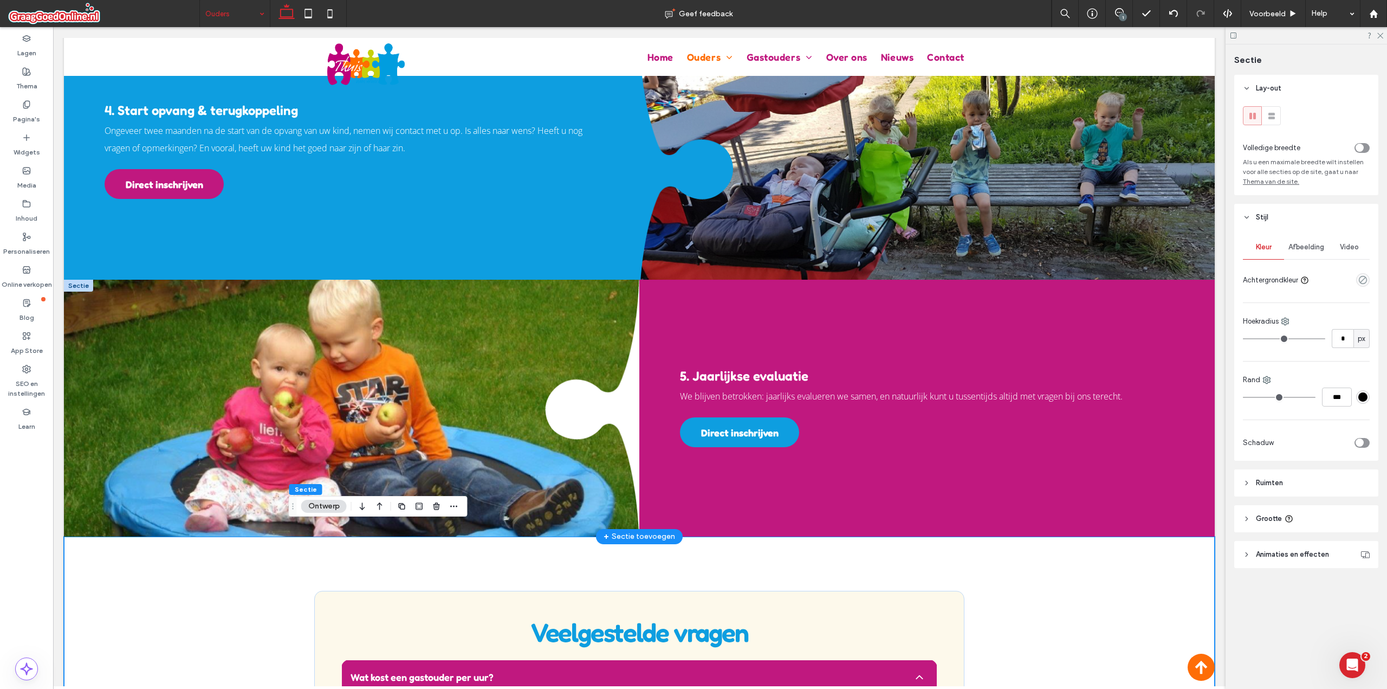
click at [77, 280] on div at bounding box center [78, 286] width 29 height 12
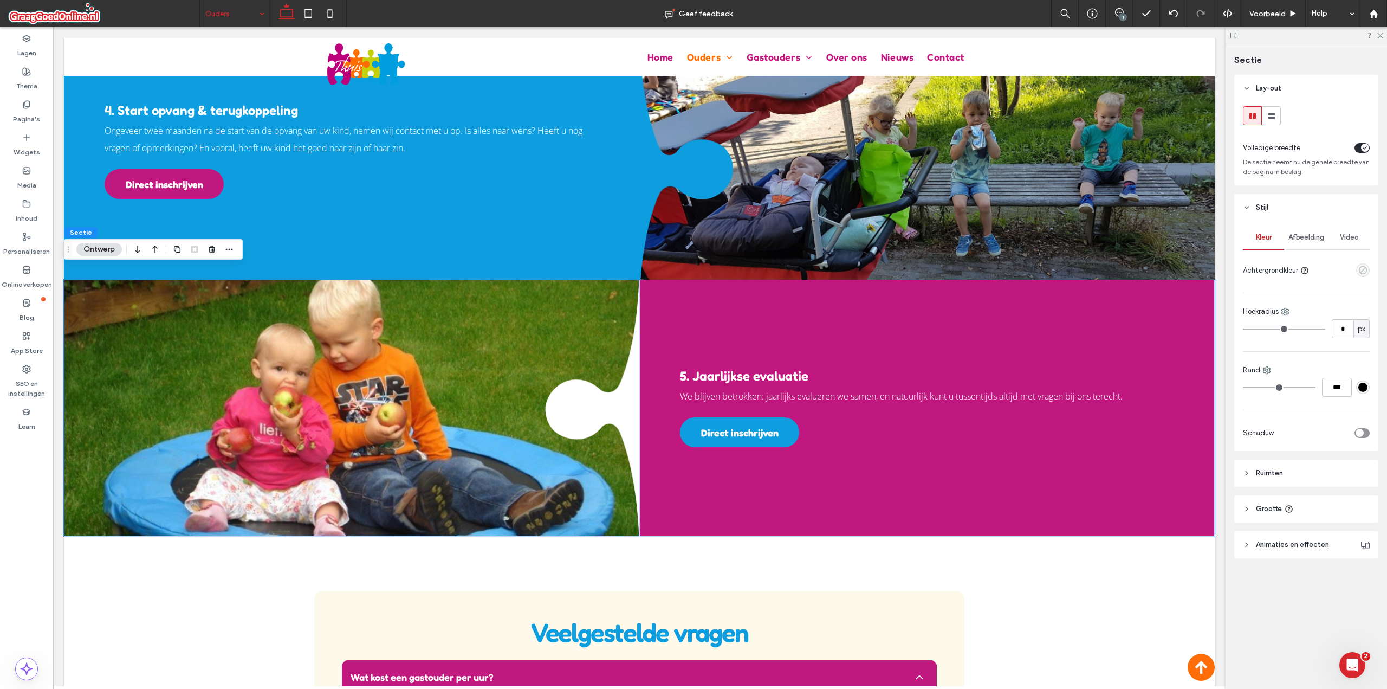
click at [1366, 269] on icon "empty color" at bounding box center [1362, 270] width 9 height 9
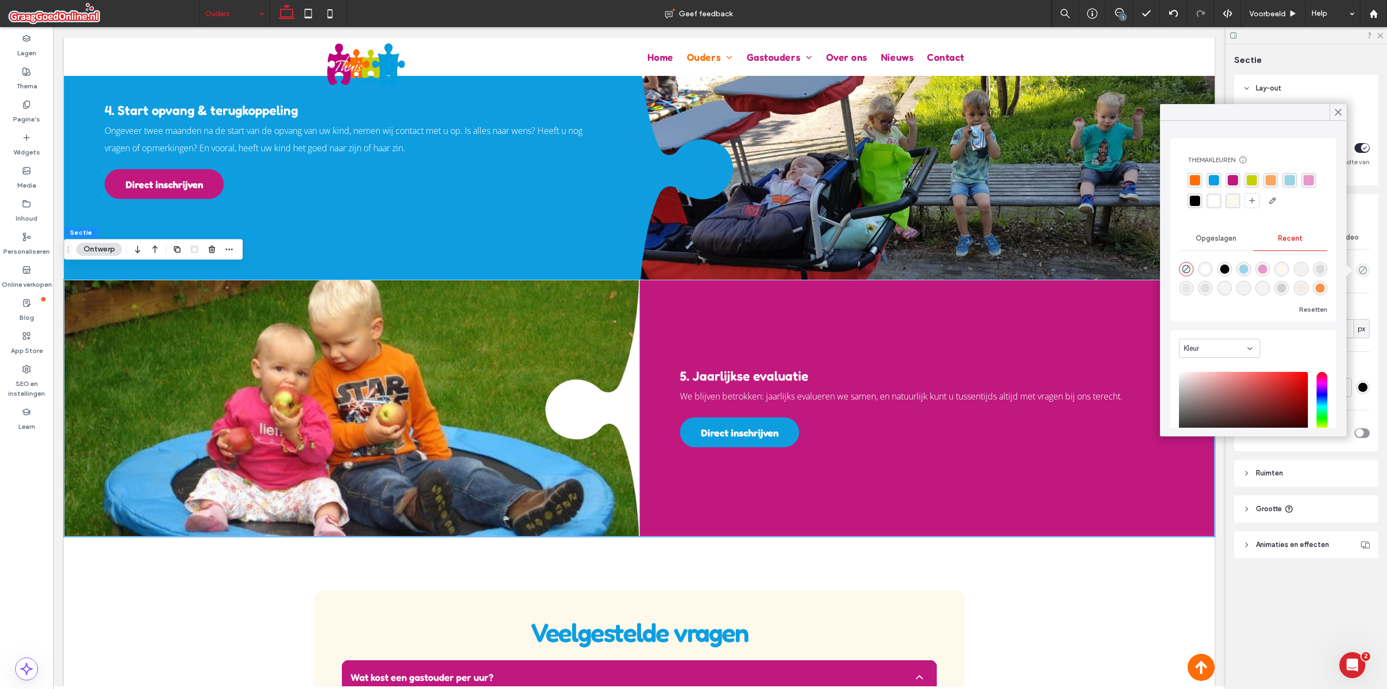
click at [1233, 182] on div "rgba(192, 24, 127, 1)" at bounding box center [1233, 180] width 10 height 10
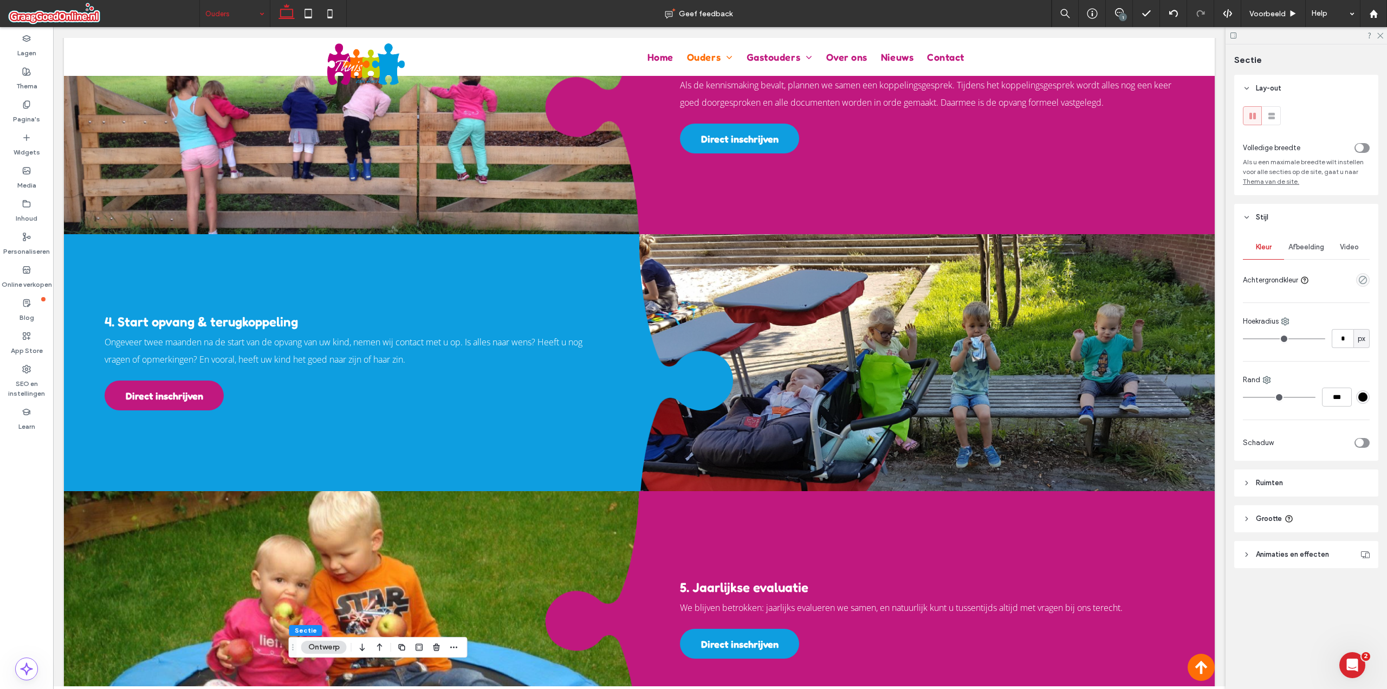
scroll to position [1668, 0]
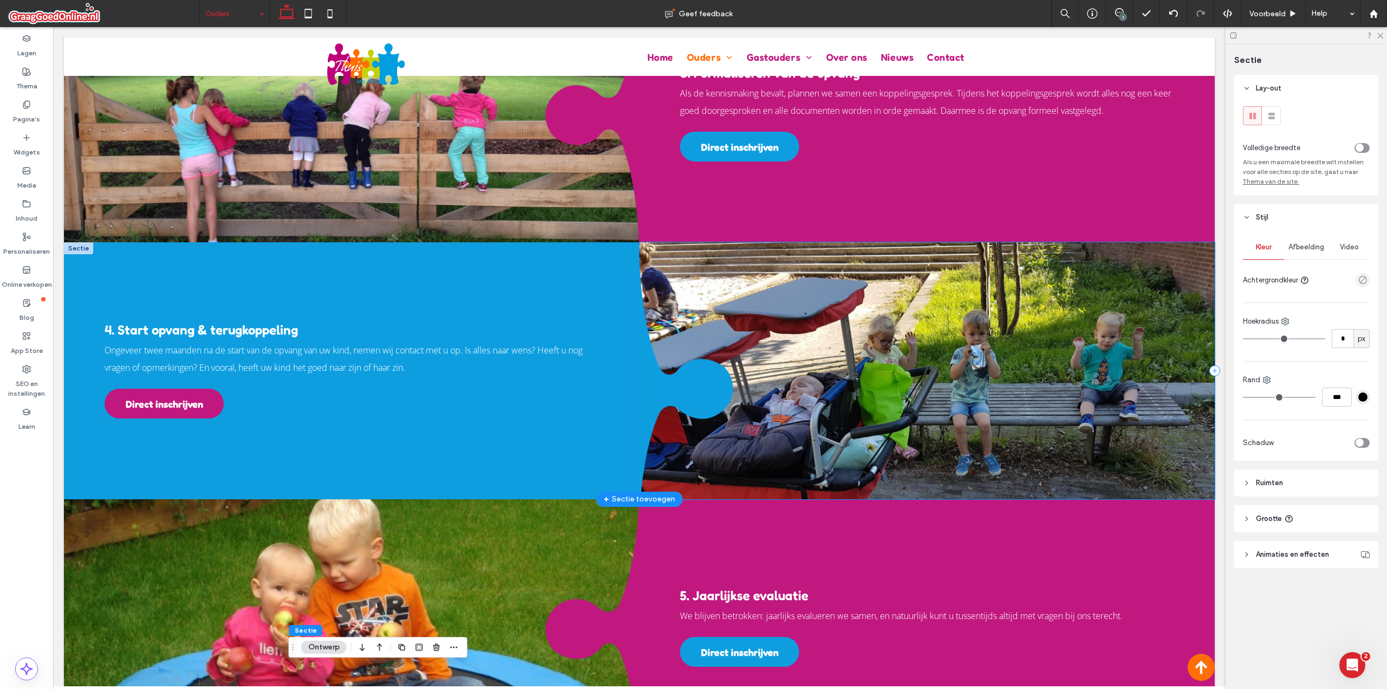
click at [984, 242] on div at bounding box center [926, 370] width 575 height 257
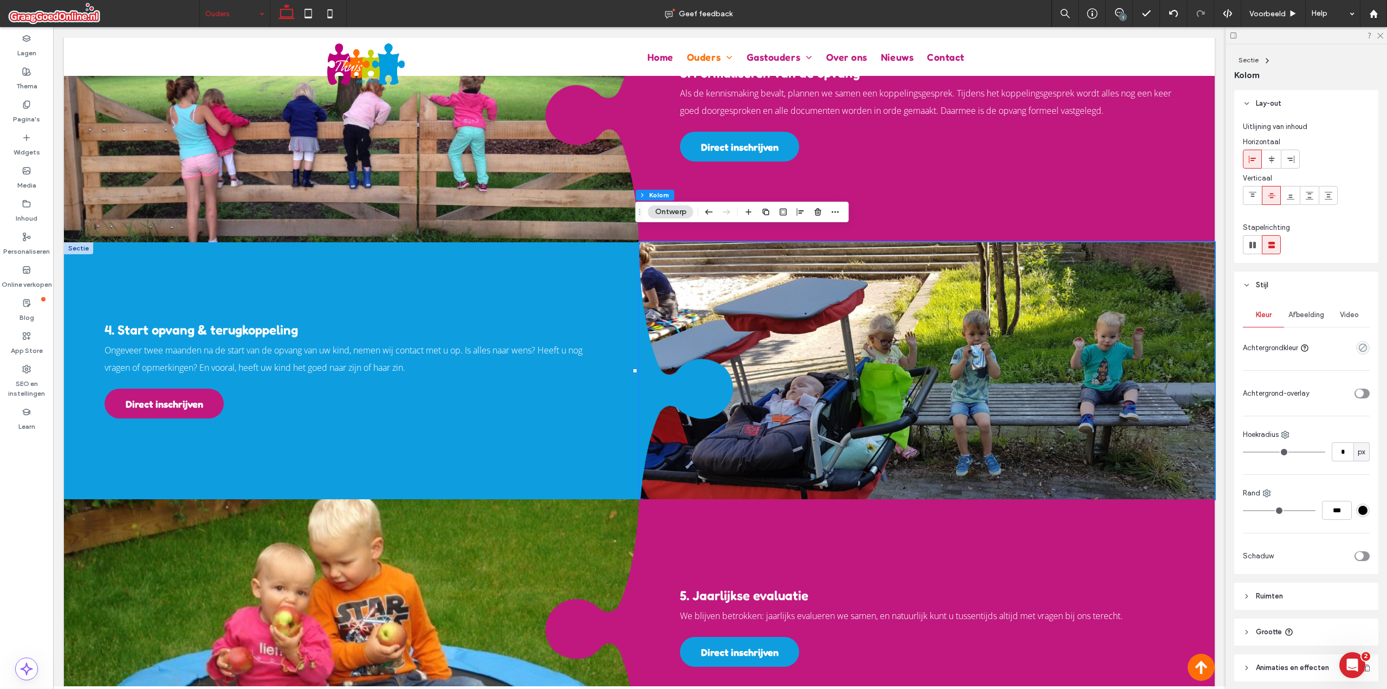
click at [1303, 306] on div "Afbeelding" at bounding box center [1306, 315] width 44 height 24
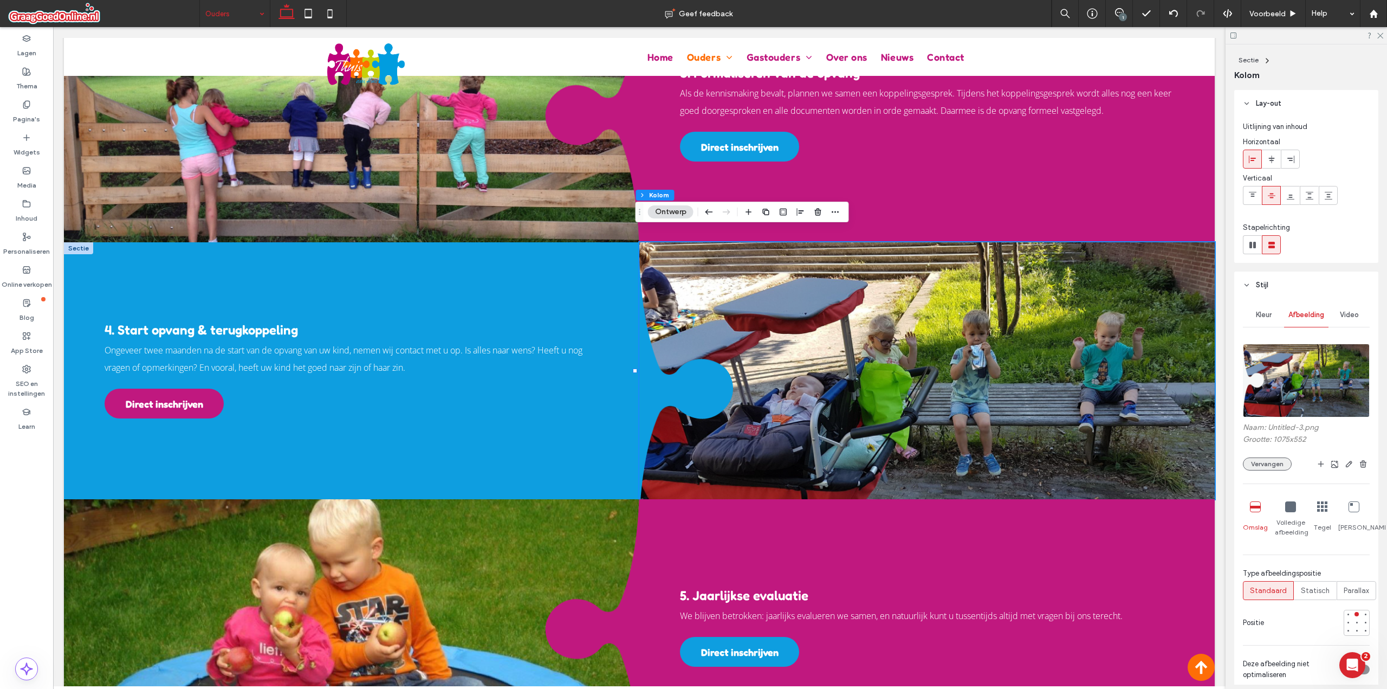
click at [1272, 462] on button "Vervangen" at bounding box center [1267, 463] width 49 height 13
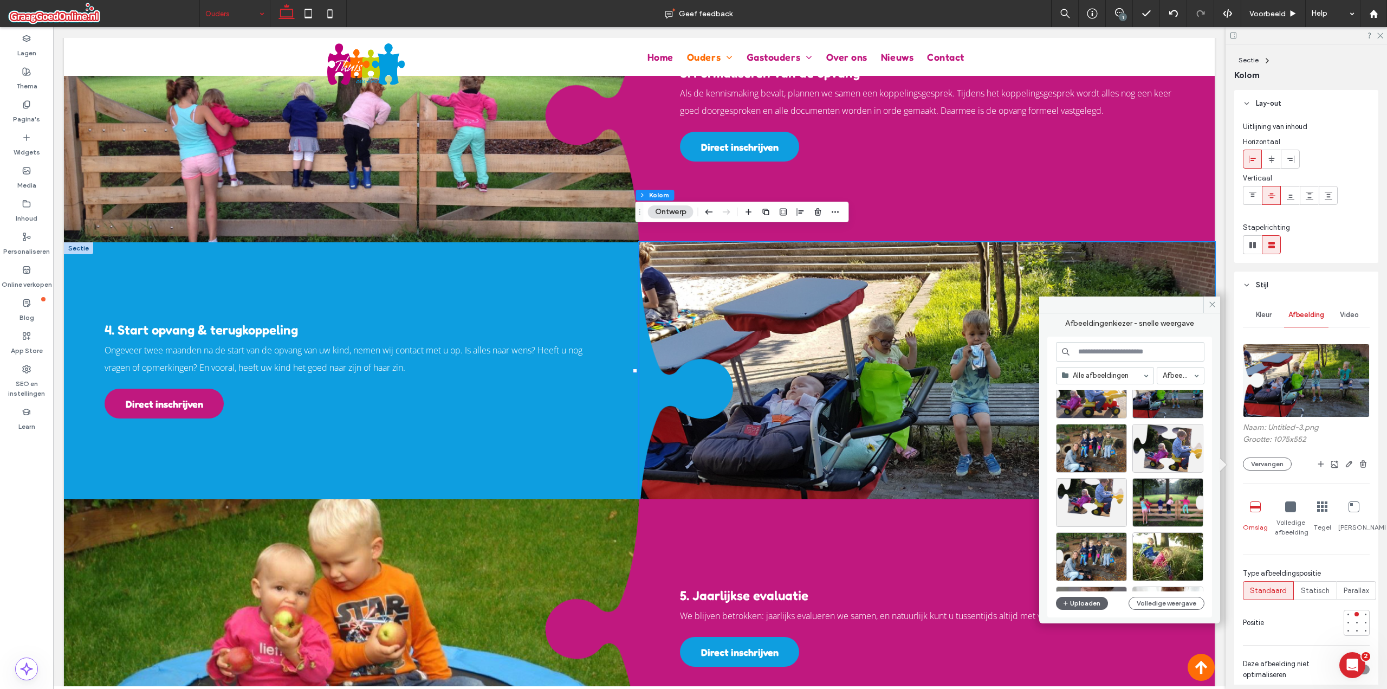
scroll to position [0, 0]
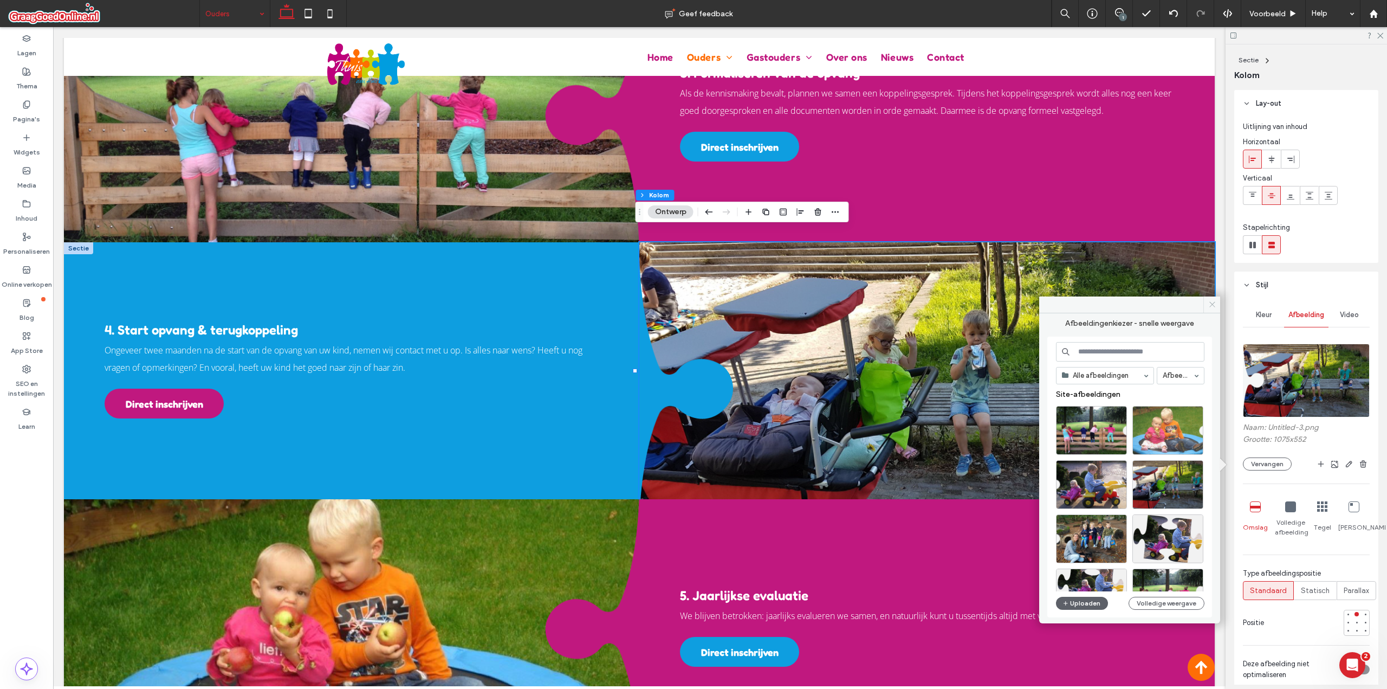
drag, startPoint x: 1211, startPoint y: 305, endPoint x: 1156, endPoint y: 278, distance: 61.3
click at [1211, 305] on icon at bounding box center [1212, 304] width 8 height 8
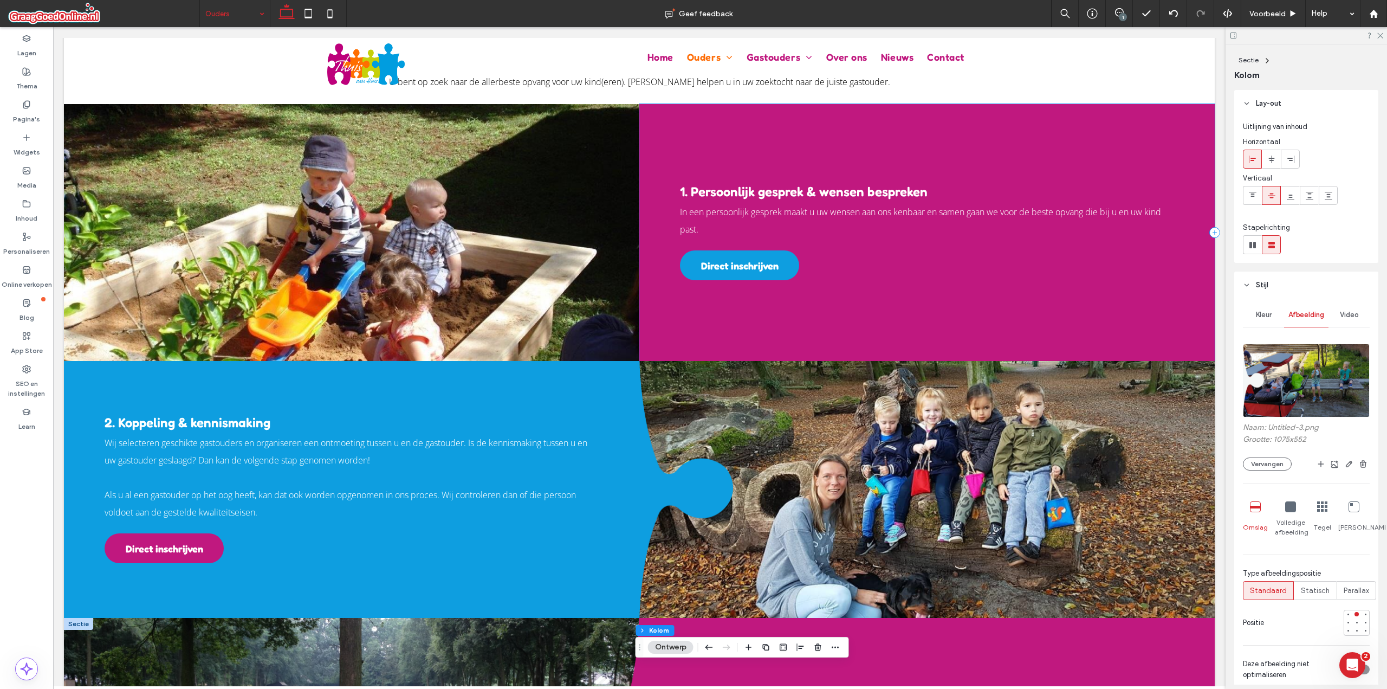
scroll to position [946, 0]
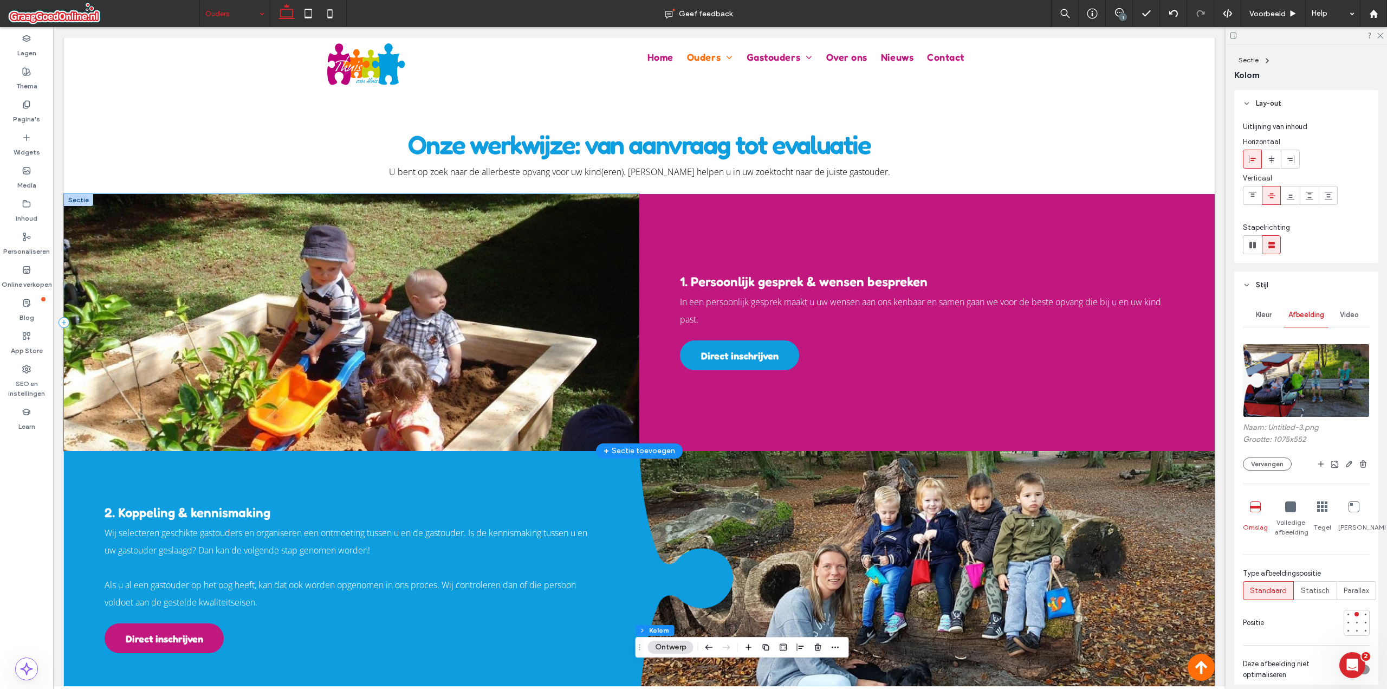
click at [542, 194] on div at bounding box center [351, 322] width 575 height 257
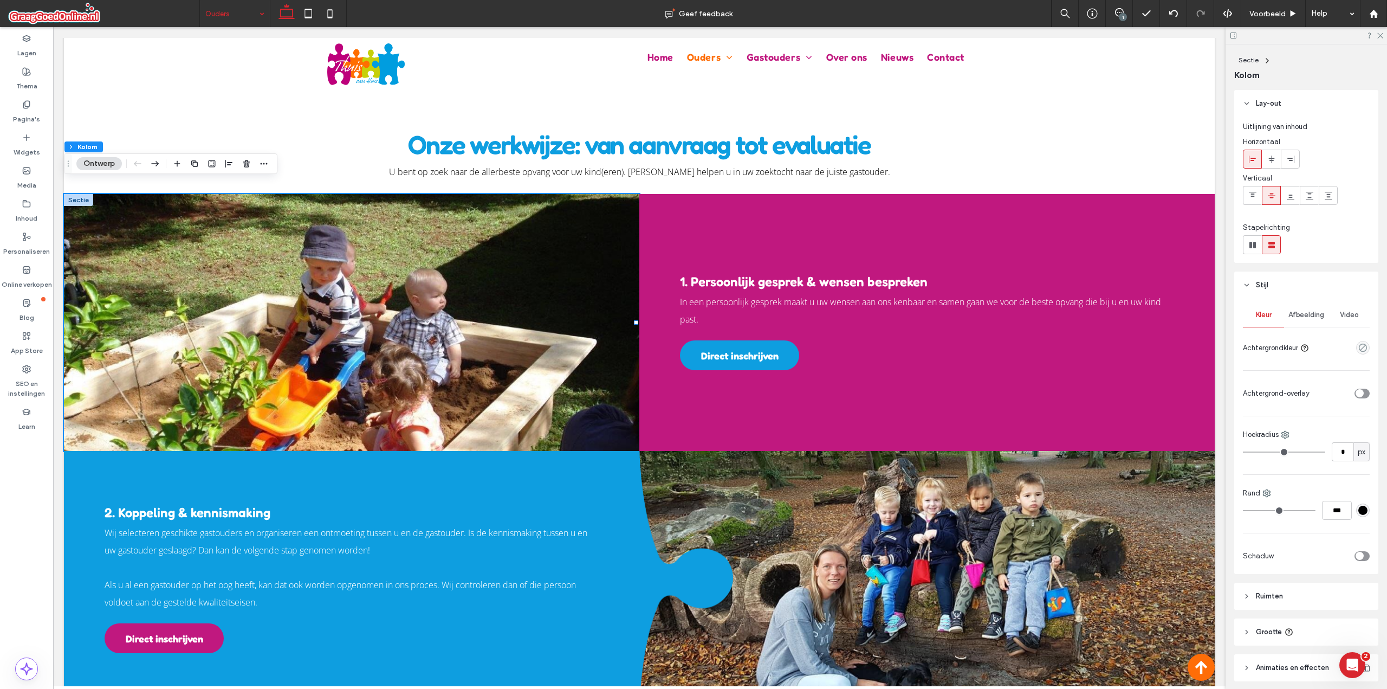
click at [1307, 317] on span "Afbeelding" at bounding box center [1307, 314] width 36 height 9
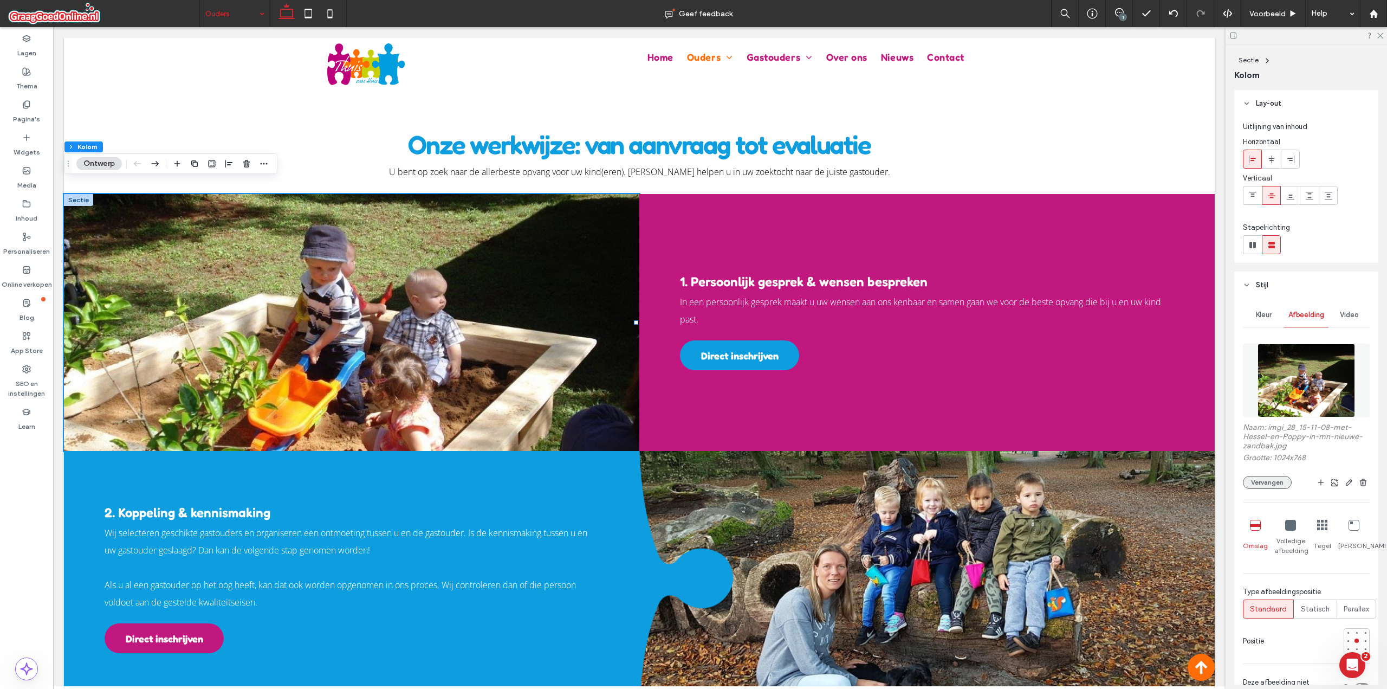
click at [1274, 486] on button "Vervangen" at bounding box center [1267, 482] width 49 height 13
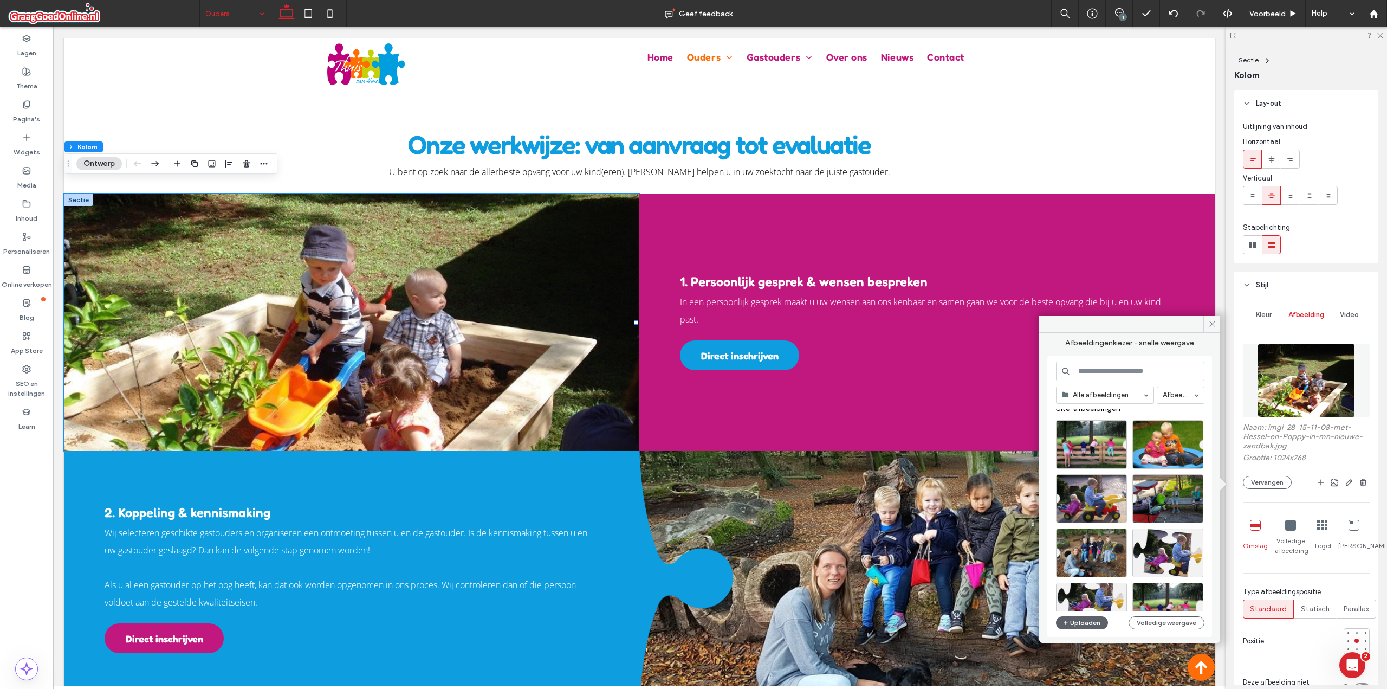
scroll to position [0, 0]
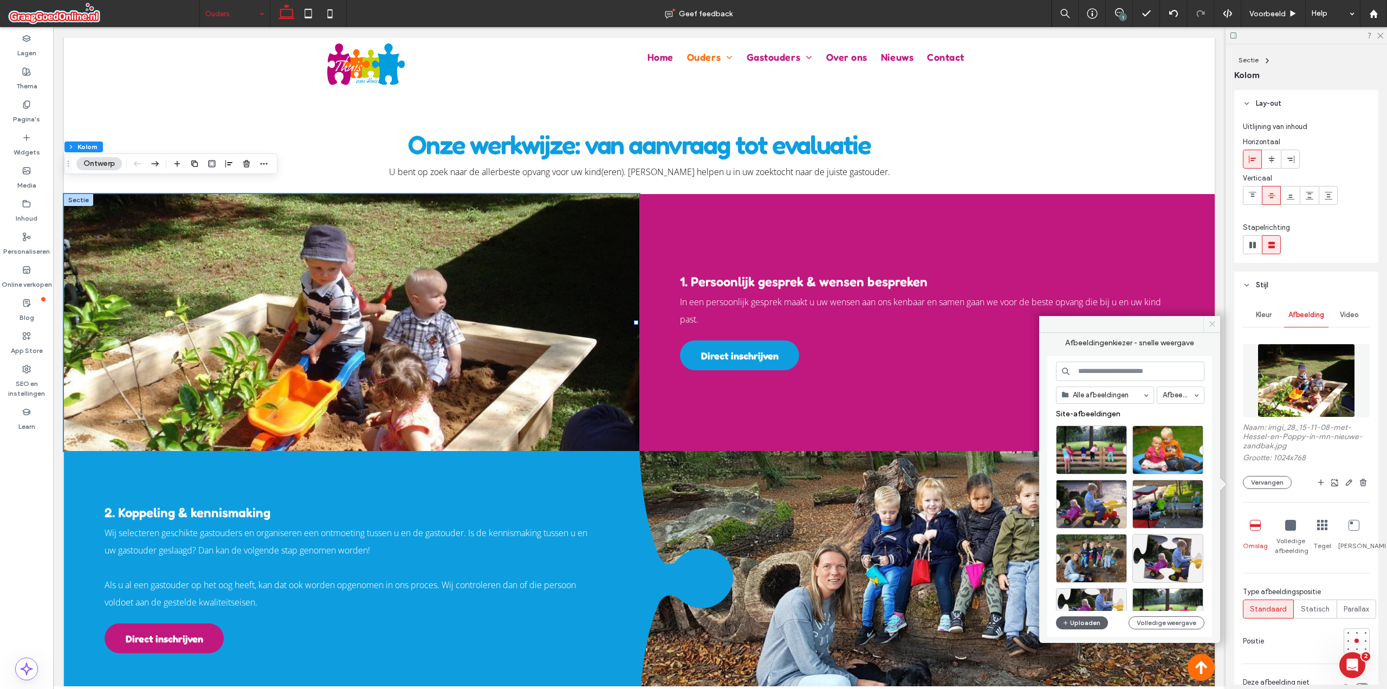
click at [1212, 327] on icon at bounding box center [1212, 324] width 8 height 8
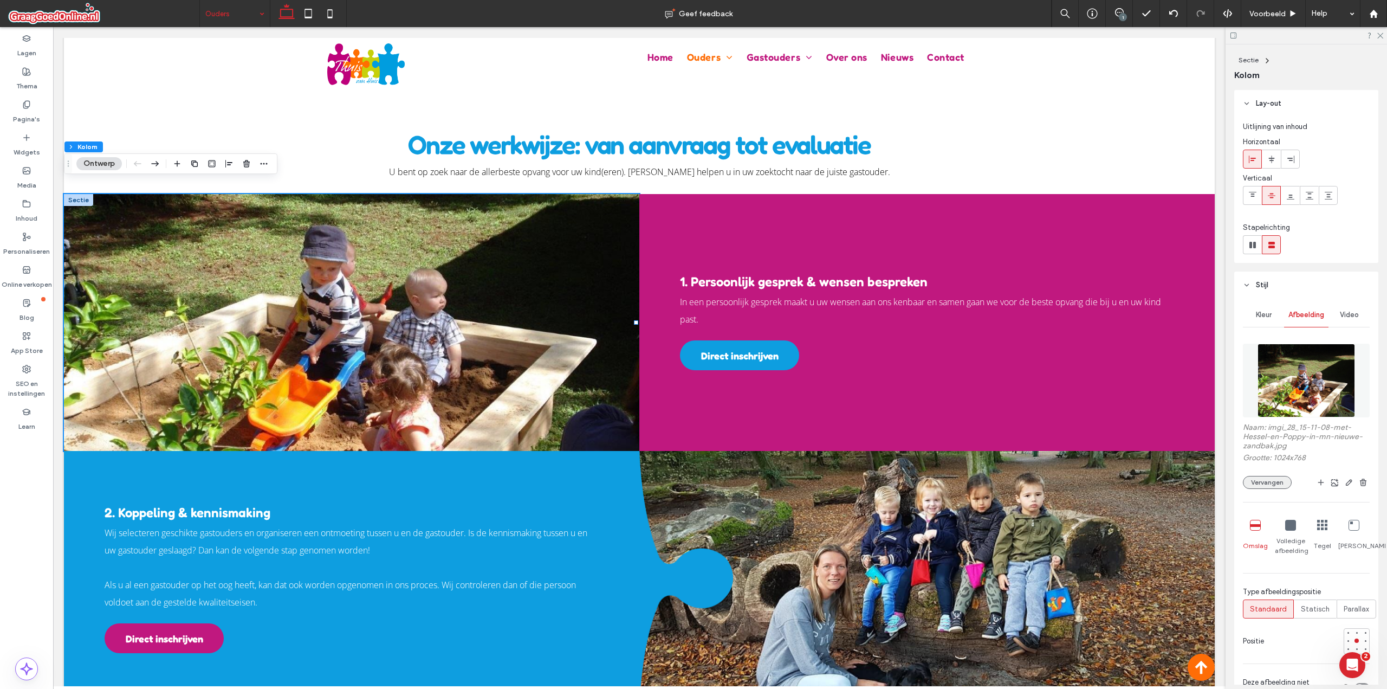
click at [1284, 485] on button "Vervangen" at bounding box center [1267, 482] width 49 height 13
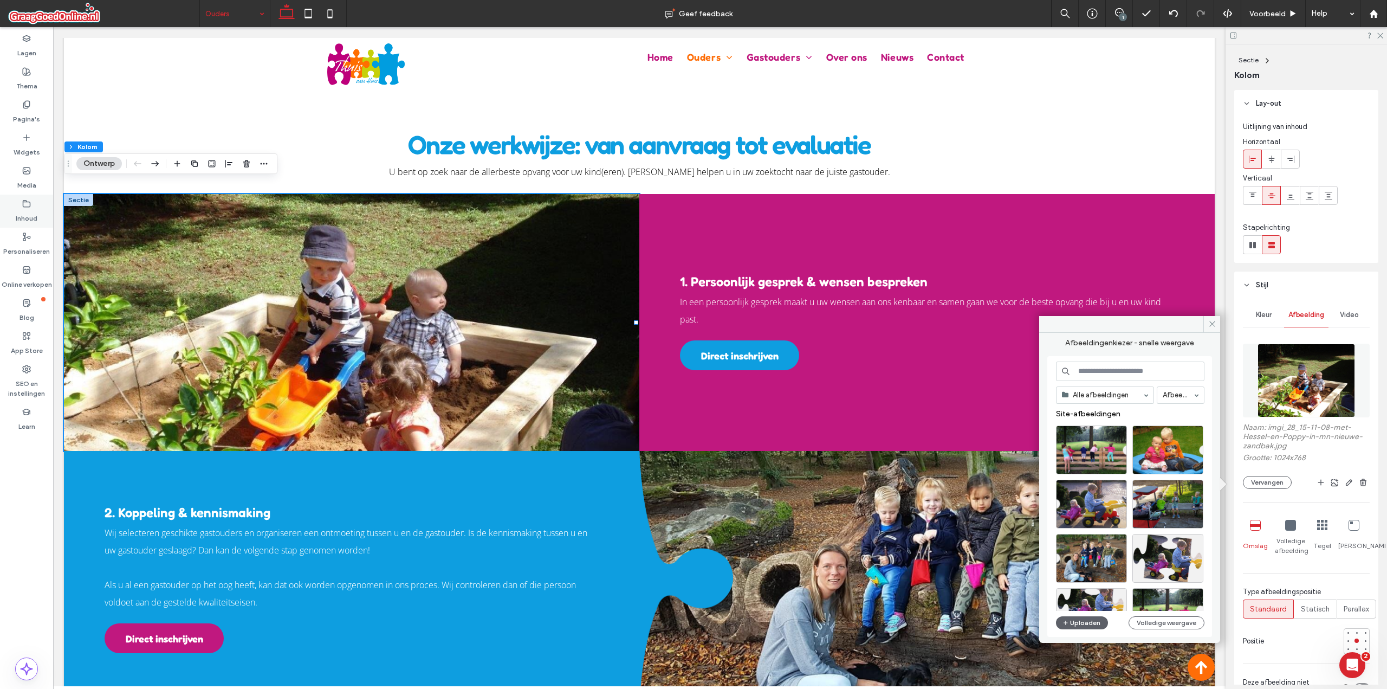
click at [30, 208] on label "Inhoud" at bounding box center [27, 215] width 22 height 15
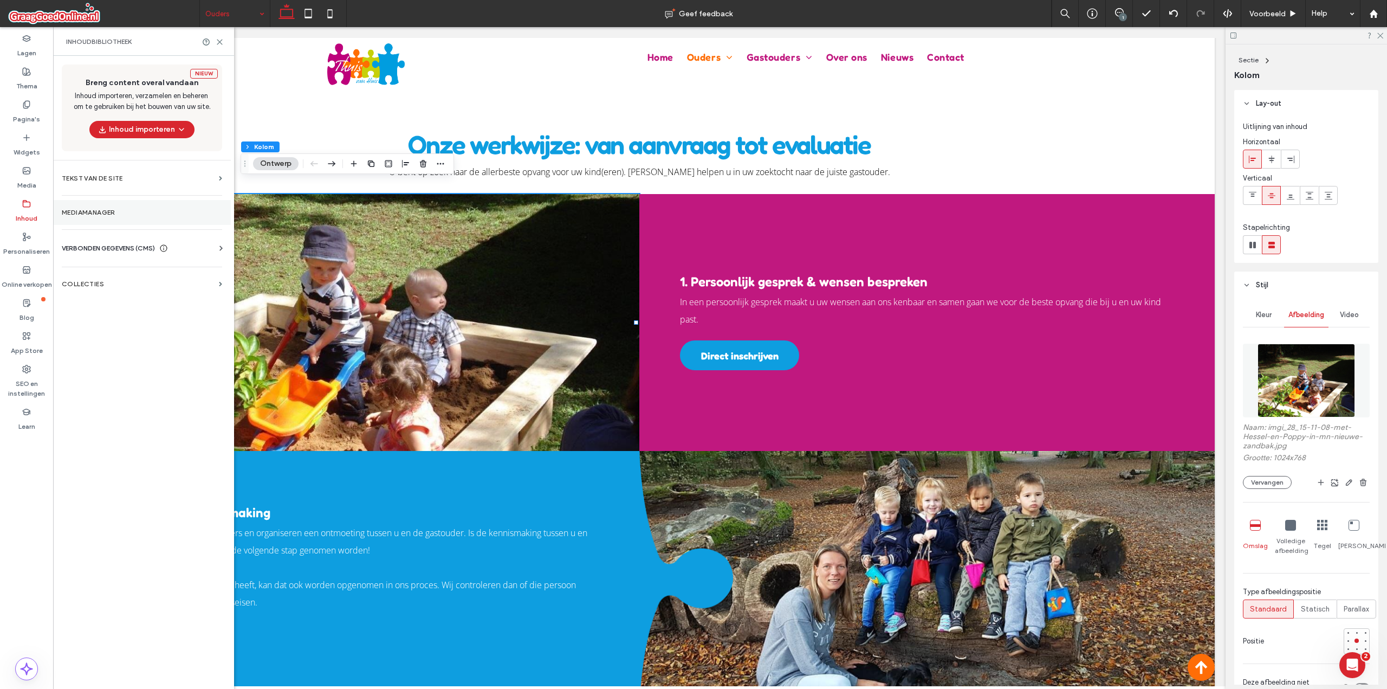
click at [95, 218] on section "Mediamanager" at bounding box center [142, 212] width 178 height 25
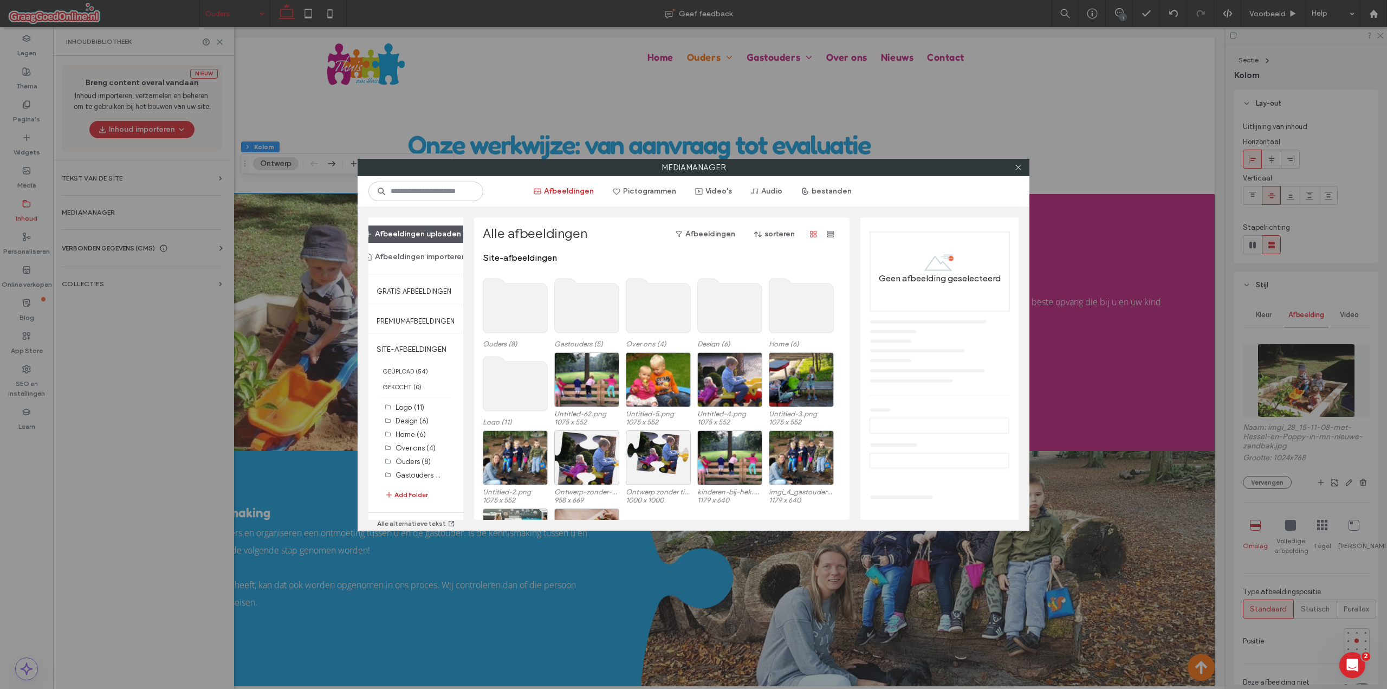
click at [439, 235] on button "Afbeeldingen uploaden" at bounding box center [412, 233] width 115 height 17
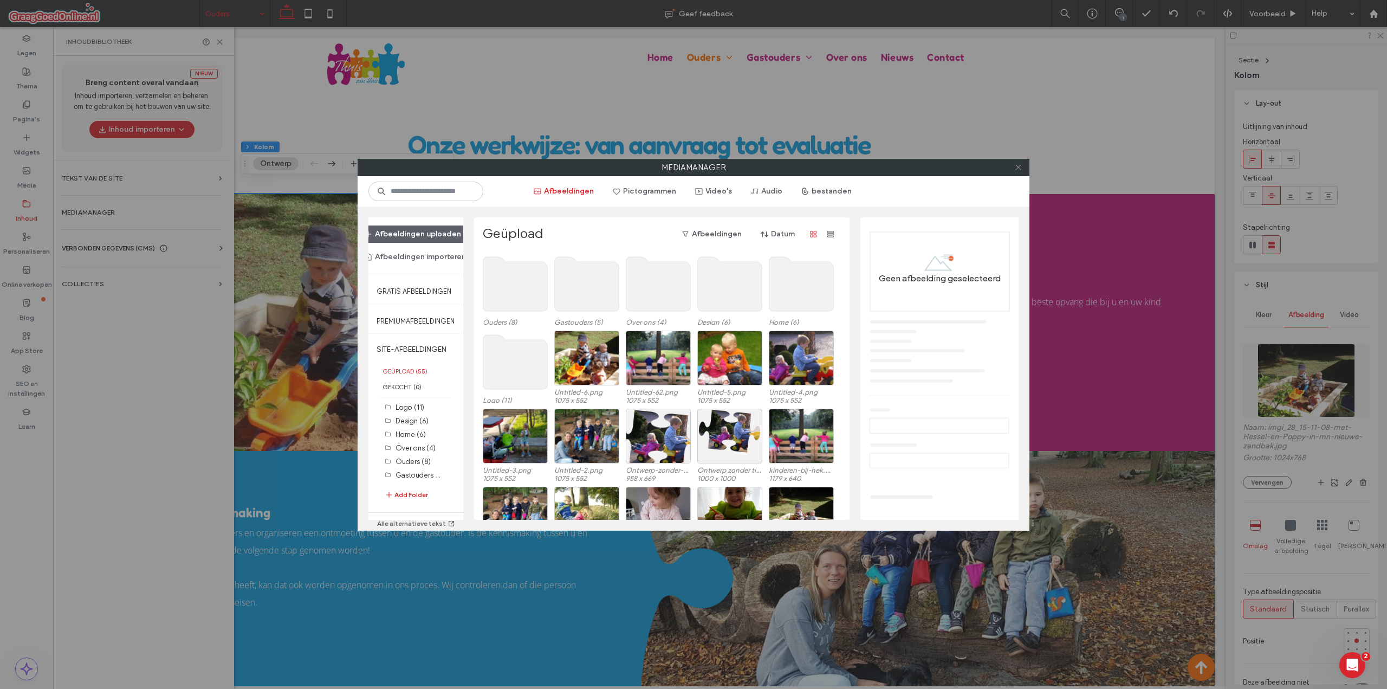
click at [1017, 168] on icon at bounding box center [1018, 167] width 8 height 8
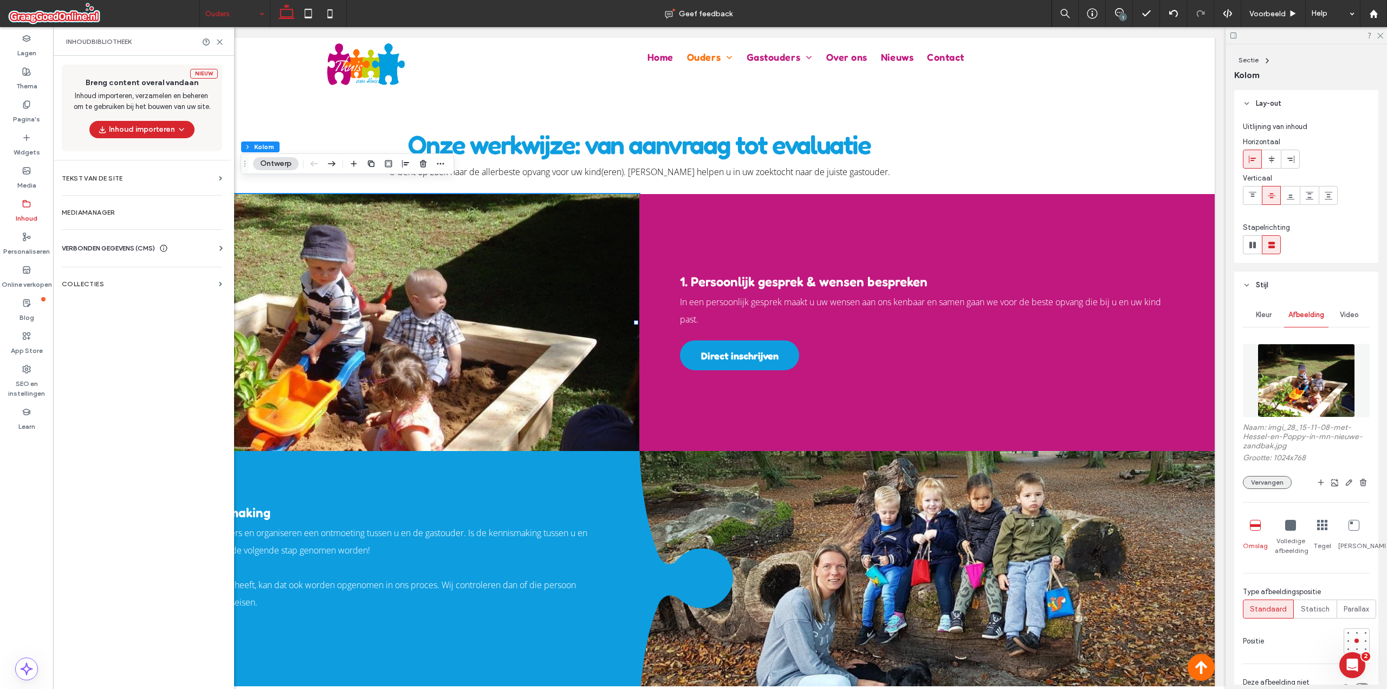
click at [1267, 485] on button "Vervangen" at bounding box center [1267, 482] width 49 height 13
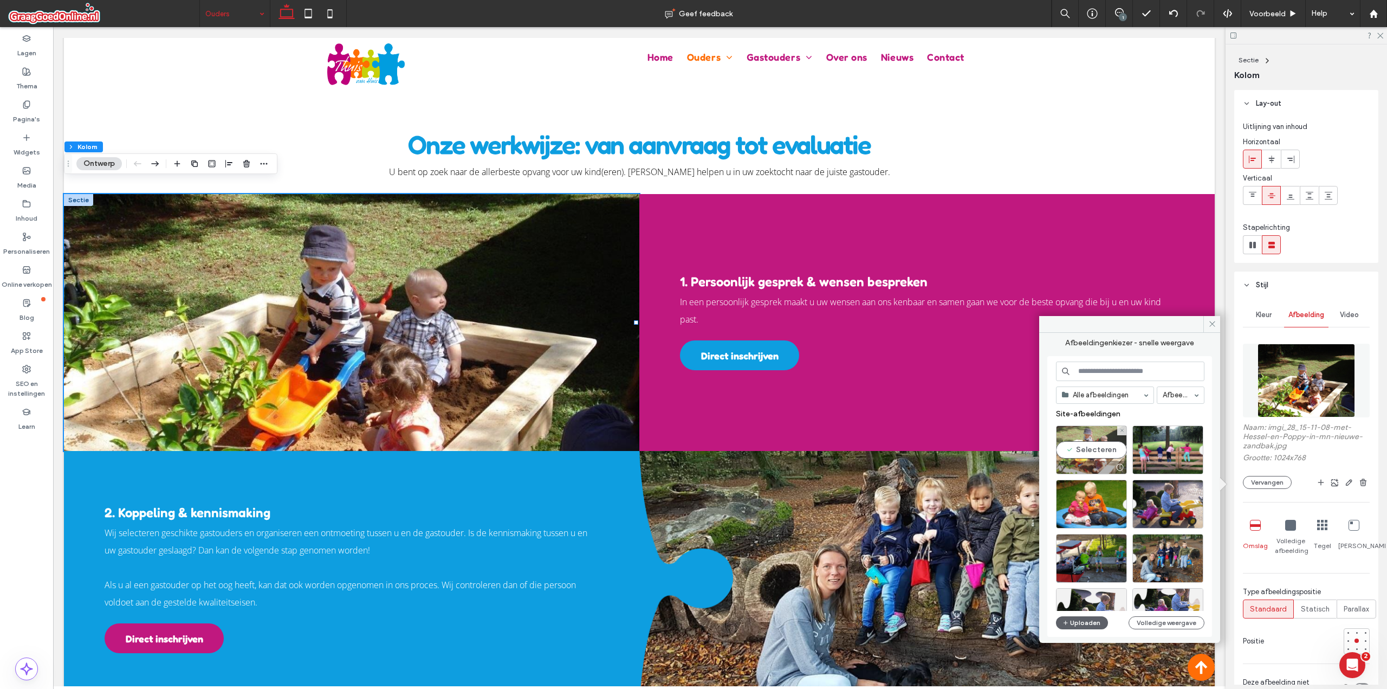
click at [1108, 449] on div "Selecteren" at bounding box center [1091, 449] width 71 height 49
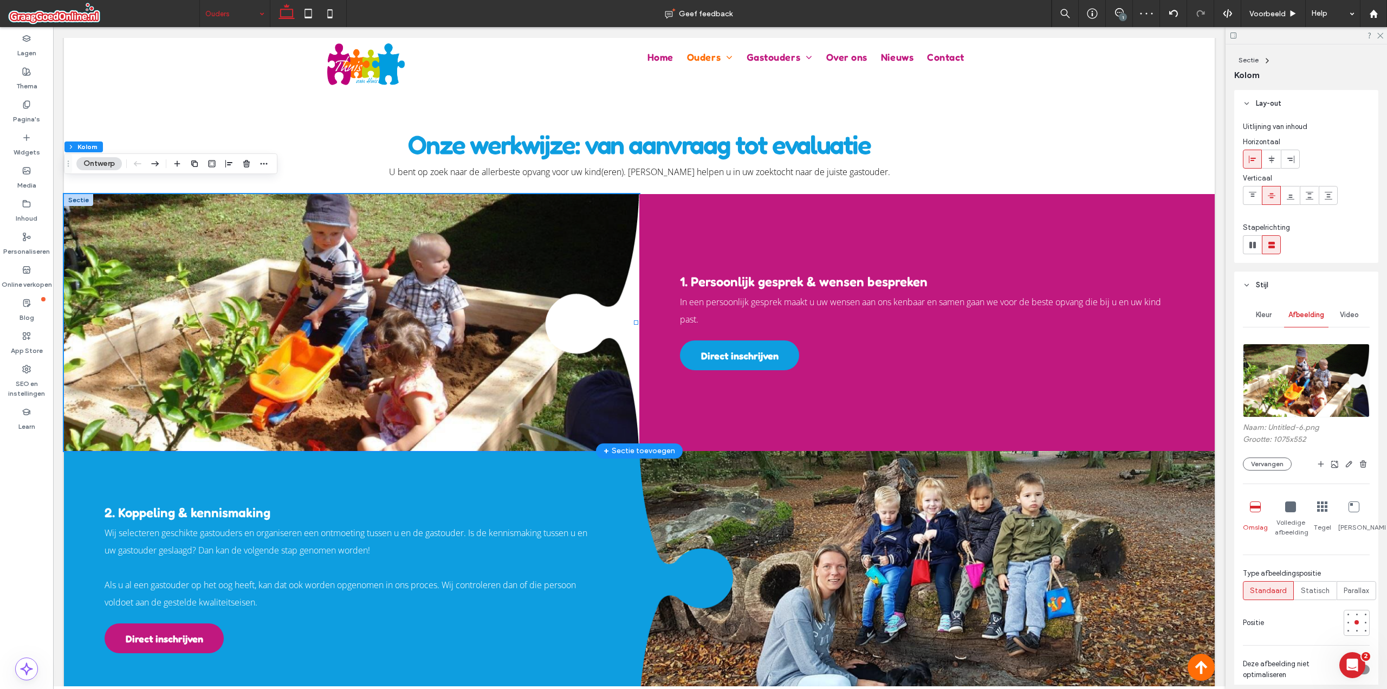
click at [82, 194] on div at bounding box center [78, 200] width 29 height 12
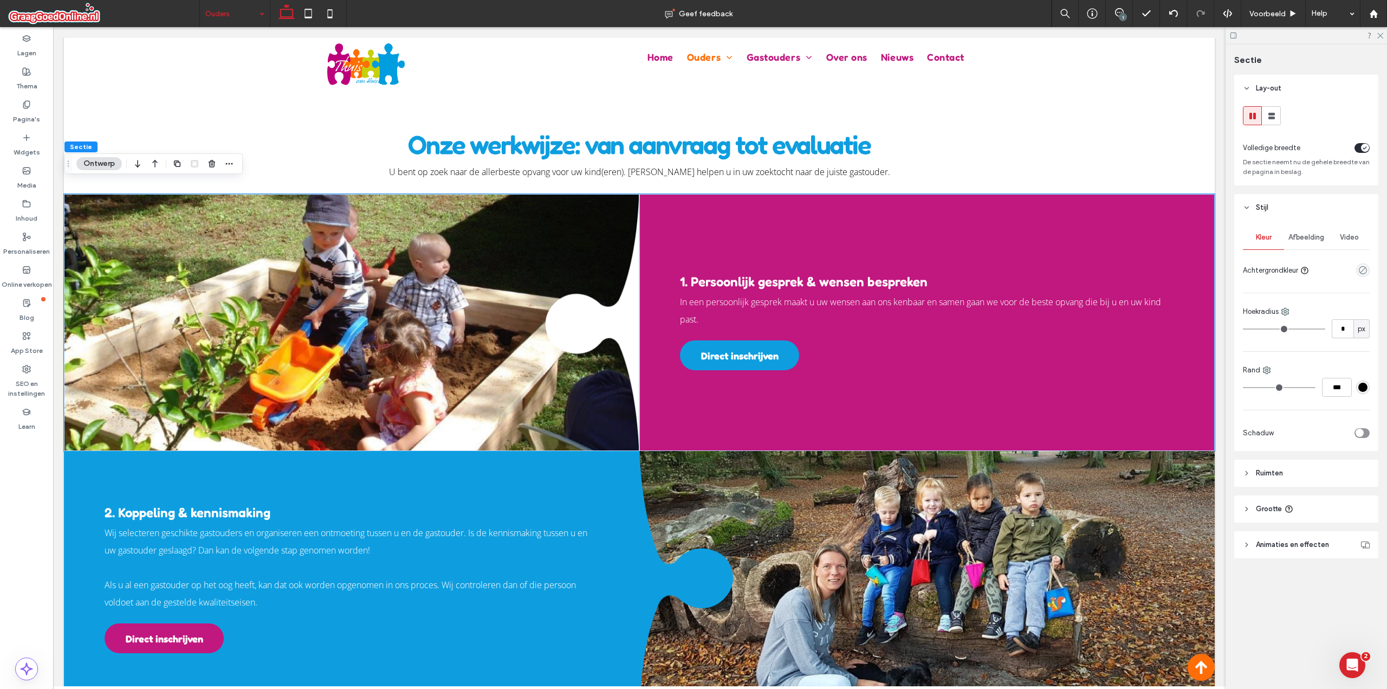
click at [1368, 269] on div "empty color" at bounding box center [1363, 270] width 14 height 14
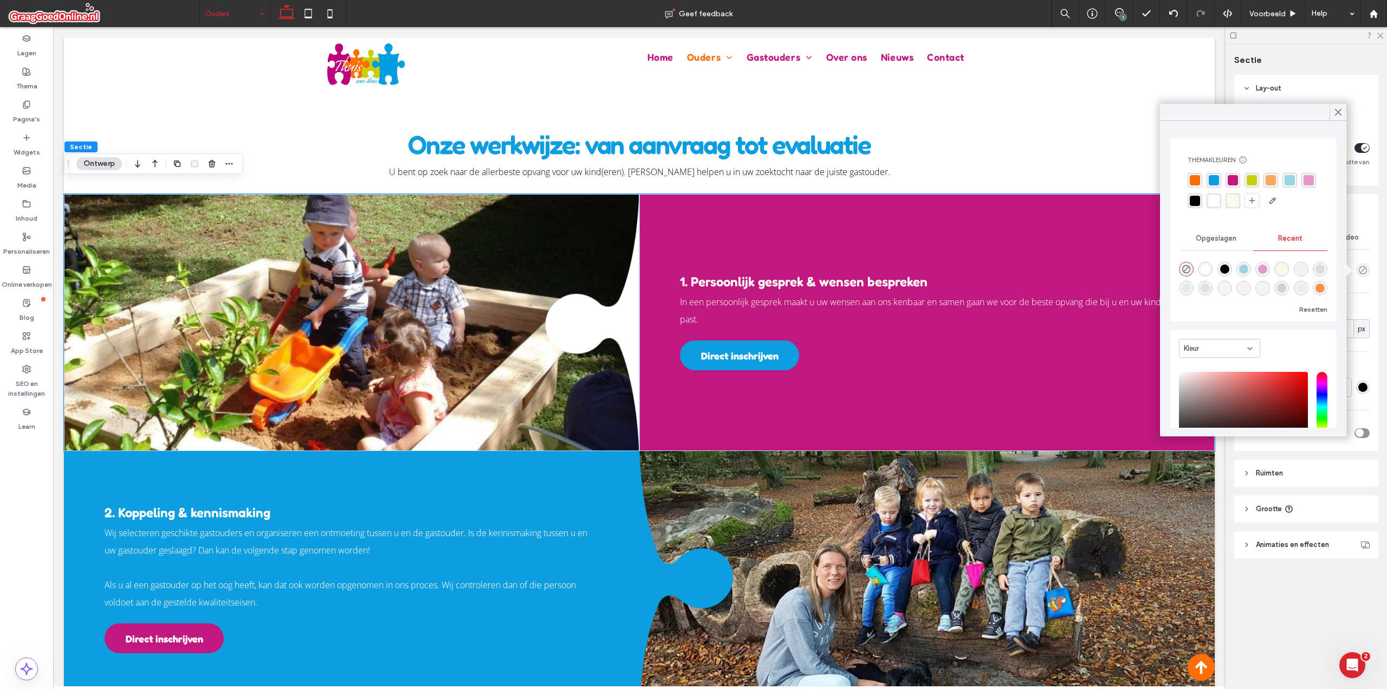
click at [1230, 182] on div "rgba(192, 24, 127, 1)" at bounding box center [1233, 180] width 10 height 10
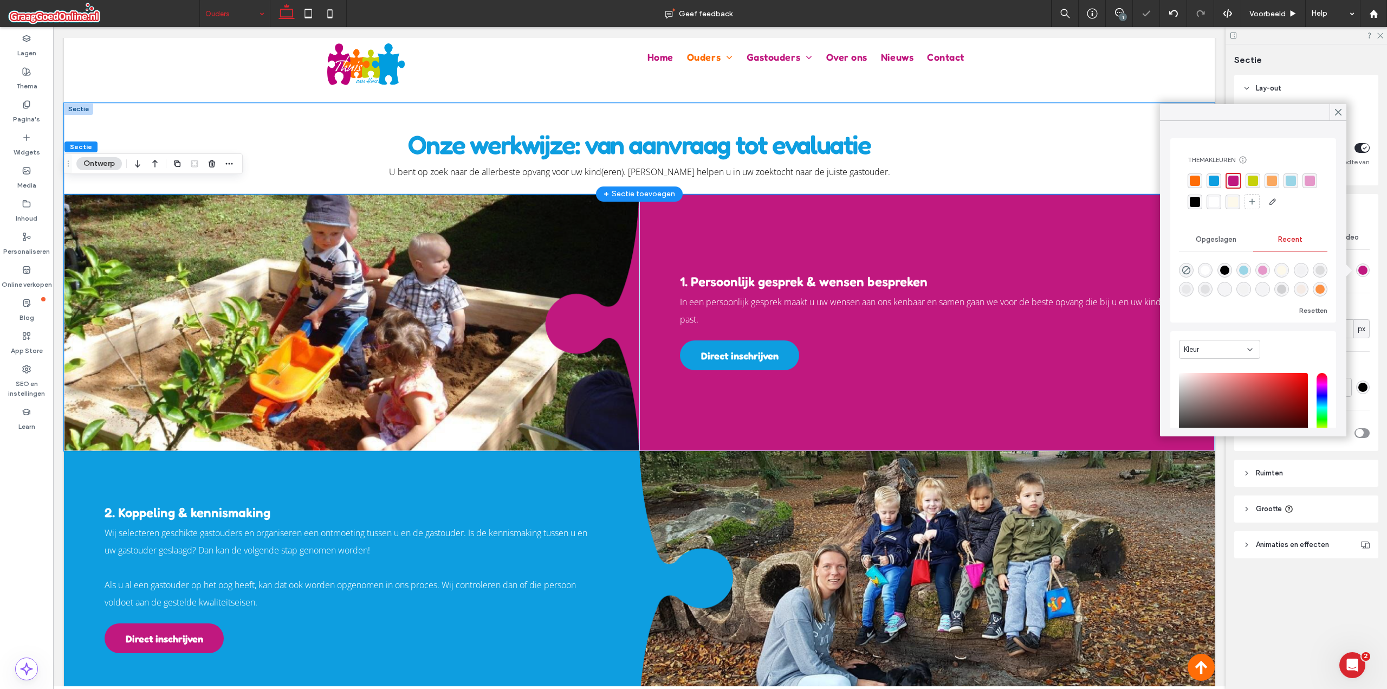
click at [1089, 143] on div "Onze werkwijze: van aanvraag tot evaluatie U bent op zoek naar de allerbeste op…" at bounding box center [639, 148] width 1151 height 91
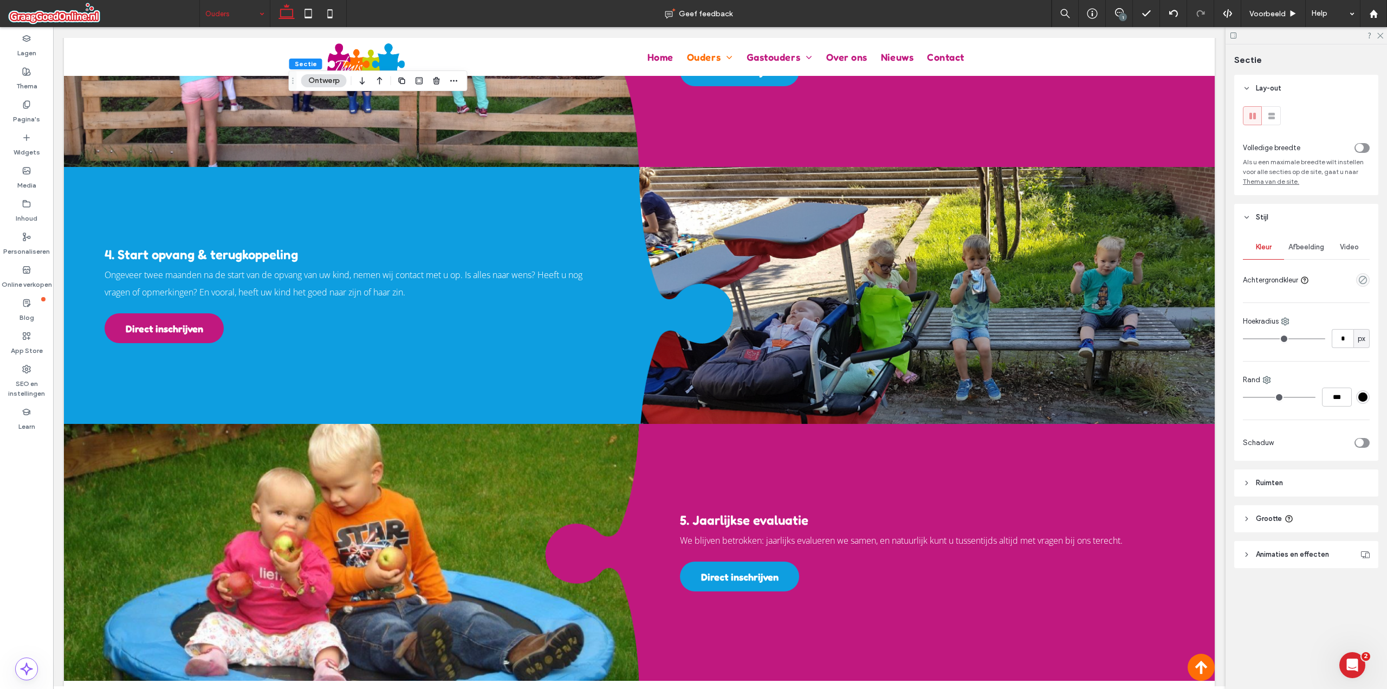
scroll to position [1758, 0]
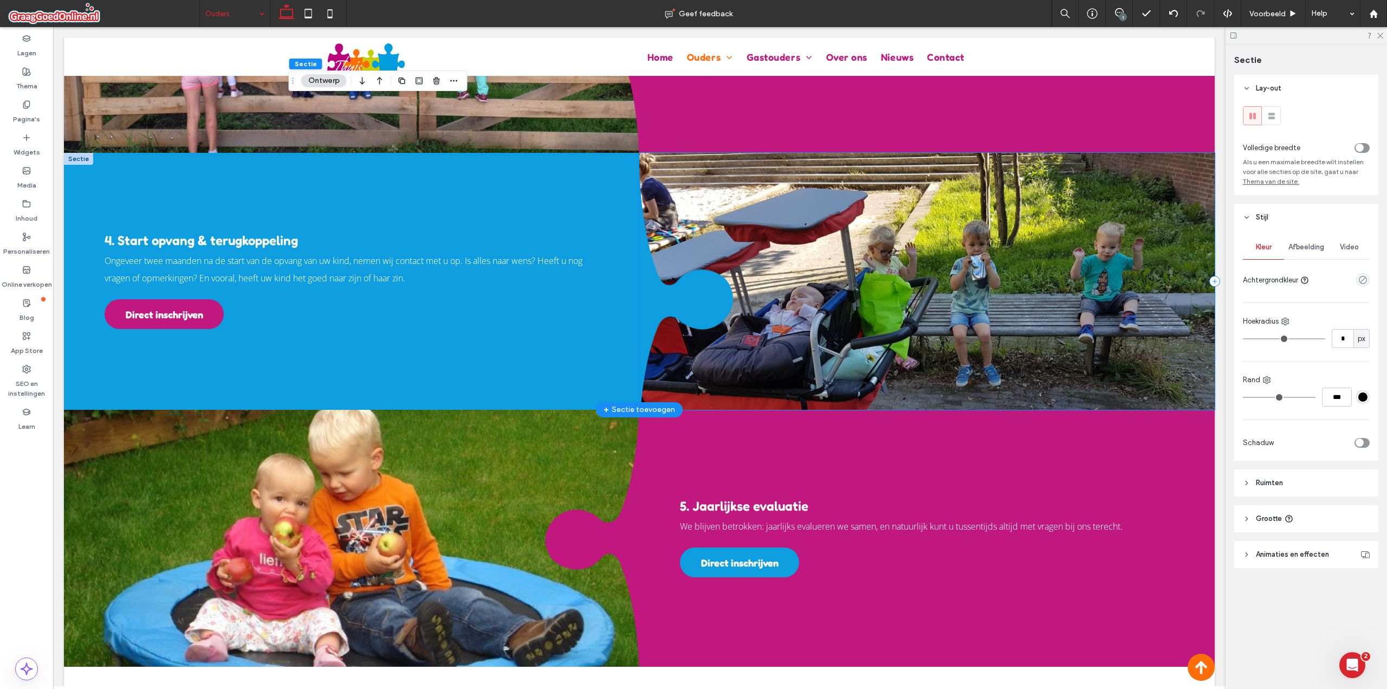
click at [661, 153] on div at bounding box center [926, 281] width 575 height 257
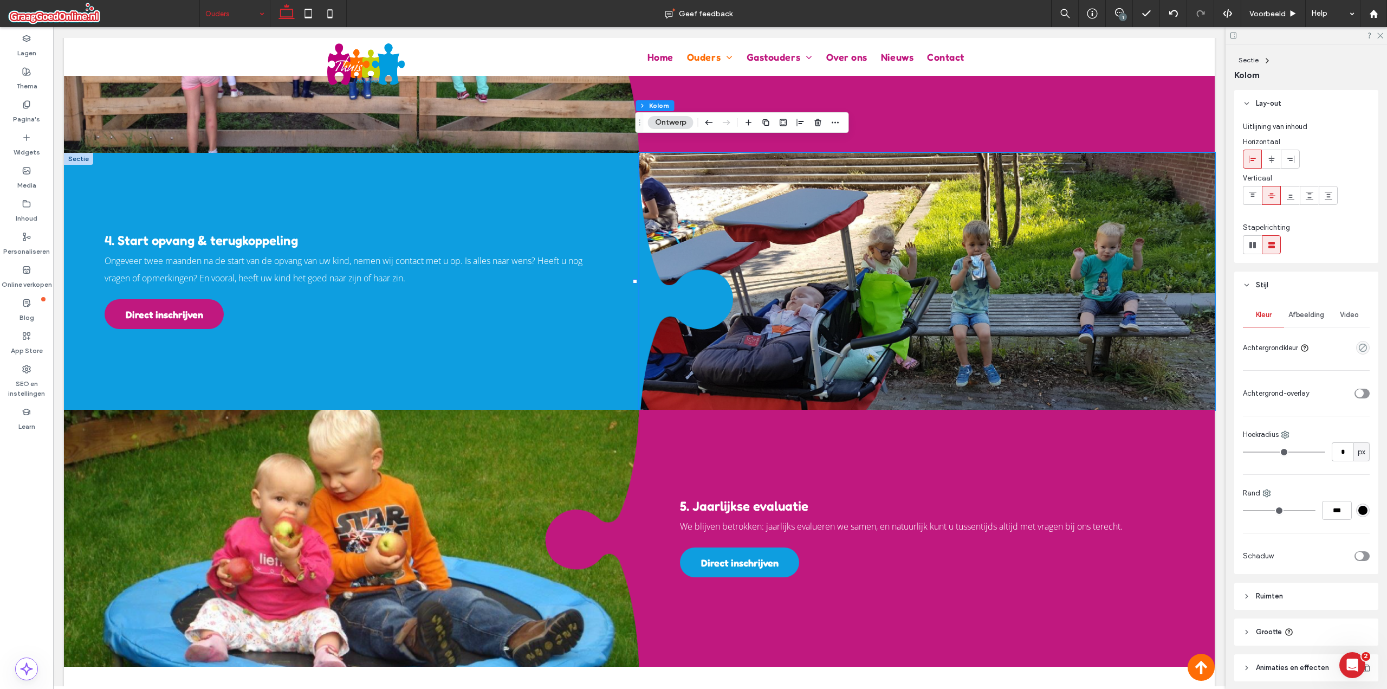
click at [1303, 316] on span "Afbeelding" at bounding box center [1307, 314] width 36 height 9
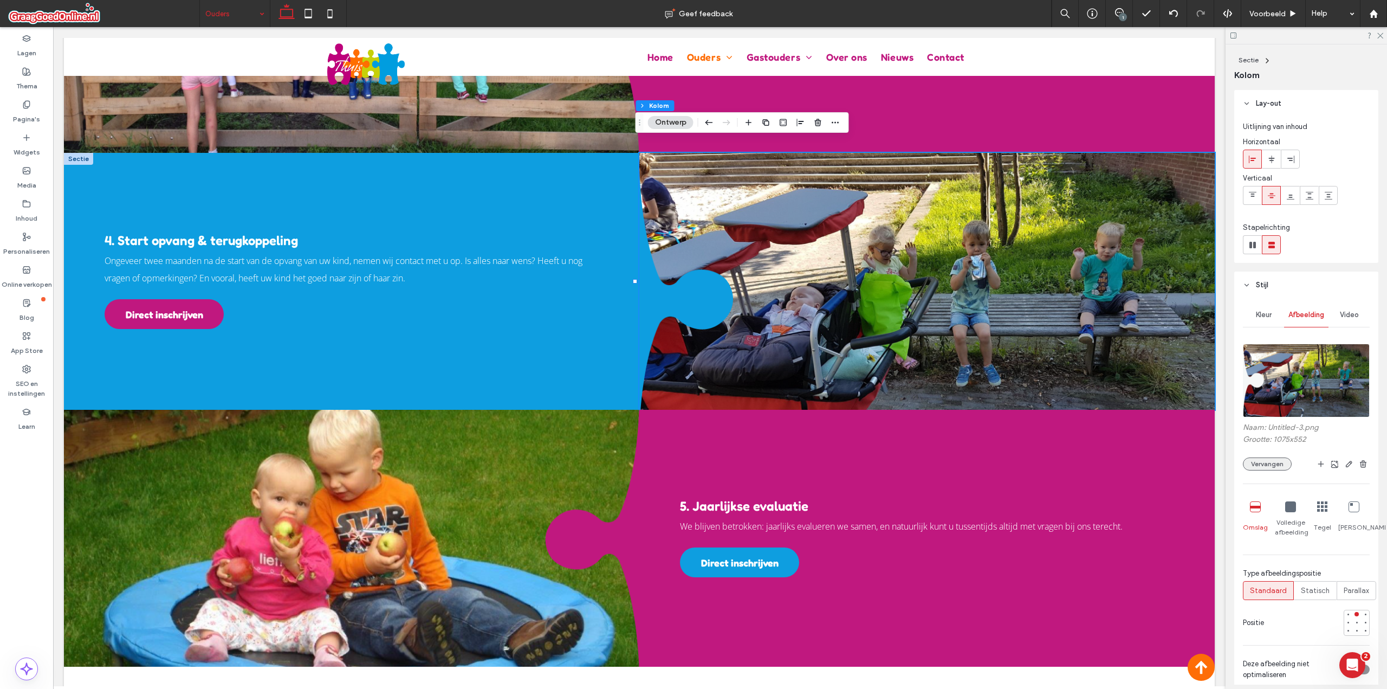
click at [1281, 459] on button "Vervangen" at bounding box center [1267, 463] width 49 height 13
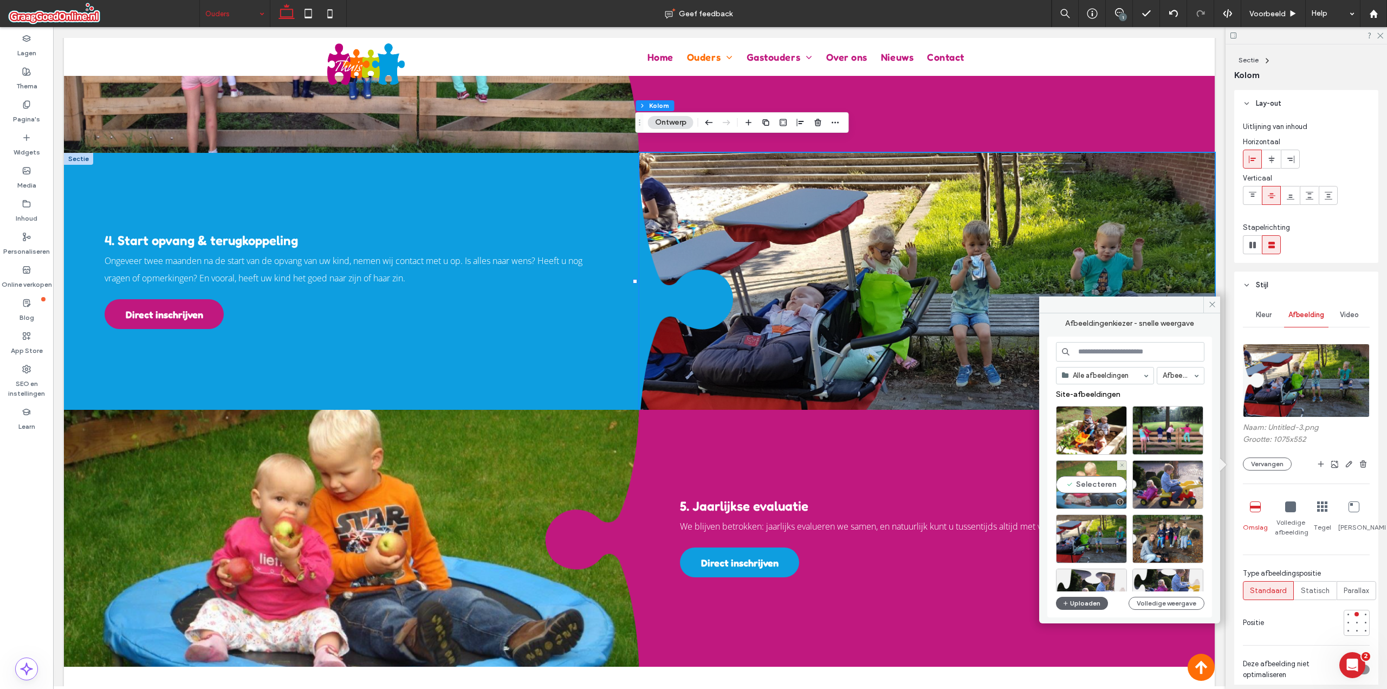
click at [1086, 480] on div "Selecteren" at bounding box center [1091, 484] width 71 height 49
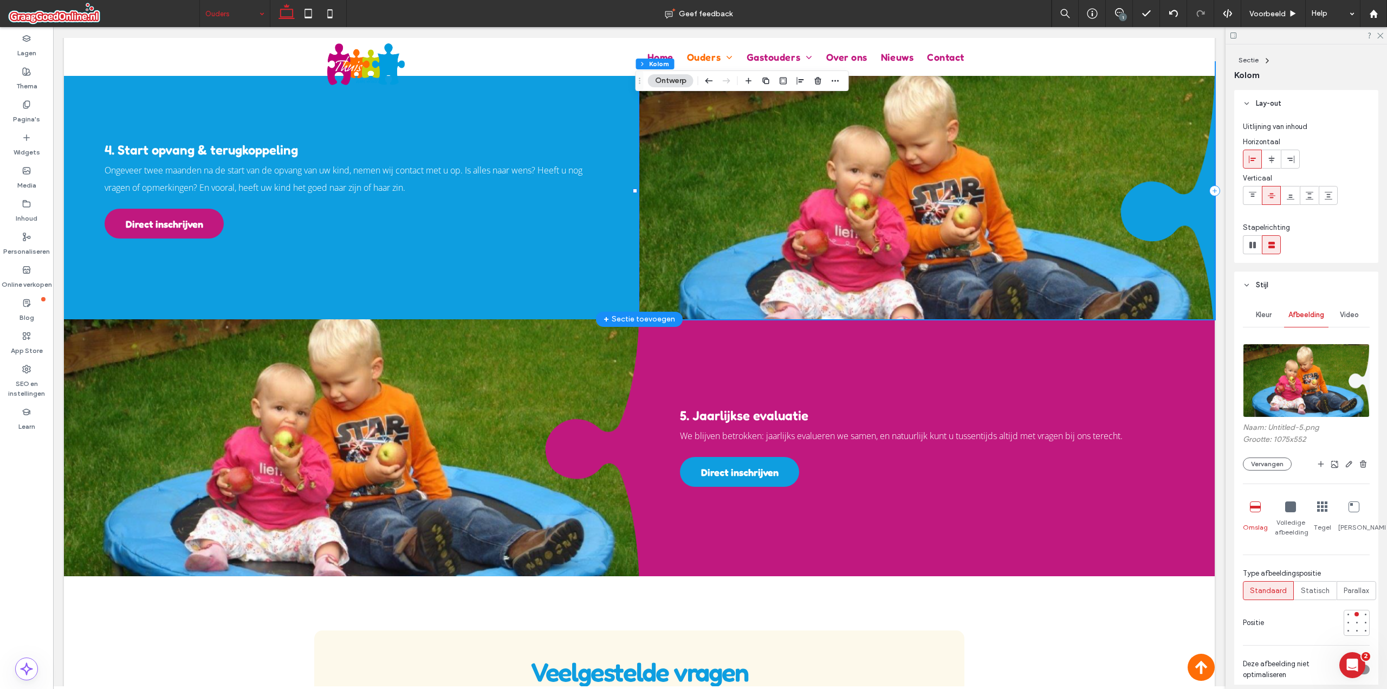
scroll to position [1577, 0]
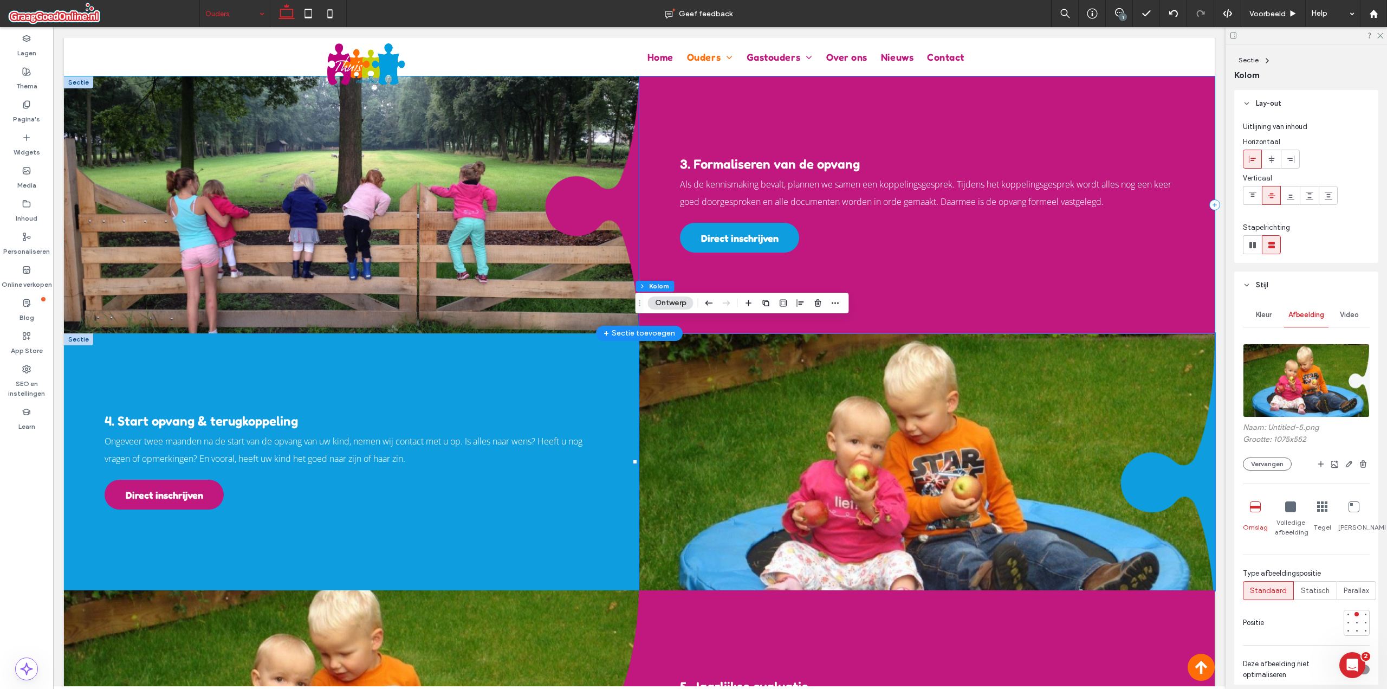
click at [1072, 271] on div "3. Formaliseren van de opvang Als de kennismaking bevalt, plannen we samen een …" at bounding box center [926, 204] width 575 height 257
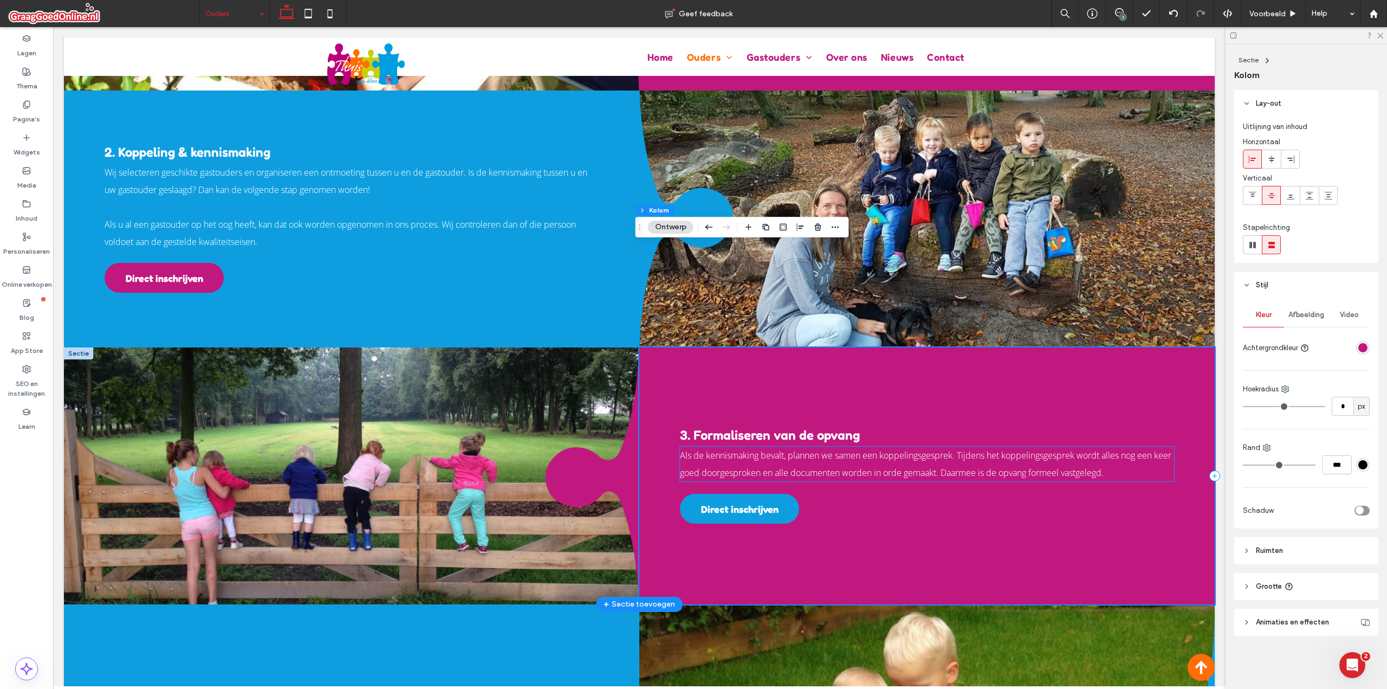
scroll to position [1487, 0]
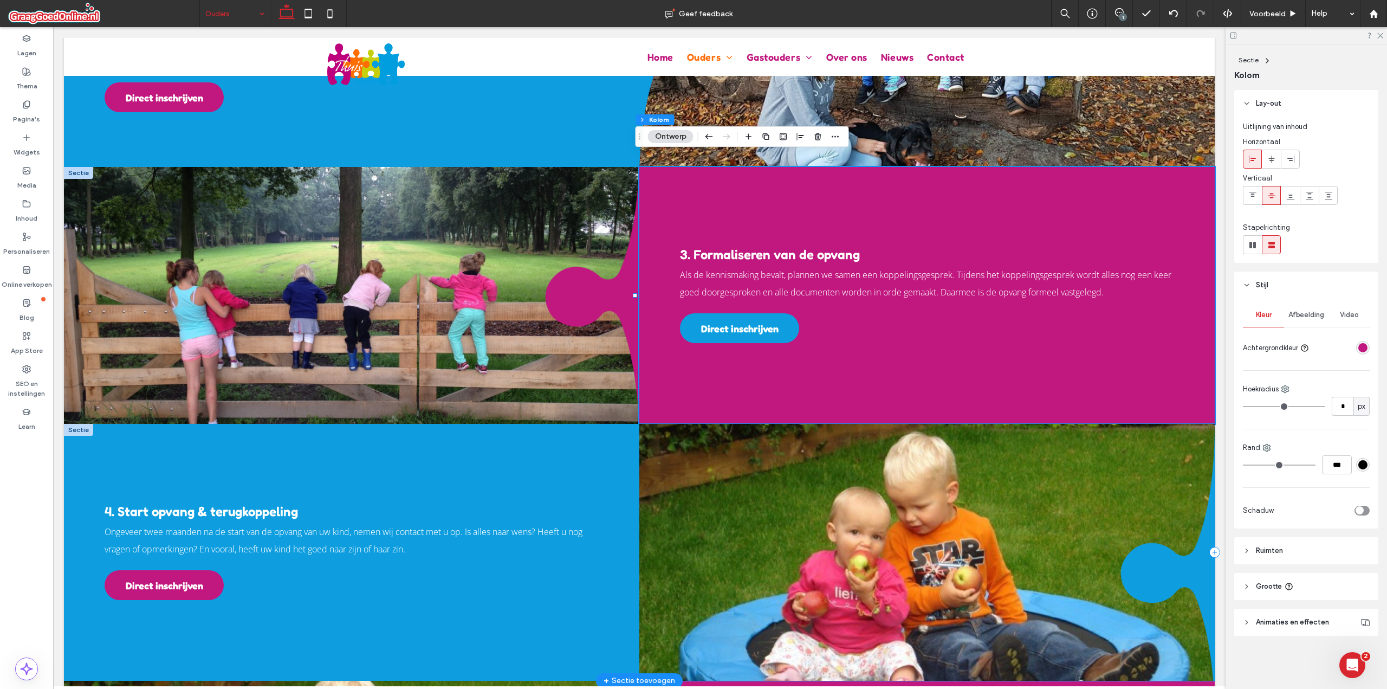
click at [1034, 424] on div at bounding box center [926, 552] width 575 height 257
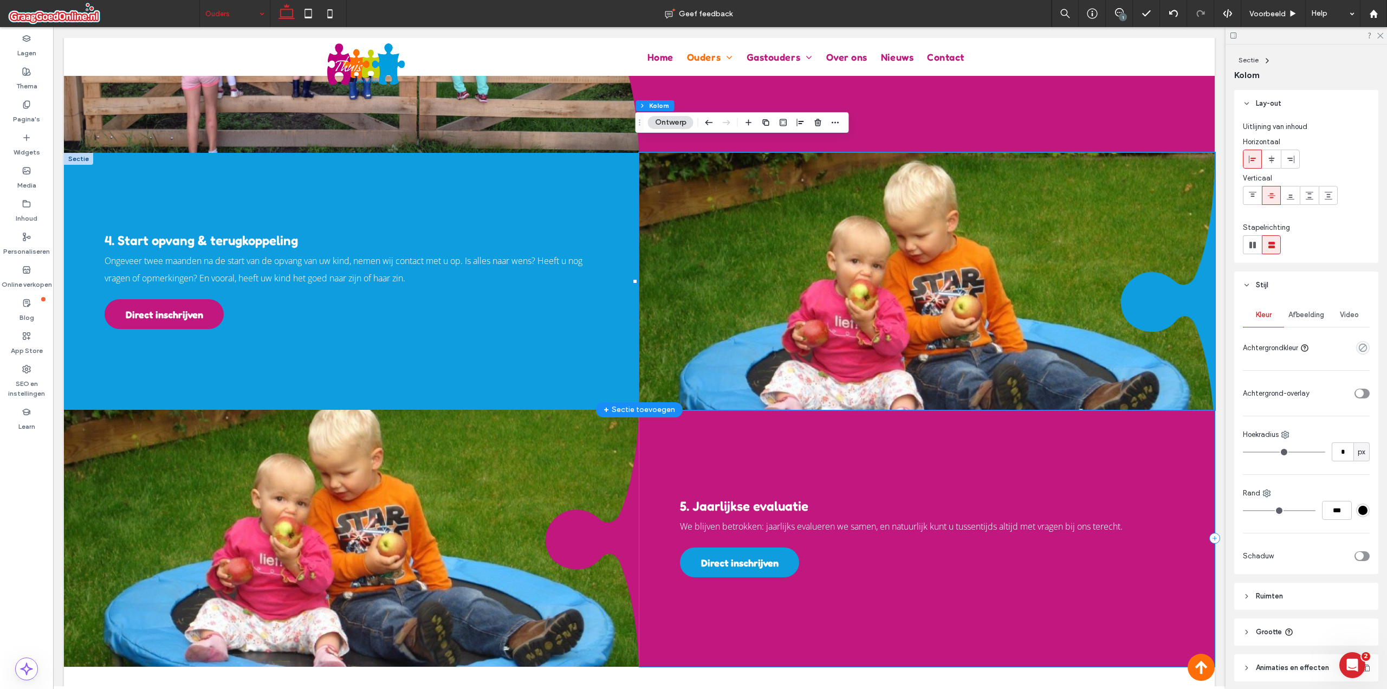
scroll to position [1667, 0]
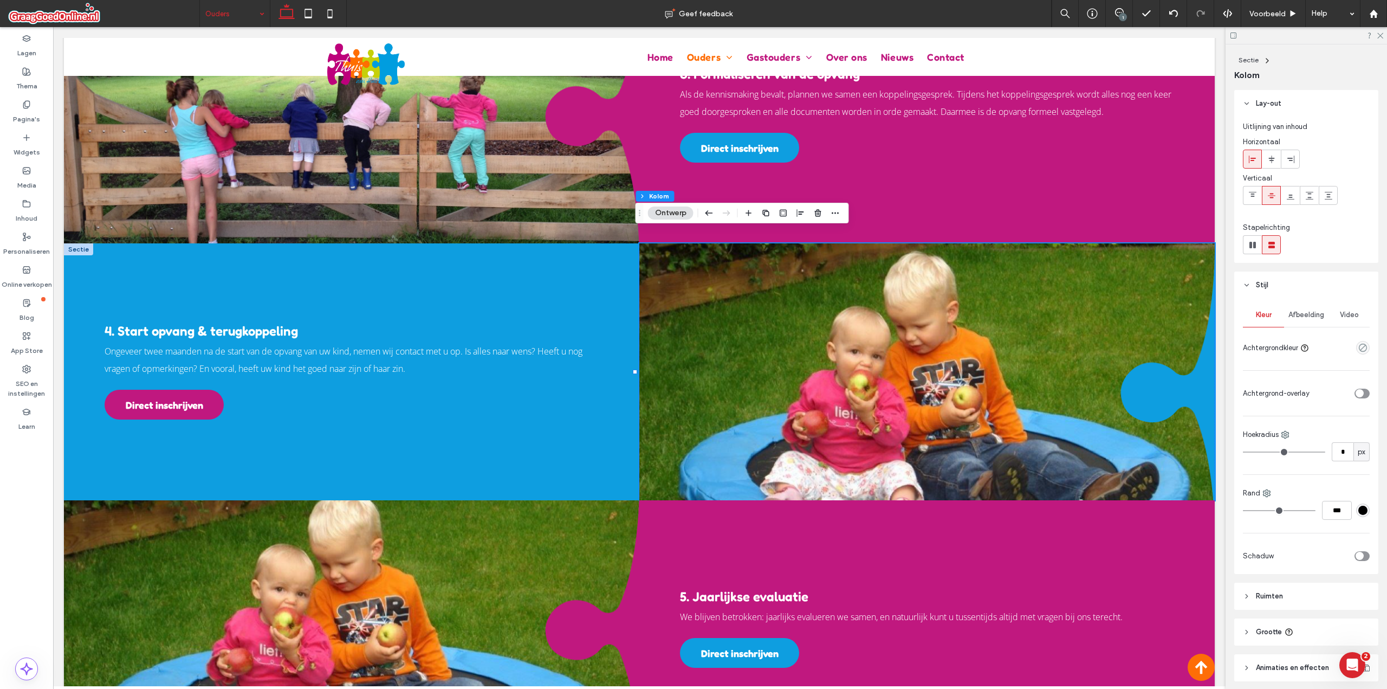
click at [1310, 316] on span "Afbeelding" at bounding box center [1307, 314] width 36 height 9
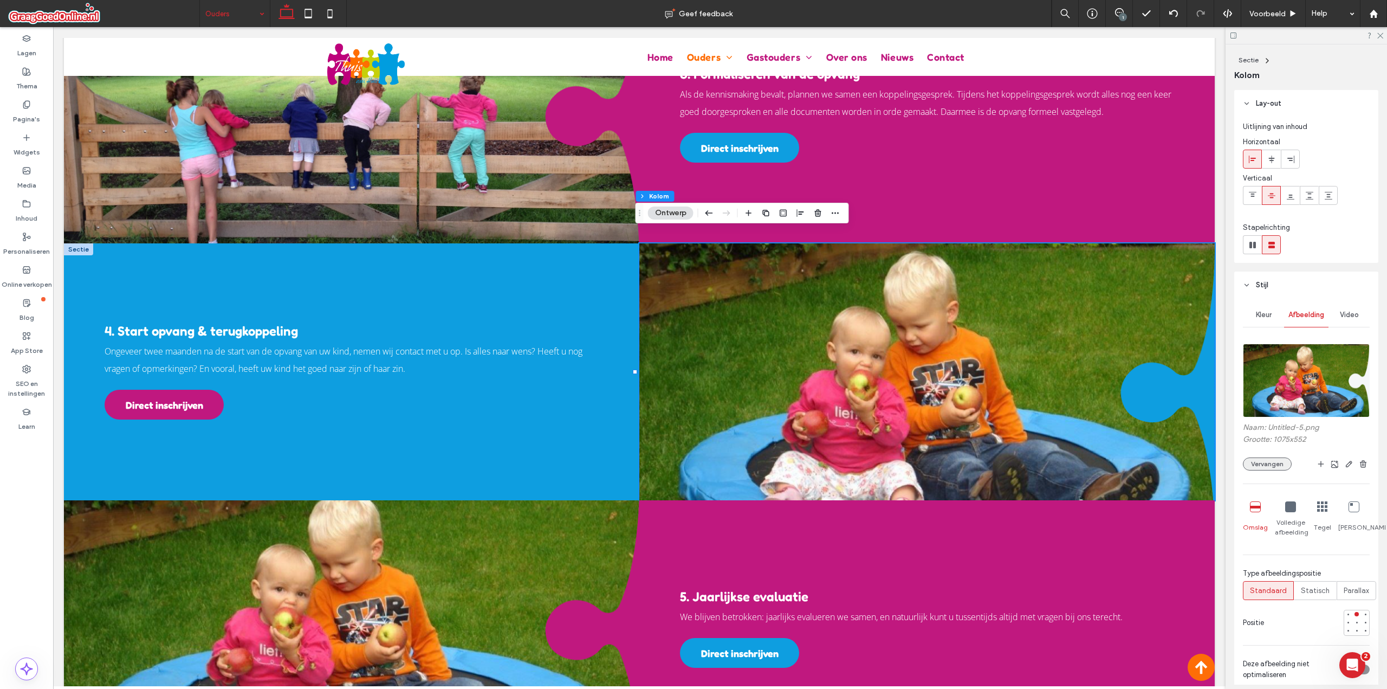
click at [1274, 459] on button "Vervangen" at bounding box center [1267, 463] width 49 height 13
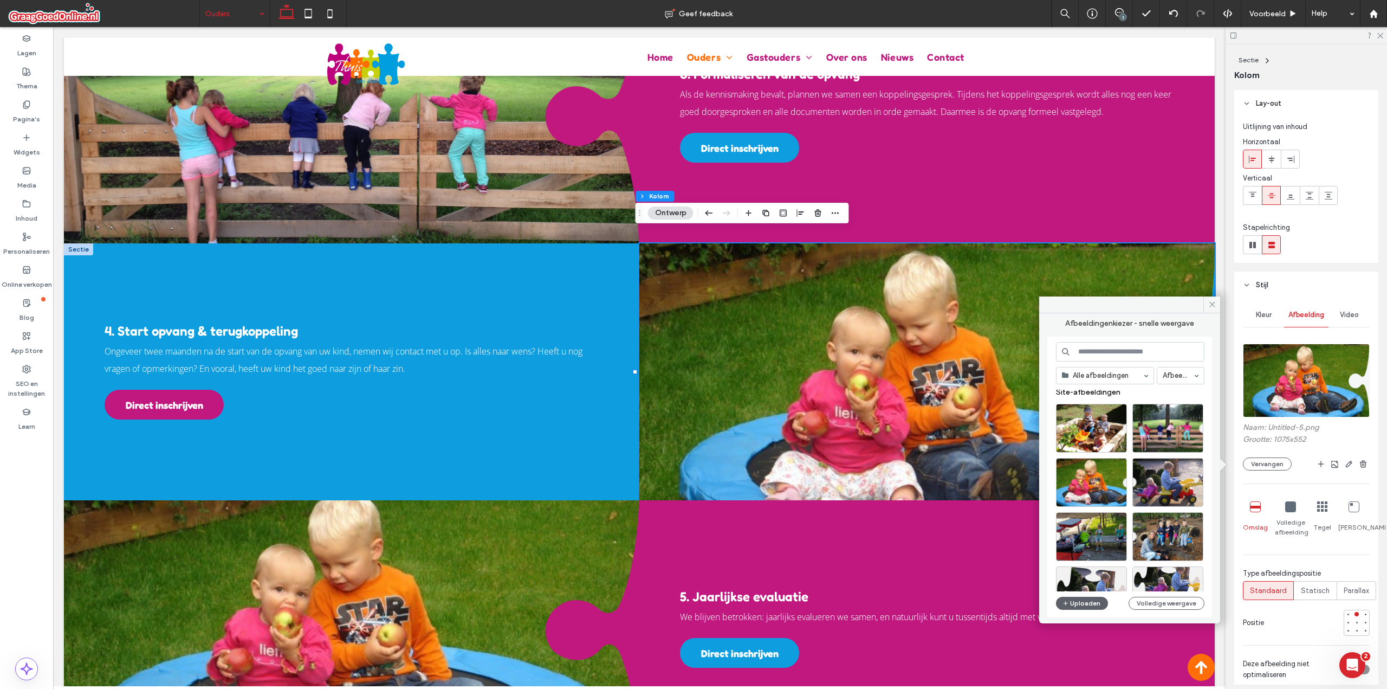
scroll to position [0, 0]
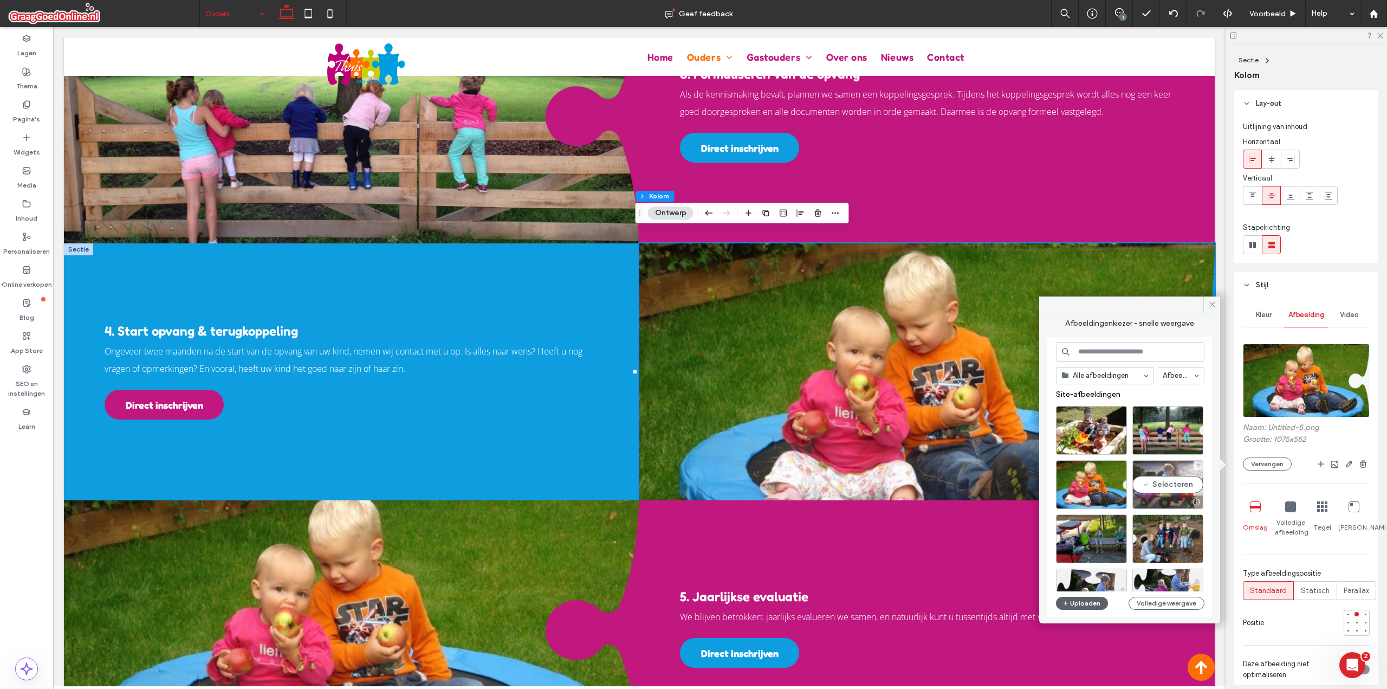
click at [1178, 485] on div "Selecteren" at bounding box center [1167, 484] width 71 height 49
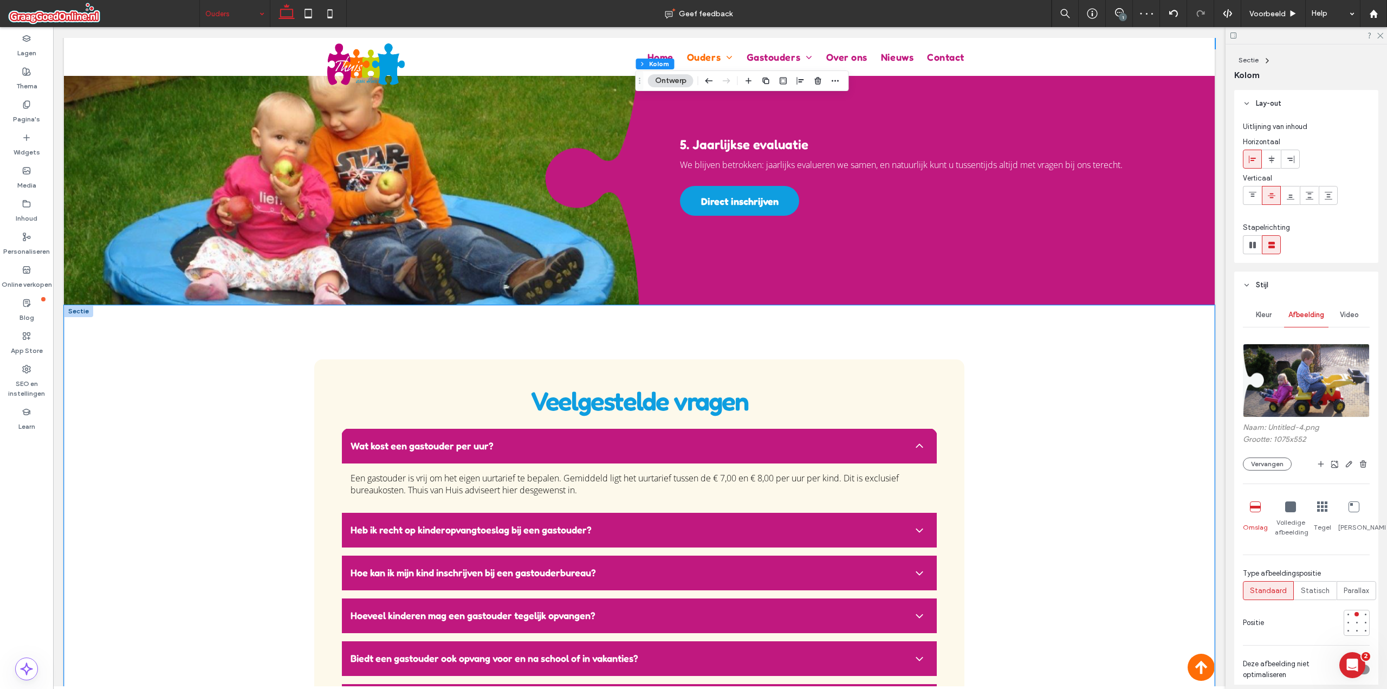
click at [1174, 476] on div "Veelgestelde vragen Wat kost een gastouder per uur? Een gastouder is vrij om he…" at bounding box center [639, 617] width 1151 height 624
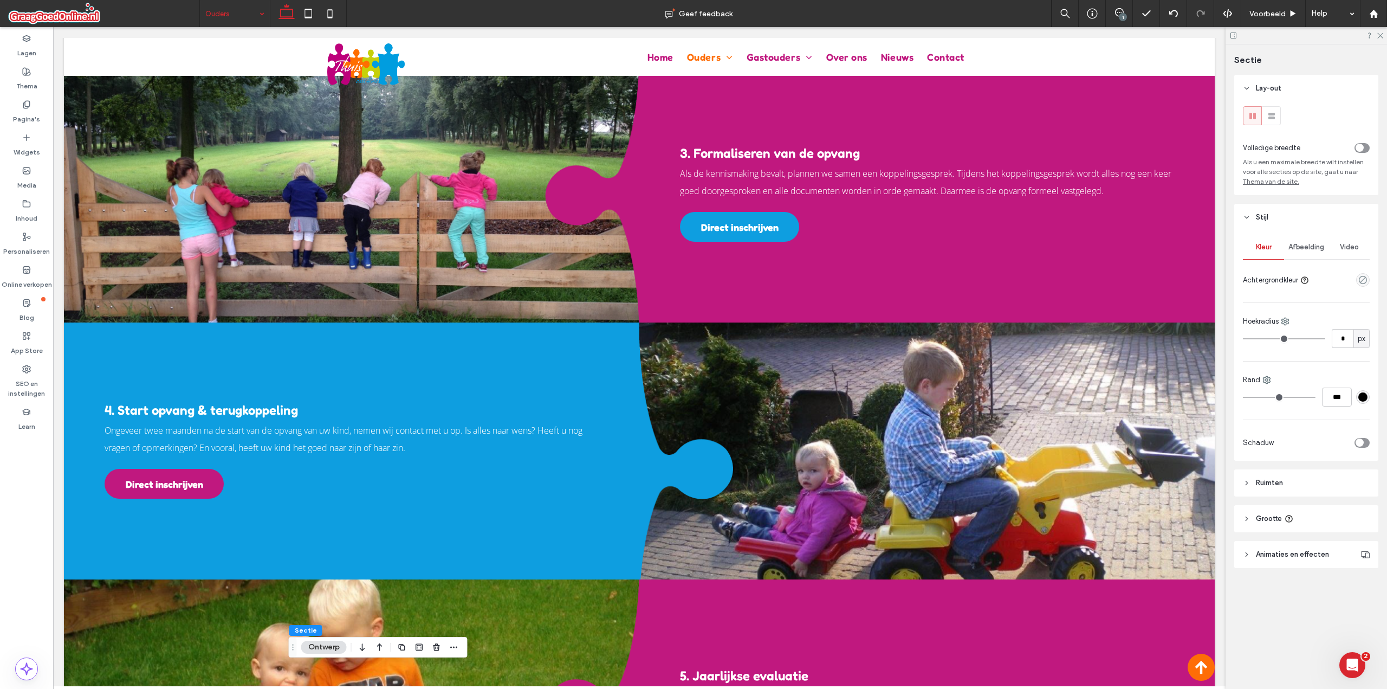
scroll to position [1596, 0]
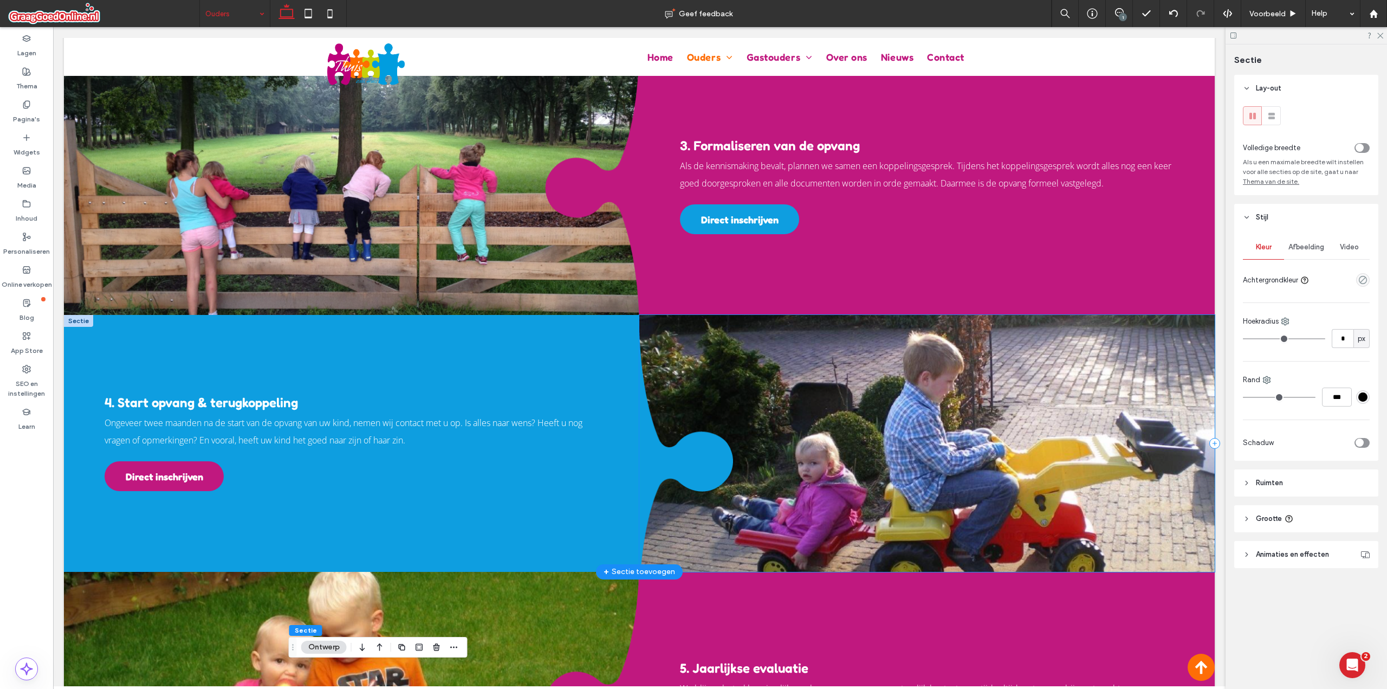
click at [1174, 315] on div at bounding box center [926, 443] width 575 height 257
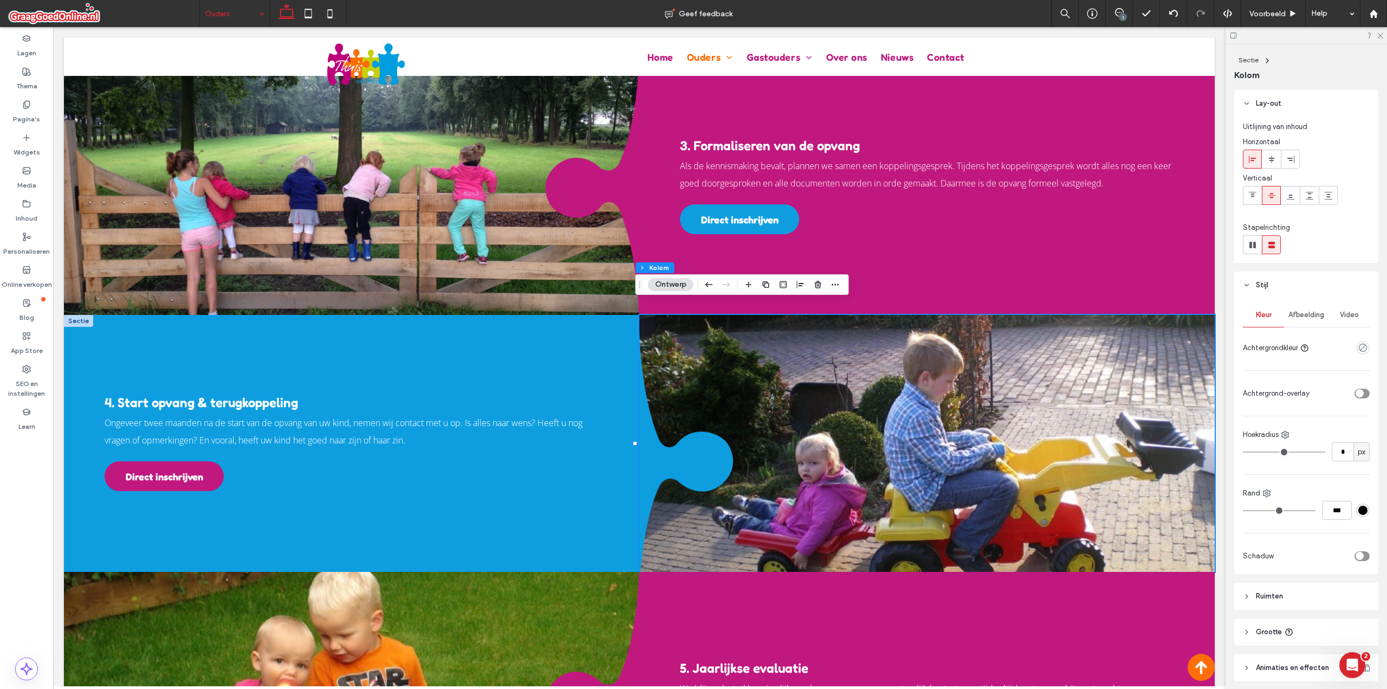
click at [1305, 311] on span "Afbeelding" at bounding box center [1307, 314] width 36 height 9
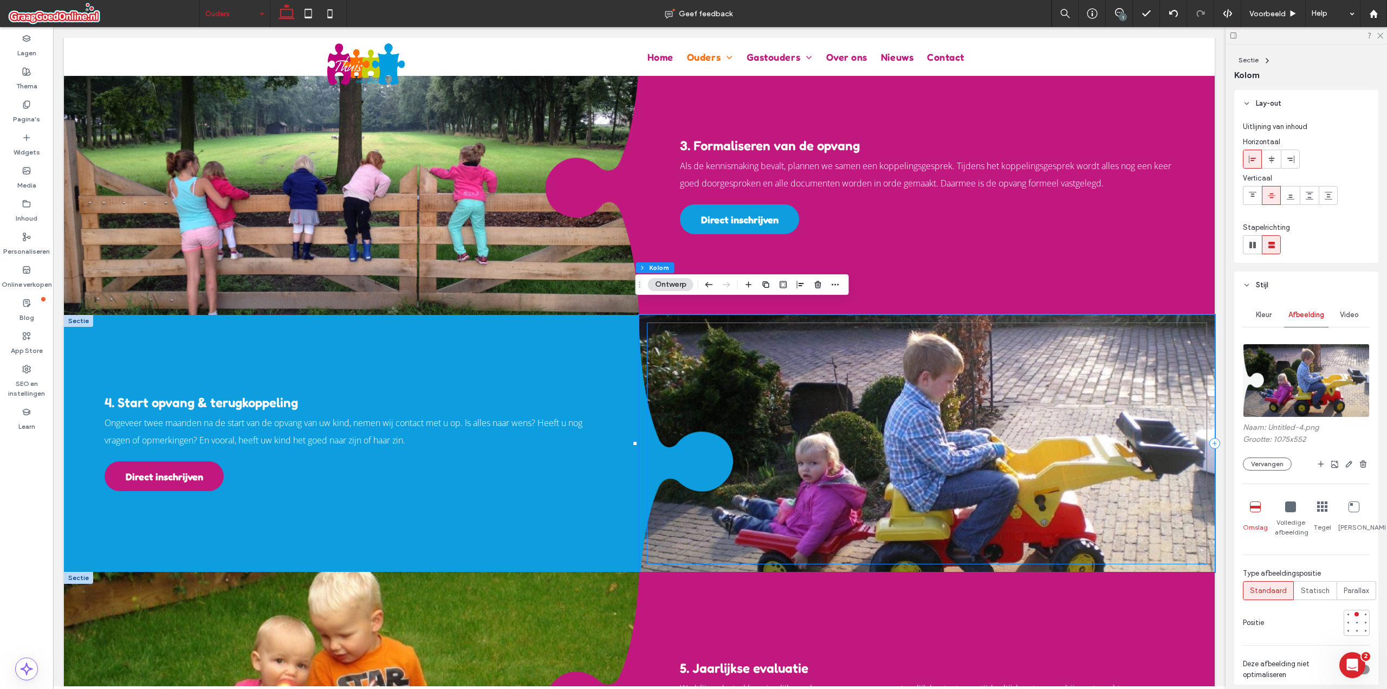
scroll to position [1777, 0]
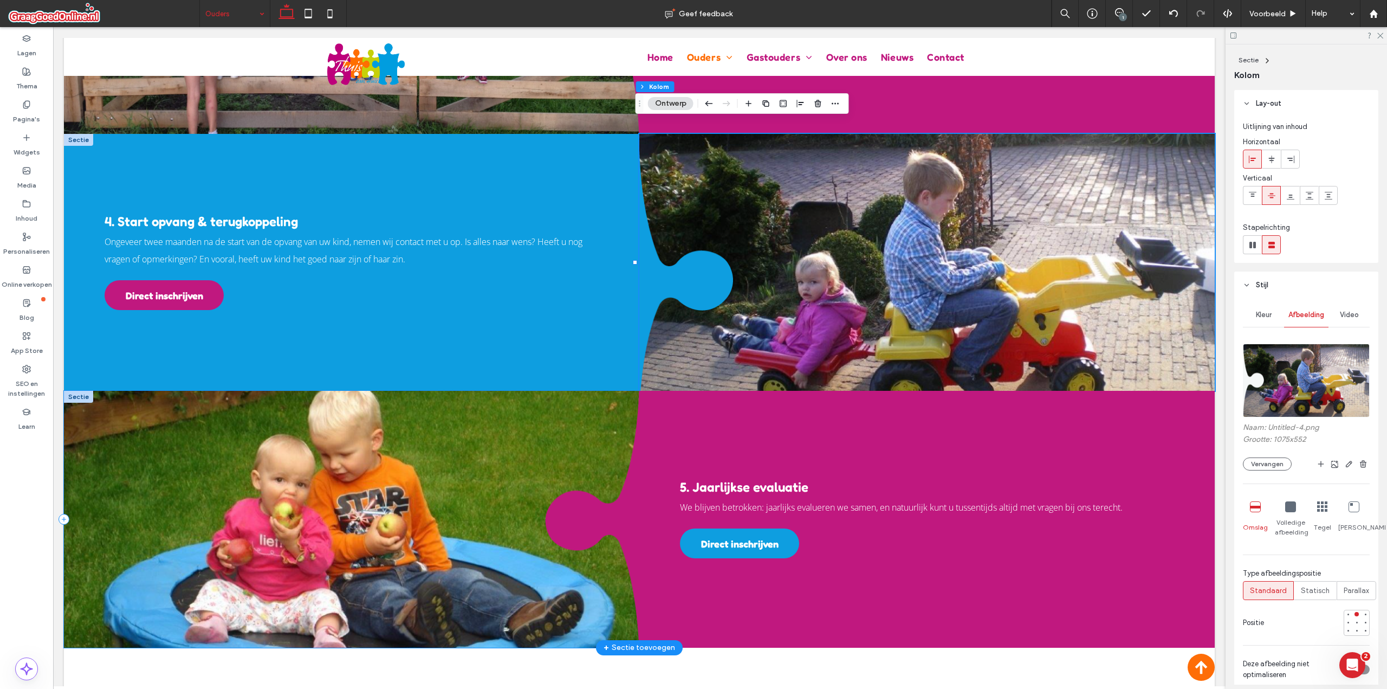
click at [621, 391] on div at bounding box center [351, 519] width 575 height 257
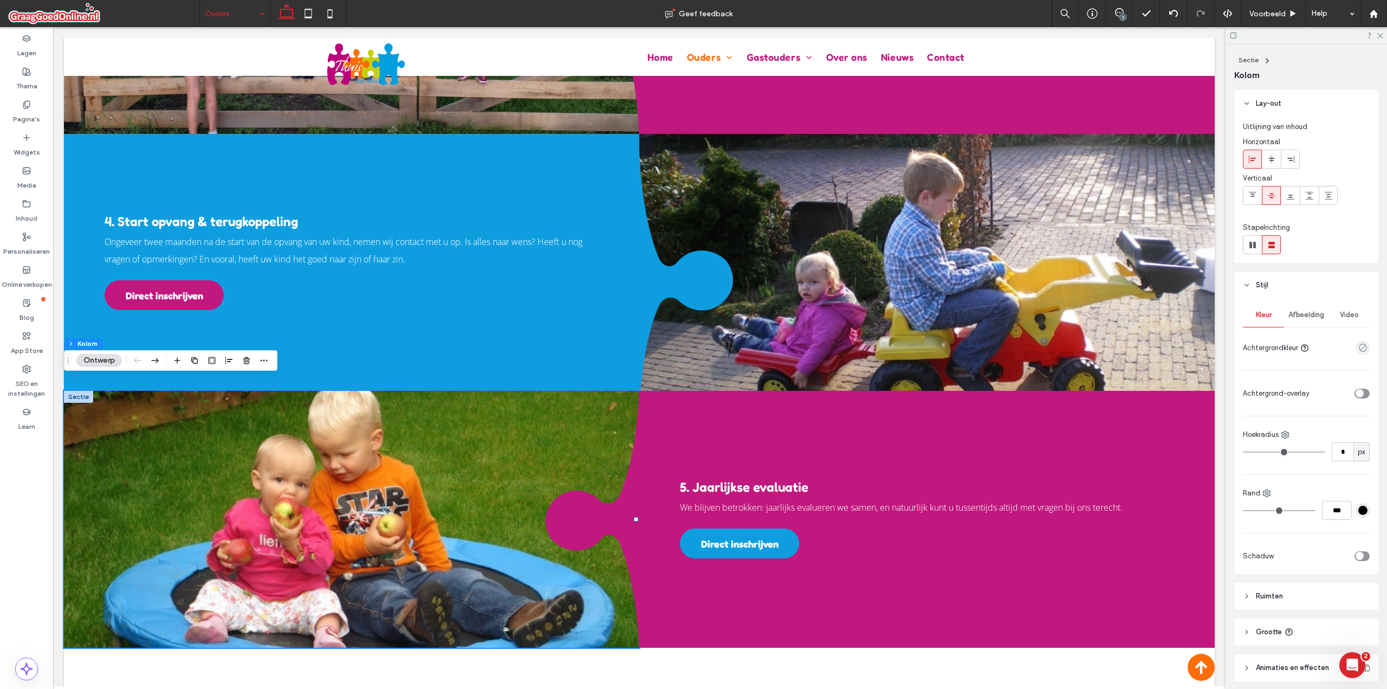
click at [1297, 315] on span "Afbeelding" at bounding box center [1307, 314] width 36 height 9
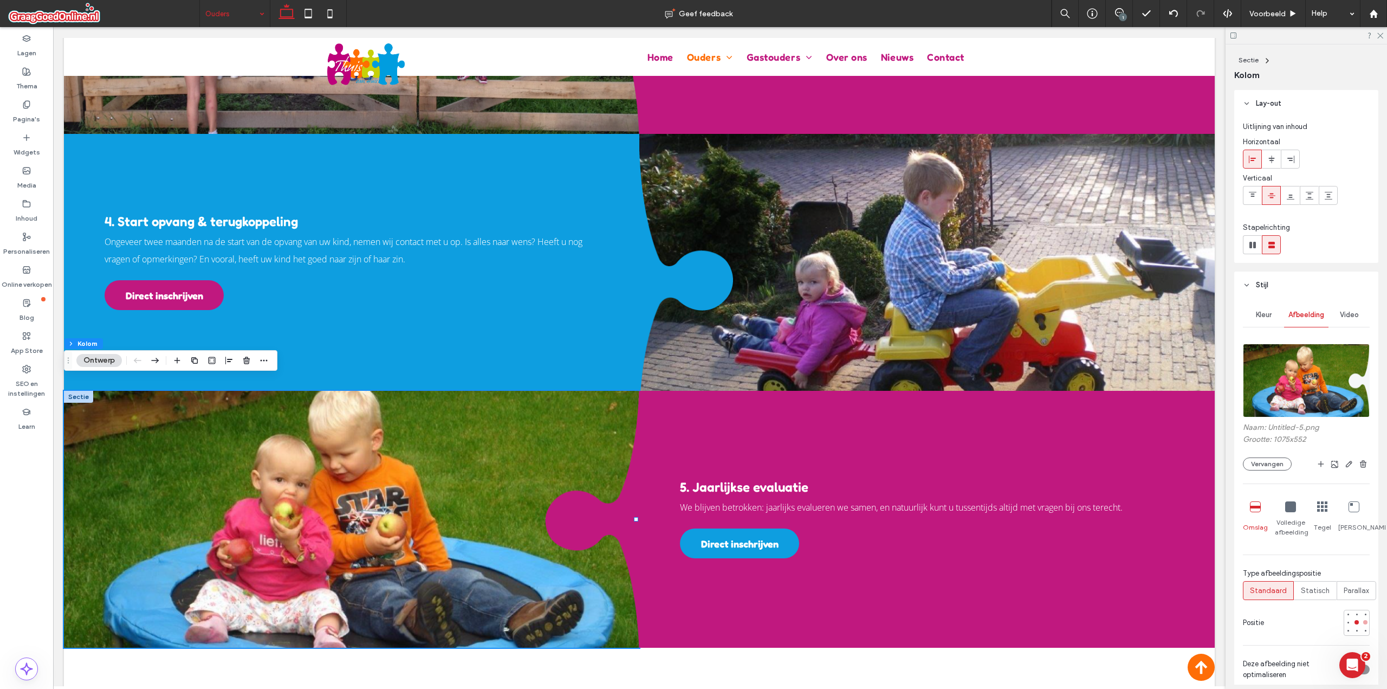
click at [1363, 622] on div at bounding box center [1365, 622] width 4 height 4
click at [1346, 623] on div at bounding box center [1348, 622] width 4 height 4
click at [1363, 623] on div at bounding box center [1365, 622] width 4 height 4
click at [821, 134] on div at bounding box center [926, 262] width 575 height 257
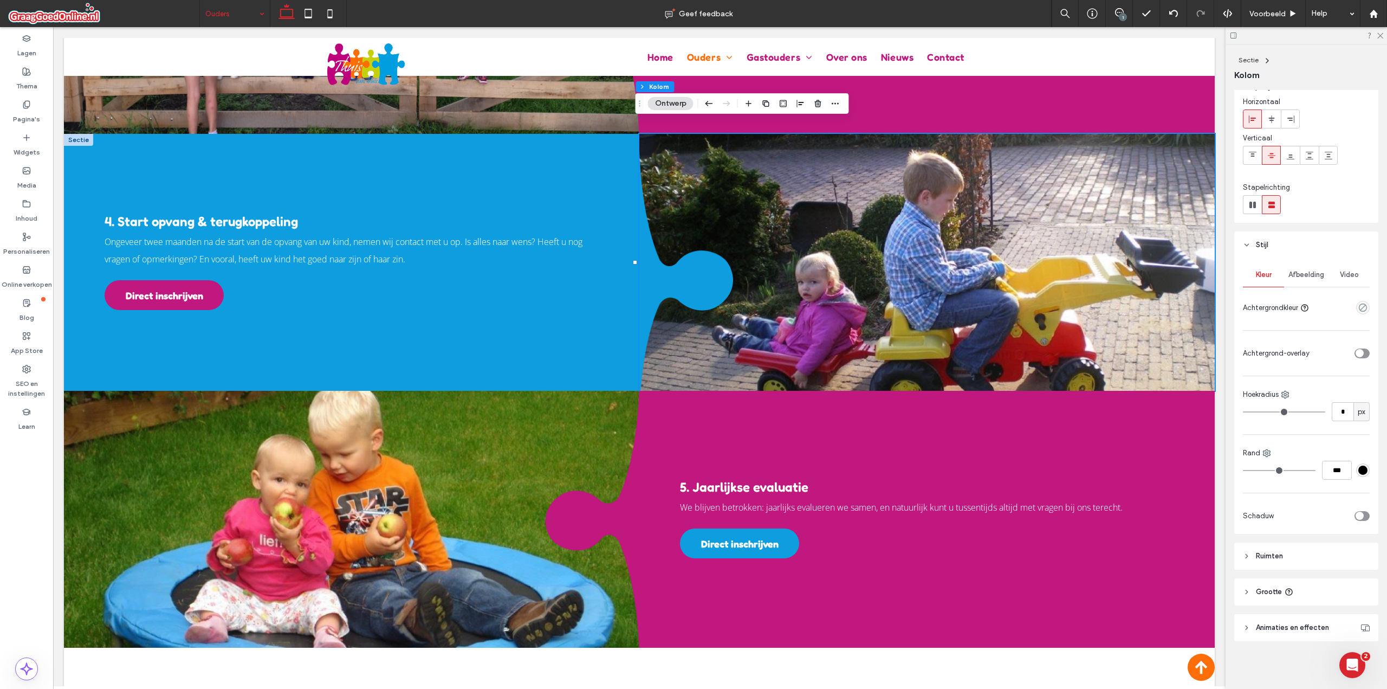
scroll to position [0, 0]
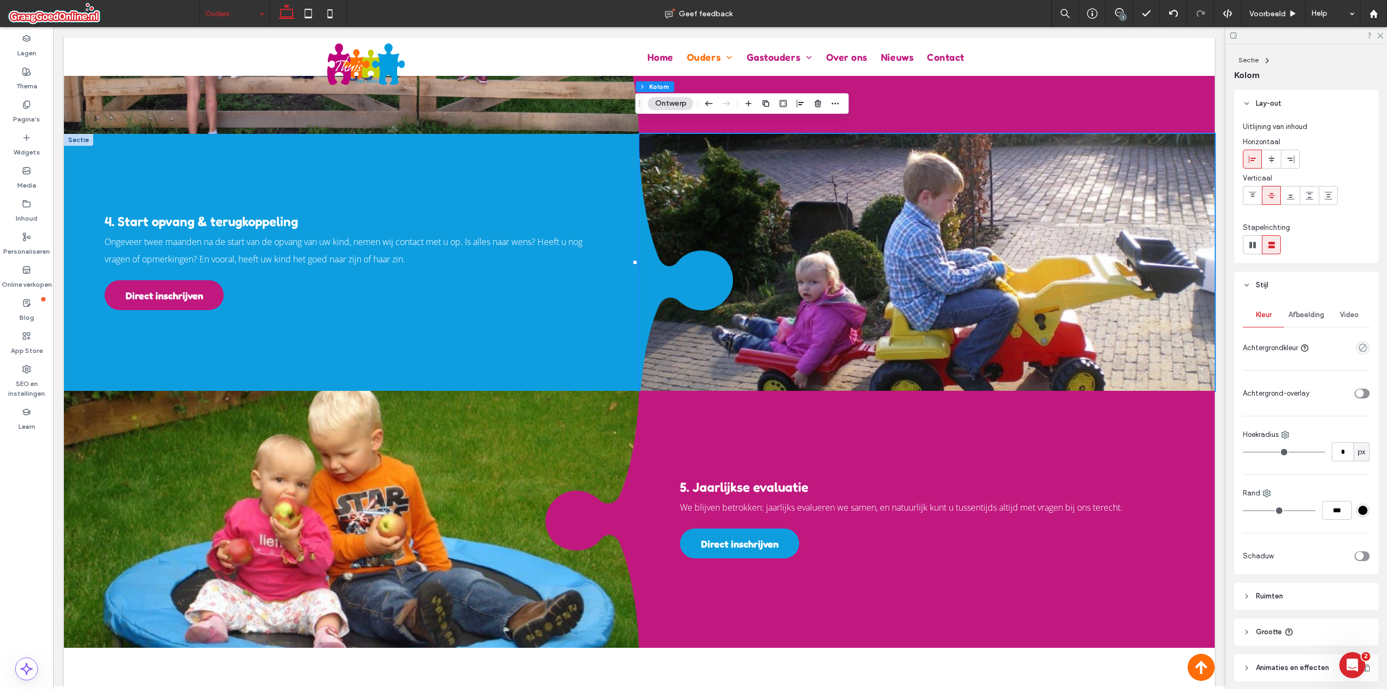
click at [1299, 301] on div "Kleur Afbeelding Video Achtergrondkleur Achtergrond-overlay Hoekradius * px Ran…" at bounding box center [1306, 436] width 144 height 275
click at [1310, 310] on span "Afbeelding" at bounding box center [1307, 314] width 36 height 9
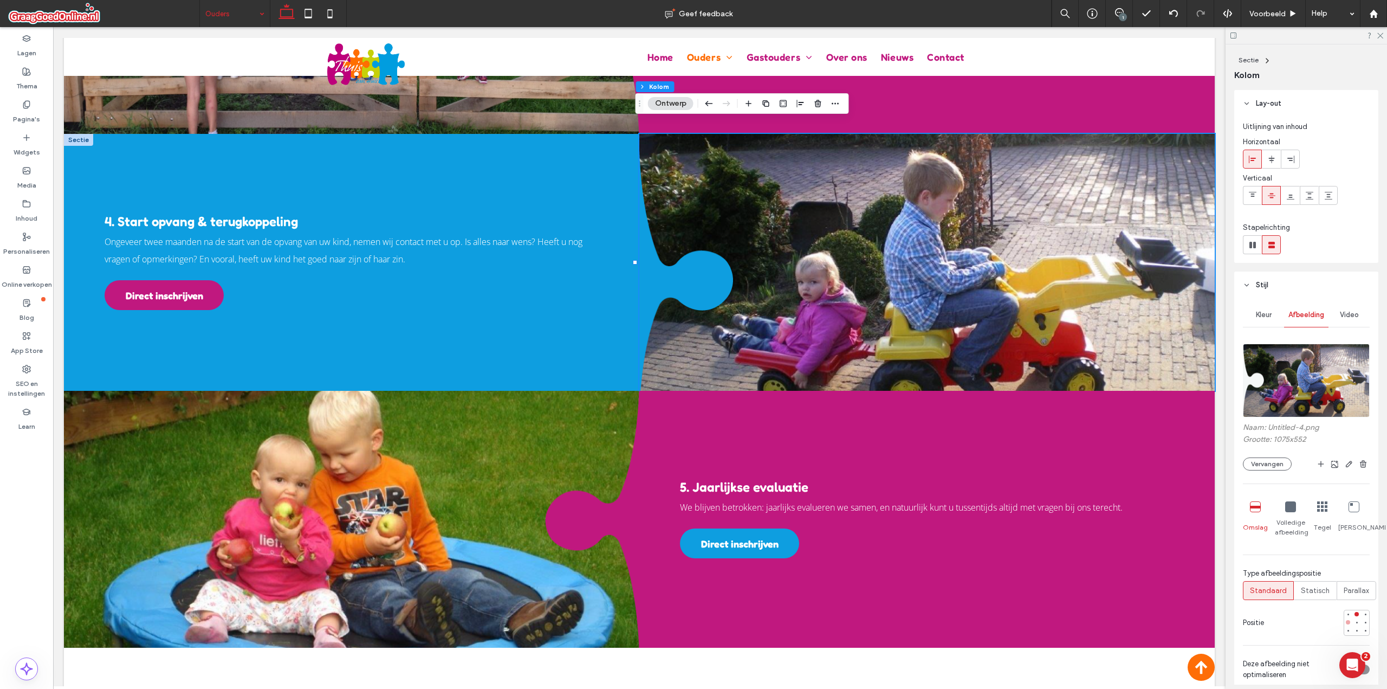
click at [1346, 622] on div at bounding box center [1348, 622] width 4 height 4
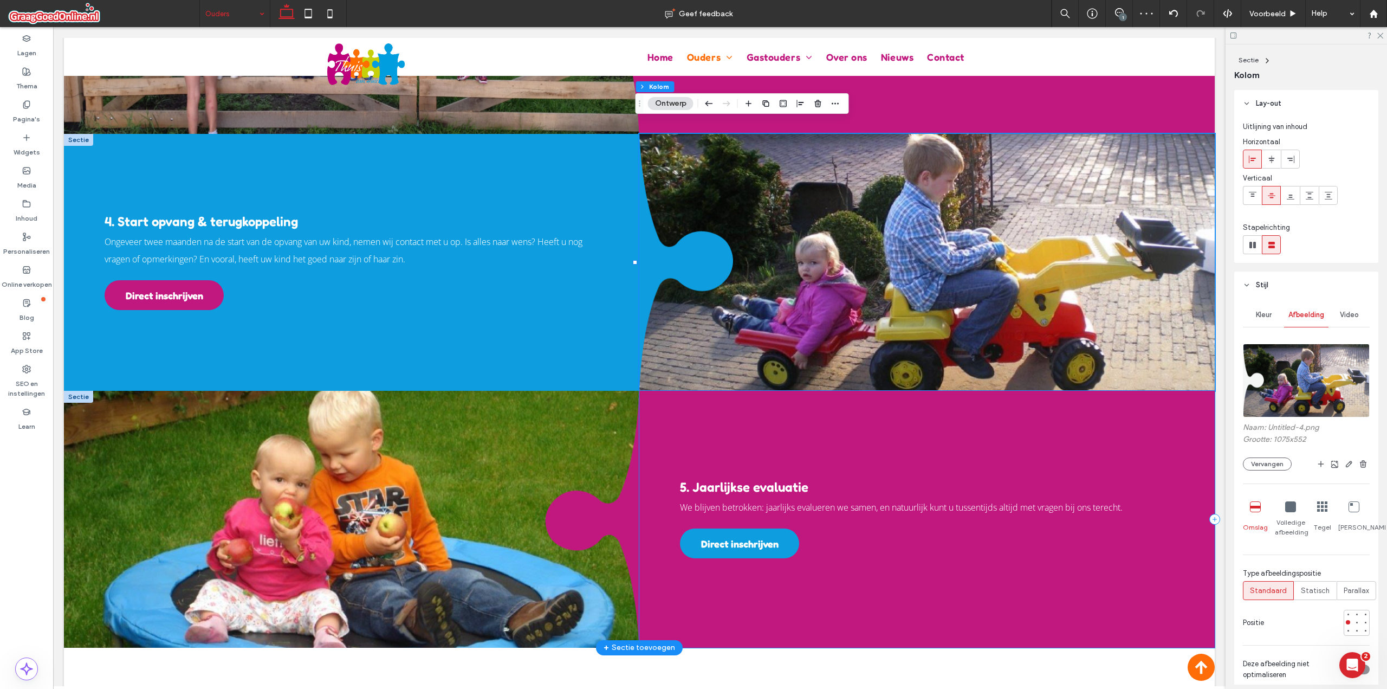
click at [1139, 417] on div "5. Jaarlijkse evaluatie We blijven betrokken: jaarlijks evalueren we samen, en …" at bounding box center [926, 519] width 575 height 257
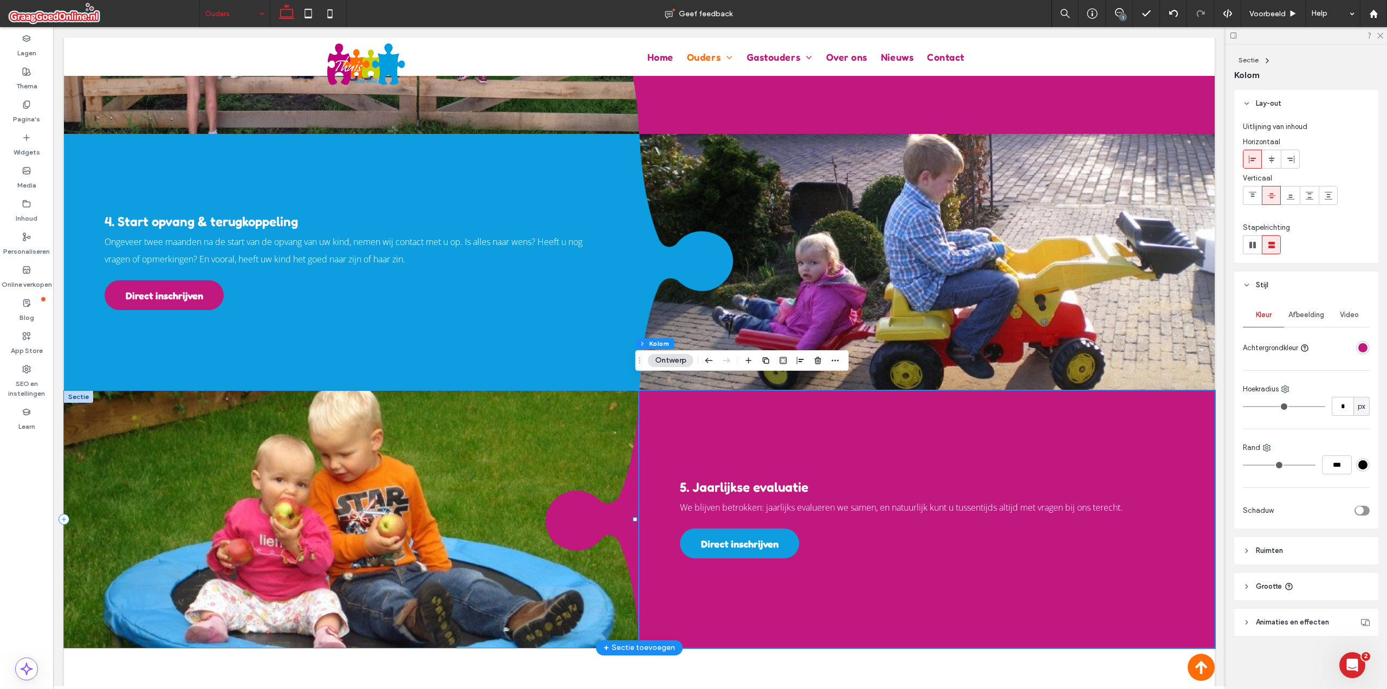
click at [584, 391] on div at bounding box center [351, 519] width 575 height 257
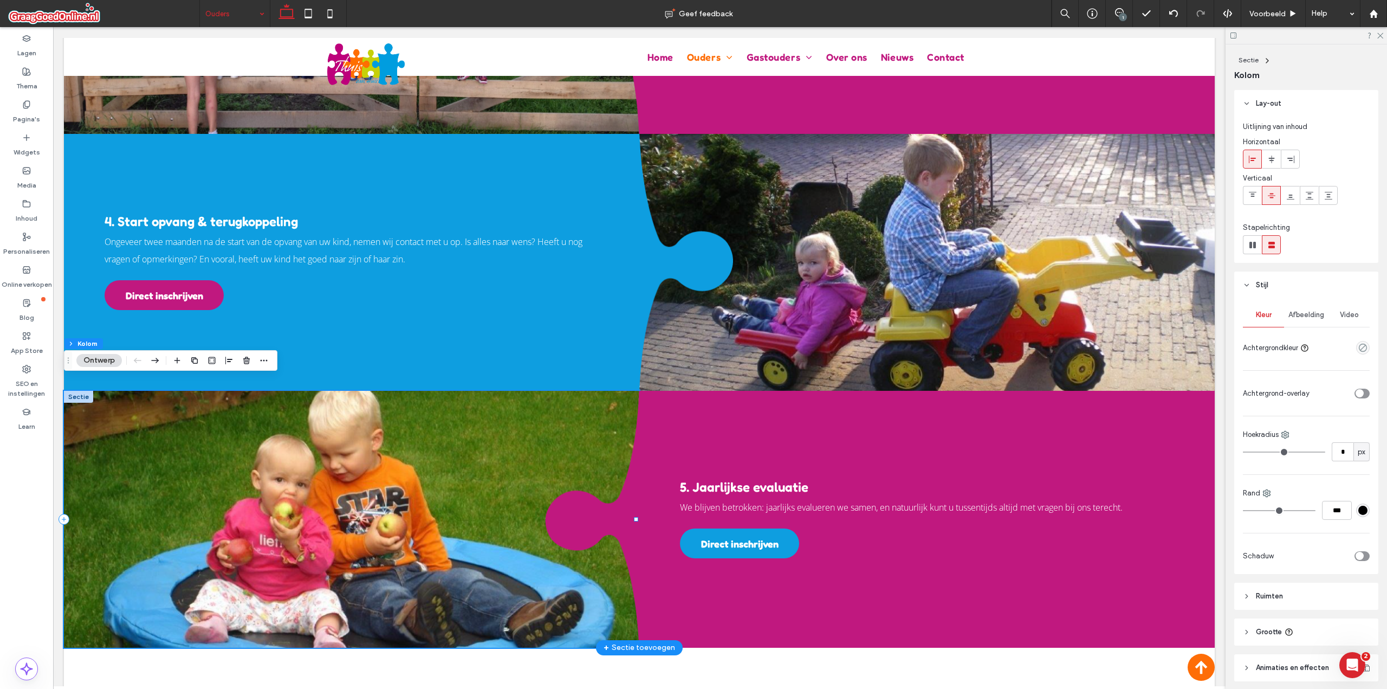
click at [584, 391] on div at bounding box center [351, 519] width 575 height 257
click at [587, 391] on div at bounding box center [351, 519] width 575 height 257
click at [1307, 325] on div "Afbeelding" at bounding box center [1306, 315] width 44 height 24
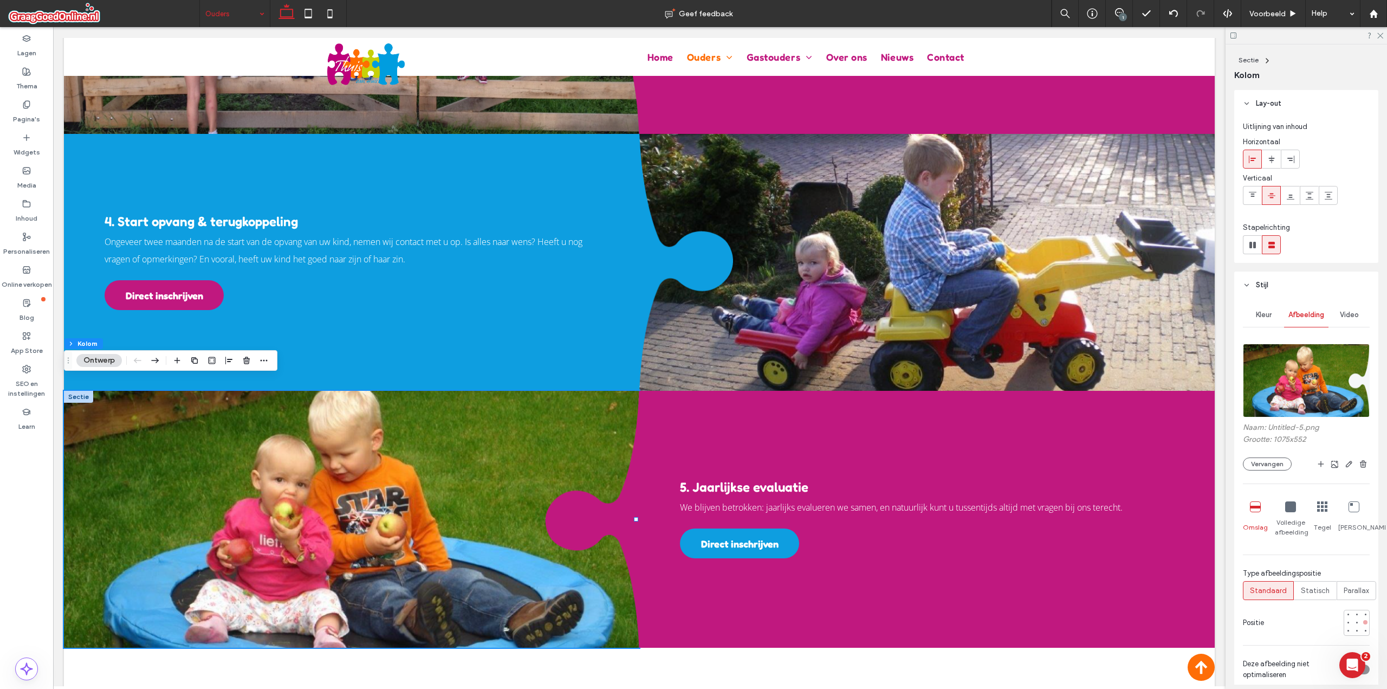
click at [1362, 621] on div at bounding box center [1366, 622] width 8 height 8
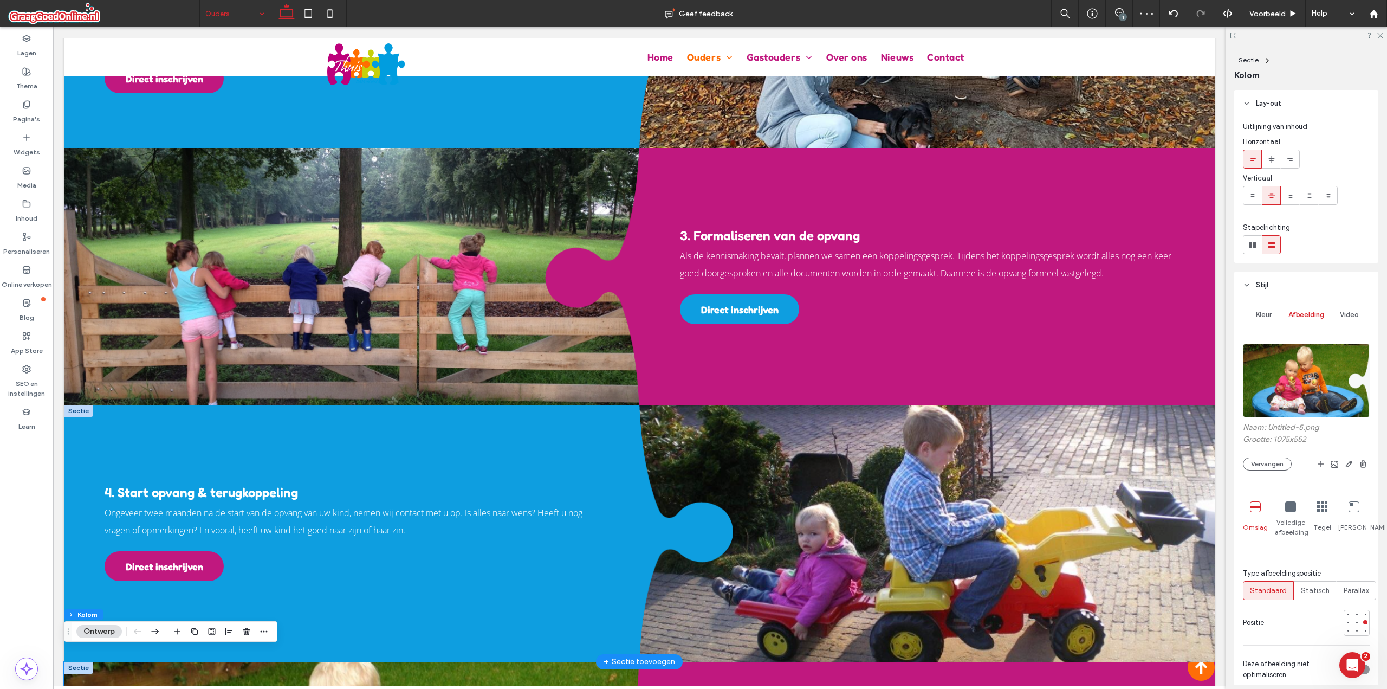
scroll to position [1415, 0]
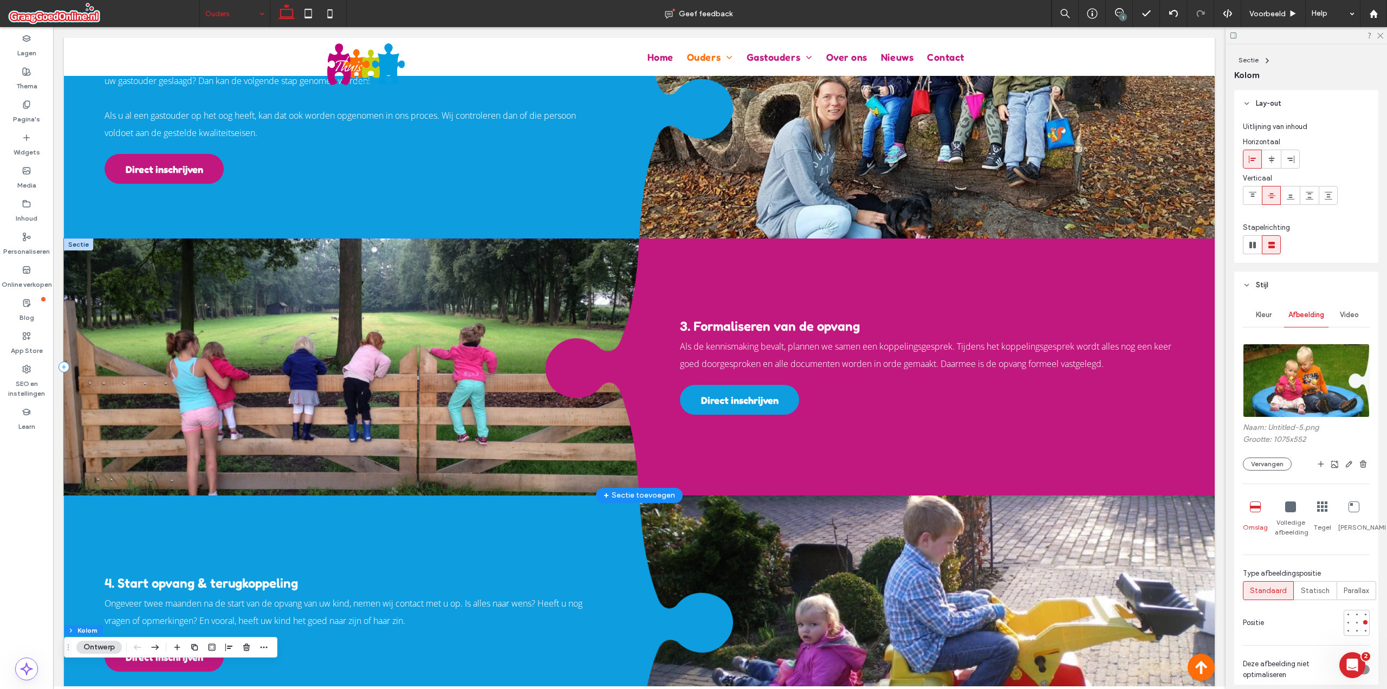
click at [562, 238] on div at bounding box center [351, 366] width 575 height 257
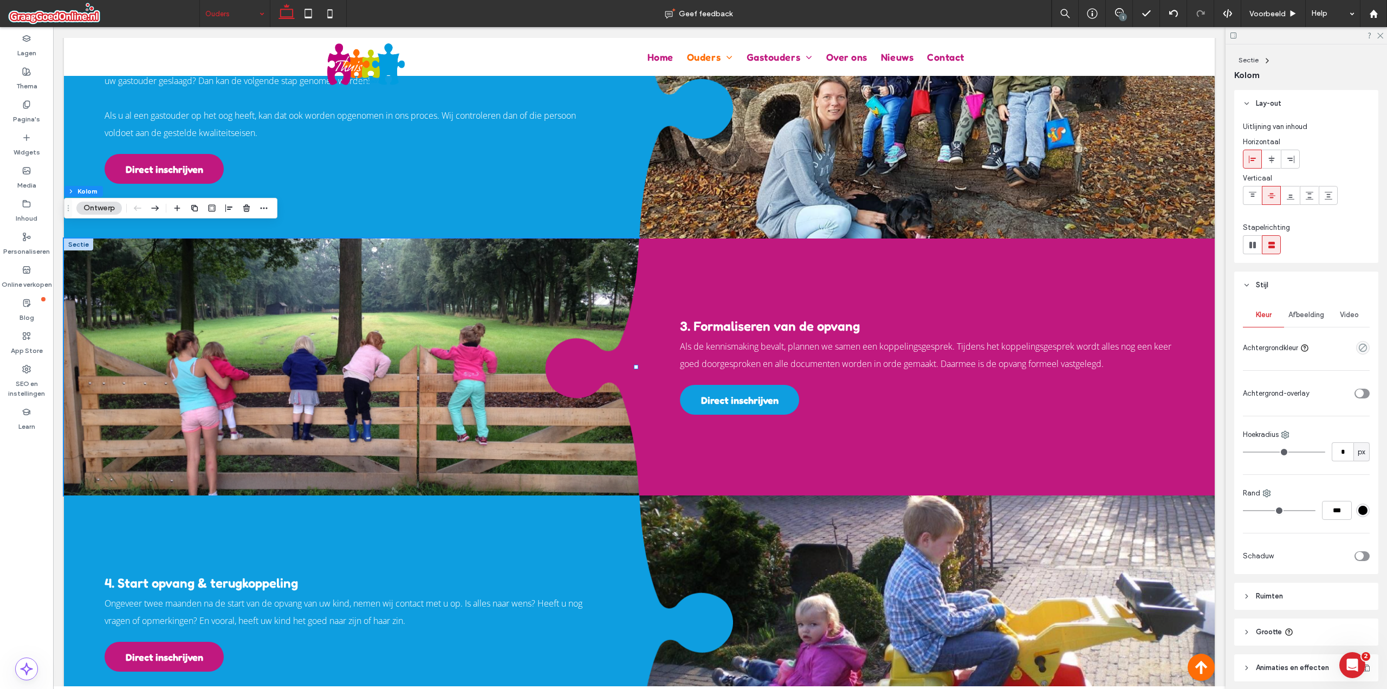
click at [1311, 316] on span "Afbeelding" at bounding box center [1307, 314] width 36 height 9
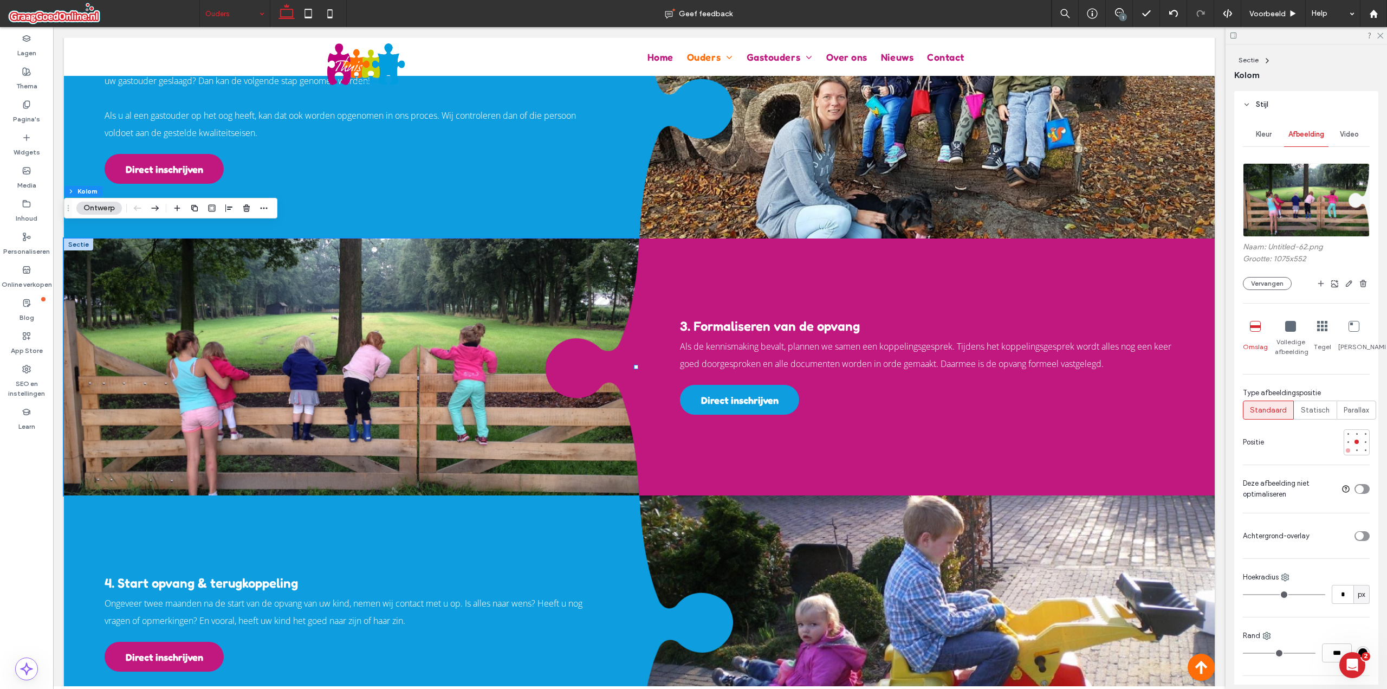
scroll to position [271, 0]
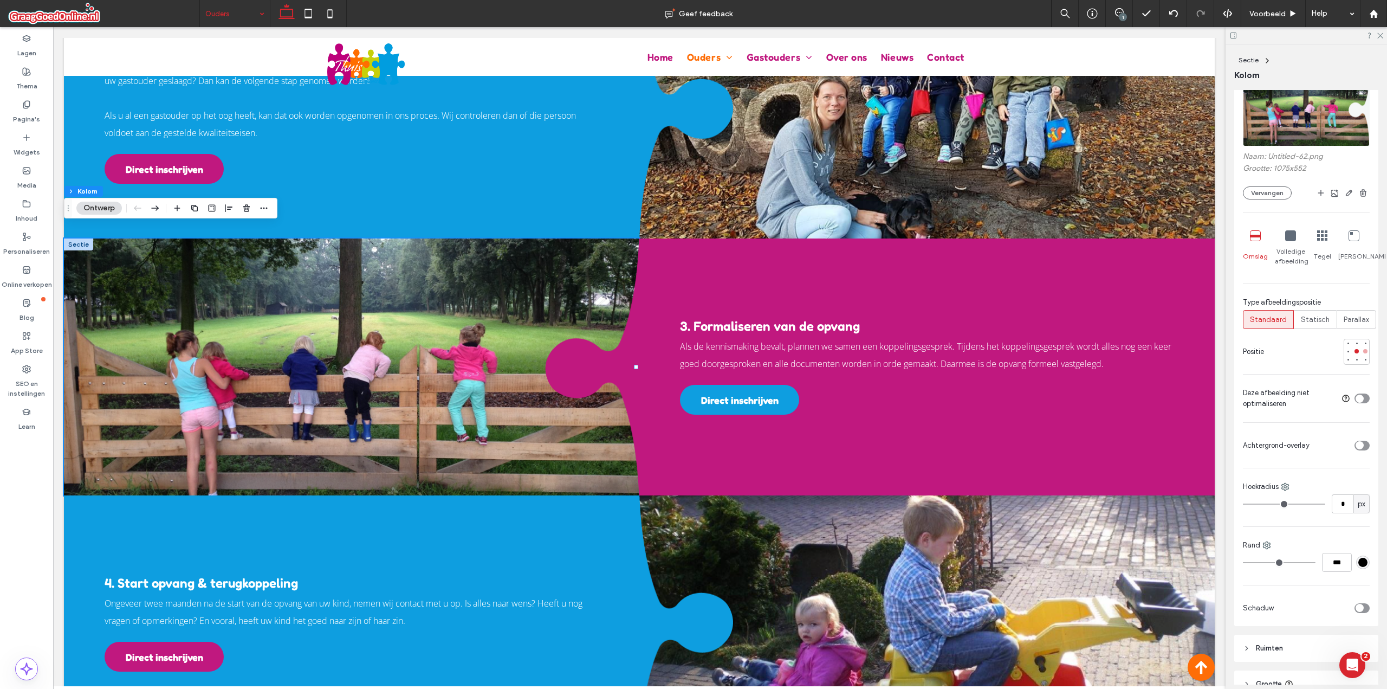
click at [1362, 355] on div at bounding box center [1366, 351] width 8 height 8
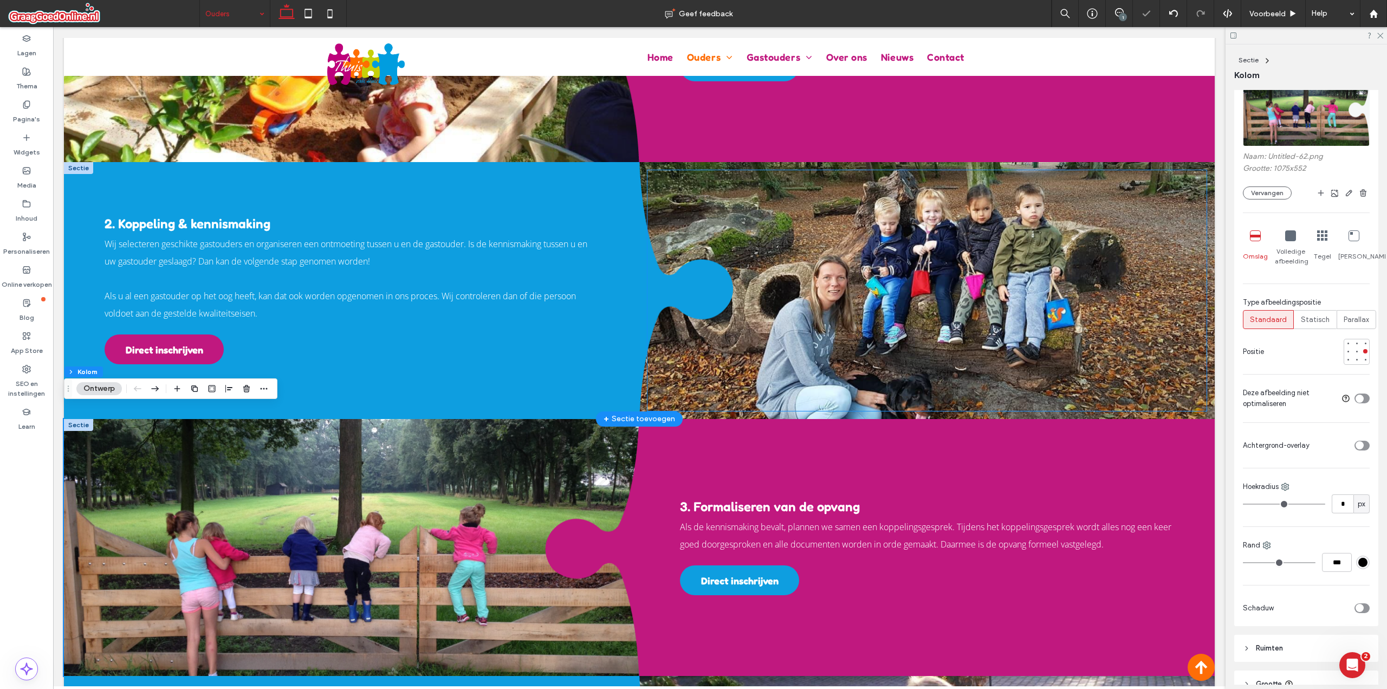
scroll to position [1144, 0]
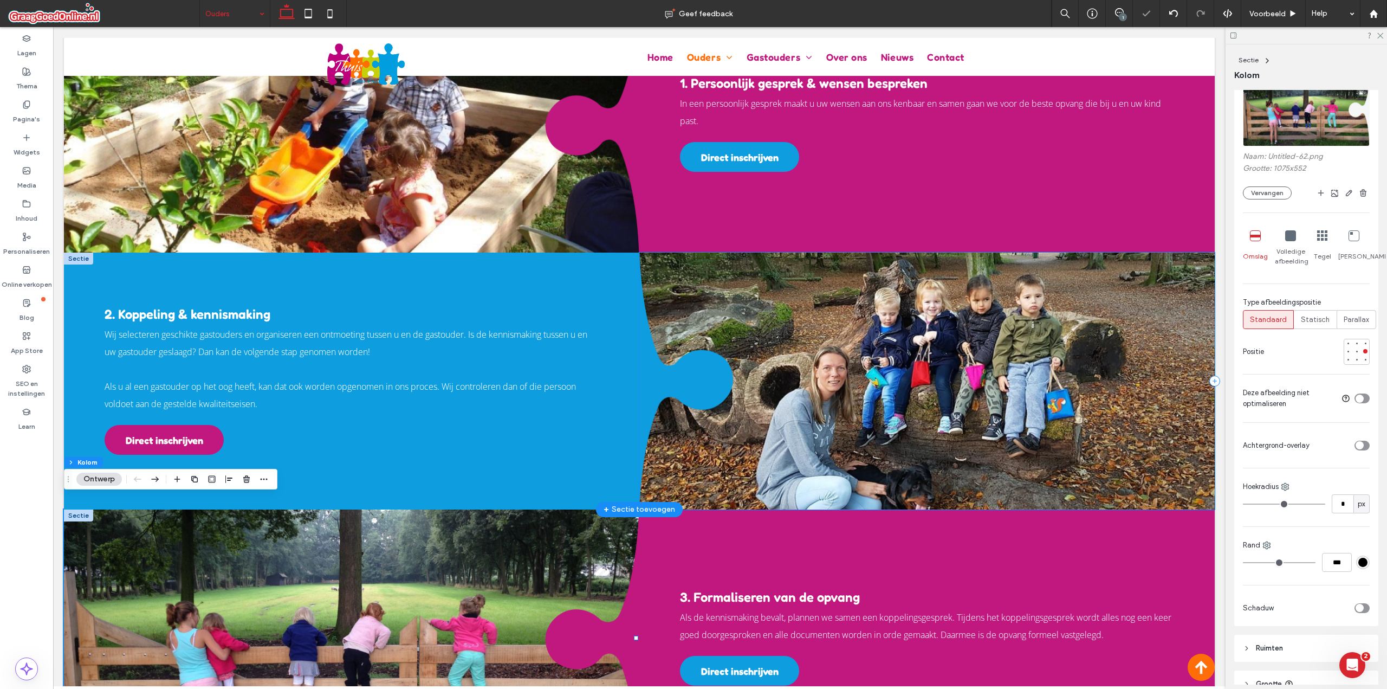
click at [925, 253] on div at bounding box center [926, 381] width 575 height 257
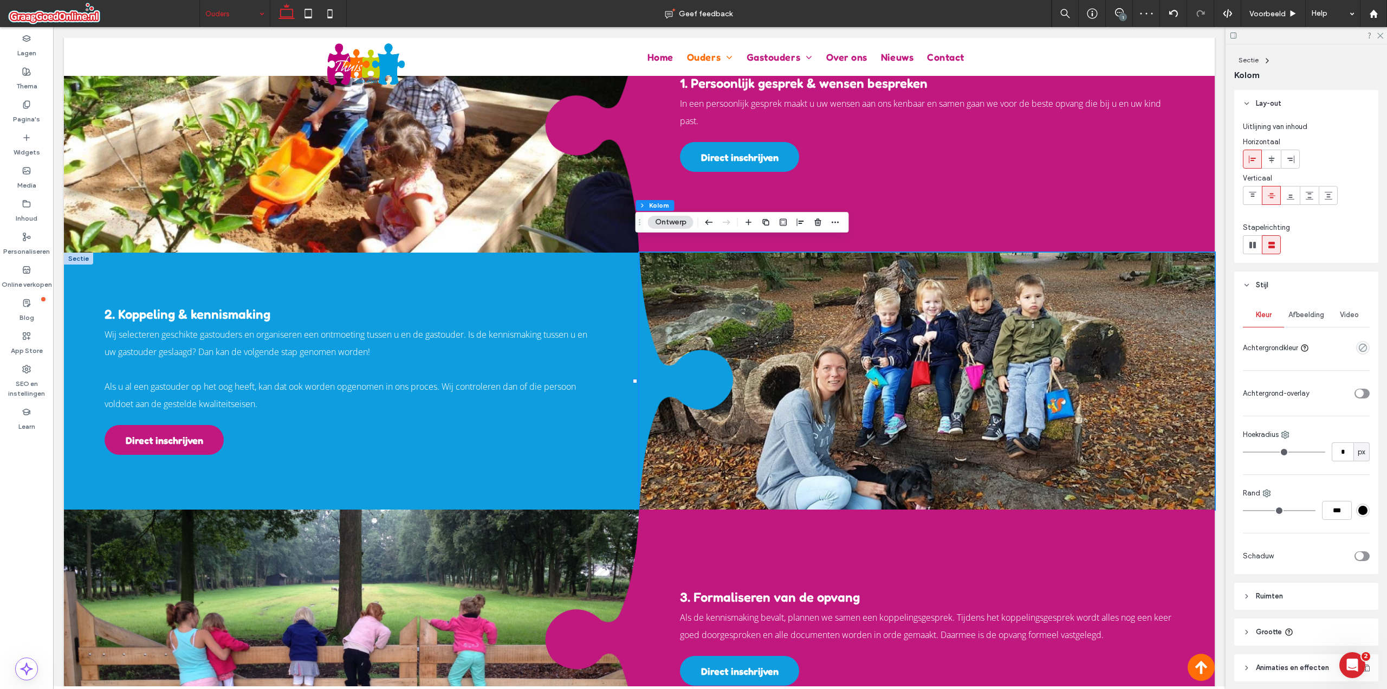
click at [1298, 313] on span "Afbeelding" at bounding box center [1307, 314] width 36 height 9
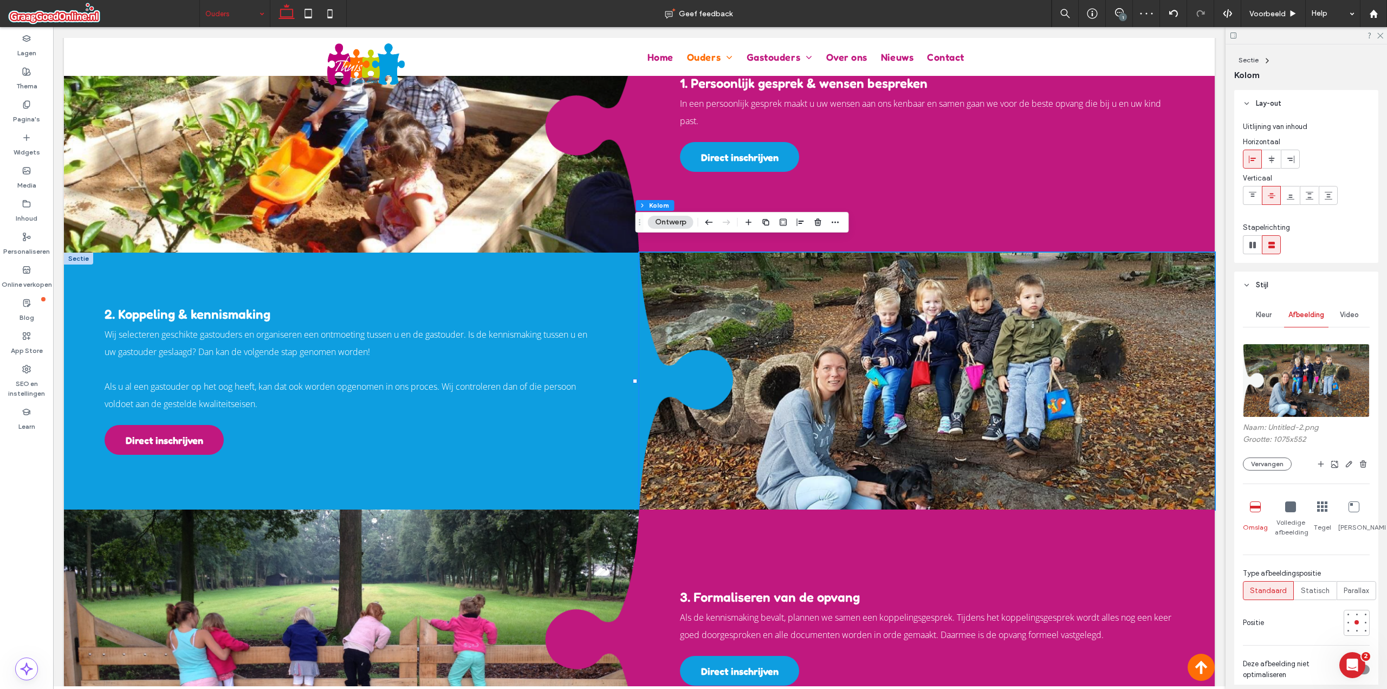
click at [1347, 622] on div at bounding box center [1357, 623] width 26 height 26
click at [1345, 622] on div at bounding box center [1348, 622] width 8 height 8
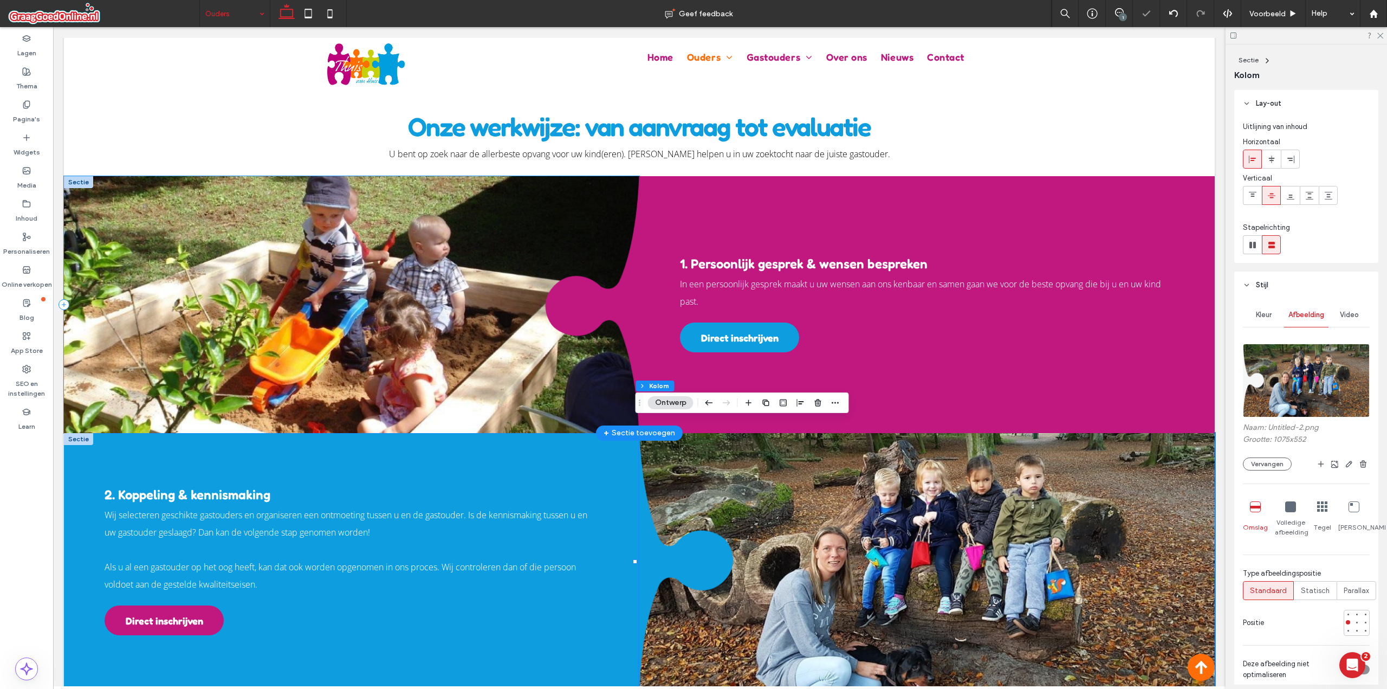
click at [594, 176] on div at bounding box center [351, 304] width 575 height 257
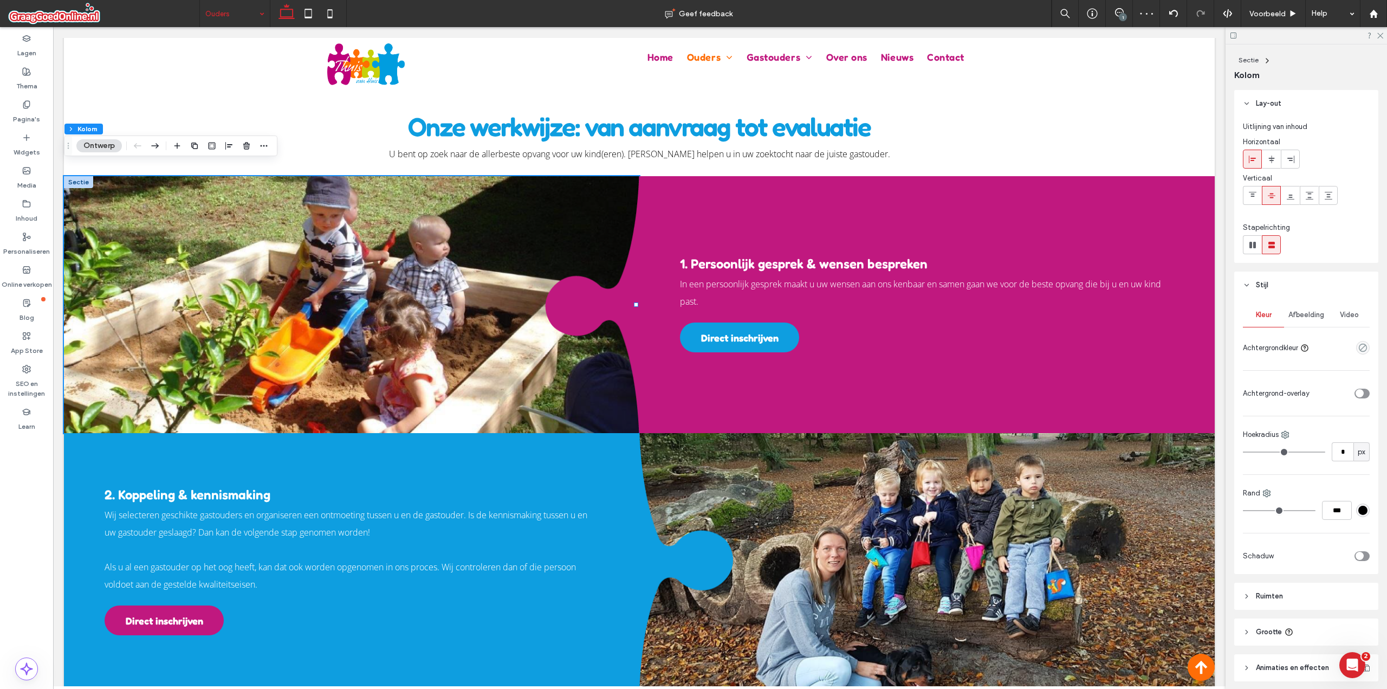
click at [1302, 320] on div "Afbeelding" at bounding box center [1306, 315] width 44 height 24
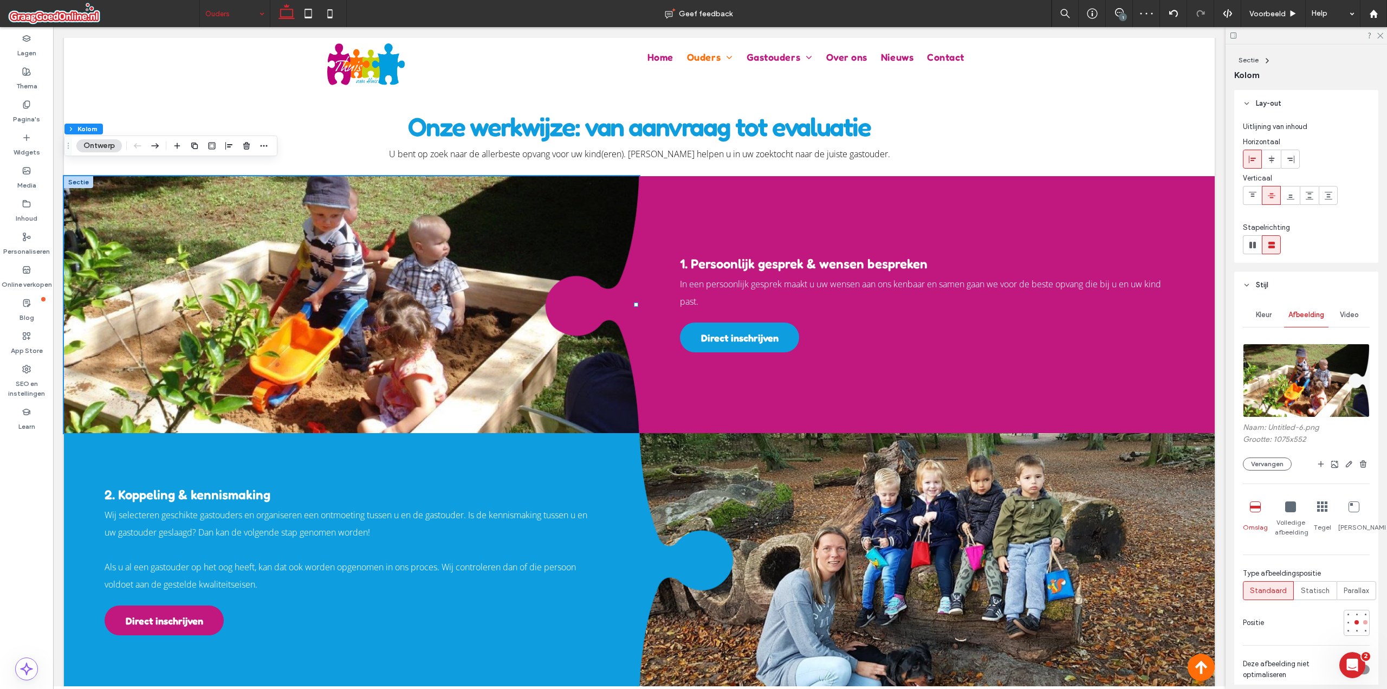
click at [1363, 623] on div at bounding box center [1365, 622] width 4 height 4
click at [1114, 124] on div "Onze werkwijze: van aanvraag tot evaluatie U bent op zoek naar de allerbeste op…" at bounding box center [639, 130] width 1151 height 91
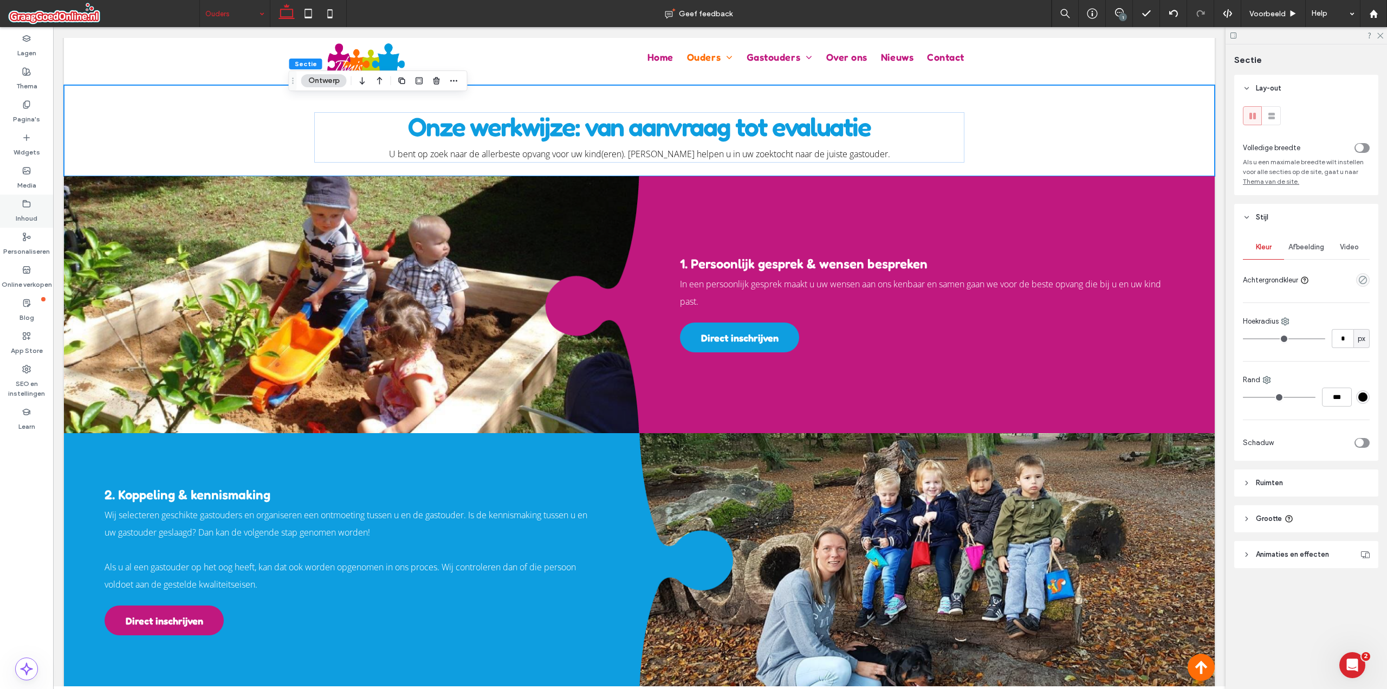
click at [25, 204] on icon at bounding box center [26, 203] width 9 height 9
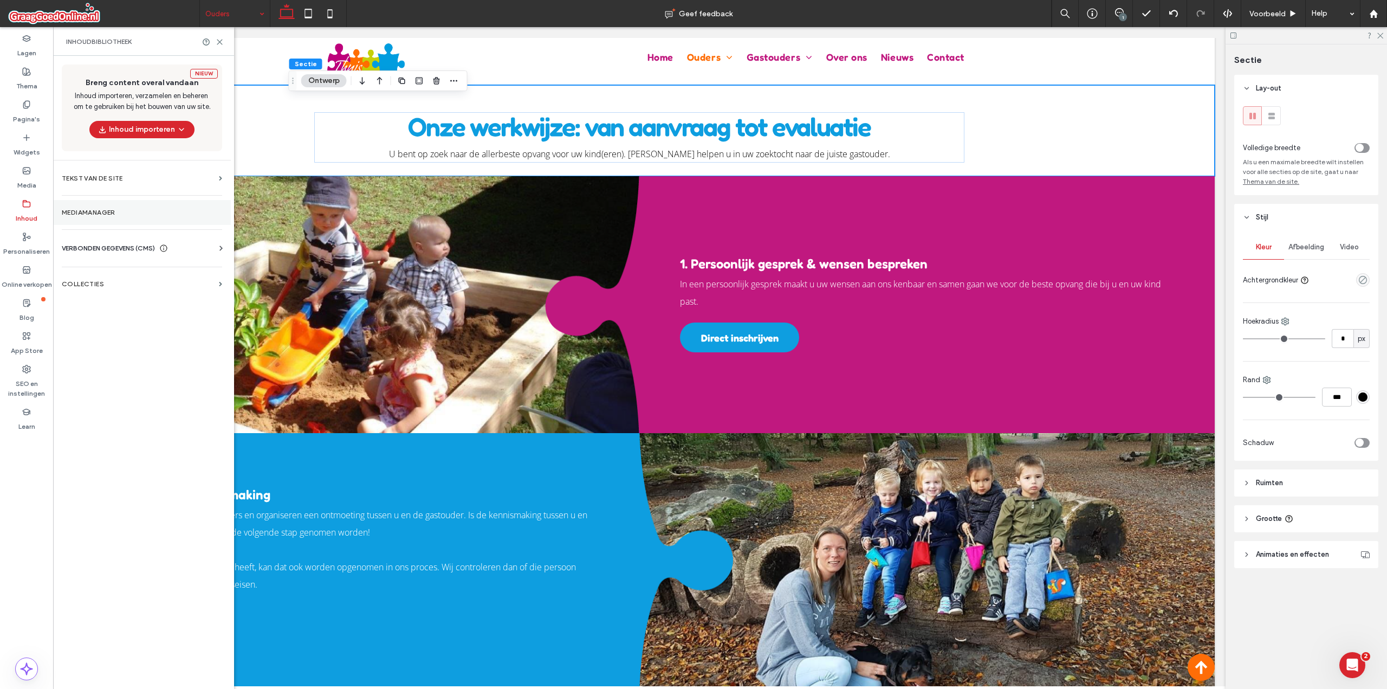
click at [96, 215] on label "Mediamanager" at bounding box center [142, 213] width 160 height 8
